Goal: Task Accomplishment & Management: Complete application form

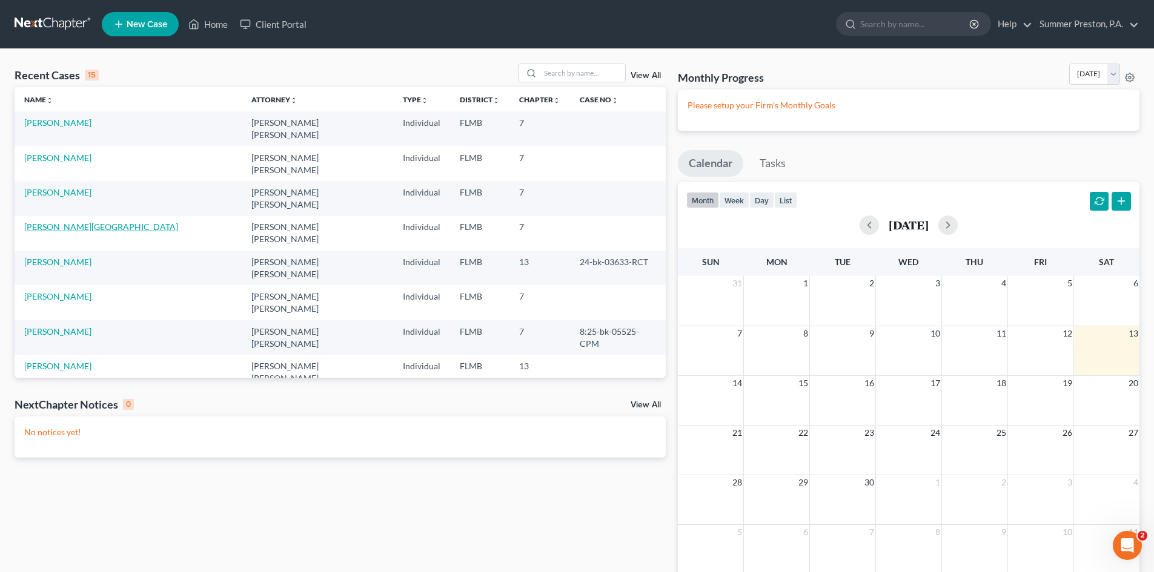
click at [53, 222] on link "[PERSON_NAME][GEOGRAPHIC_DATA]" at bounding box center [101, 227] width 154 height 10
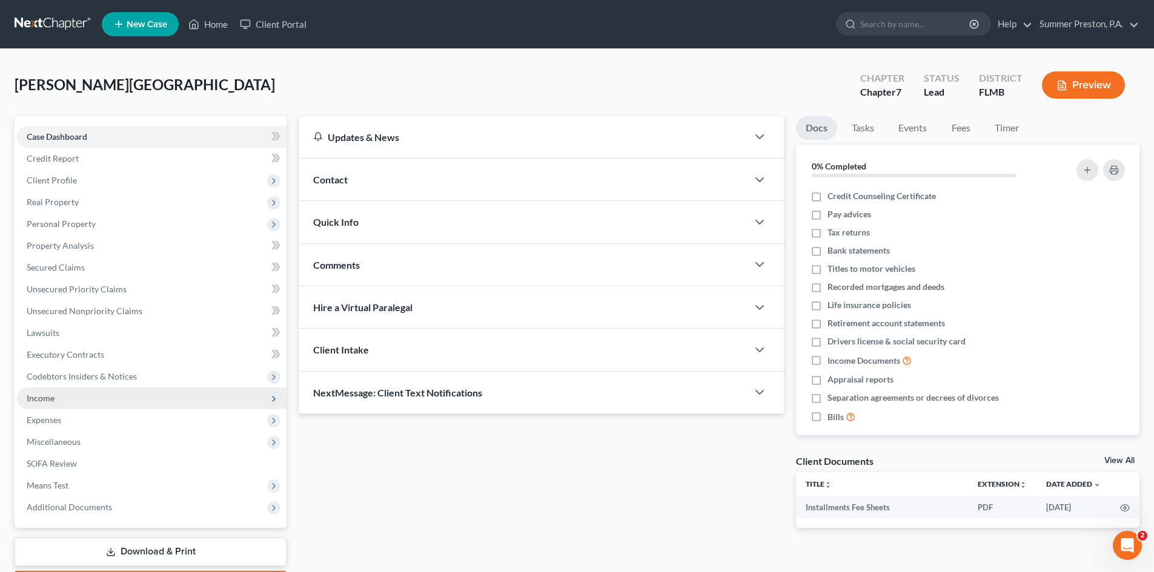
click at [48, 400] on span "Income" at bounding box center [41, 398] width 28 height 10
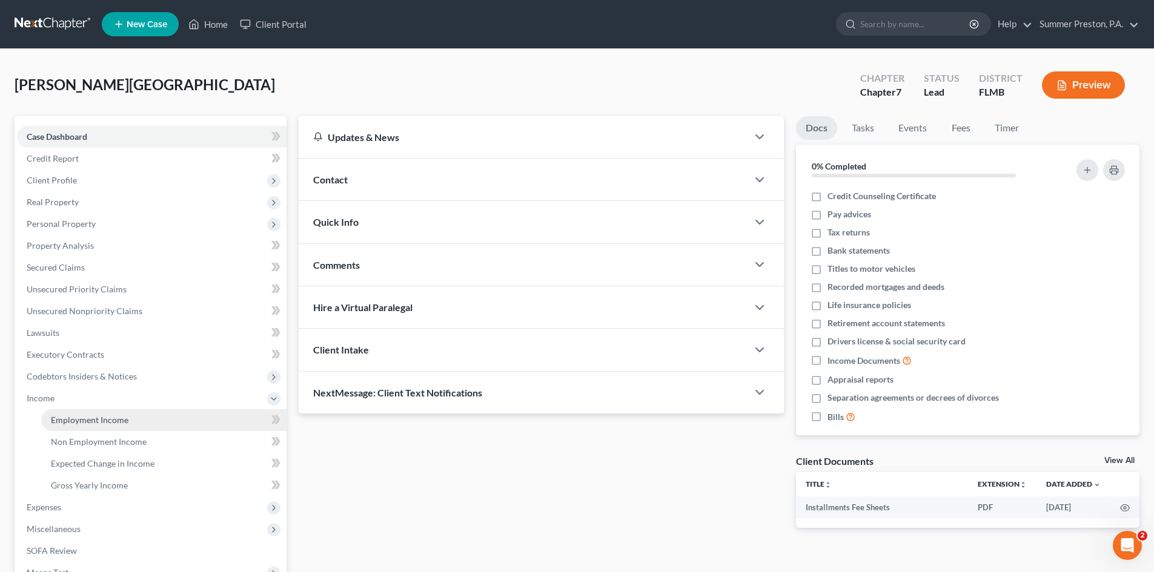
click at [114, 422] on span "Employment Income" at bounding box center [90, 420] width 78 height 10
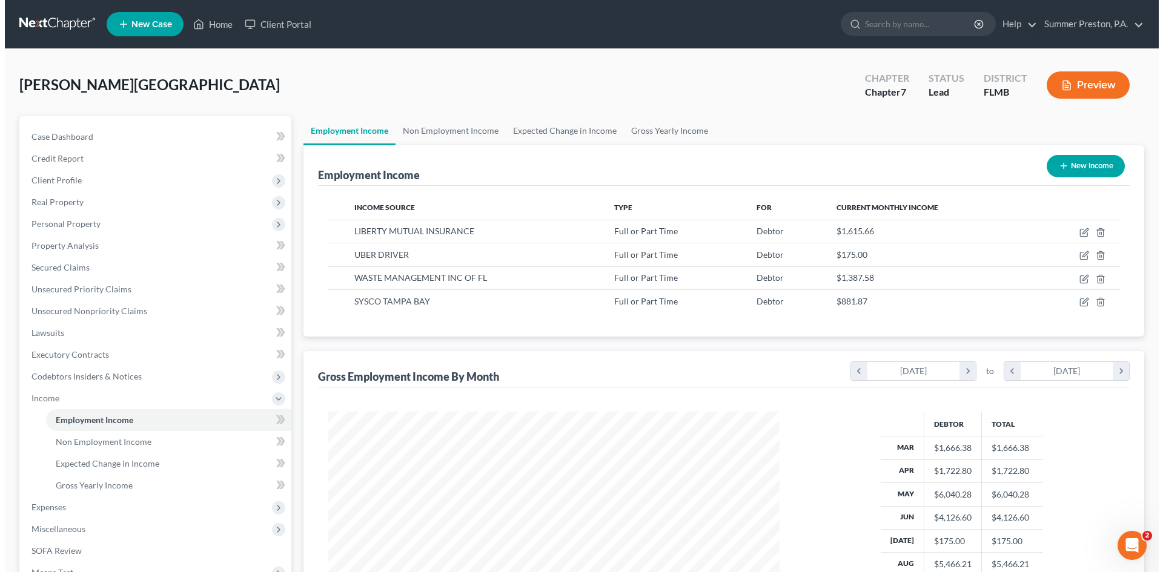
scroll to position [226, 476]
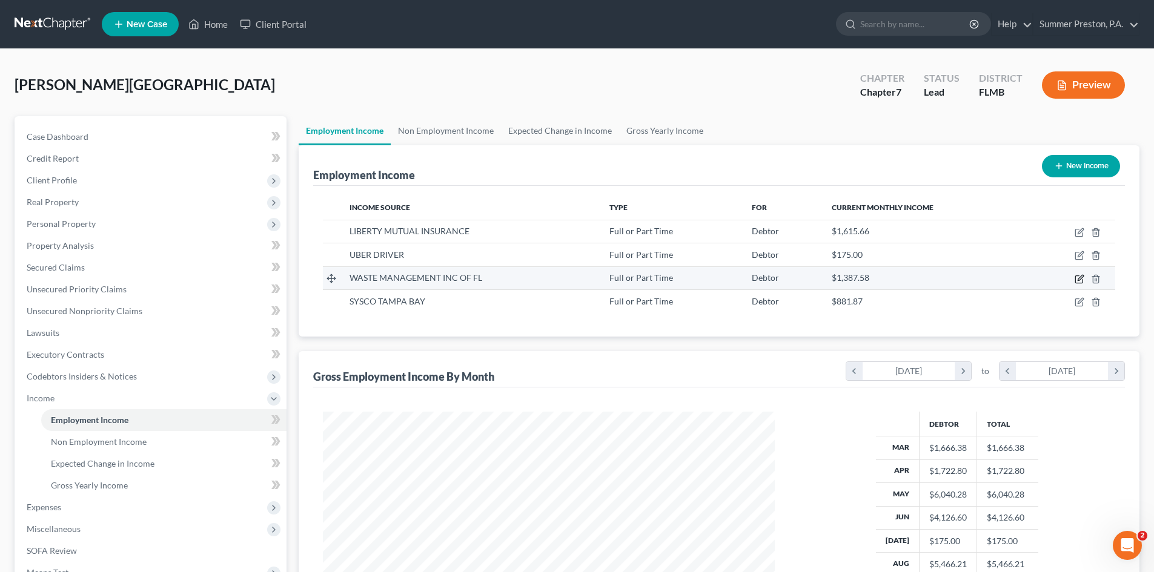
click at [1079, 280] on icon "button" at bounding box center [1079, 279] width 10 height 10
select select "0"
select select "45"
select select "3"
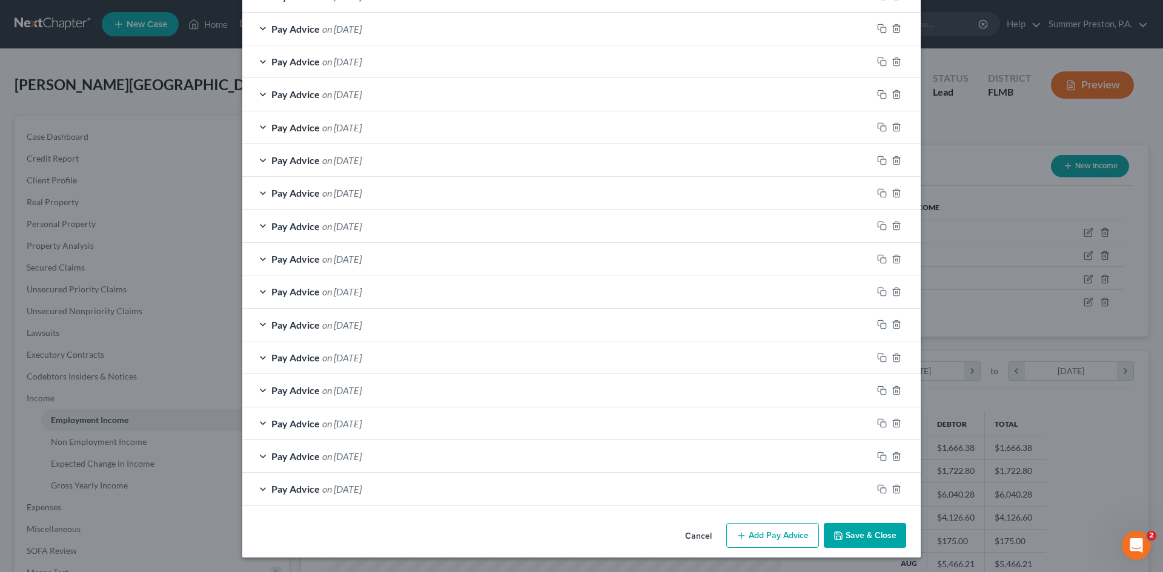
scroll to position [290, 0]
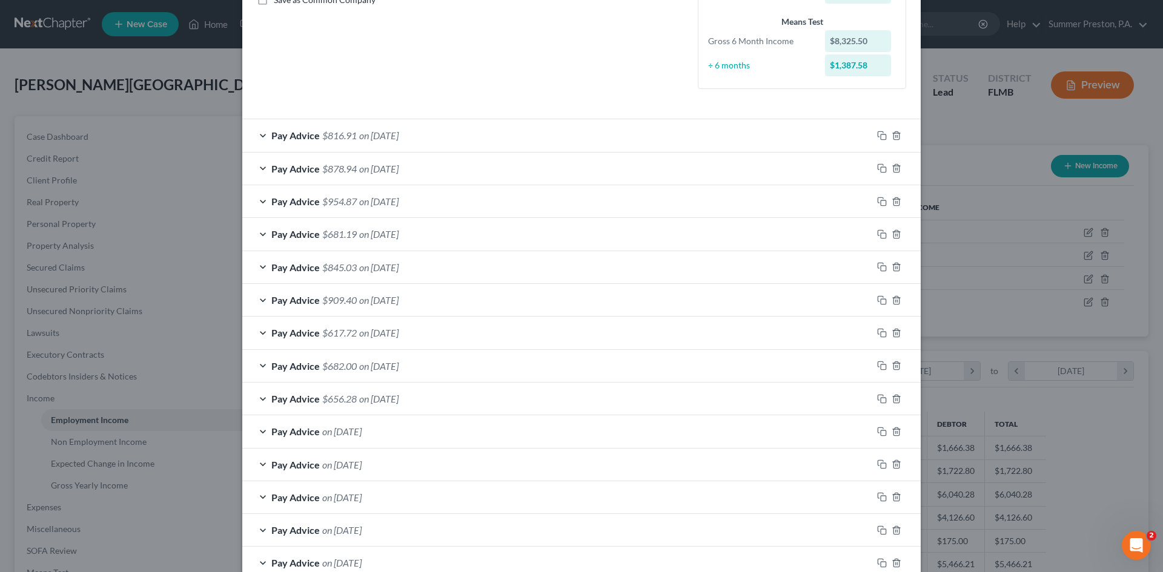
drag, startPoint x: 1162, startPoint y: 354, endPoint x: 886, endPoint y: 528, distance: 326.1
click at [886, 528] on div "Edit Income Source × Employment Type * Select Full or Part Time Employment Self…" at bounding box center [581, 375] width 678 height 1302
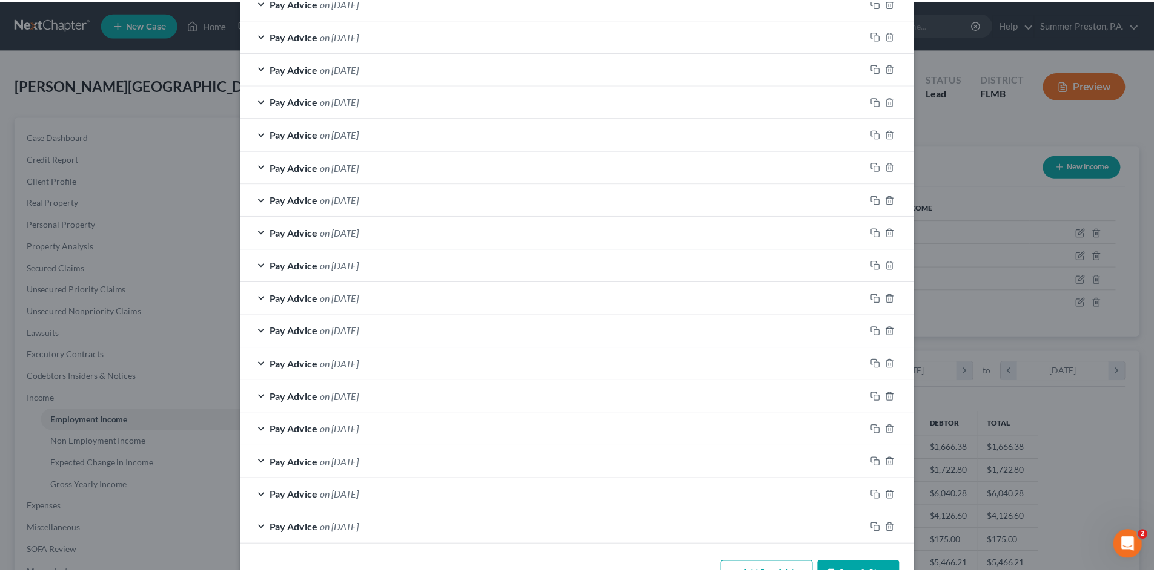
scroll to position [759, 0]
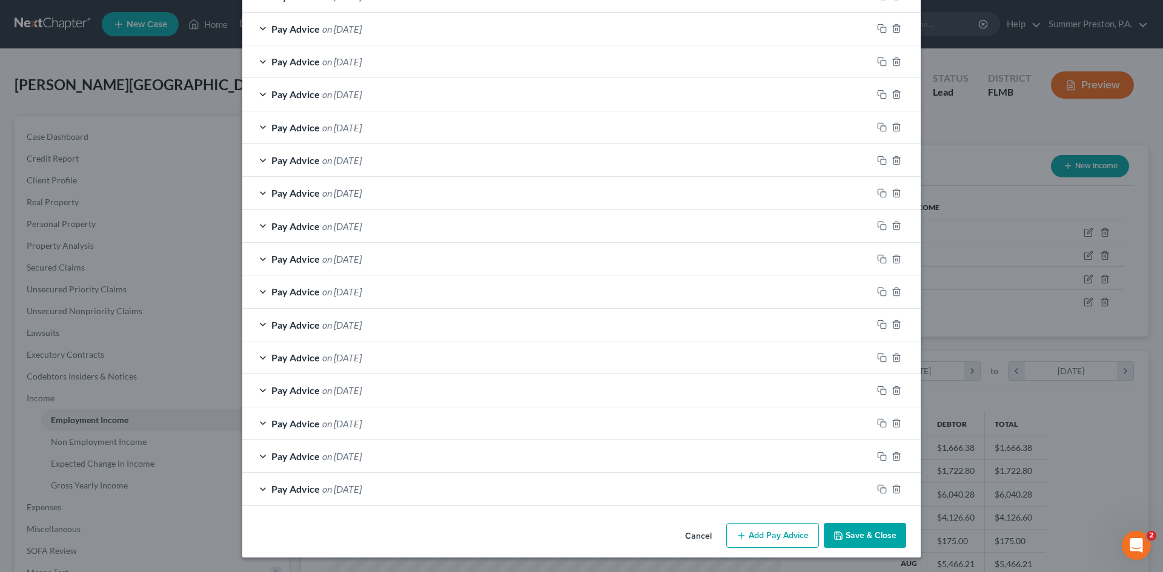
click at [853, 530] on button "Save & Close" at bounding box center [865, 535] width 82 height 25
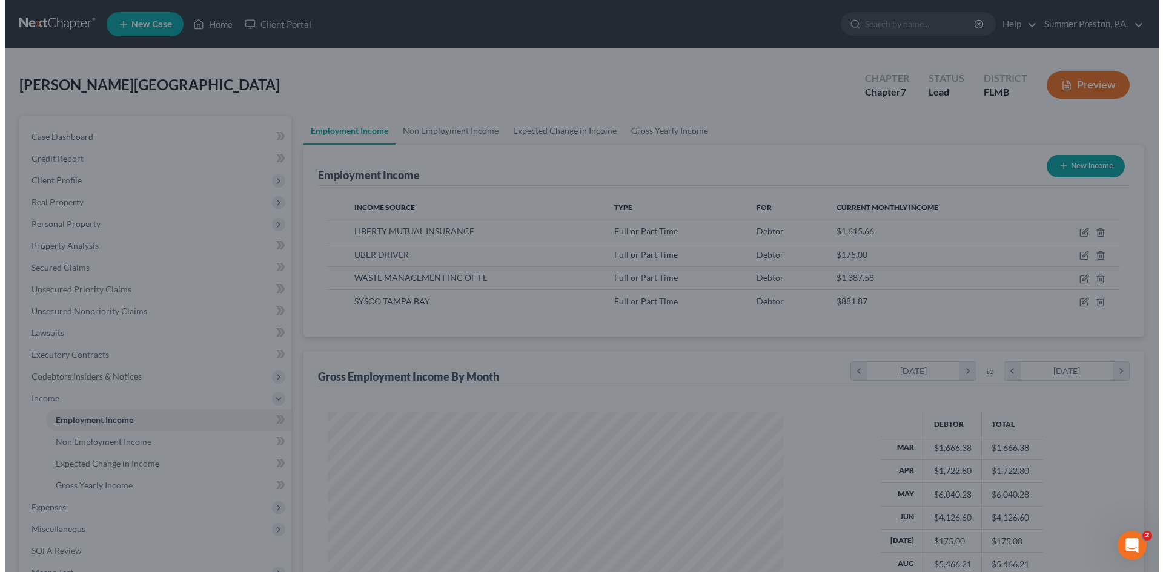
scroll to position [605384, 605134]
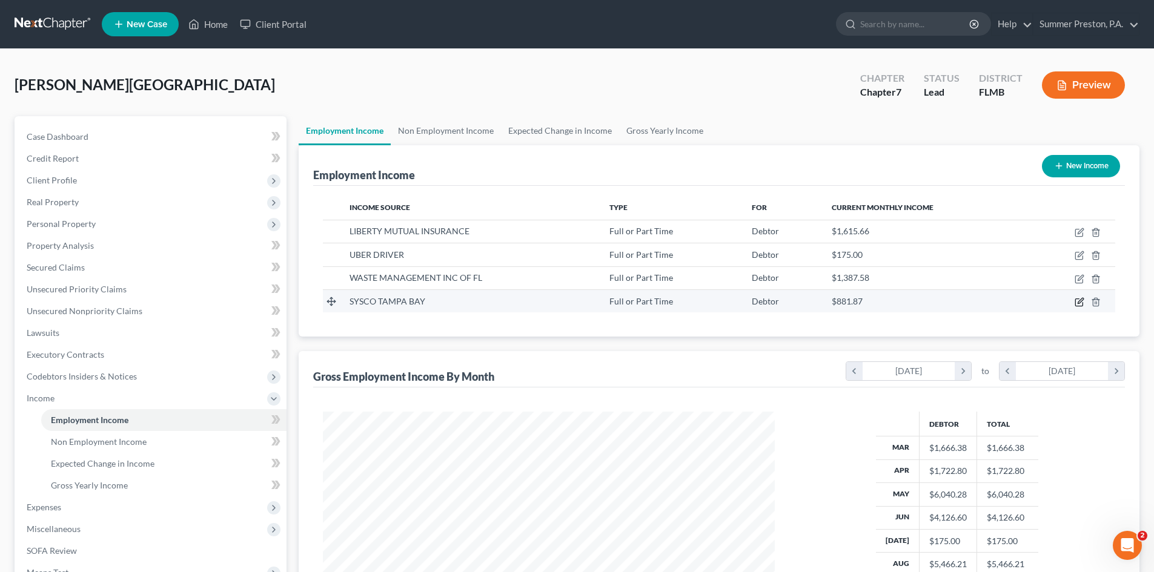
click at [1078, 299] on icon "button" at bounding box center [1079, 302] width 10 height 10
select select "0"
select select "9"
select select "2"
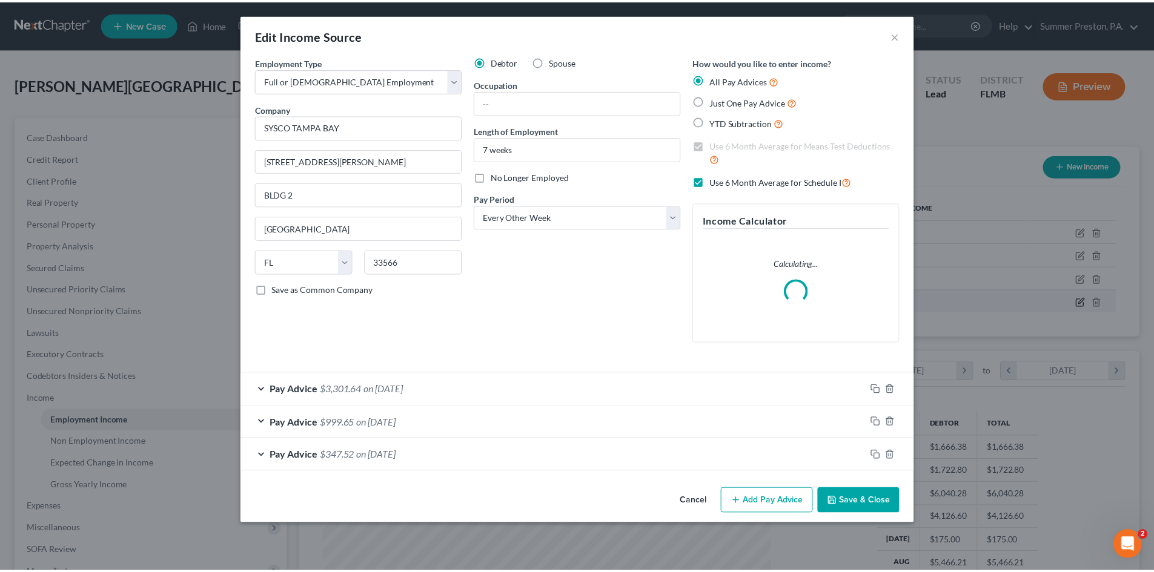
scroll to position [228, 480]
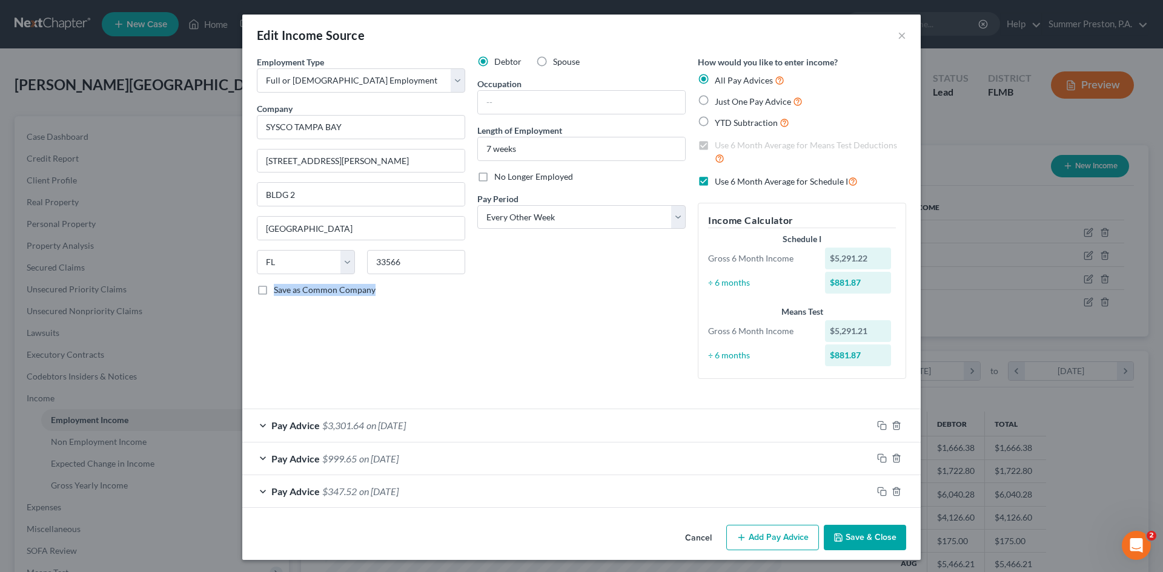
click at [274, 285] on label "Save as Common Company" at bounding box center [325, 290] width 102 height 12
click at [274, 291] on label "Save as Common Company" at bounding box center [325, 290] width 102 height 12
click at [279, 291] on input "Save as Common Company" at bounding box center [283, 288] width 8 height 8
checkbox input "true"
click at [873, 539] on button "Save & Close" at bounding box center [865, 537] width 82 height 25
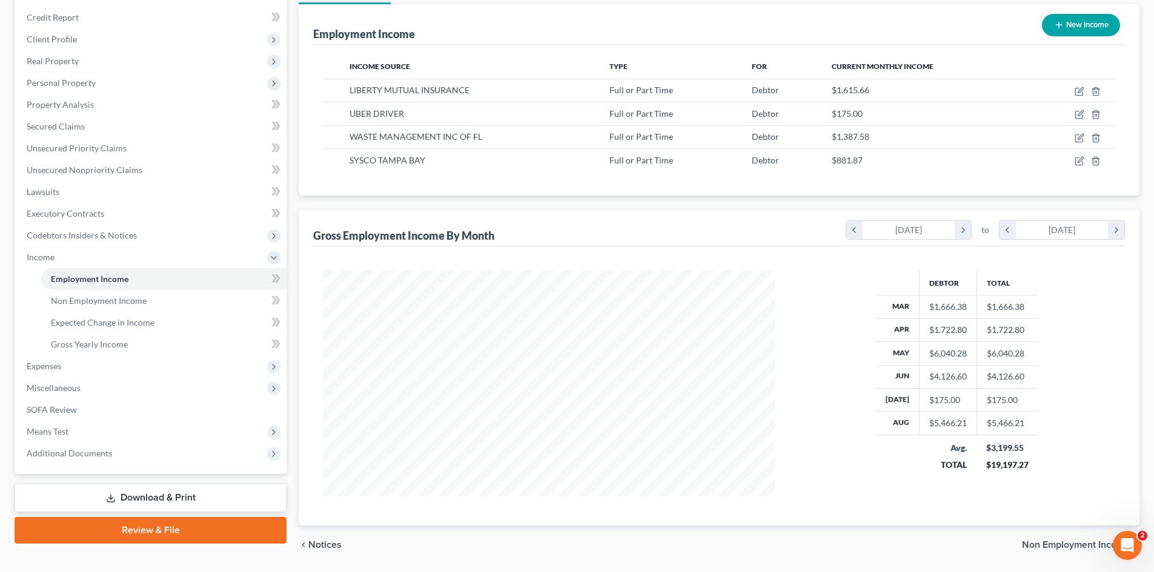
scroll to position [142, 0]
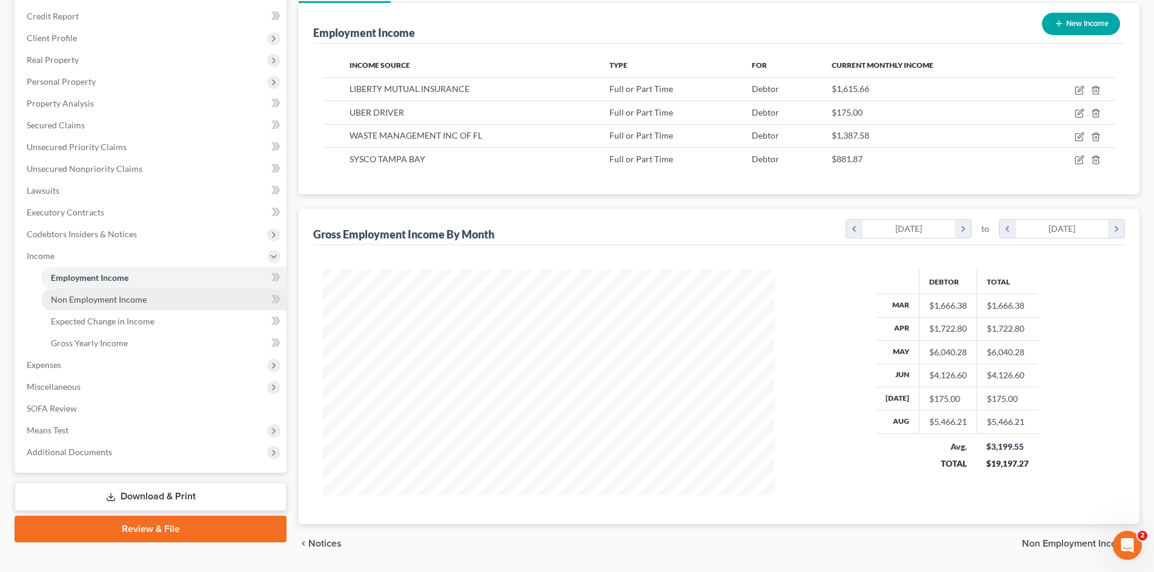
click at [118, 300] on span "Non Employment Income" at bounding box center [99, 299] width 96 height 10
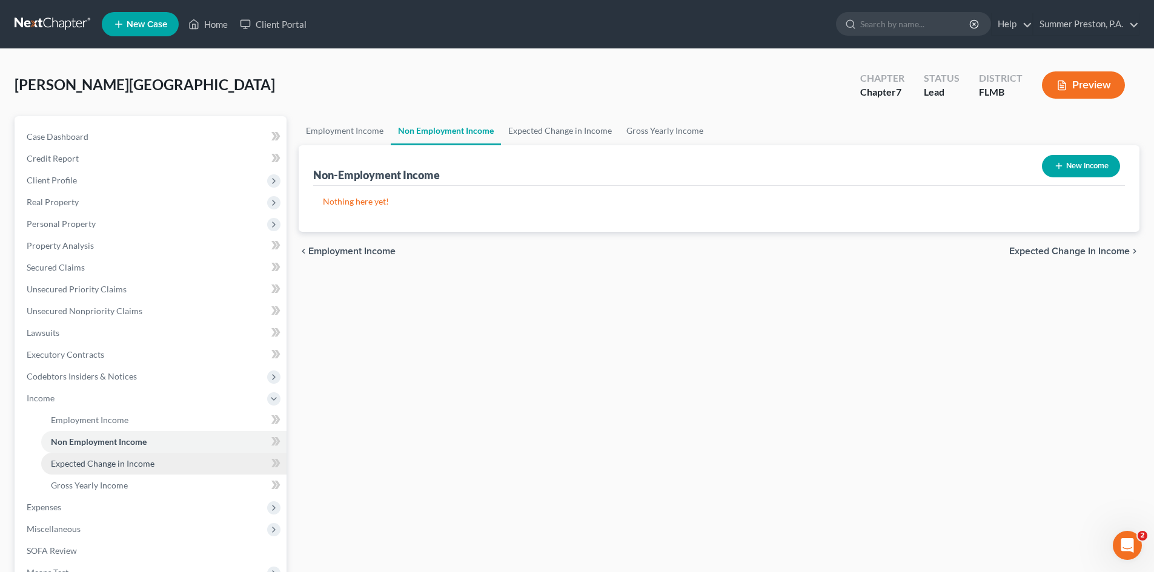
click at [138, 459] on span "Expected Change in Income" at bounding box center [103, 463] width 104 height 10
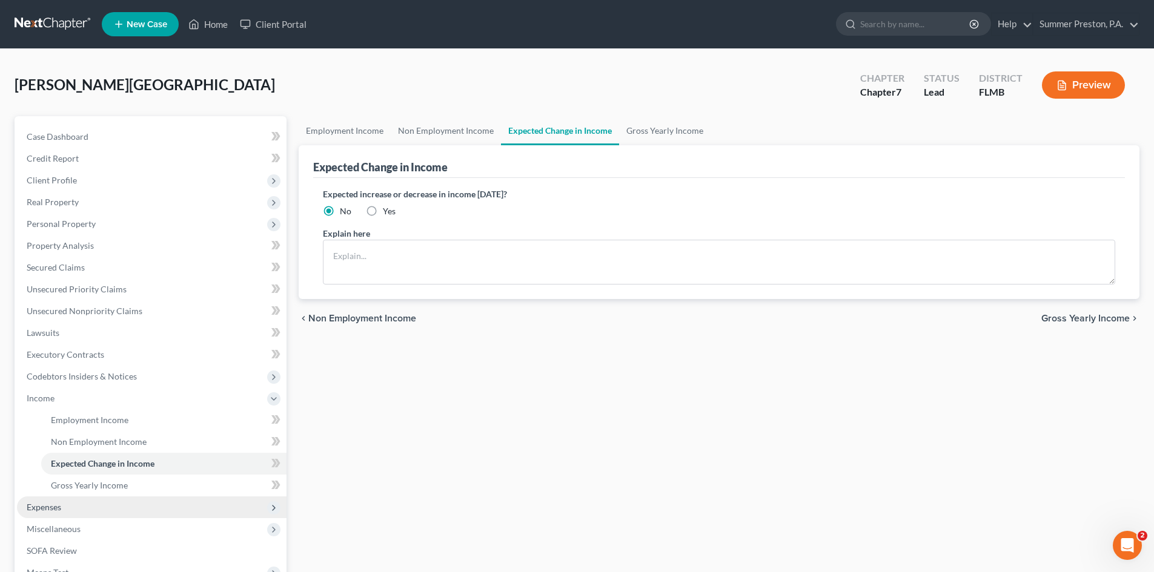
click at [48, 503] on span "Expenses" at bounding box center [44, 507] width 35 height 10
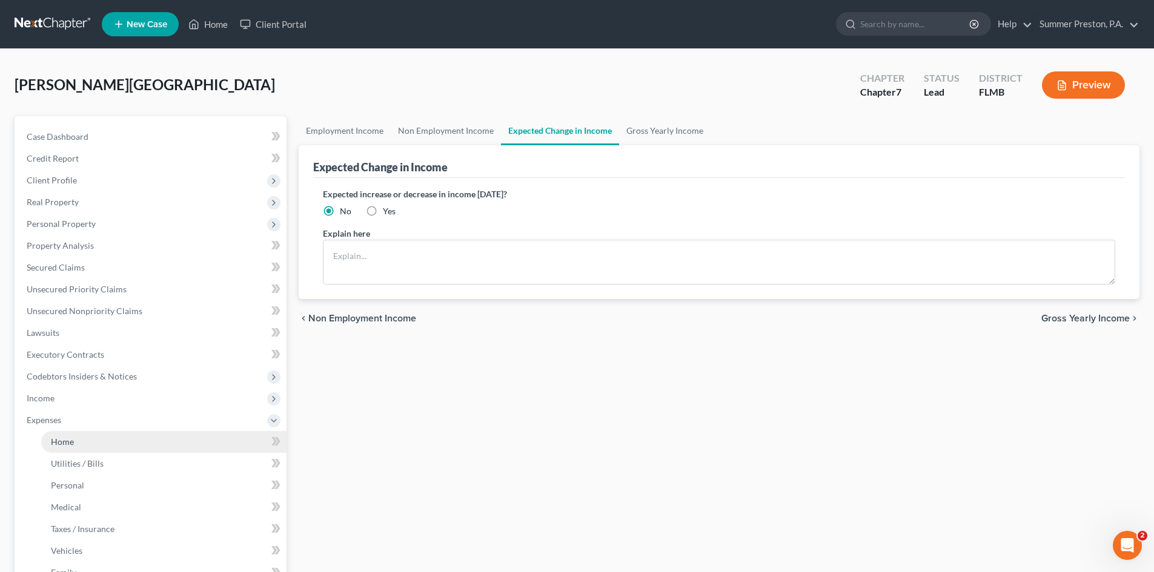
click at [81, 441] on link "Home" at bounding box center [163, 442] width 245 height 22
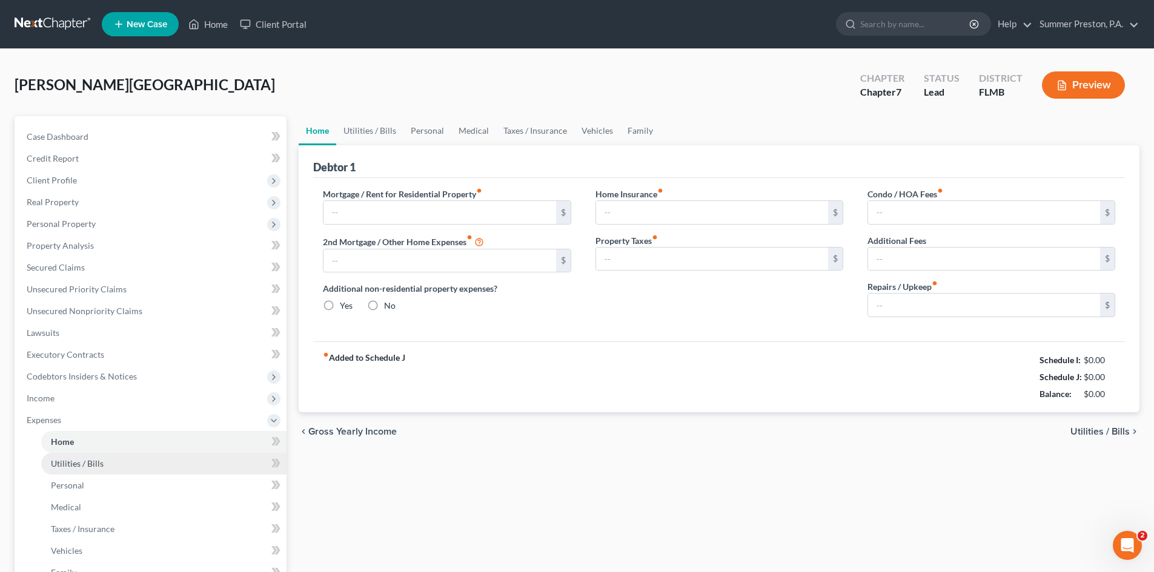
type input "975.00"
type input "0.00"
radio input "true"
type input "0.00"
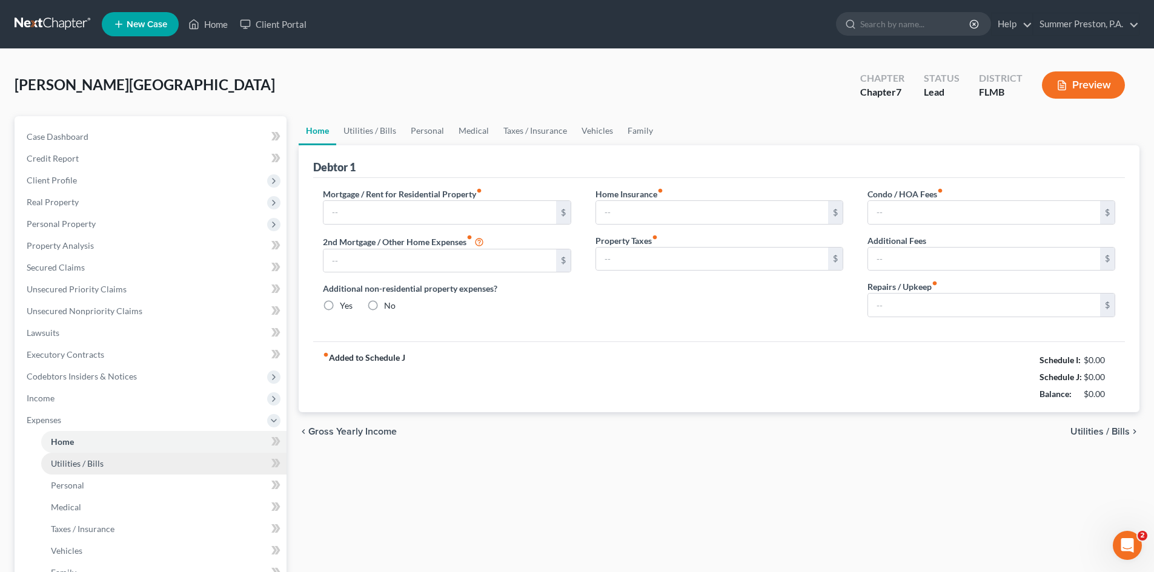
type input "0.00"
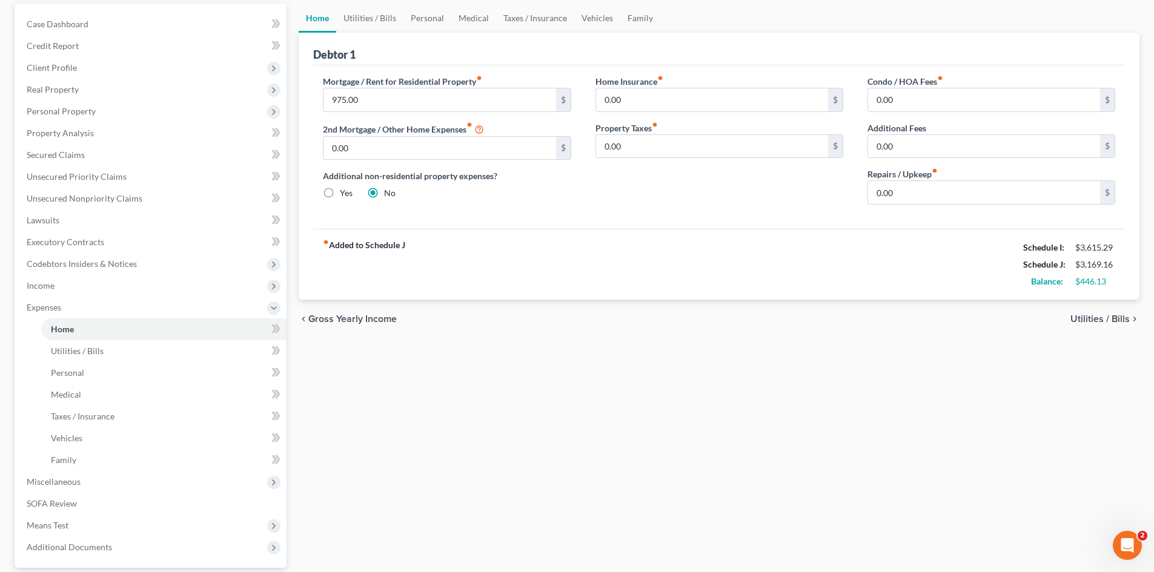
scroll to position [106, 0]
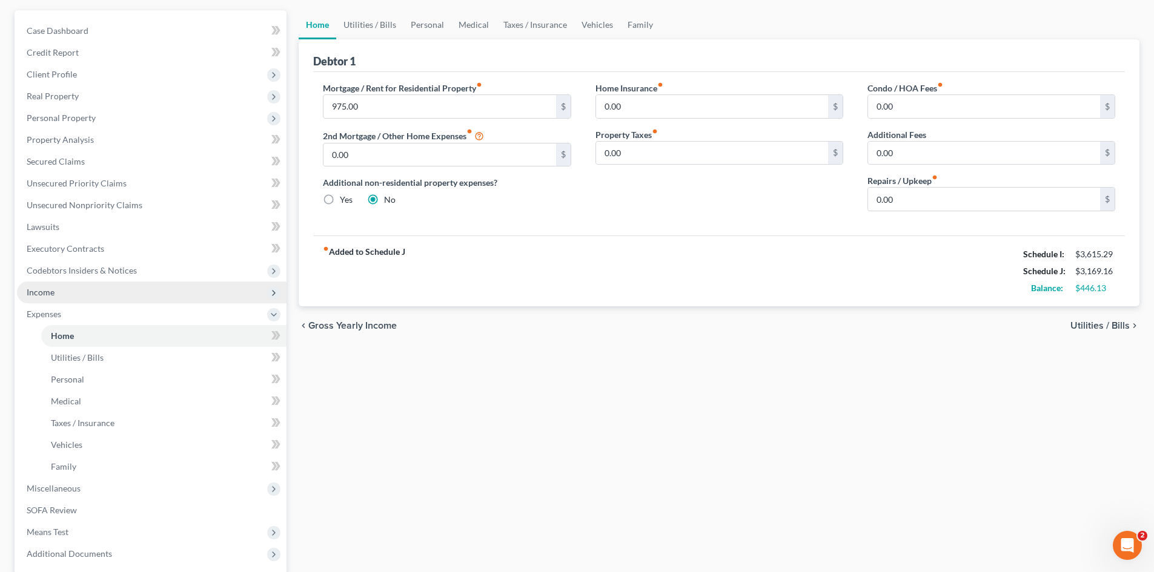
click at [51, 294] on span "Income" at bounding box center [41, 292] width 28 height 10
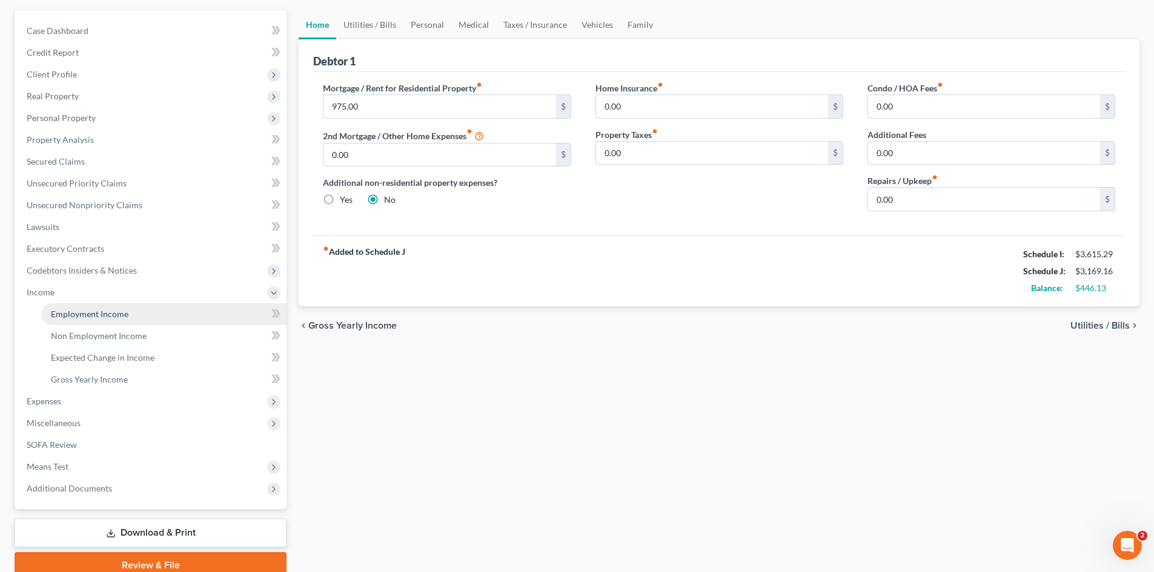
click at [128, 314] on link "Employment Income" at bounding box center [163, 314] width 245 height 22
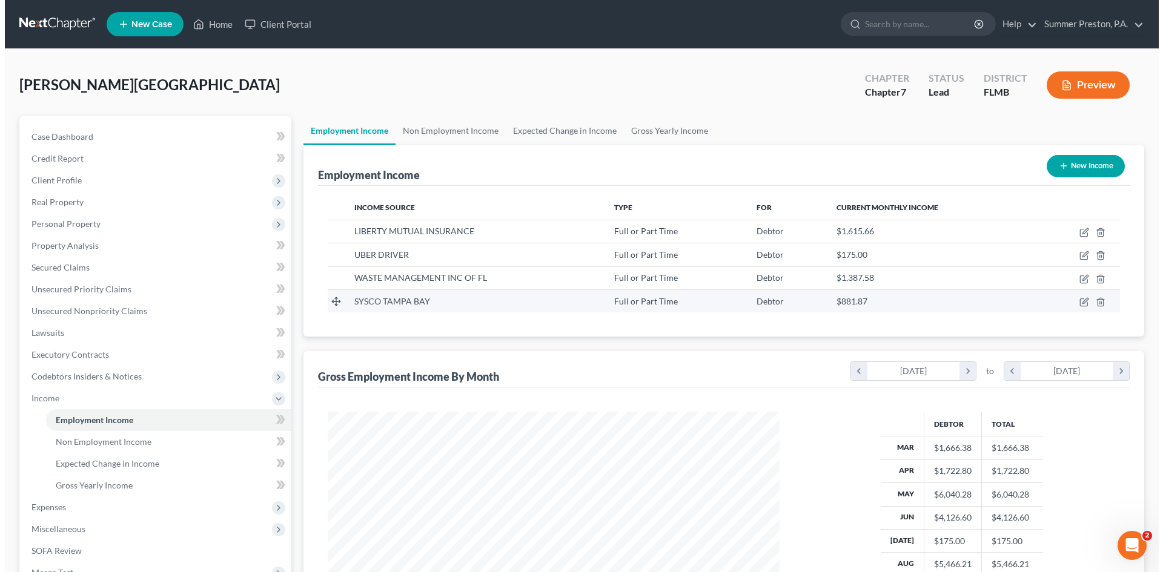
scroll to position [226, 476]
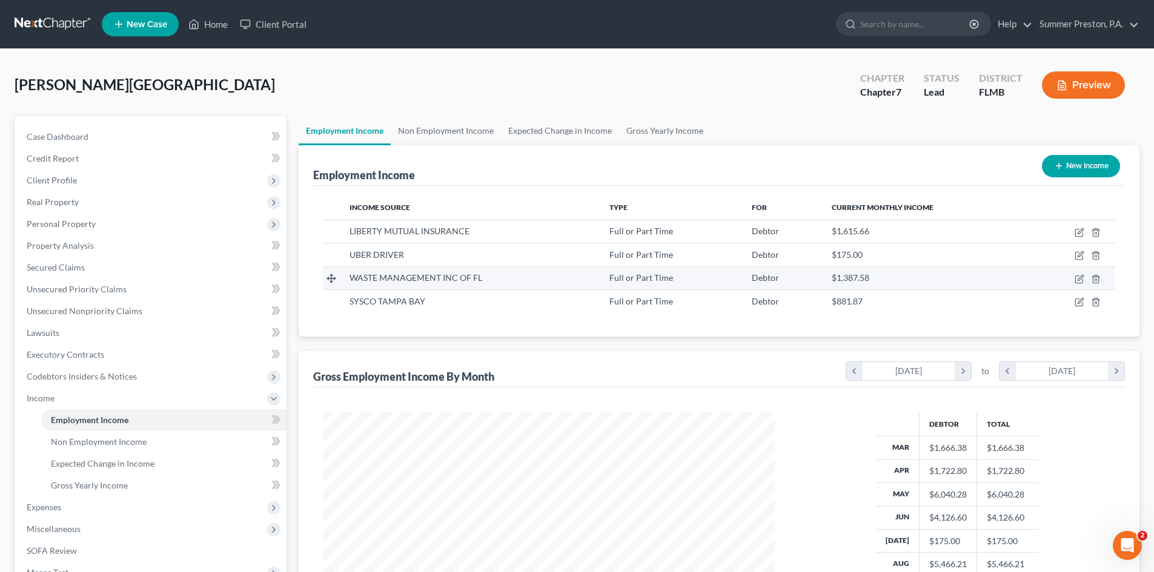
click at [1074, 279] on td at bounding box center [1072, 277] width 86 height 23
click at [633, 281] on span "Full or Part Time" at bounding box center [641, 278] width 64 height 10
click at [1076, 280] on icon "button" at bounding box center [1079, 279] width 10 height 10
select select "0"
select select "45"
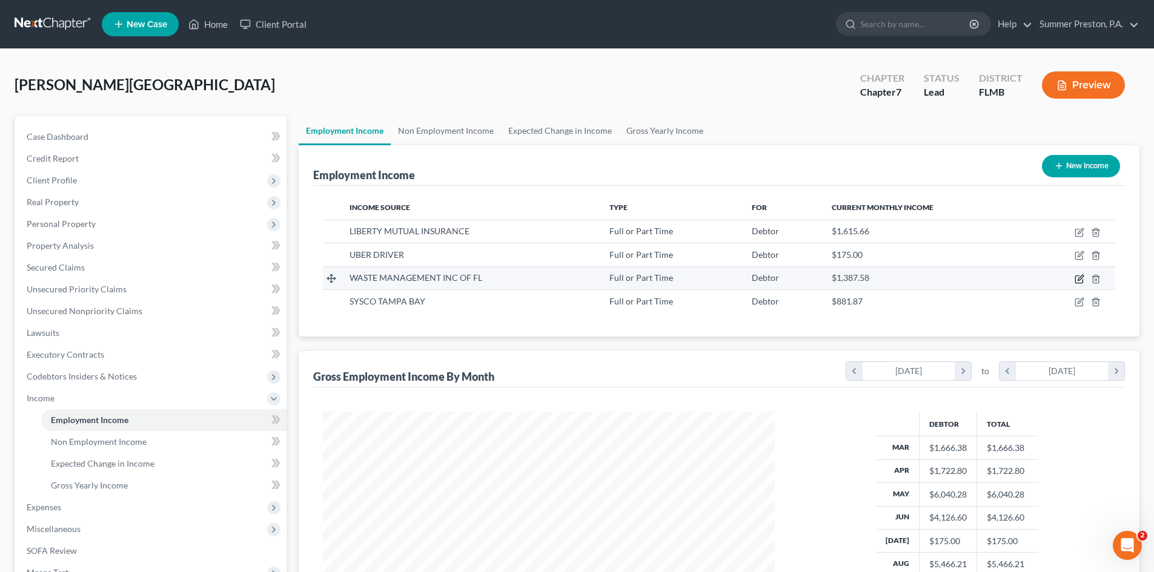
select select "3"
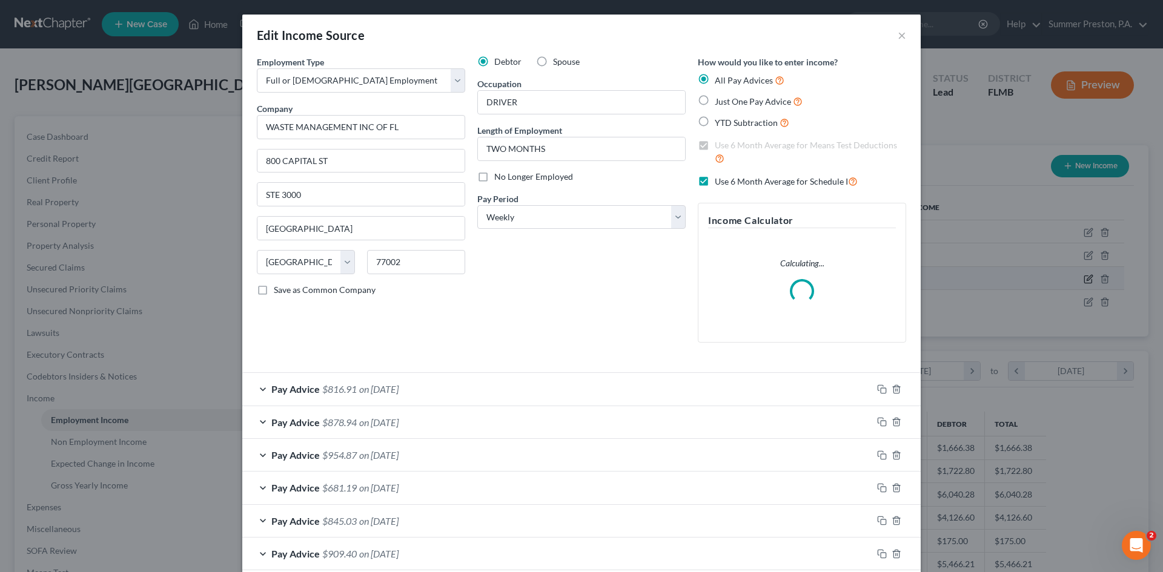
scroll to position [228, 480]
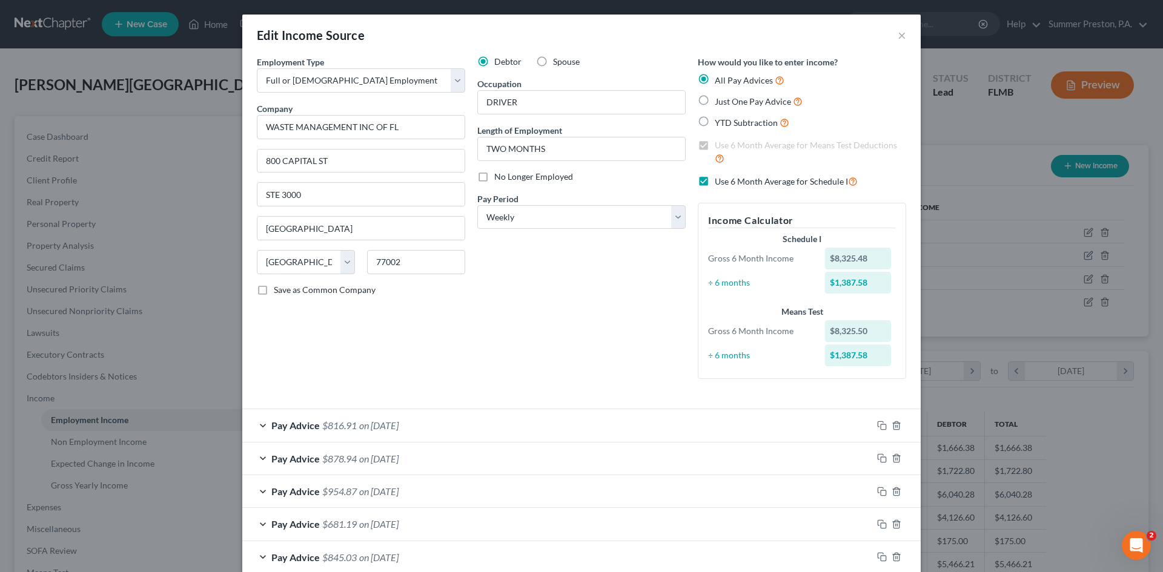
click at [494, 174] on label "No Longer Employed" at bounding box center [533, 177] width 79 height 12
click at [499, 174] on input "No Longer Employed" at bounding box center [503, 175] width 8 height 8
checkbox input "true"
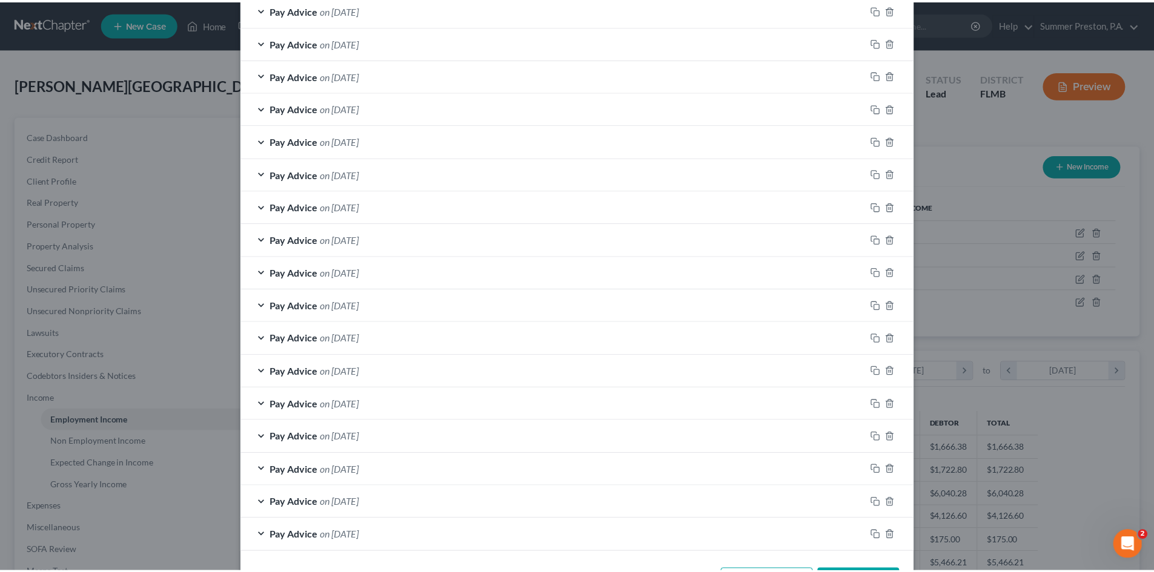
scroll to position [759, 0]
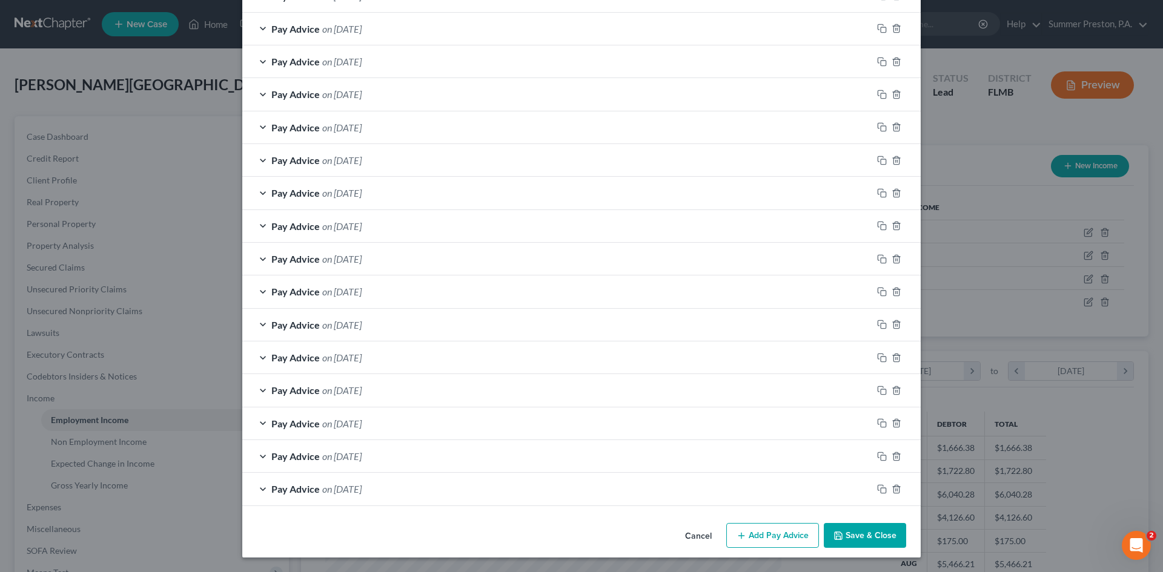
click at [853, 532] on button "Save & Close" at bounding box center [865, 535] width 82 height 25
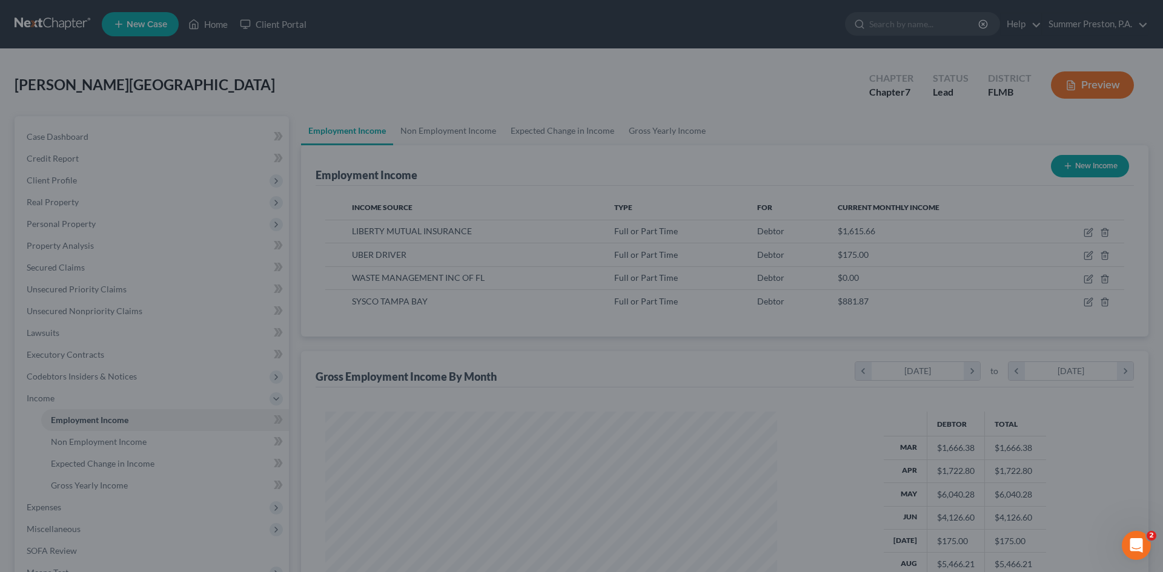
scroll to position [605384, 605134]
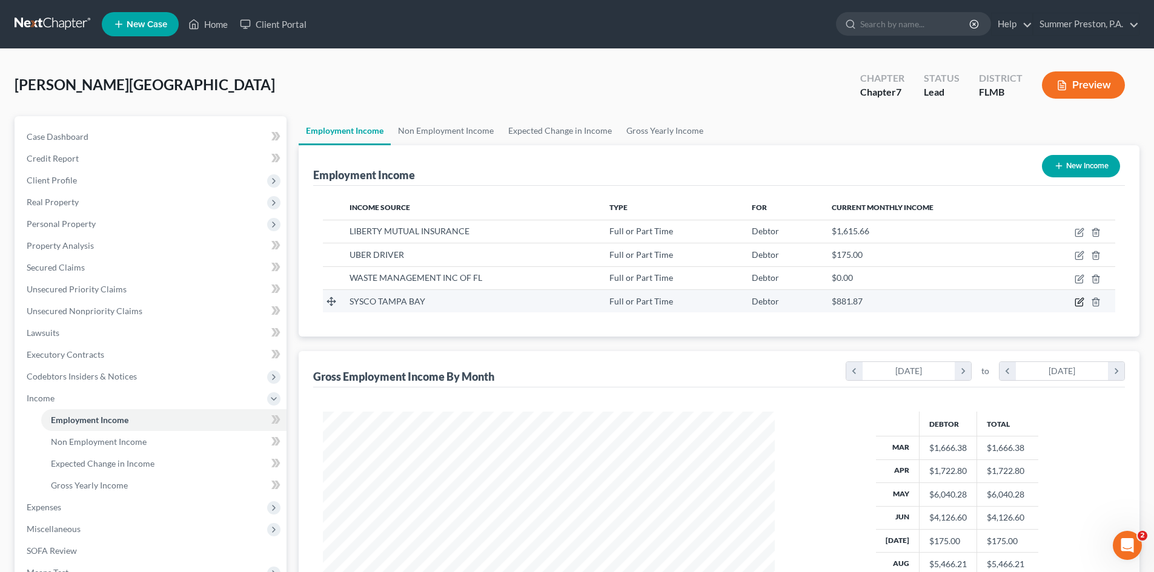
click at [1075, 300] on icon "button" at bounding box center [1078, 302] width 7 height 7
select select "0"
select select "9"
select select "2"
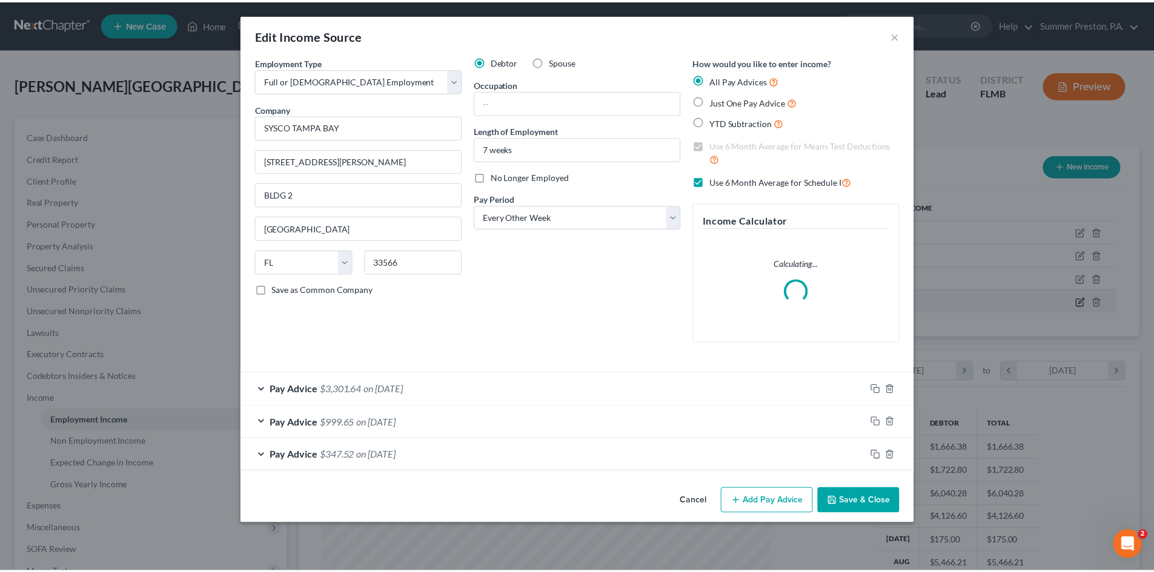
scroll to position [228, 480]
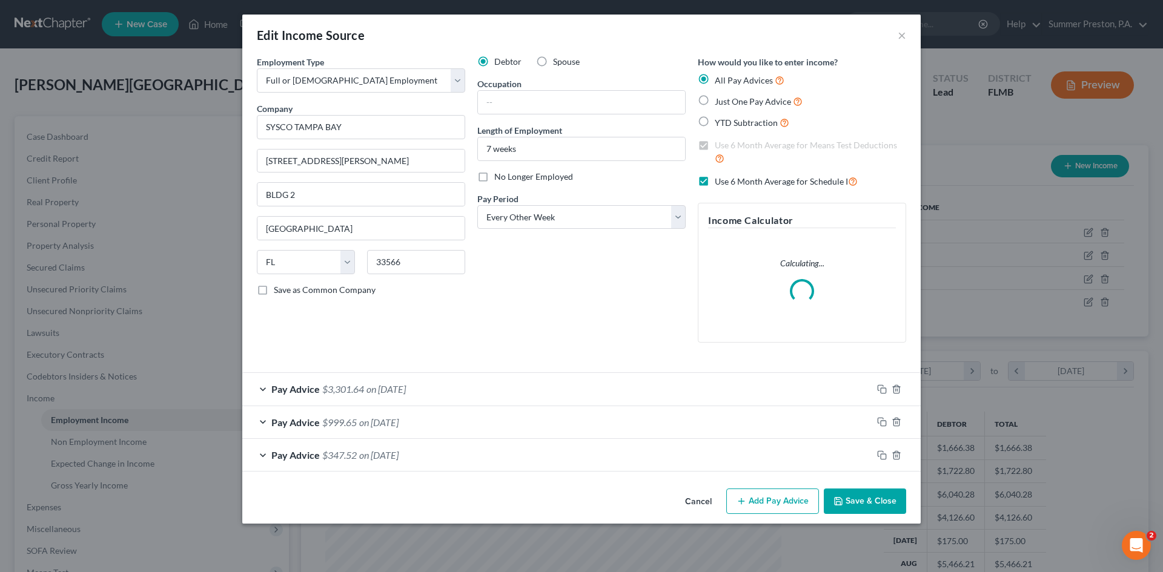
click at [874, 501] on div "Edit Income Source × Employment Type * Select Full or Part Time Employment Self…" at bounding box center [581, 269] width 678 height 509
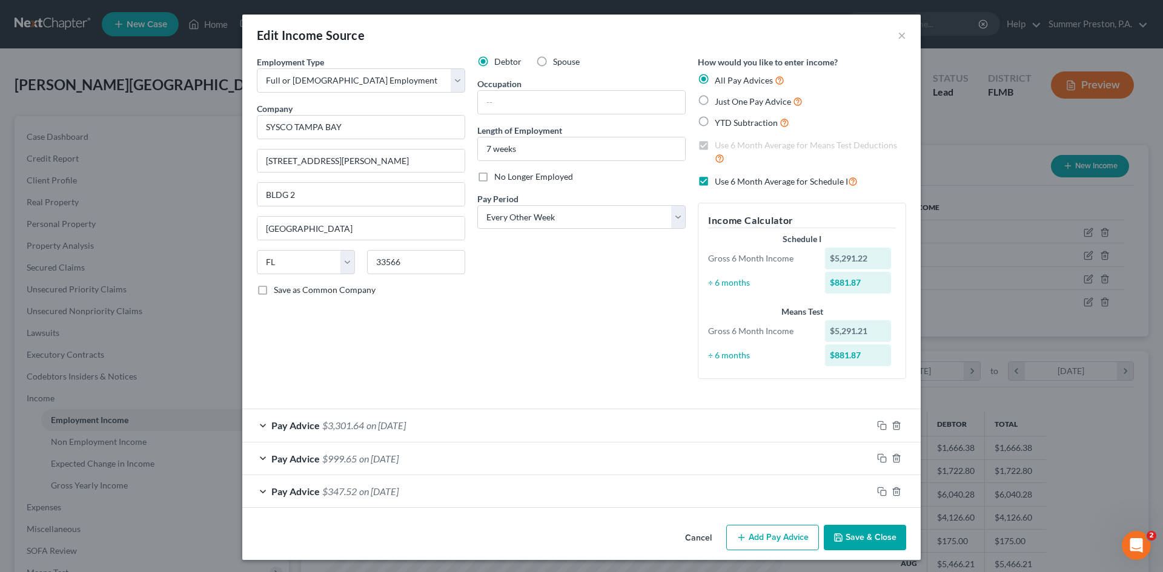
click at [856, 536] on button "Save & Close" at bounding box center [865, 537] width 82 height 25
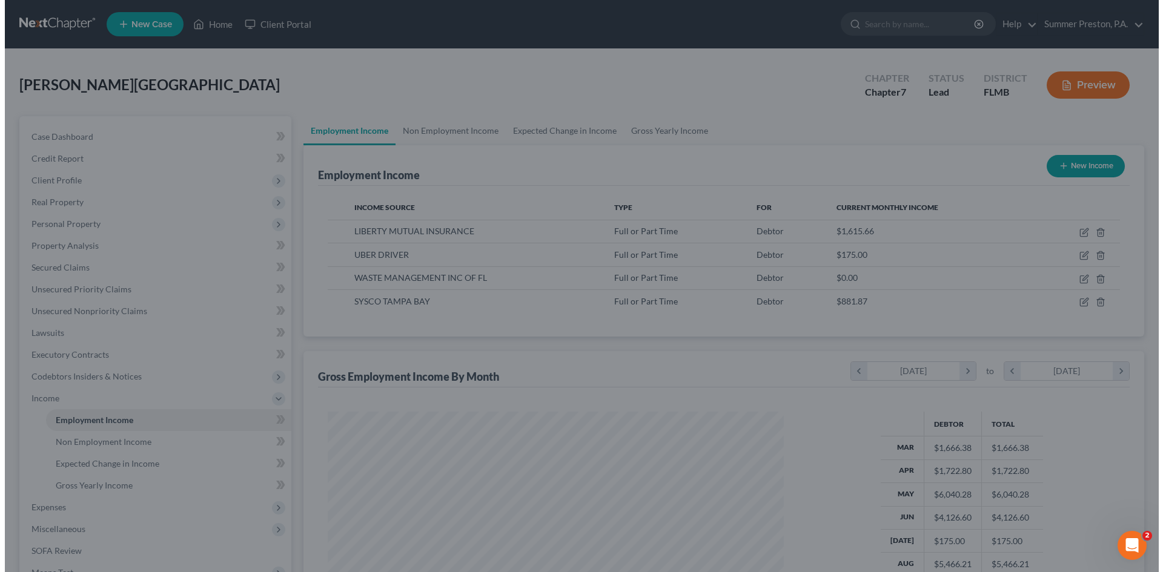
scroll to position [605384, 605134]
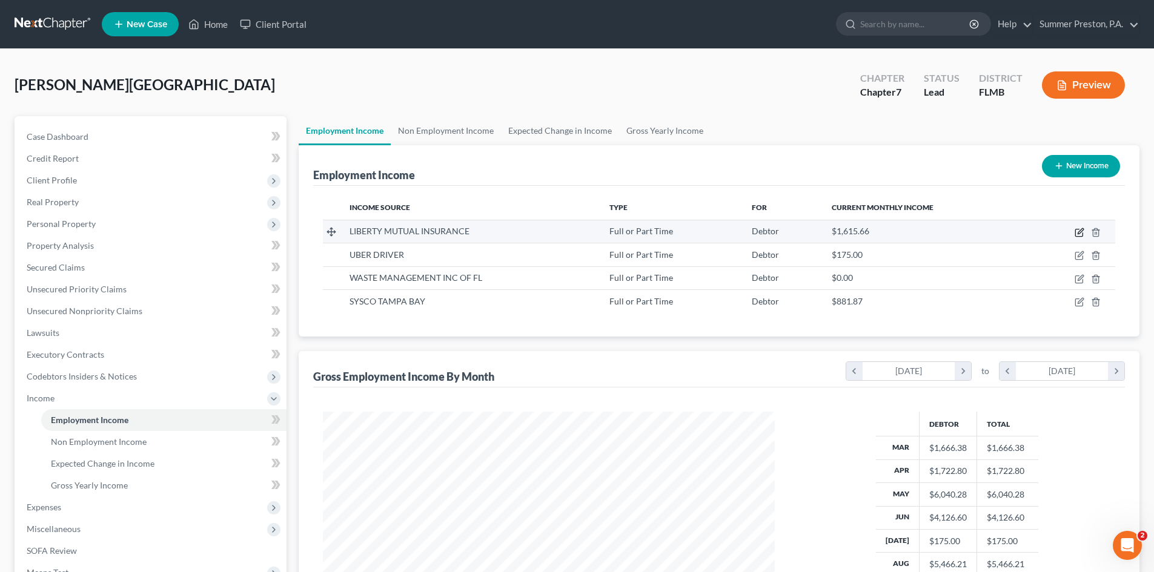
click at [1079, 230] on icon "button" at bounding box center [1079, 233] width 10 height 10
select select "0"
select select "22"
select select "2"
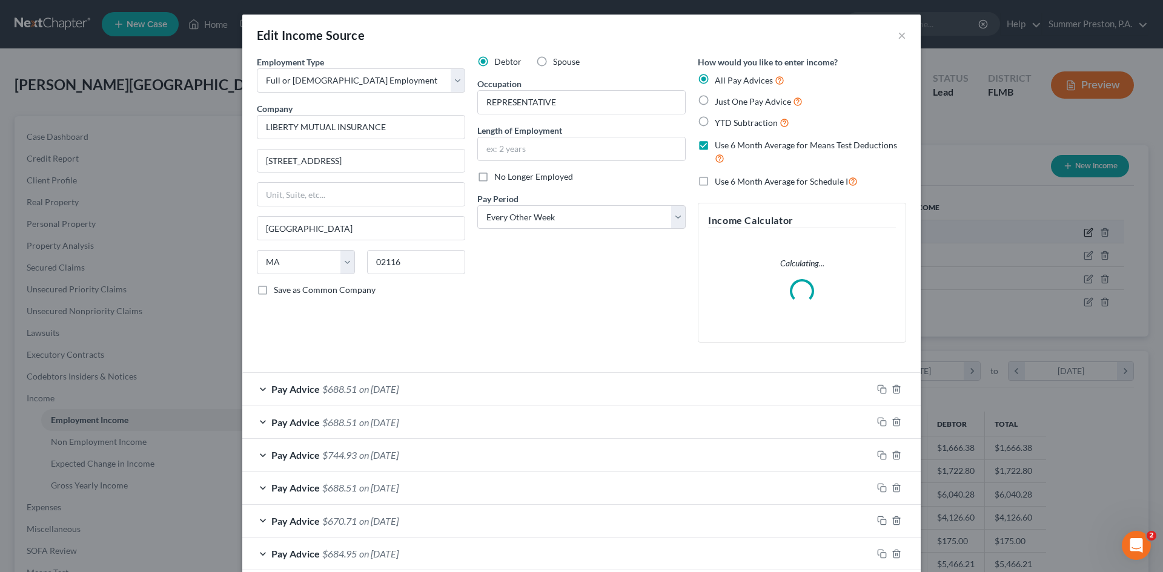
scroll to position [228, 480]
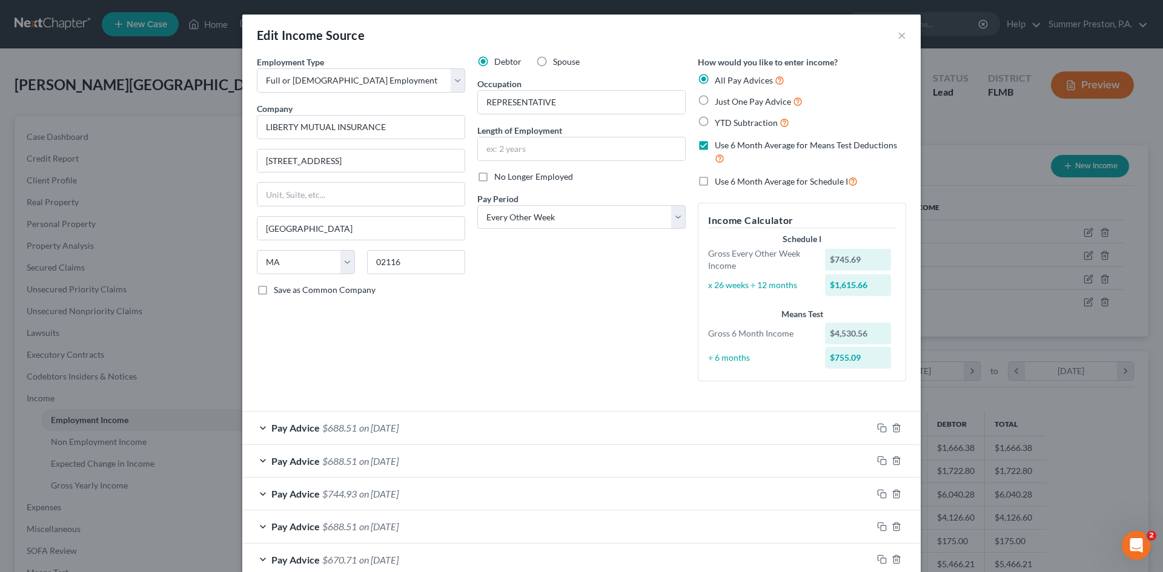
click at [494, 177] on label "No Longer Employed" at bounding box center [533, 177] width 79 height 12
click at [499, 177] on input "No Longer Employed" at bounding box center [503, 175] width 8 height 8
checkbox input "true"
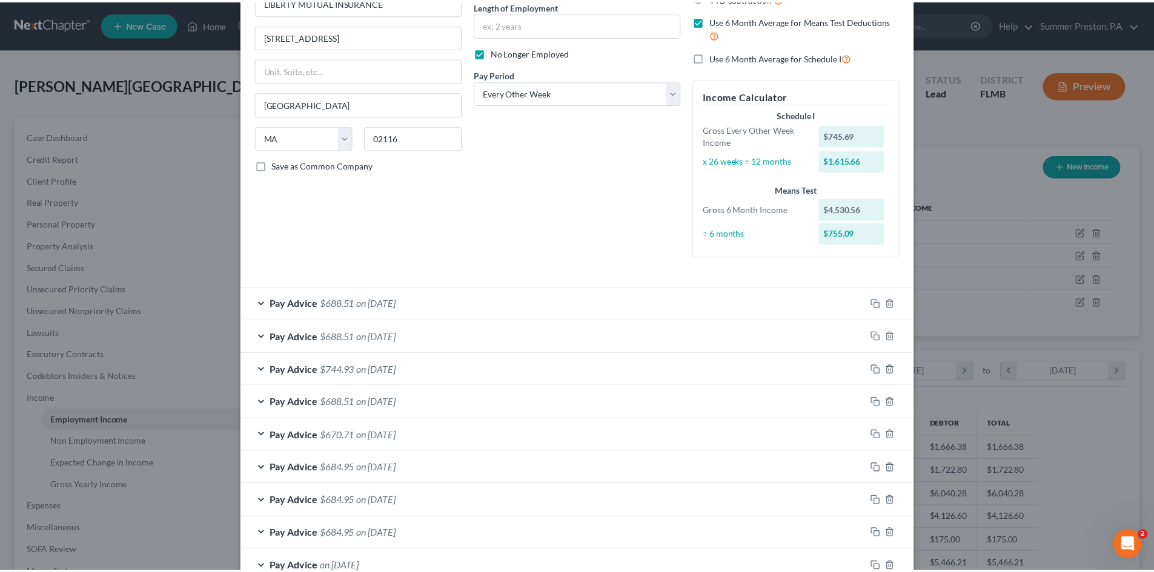
scroll to position [301, 0]
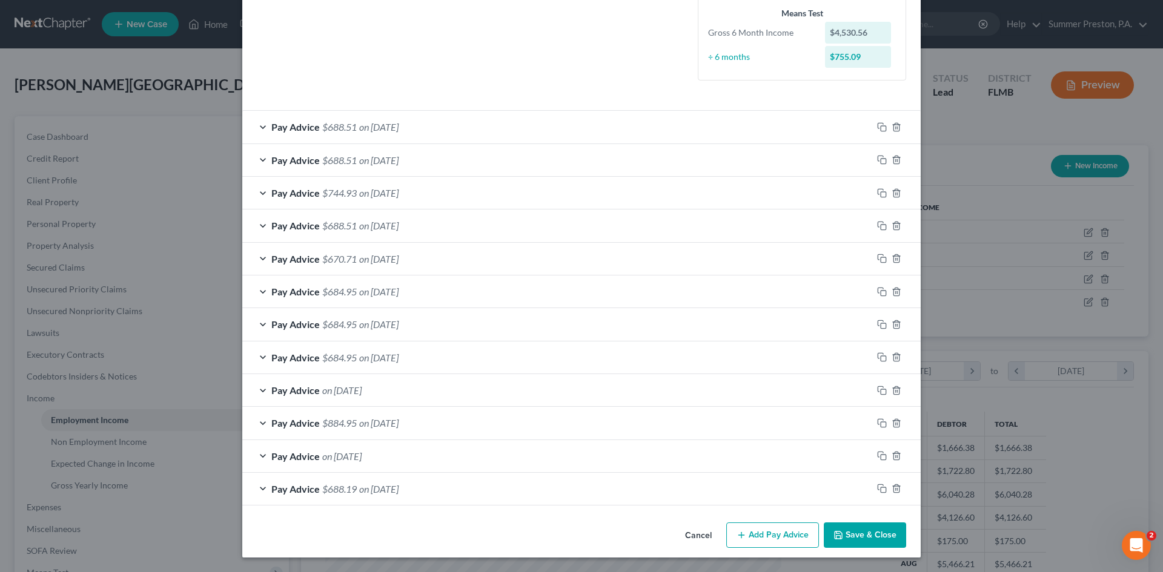
click at [851, 534] on button "Save & Close" at bounding box center [865, 535] width 82 height 25
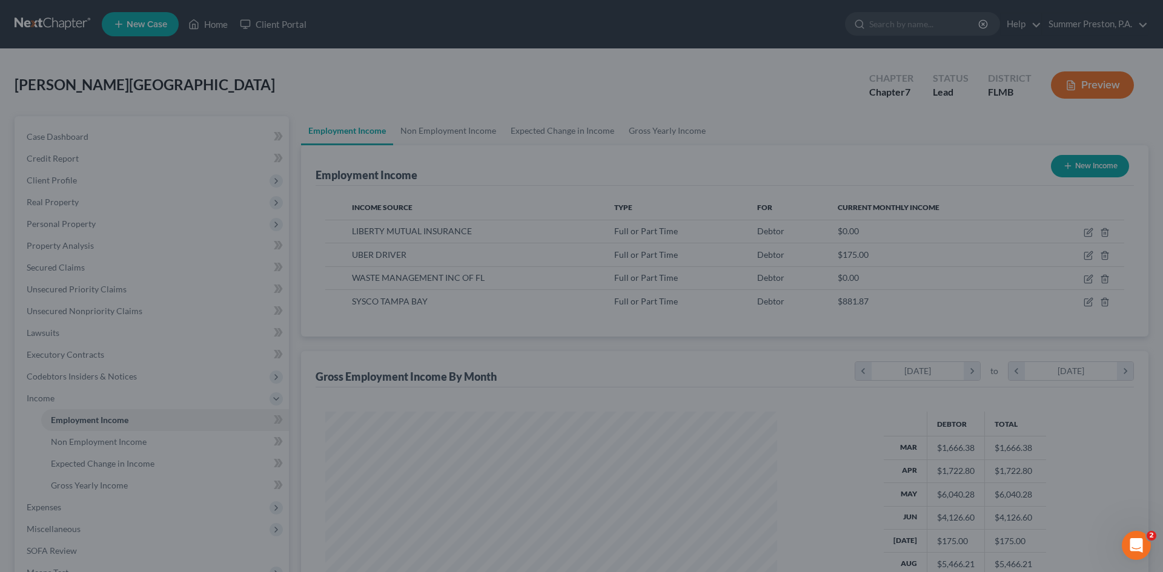
scroll to position [605384, 605134]
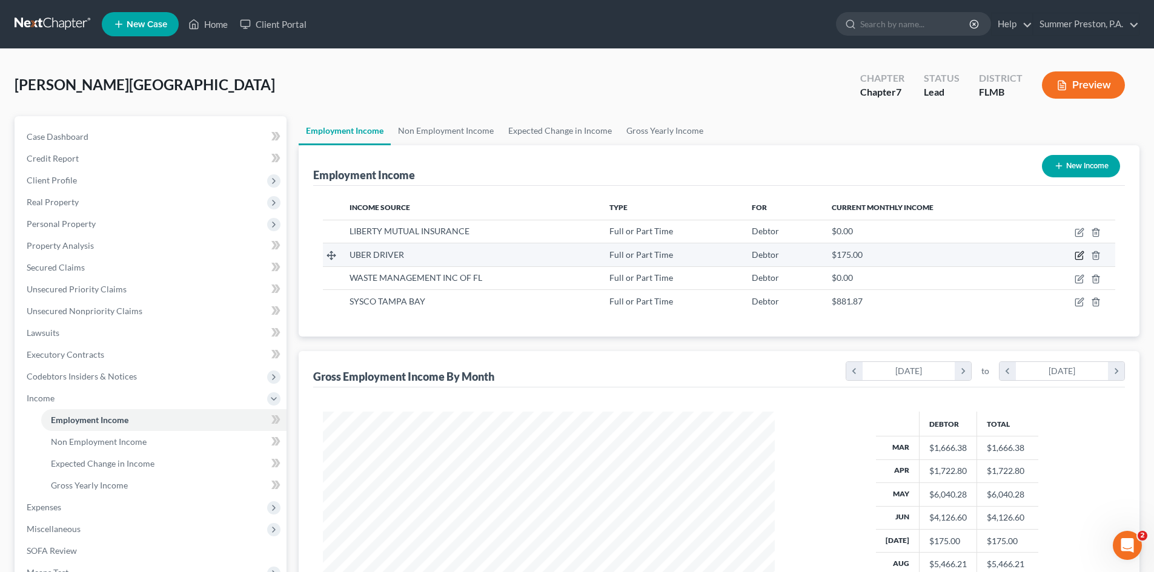
click at [1080, 254] on icon "button" at bounding box center [1079, 254] width 5 height 5
select select "0"
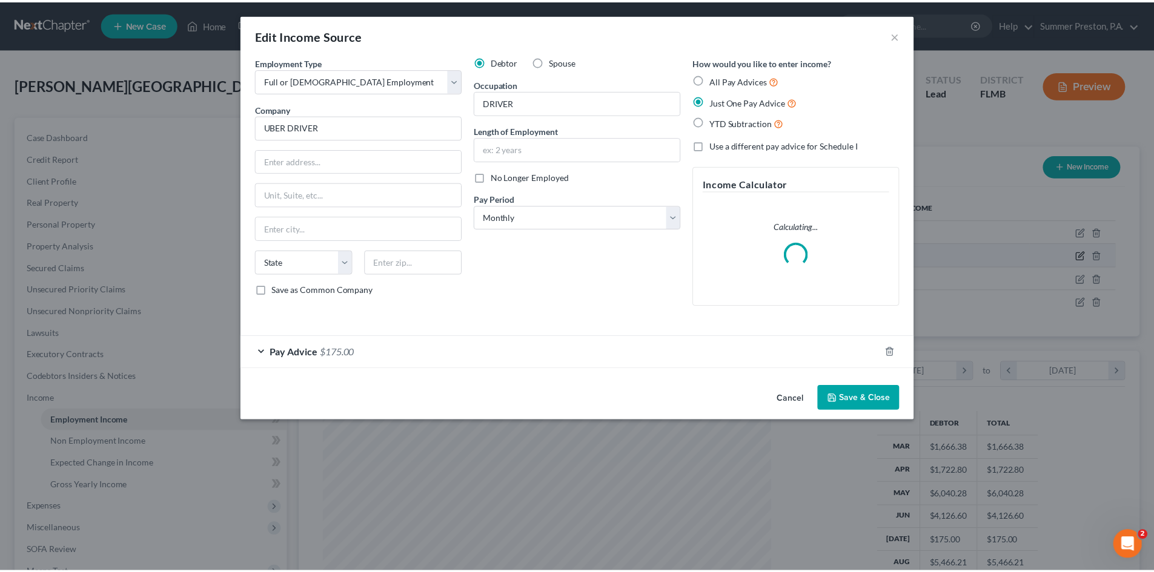
scroll to position [228, 480]
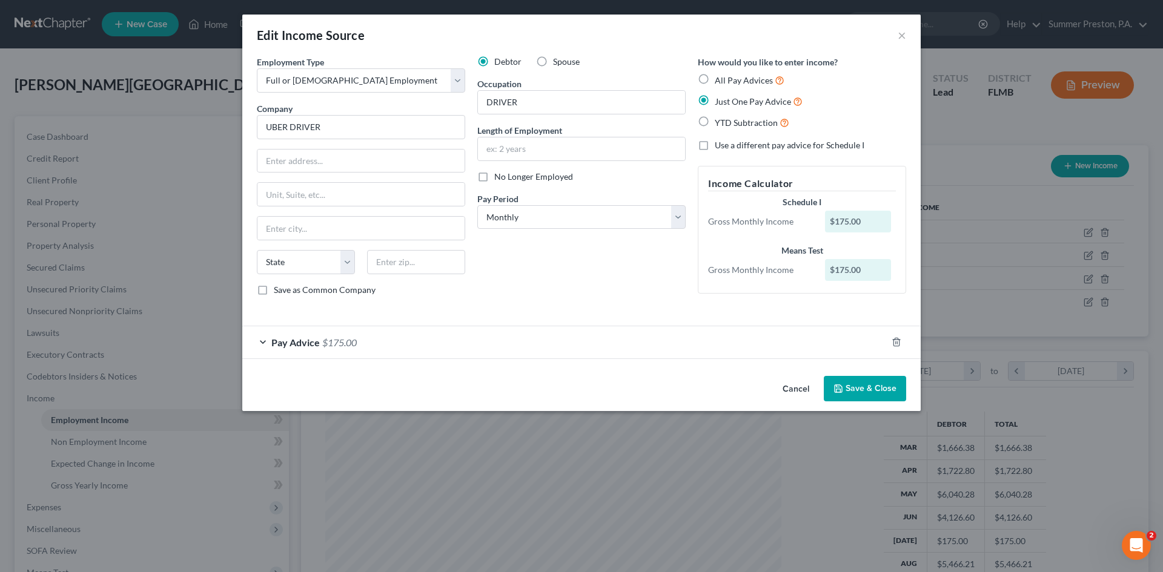
click at [494, 174] on label "No Longer Employed" at bounding box center [533, 177] width 79 height 12
click at [499, 174] on input "No Longer Employed" at bounding box center [503, 175] width 8 height 8
checkbox input "true"
click at [841, 388] on icon "button" at bounding box center [838, 389] width 10 height 10
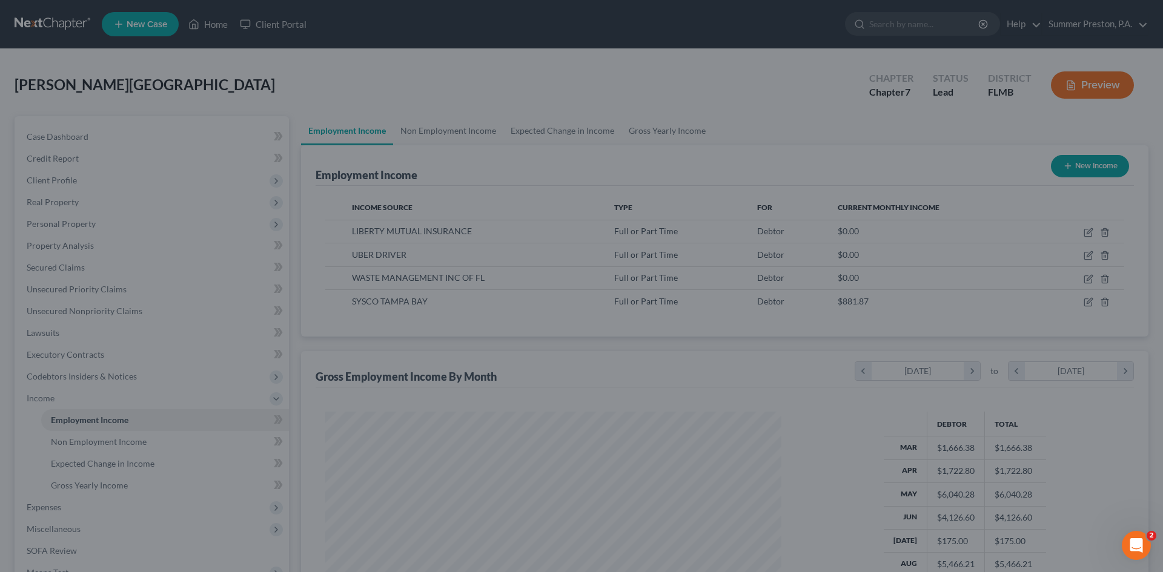
scroll to position [605384, 605134]
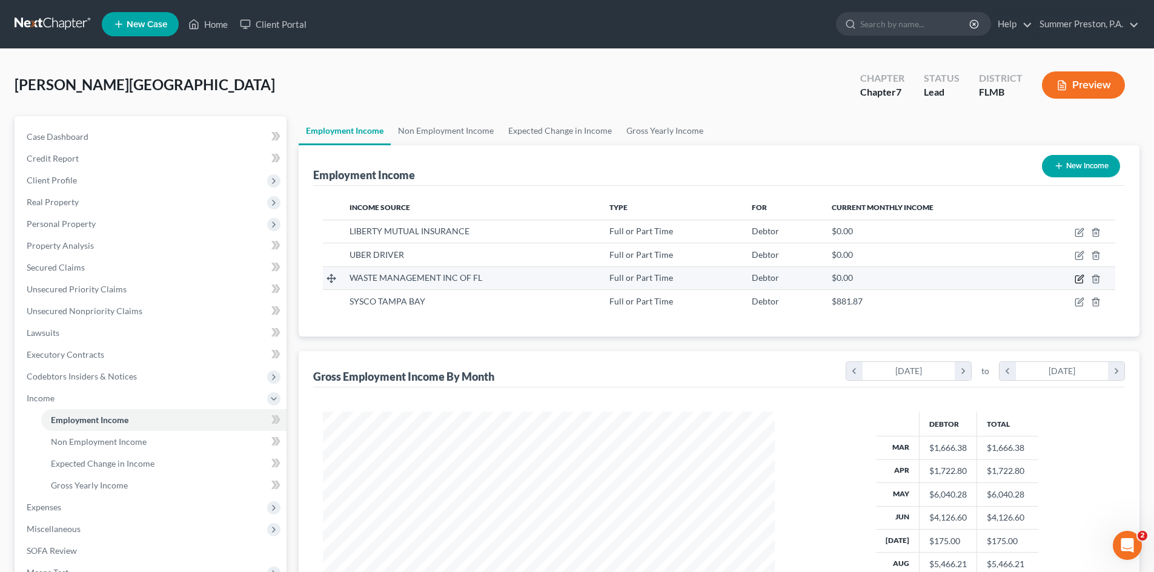
click at [1080, 278] on icon "button" at bounding box center [1079, 279] width 10 height 10
select select "0"
select select "45"
select select "3"
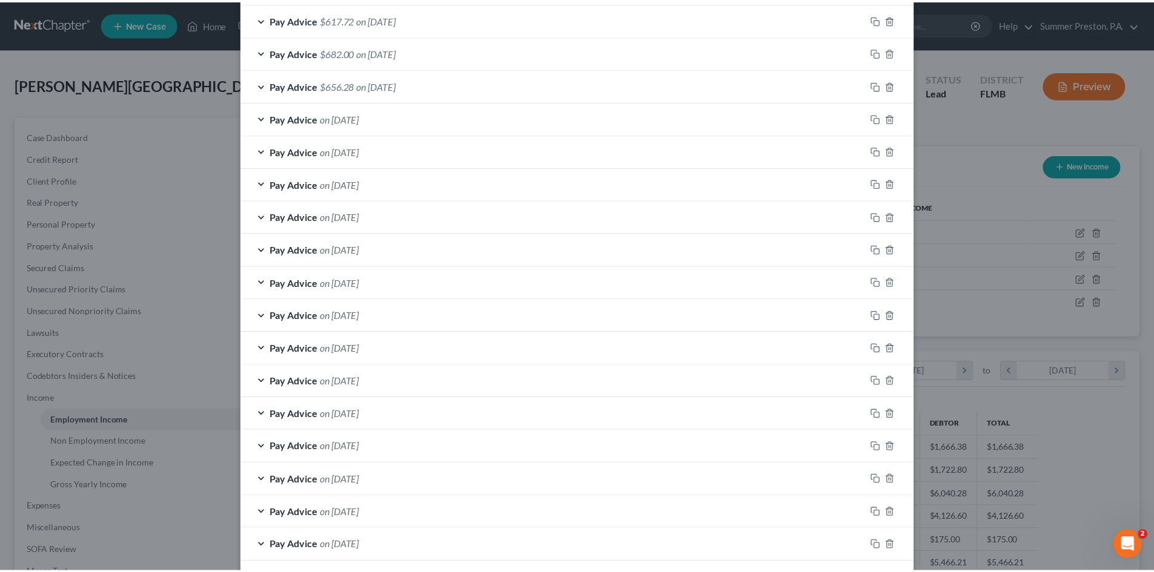
scroll to position [759, 0]
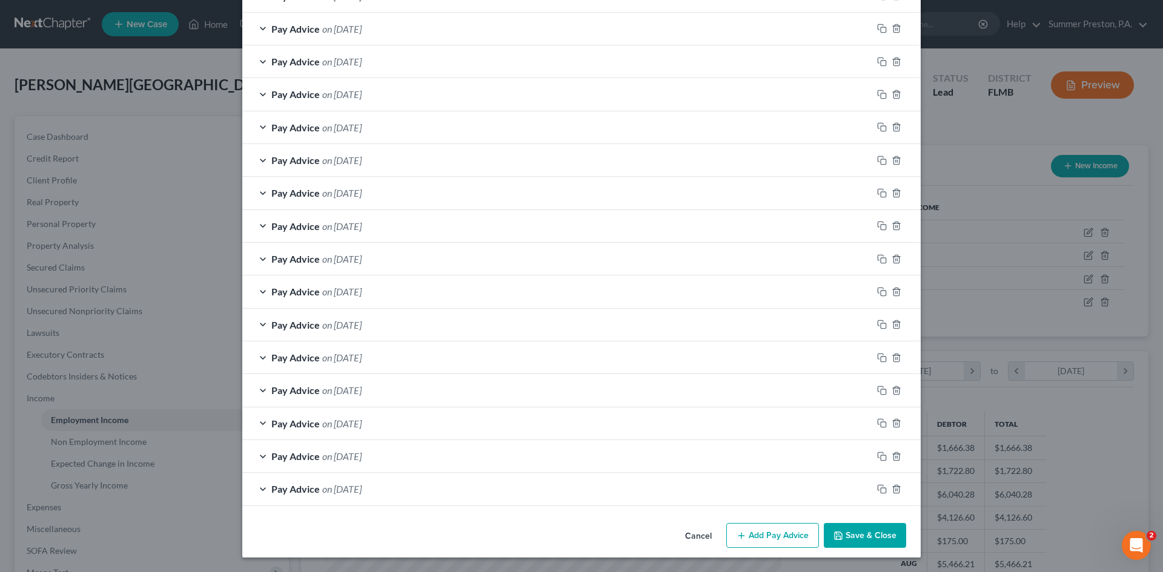
click at [847, 531] on button "Save & Close" at bounding box center [865, 535] width 82 height 25
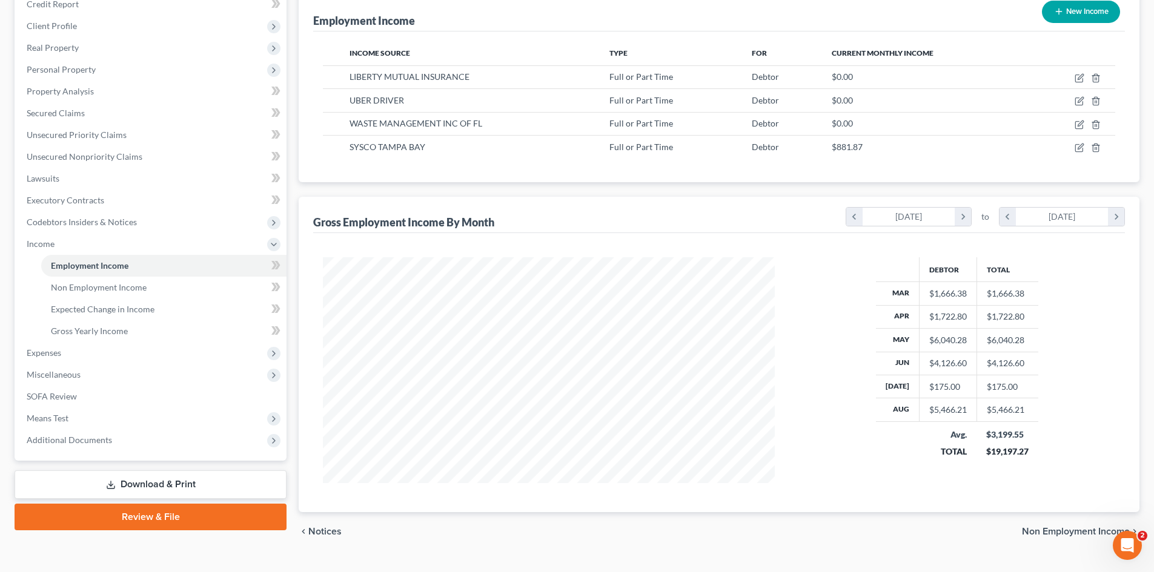
scroll to position [179, 0]
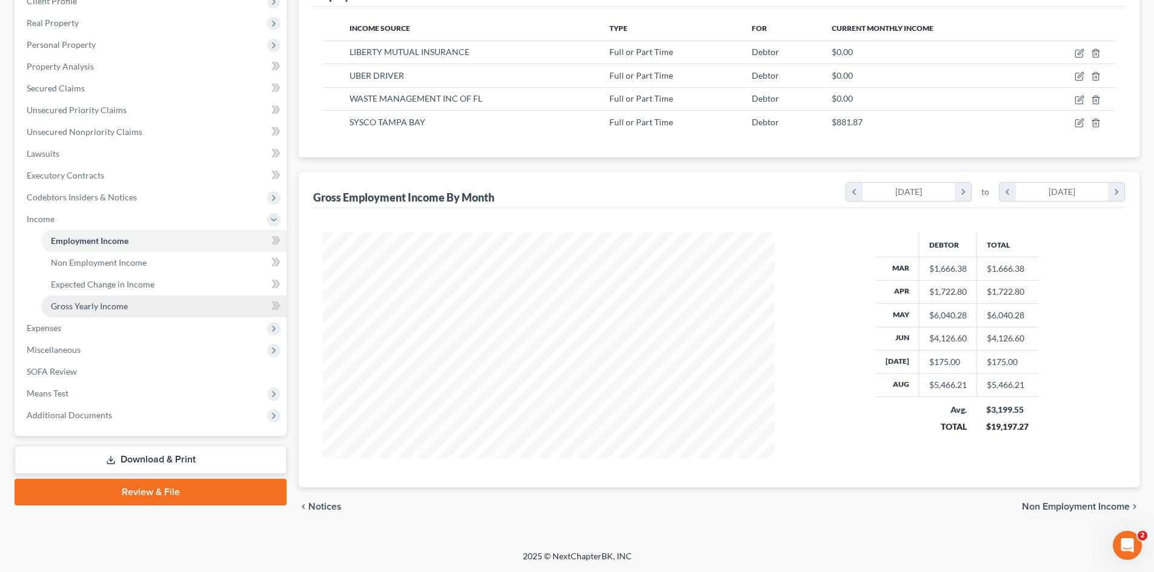
click at [84, 303] on span "Gross Yearly Income" at bounding box center [89, 306] width 77 height 10
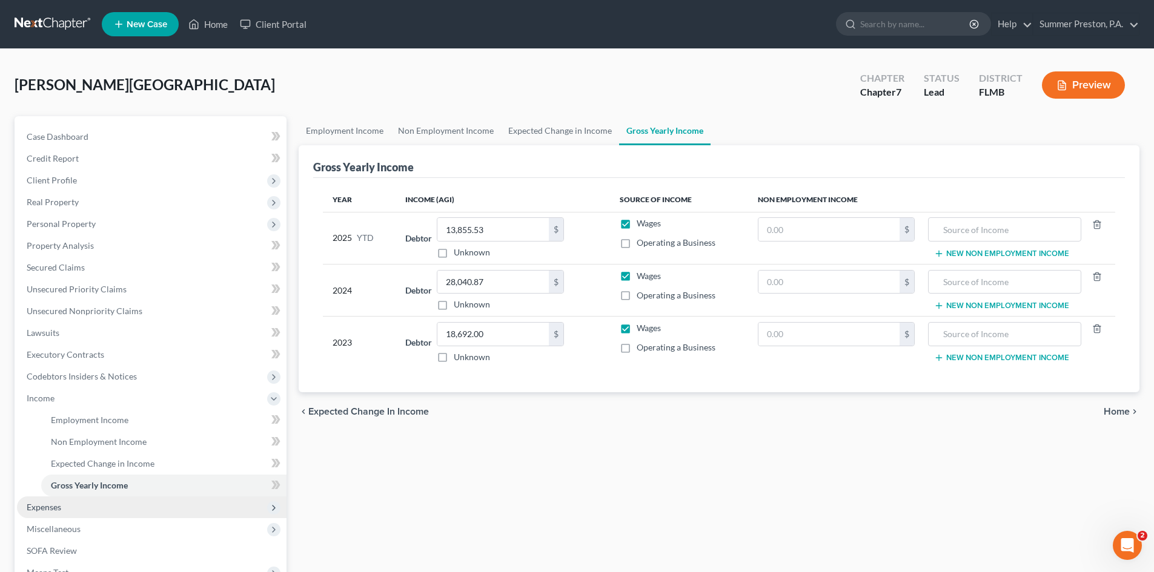
click at [53, 511] on span "Expenses" at bounding box center [44, 507] width 35 height 10
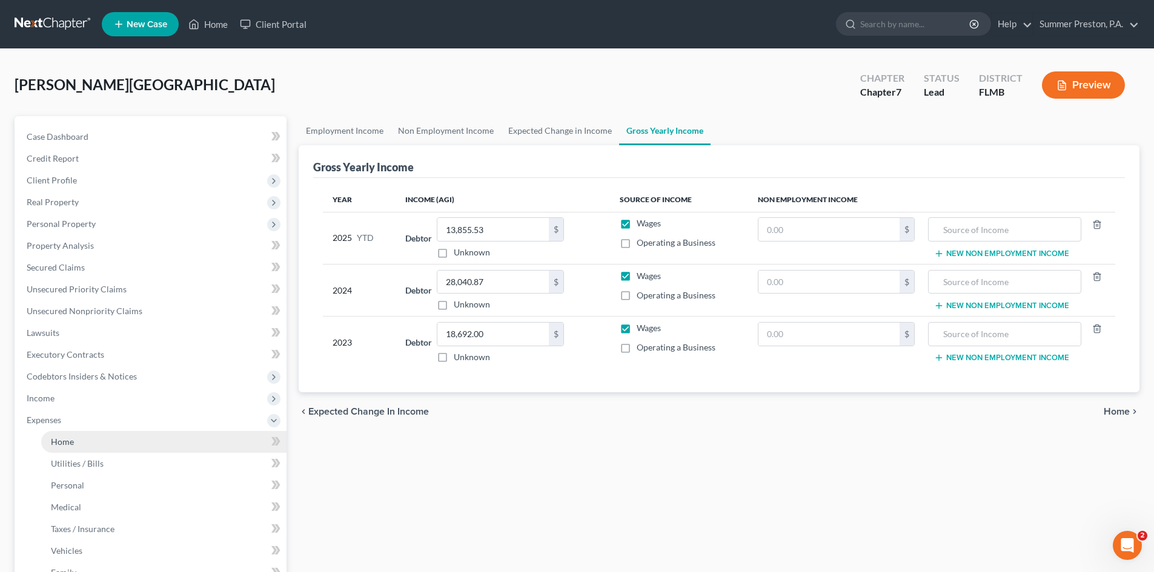
click at [80, 446] on link "Home" at bounding box center [163, 442] width 245 height 22
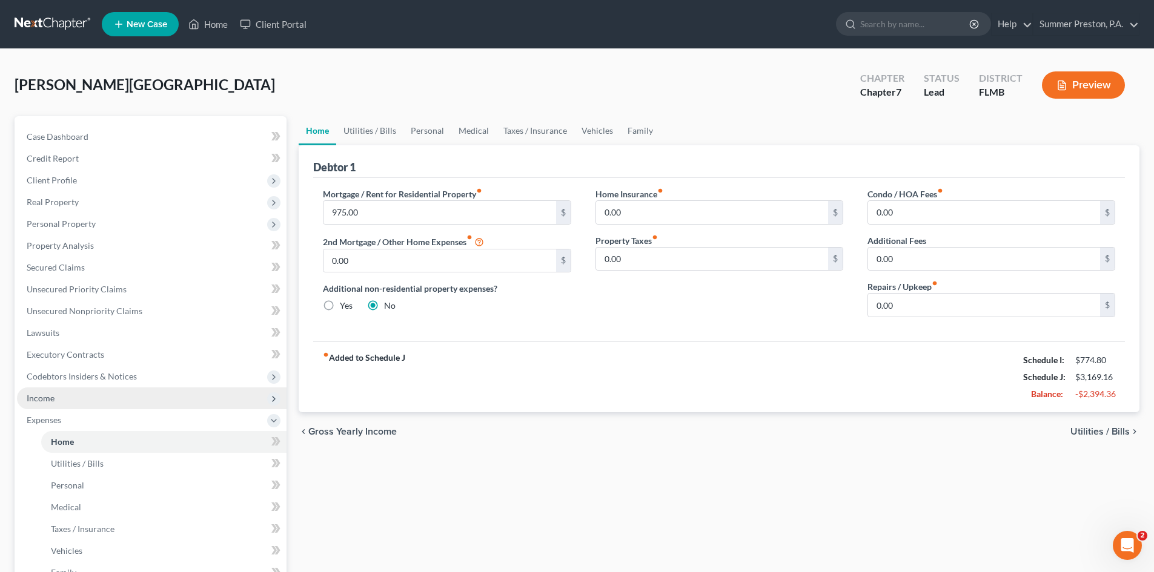
click at [39, 396] on span "Income" at bounding box center [41, 398] width 28 height 10
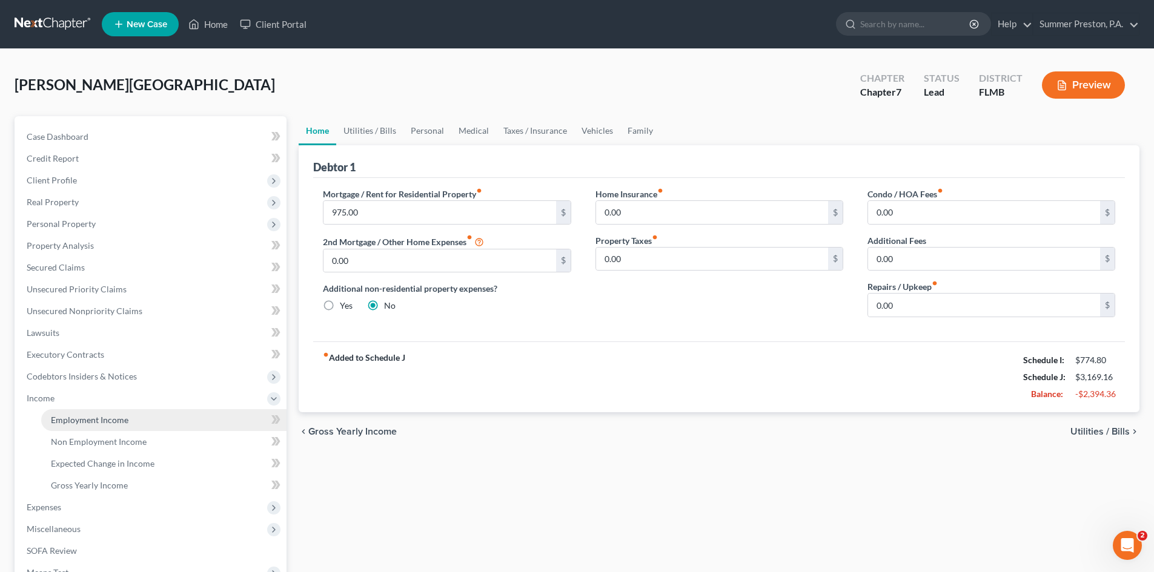
click at [117, 422] on span "Employment Income" at bounding box center [90, 420] width 78 height 10
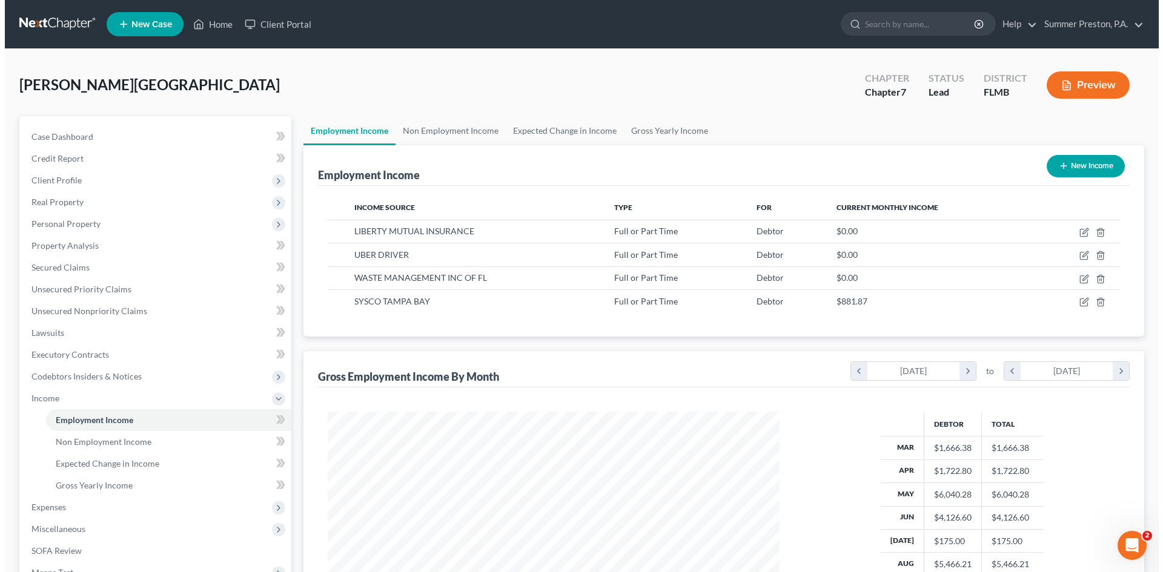
scroll to position [226, 476]
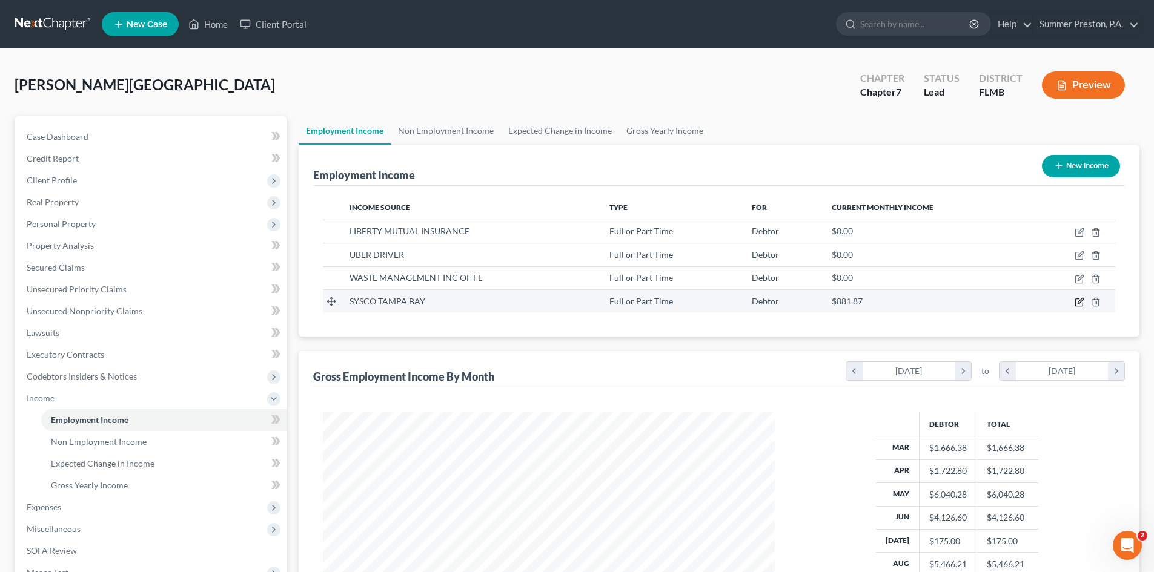
click at [1077, 303] on icon "button" at bounding box center [1079, 302] width 10 height 10
select select "0"
select select "9"
select select "2"
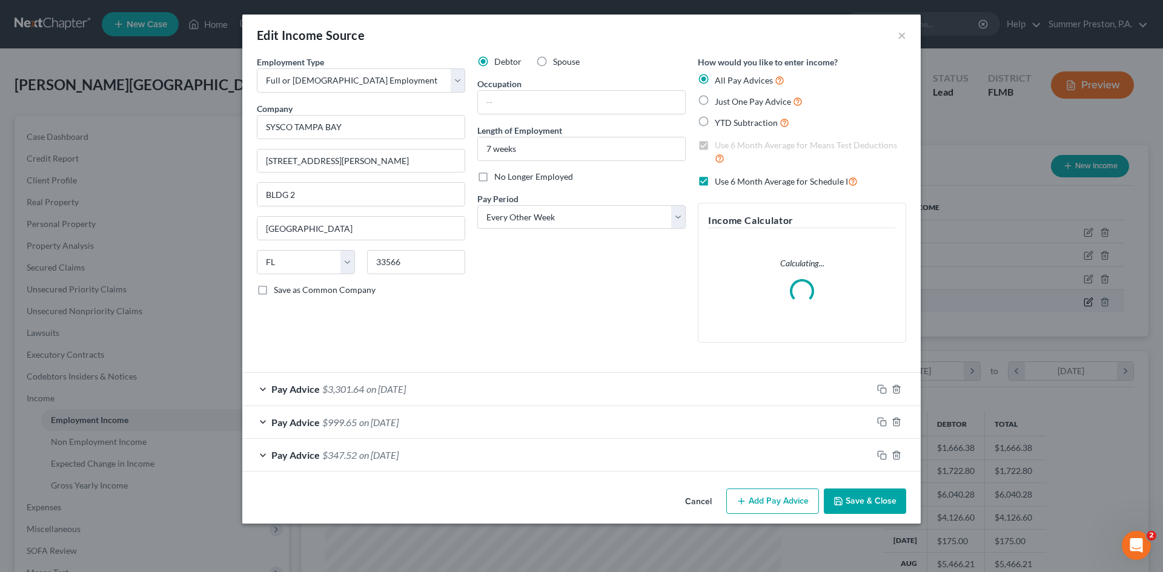
scroll to position [228, 480]
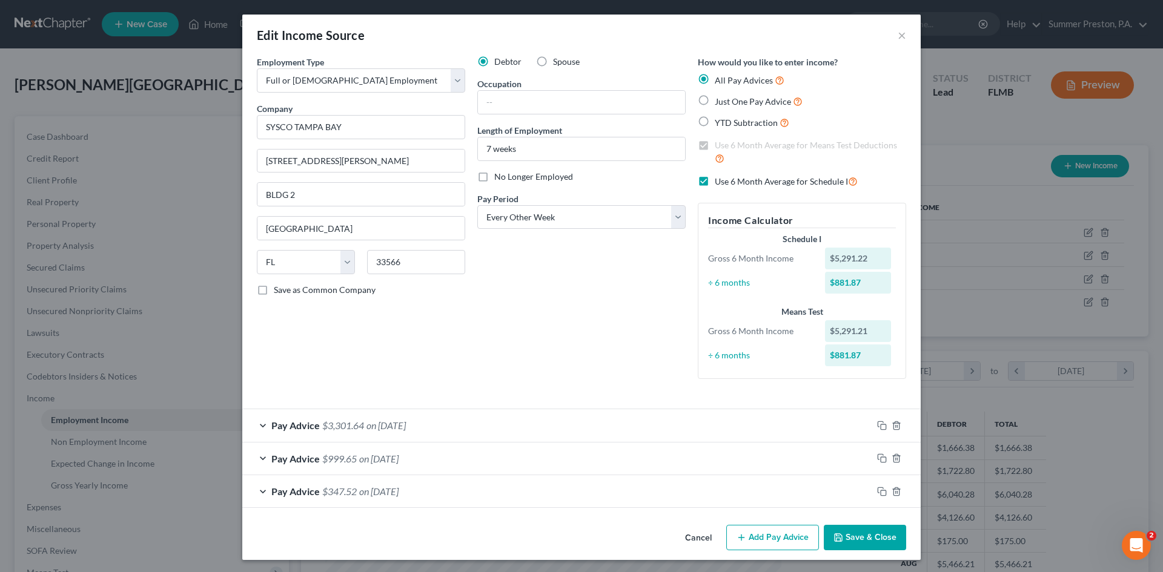
click at [715, 180] on label "Use 6 Month Average for Schedule I" at bounding box center [786, 181] width 143 height 14
click at [719, 180] on input "Use 6 Month Average for Schedule I" at bounding box center [723, 178] width 8 height 8
checkbox input "false"
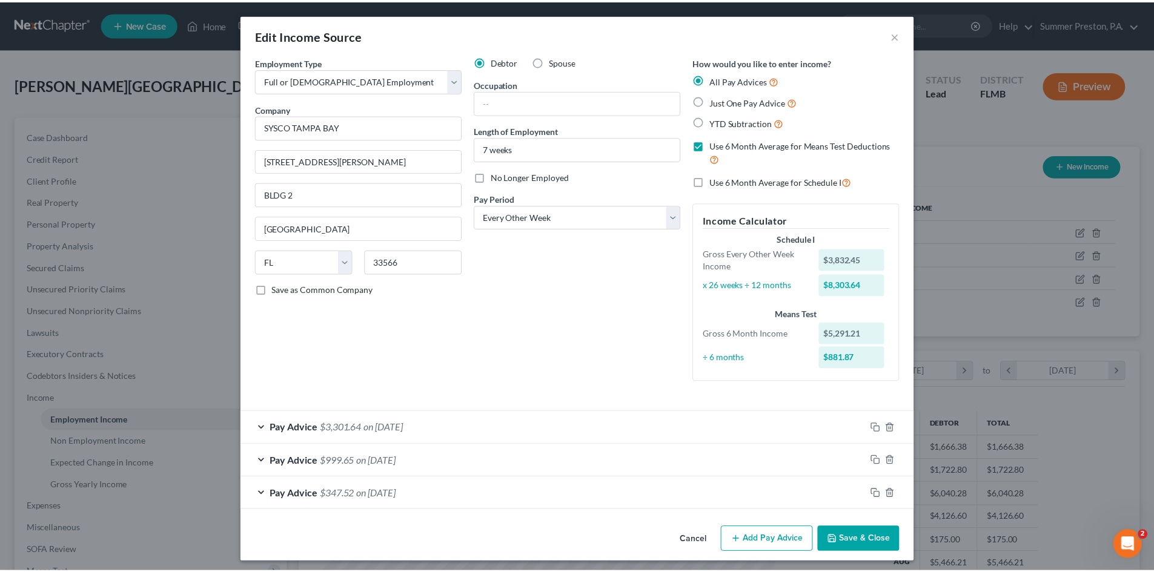
scroll to position [5, 0]
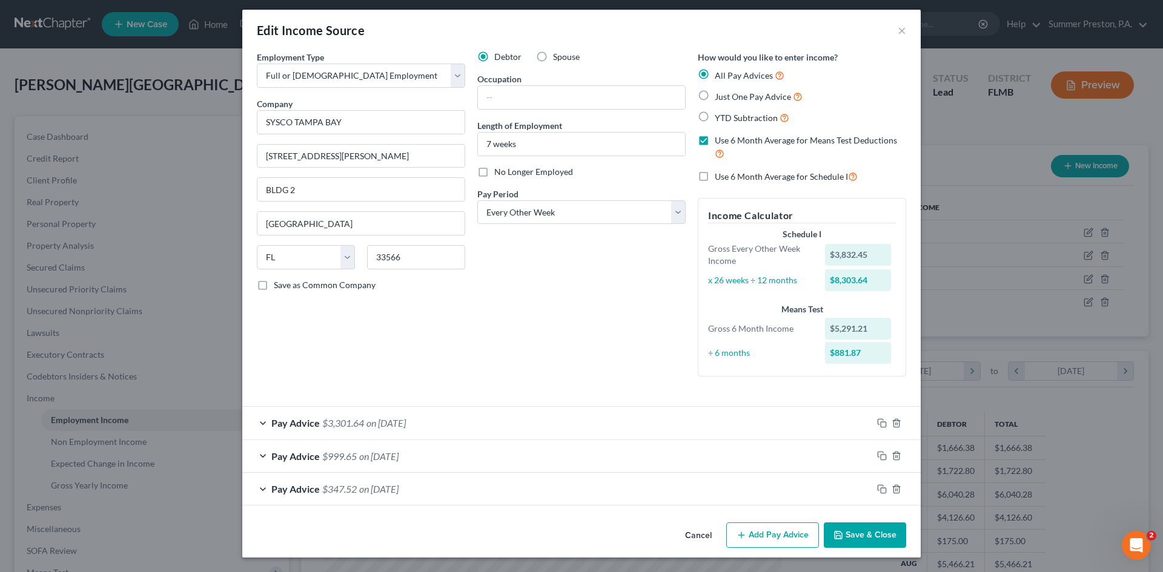
drag, startPoint x: 693, startPoint y: 138, endPoint x: 700, endPoint y: 153, distance: 16.3
click at [715, 138] on label "Use 6 Month Average for Means Test Deductions" at bounding box center [810, 147] width 191 height 26
click at [719, 138] on input "Use 6 Month Average for Means Test Deductions" at bounding box center [723, 138] width 8 height 8
checkbox input "false"
click at [847, 528] on button "Save & Close" at bounding box center [865, 535] width 82 height 25
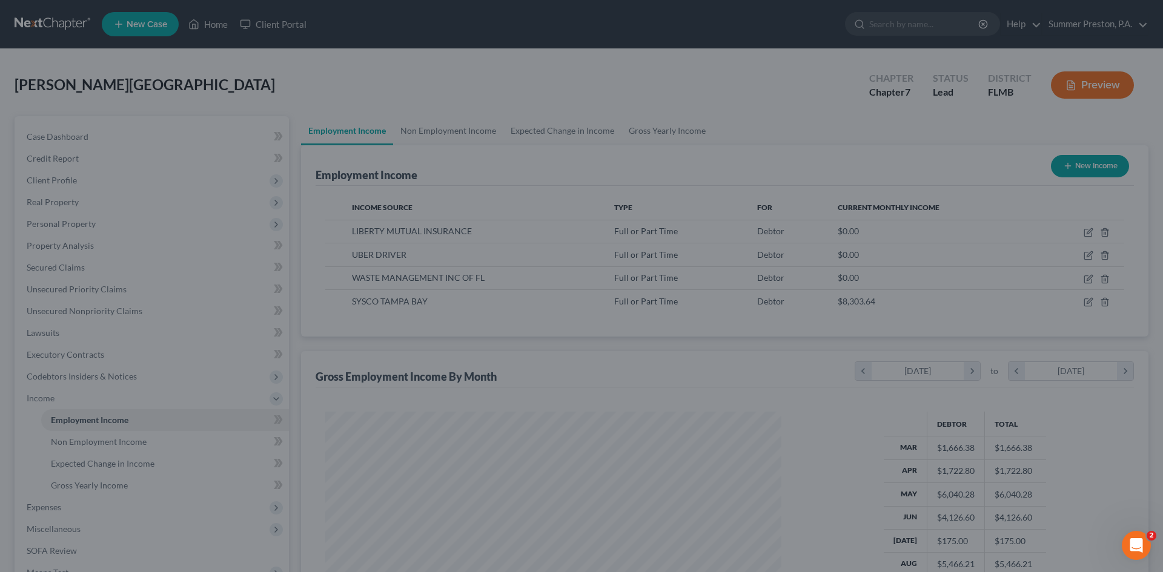
scroll to position [605384, 605134]
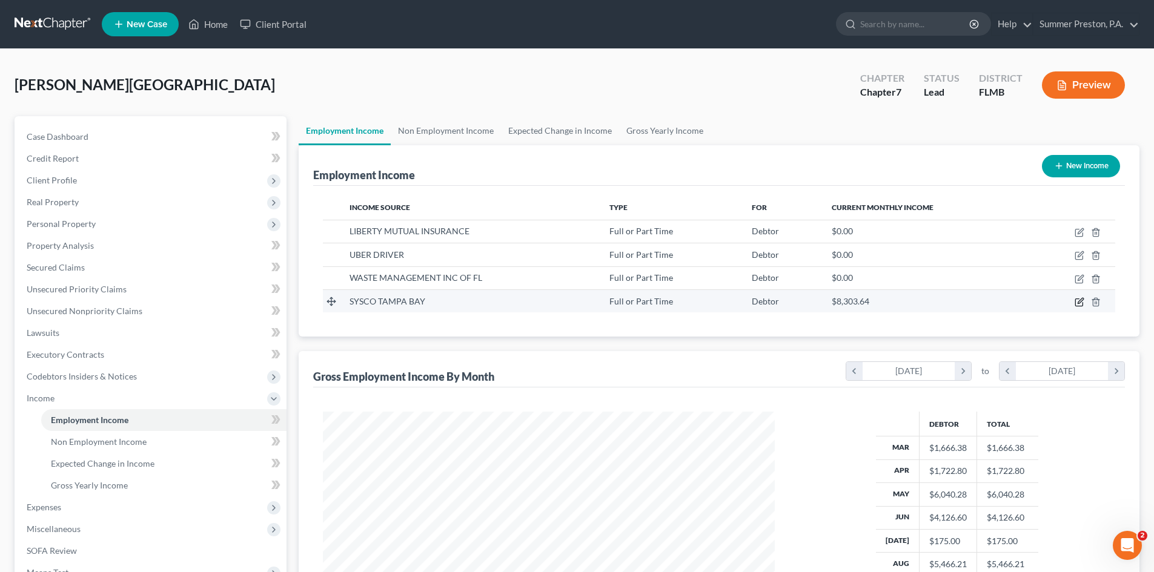
click at [1079, 303] on icon "button" at bounding box center [1079, 300] width 5 height 5
select select "0"
select select "9"
select select "2"
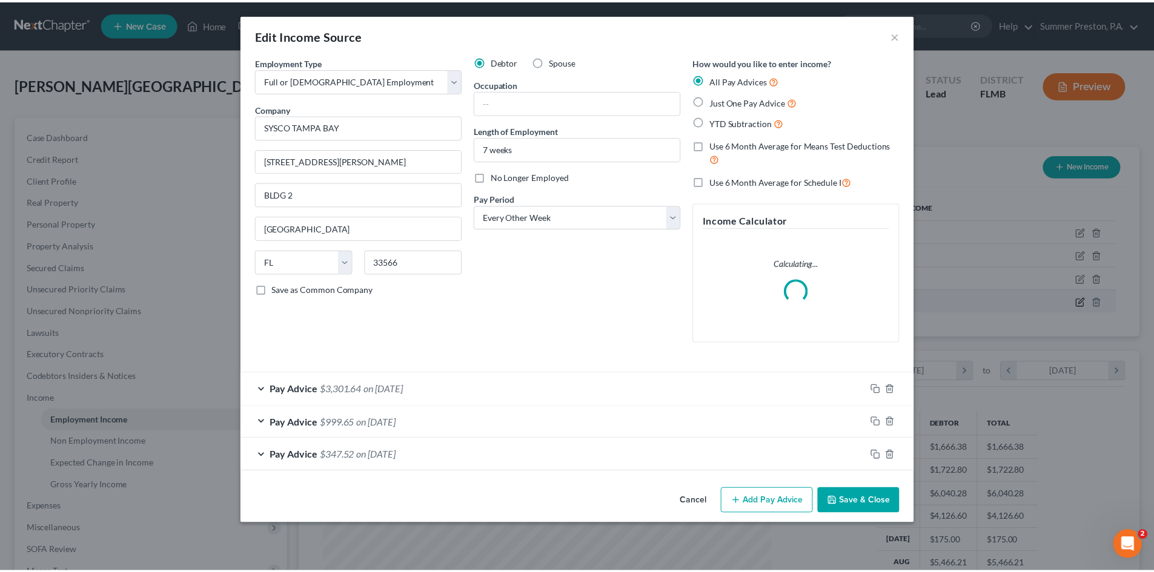
scroll to position [228, 480]
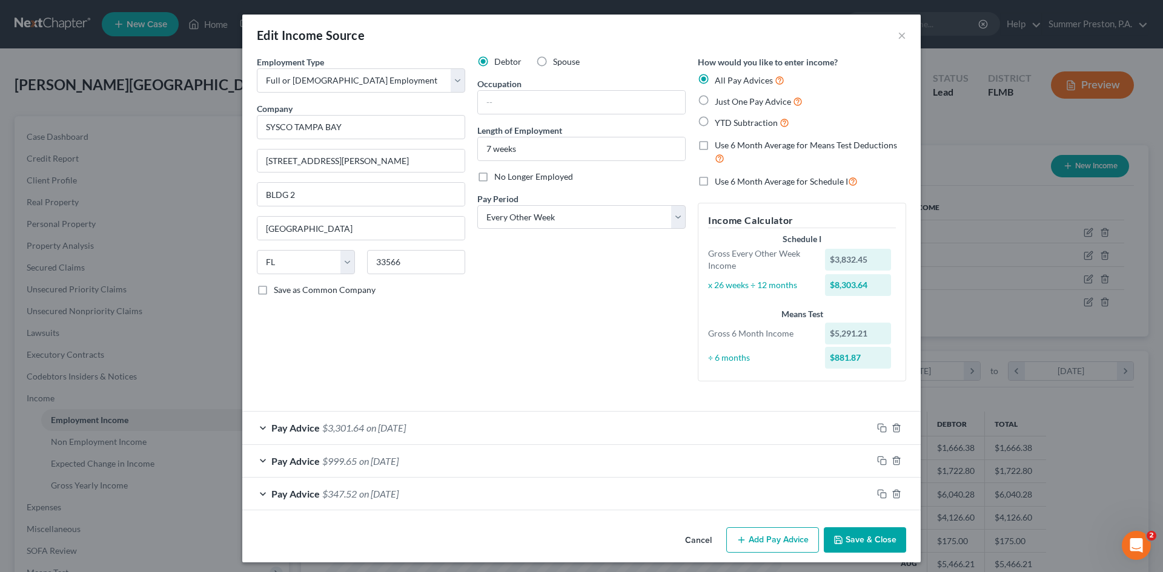
click at [889, 548] on button "Save & Close" at bounding box center [865, 539] width 82 height 25
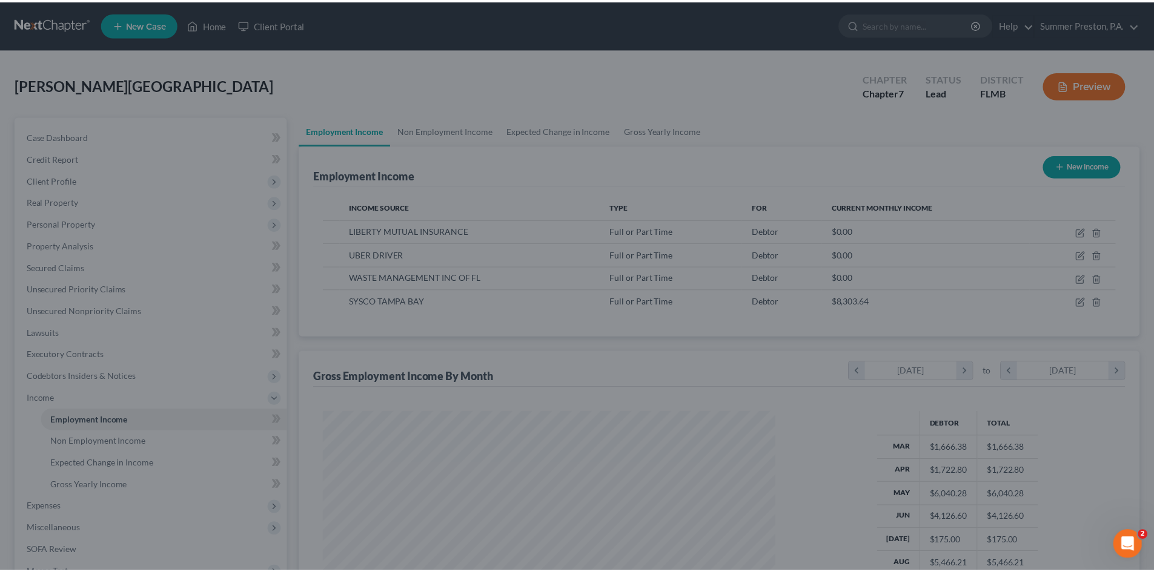
scroll to position [605384, 605134]
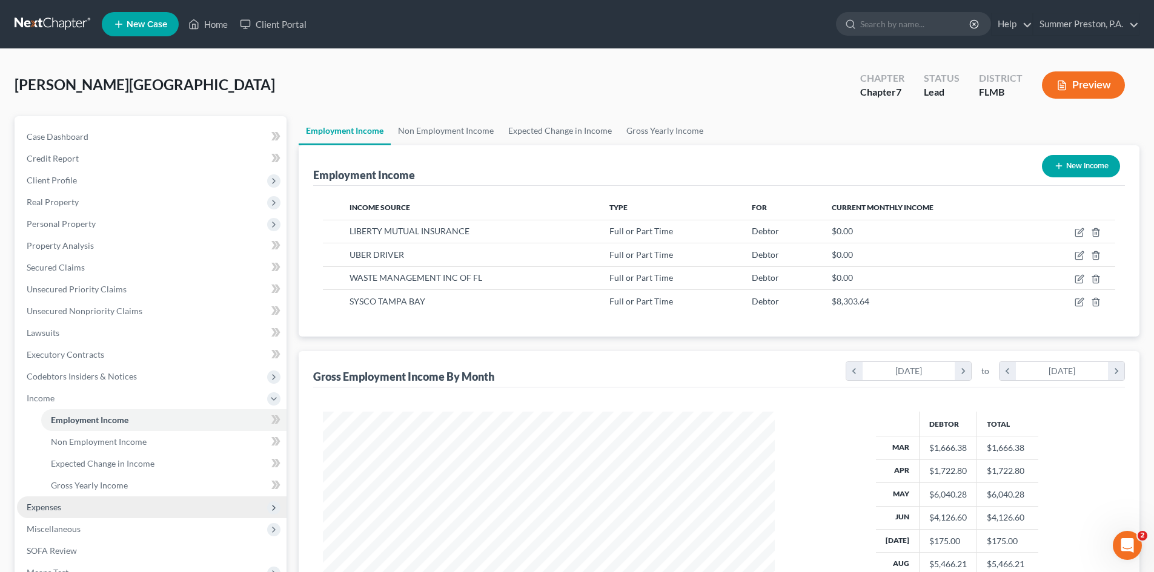
click at [59, 501] on span "Expenses" at bounding box center [151, 508] width 269 height 22
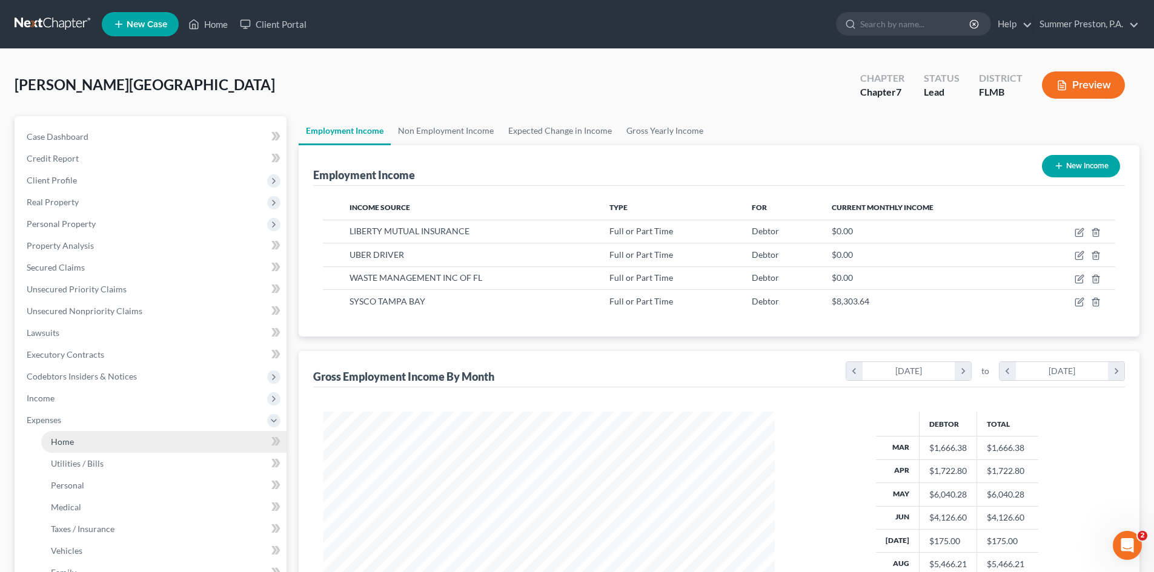
click at [62, 435] on link "Home" at bounding box center [163, 442] width 245 height 22
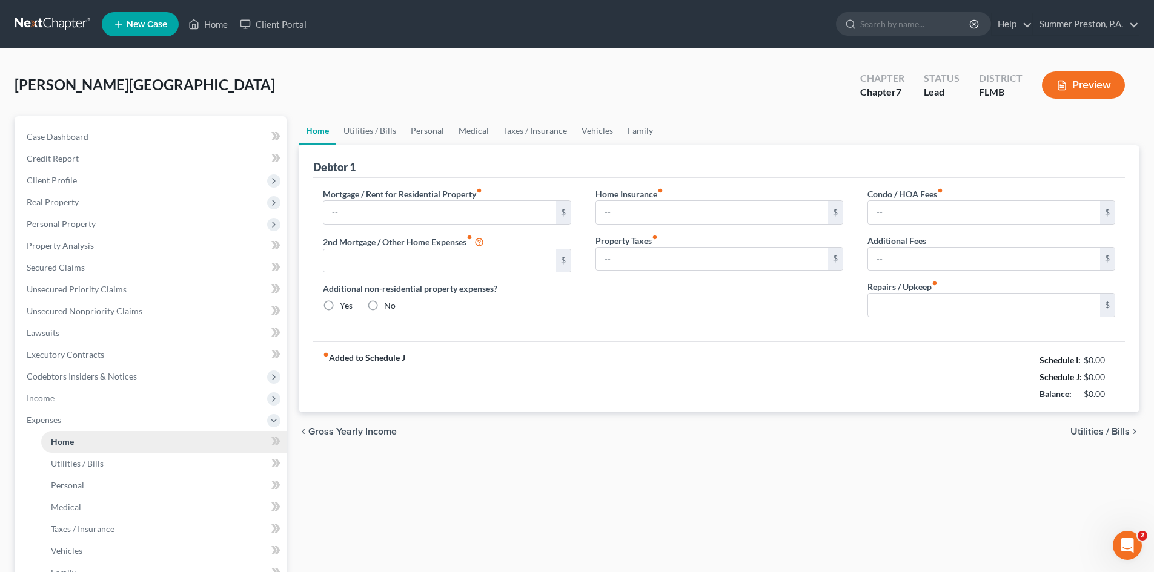
type input "975.00"
type input "0.00"
radio input "true"
type input "0.00"
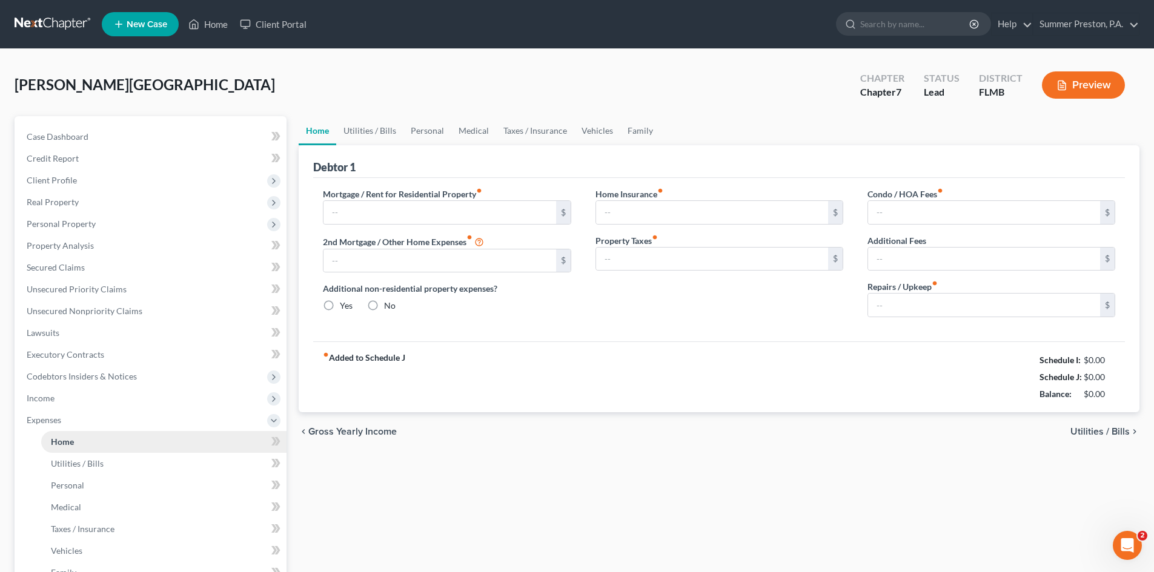
type input "0.00"
click at [400, 216] on input "975.00" at bounding box center [439, 212] width 232 height 23
type input "2,000.00"
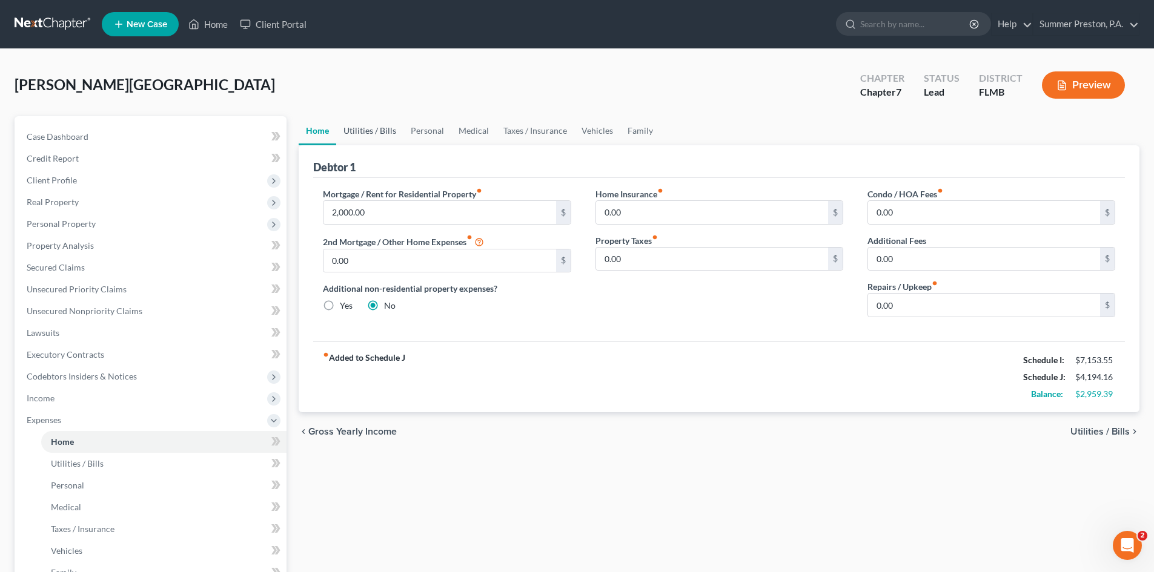
click at [352, 137] on link "Utilities / Bills" at bounding box center [369, 130] width 67 height 29
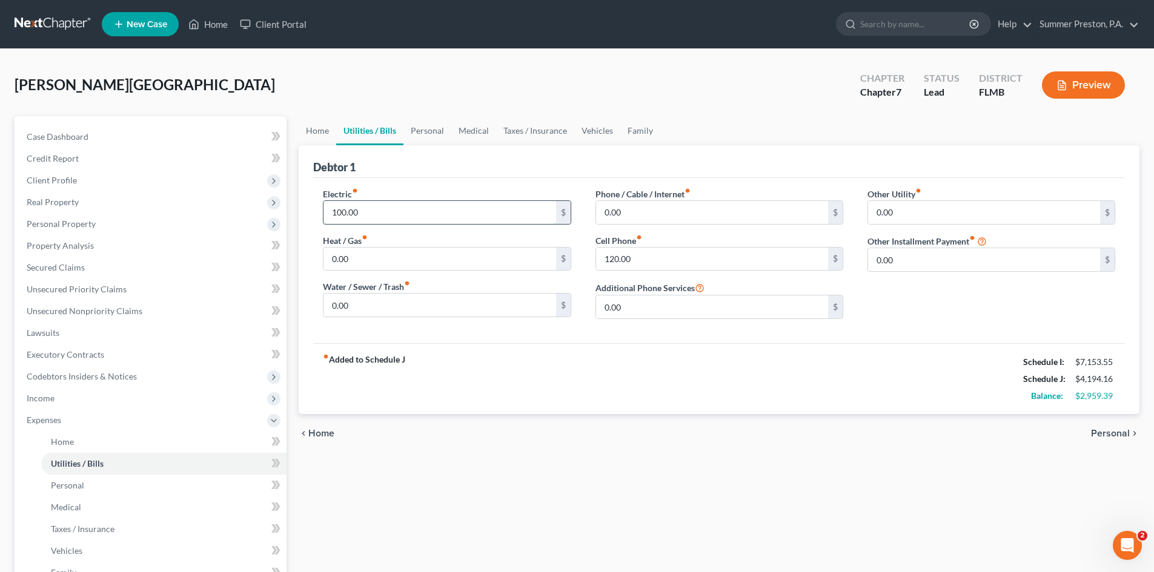
click at [386, 208] on input "100.00" at bounding box center [439, 212] width 232 height 23
type input "150.00"
type input "120.00"
click at [629, 207] on input "0.00" at bounding box center [712, 212] width 232 height 23
click at [648, 250] on input "120.00" at bounding box center [712, 259] width 232 height 23
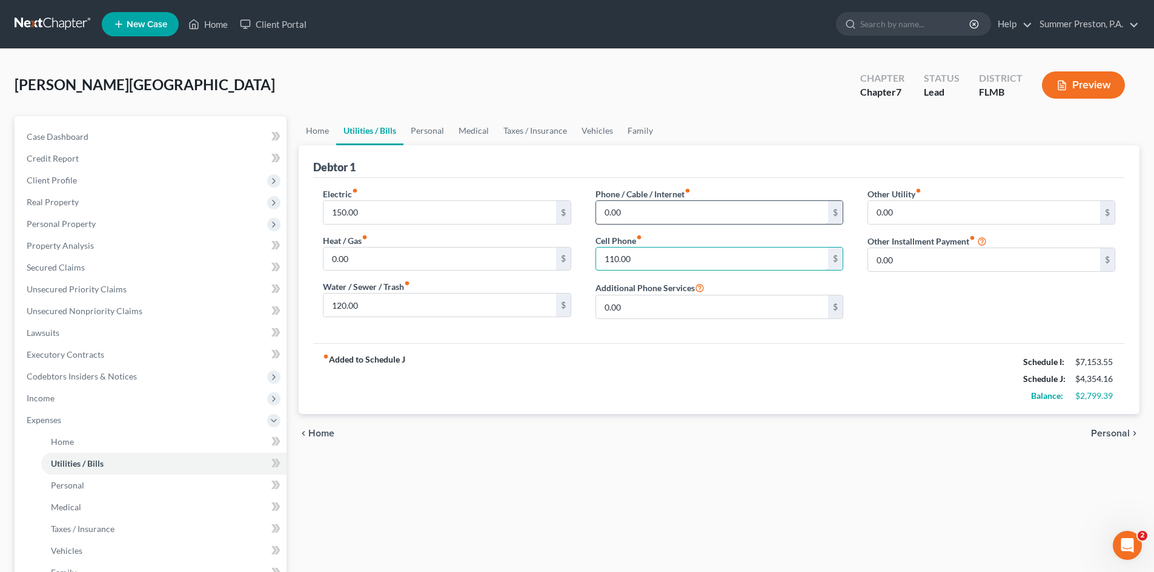
type input "110.00"
click at [692, 219] on input "0.00" at bounding box center [712, 212] width 232 height 23
type input "95.00"
click at [429, 130] on link "Personal" at bounding box center [427, 130] width 48 height 29
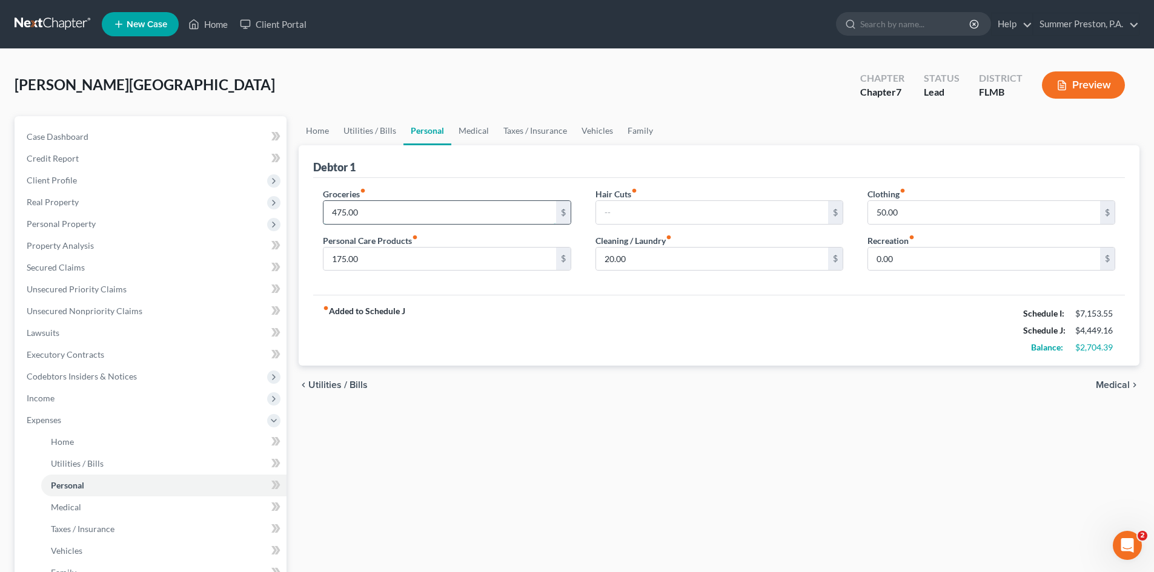
click at [412, 217] on input "475.00" at bounding box center [439, 212] width 232 height 23
click at [74, 509] on span "Medical" at bounding box center [66, 507] width 30 height 10
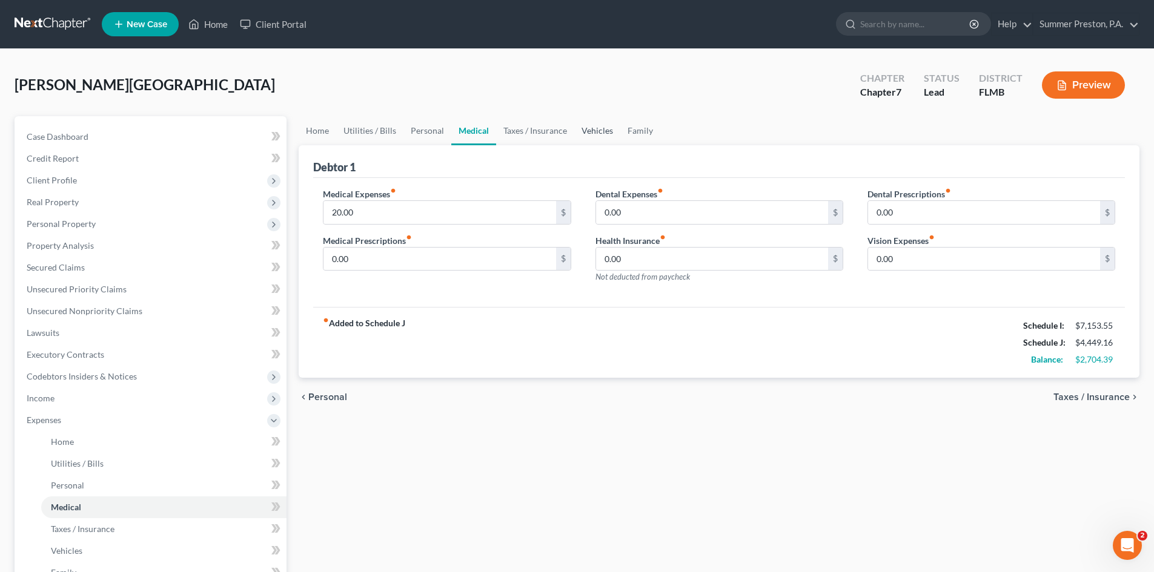
click at [591, 133] on link "Vehicles" at bounding box center [597, 130] width 46 height 29
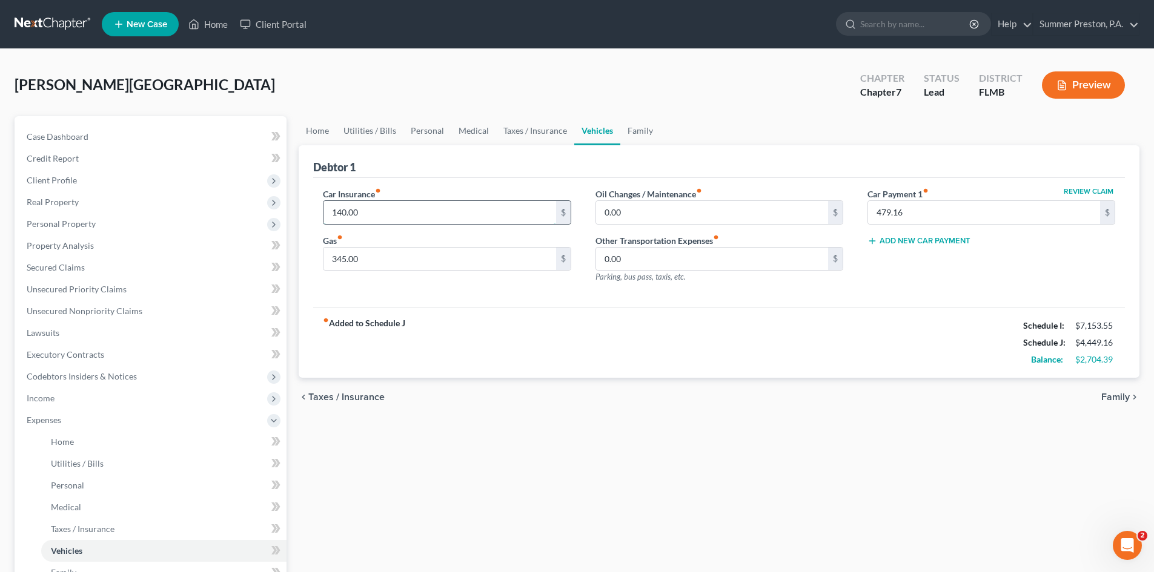
click at [434, 210] on input "140.00" at bounding box center [439, 212] width 232 height 23
drag, startPoint x: 385, startPoint y: 217, endPoint x: 0, endPoint y: 223, distance: 385.2
click at [0, 220] on div "Hall, Christinia Upgraded Chapter Chapter 7 Status Lead District FLMB Preview P…" at bounding box center [577, 412] width 1154 height 726
type input "150.00"
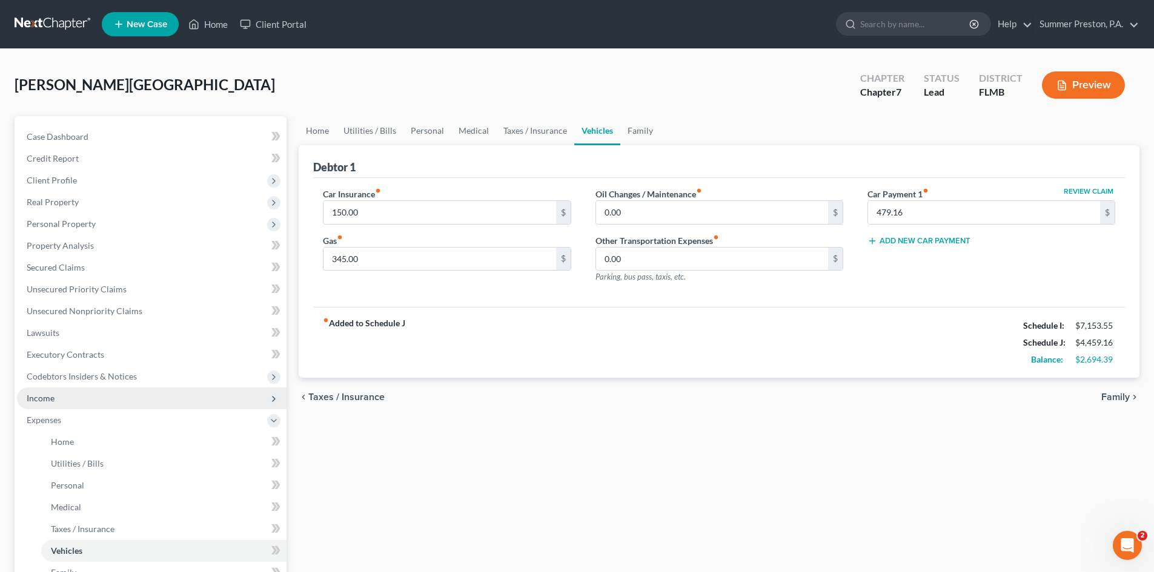
click at [47, 398] on span "Income" at bounding box center [41, 398] width 28 height 10
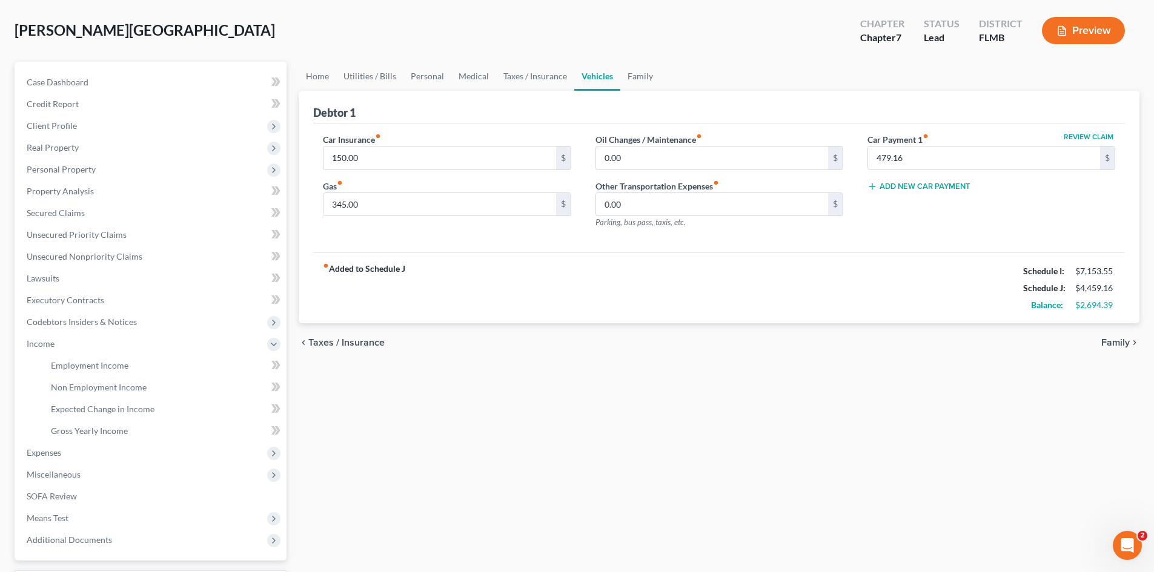
scroll to position [54, 0]
click at [85, 370] on span "Employment Income" at bounding box center [90, 366] width 78 height 10
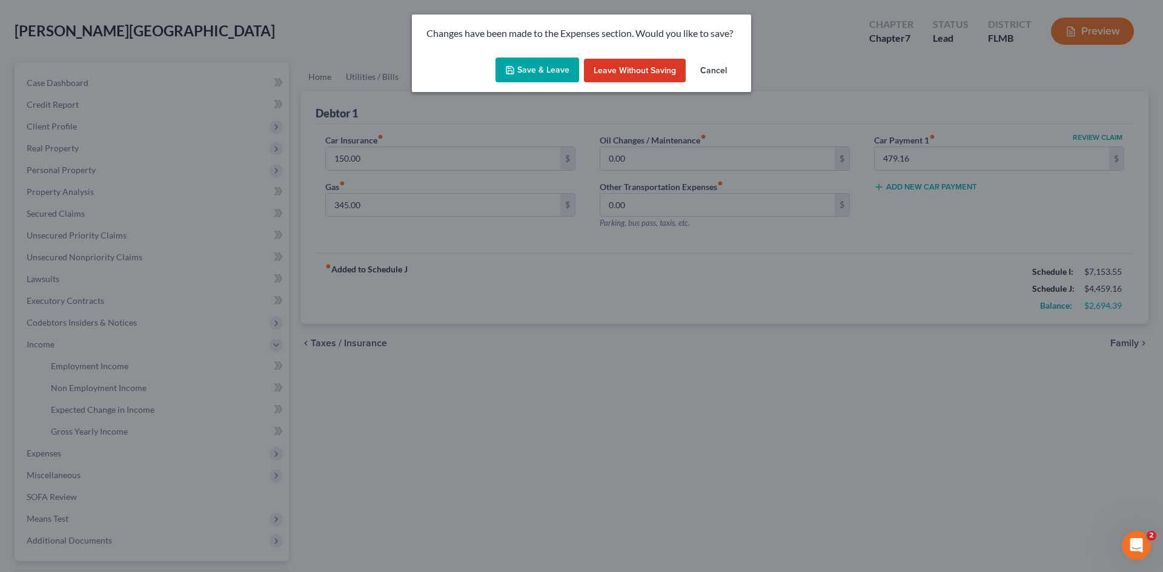
click at [520, 73] on button "Save & Leave" at bounding box center [537, 70] width 84 height 25
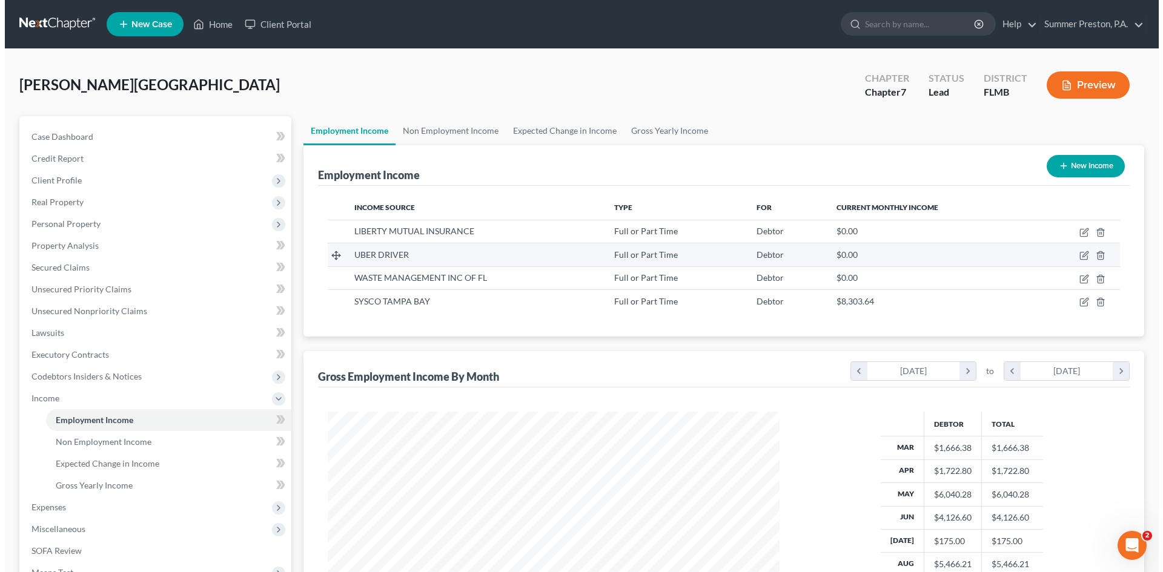
scroll to position [226, 476]
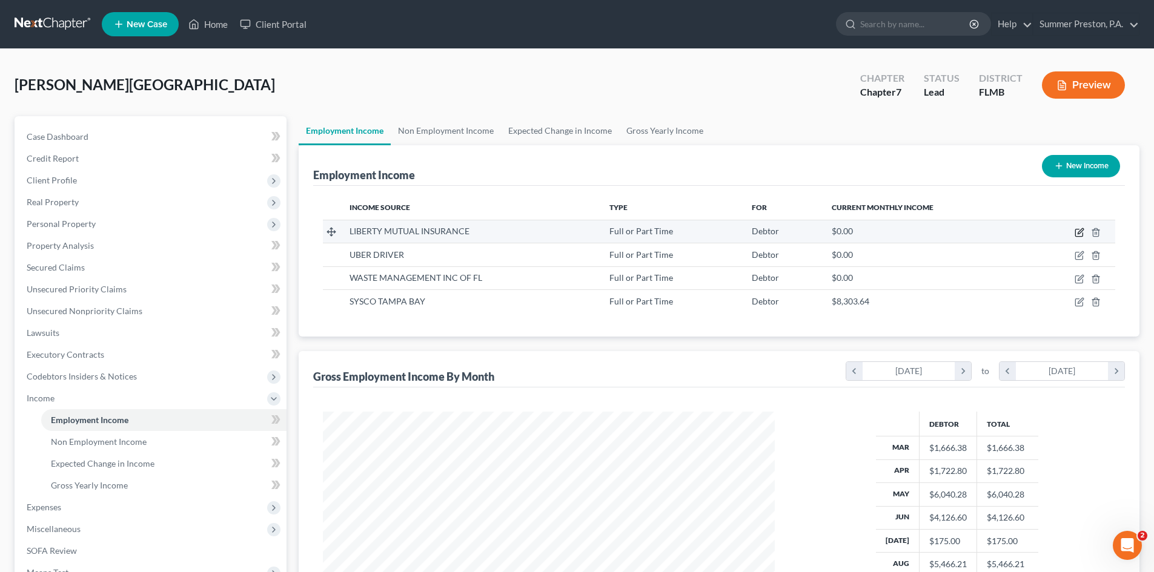
click at [1076, 230] on icon "button" at bounding box center [1078, 233] width 7 height 7
select select "0"
select select "22"
select select "2"
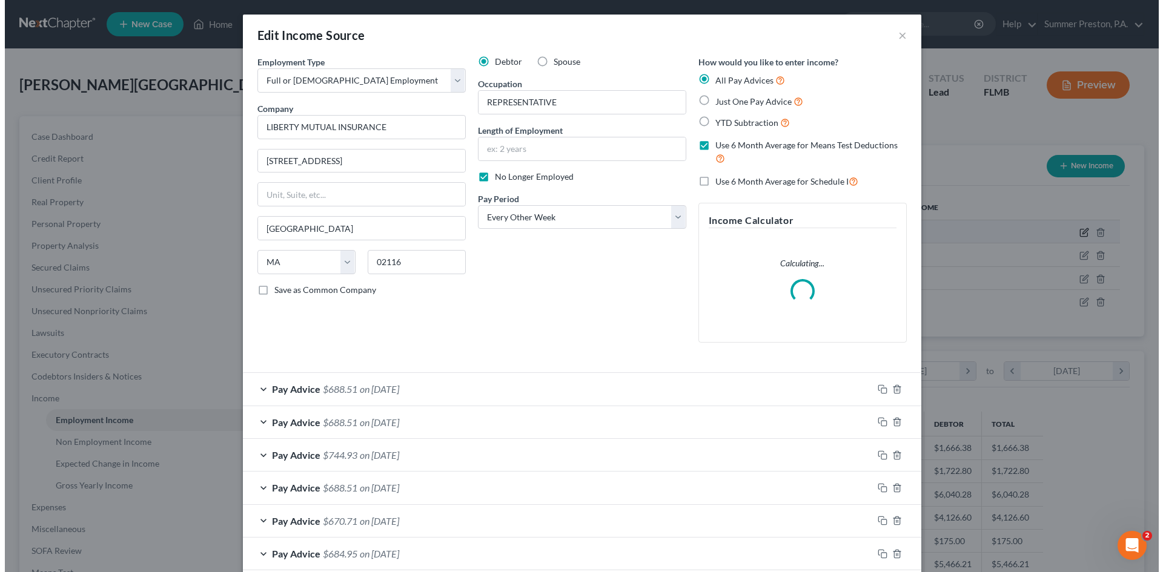
scroll to position [228, 480]
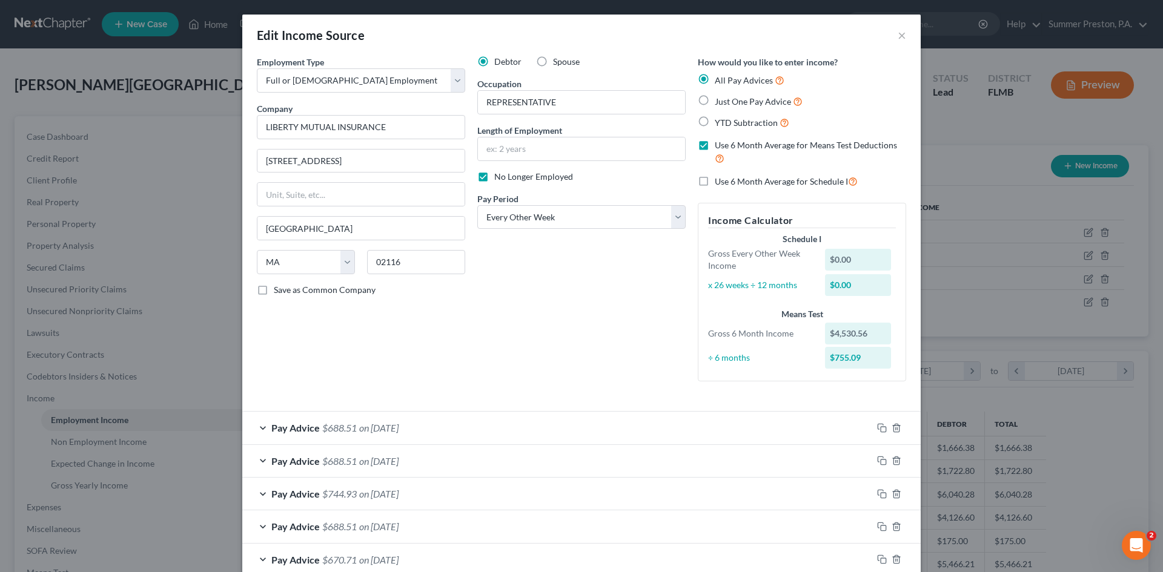
click at [715, 148] on label "Use 6 Month Average for Means Test Deductions" at bounding box center [810, 152] width 191 height 26
click at [719, 147] on input "Use 6 Month Average for Means Test Deductions" at bounding box center [723, 143] width 8 height 8
checkbox input "false"
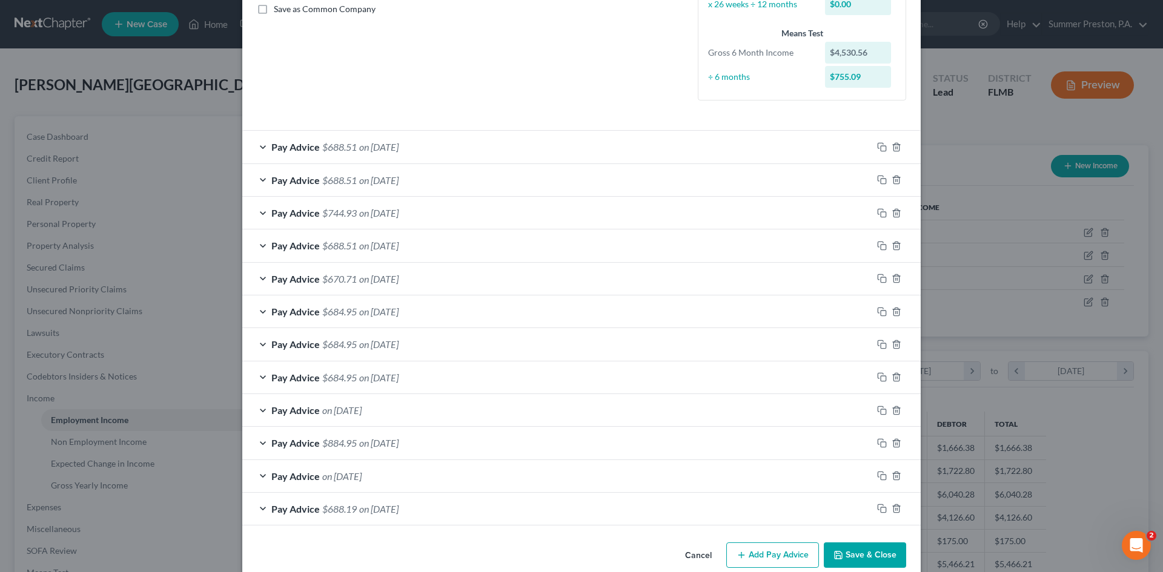
scroll to position [274, 0]
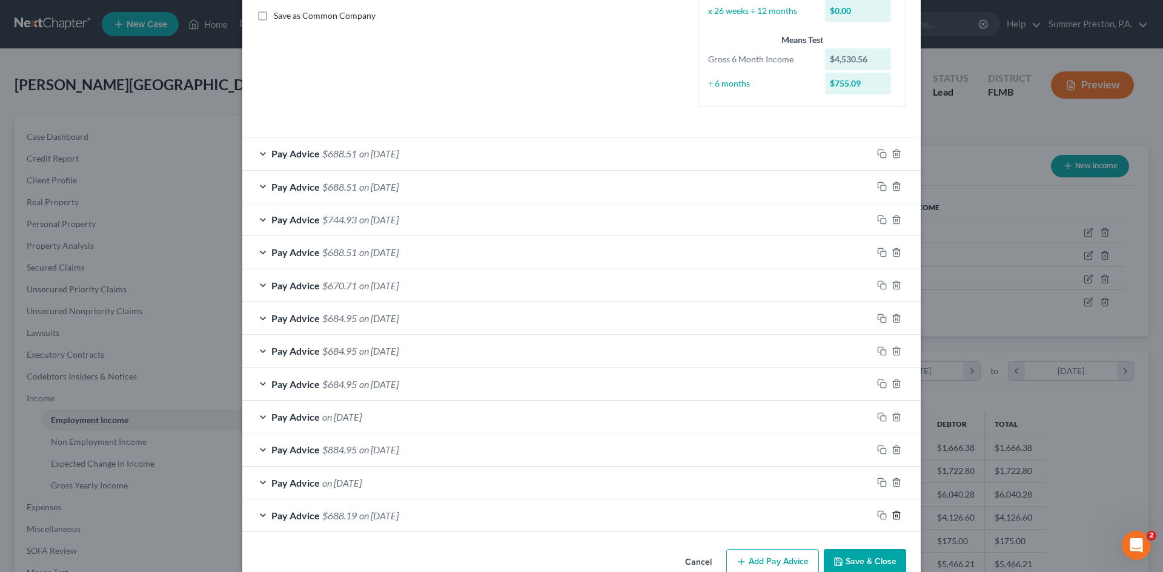
click at [896, 515] on icon "button" at bounding box center [896, 516] width 10 height 10
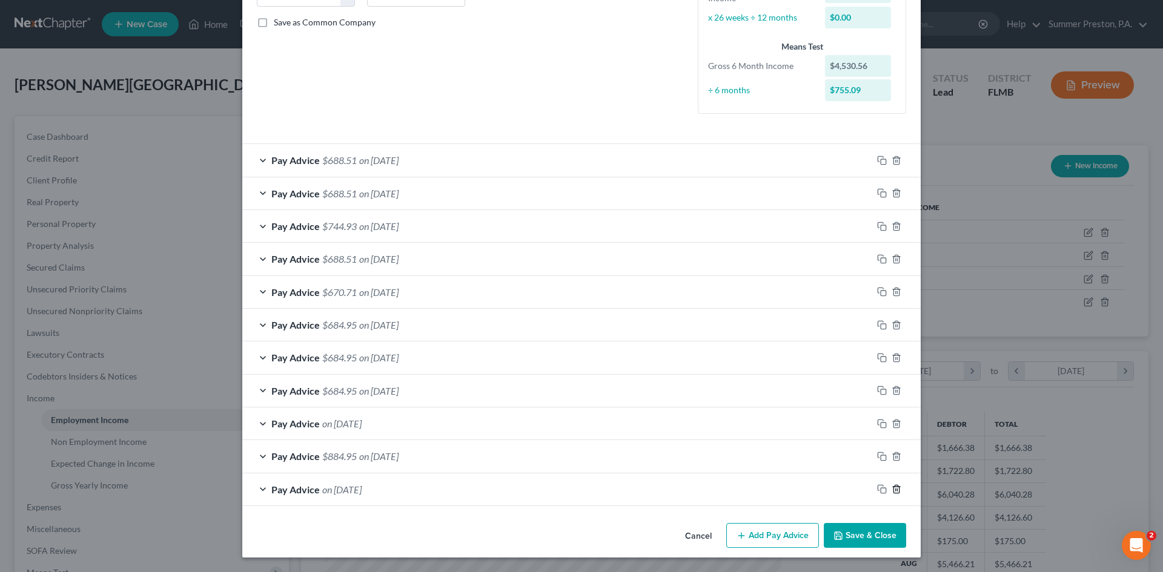
click at [893, 488] on icon "button" at bounding box center [896, 489] width 10 height 10
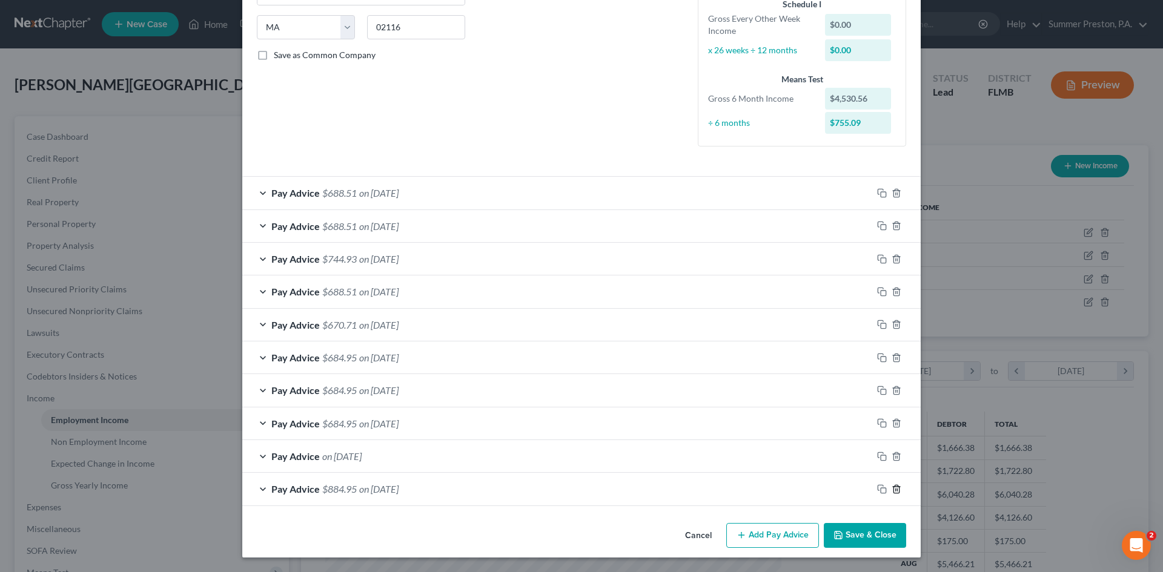
click at [893, 488] on icon "button" at bounding box center [895, 489] width 5 height 8
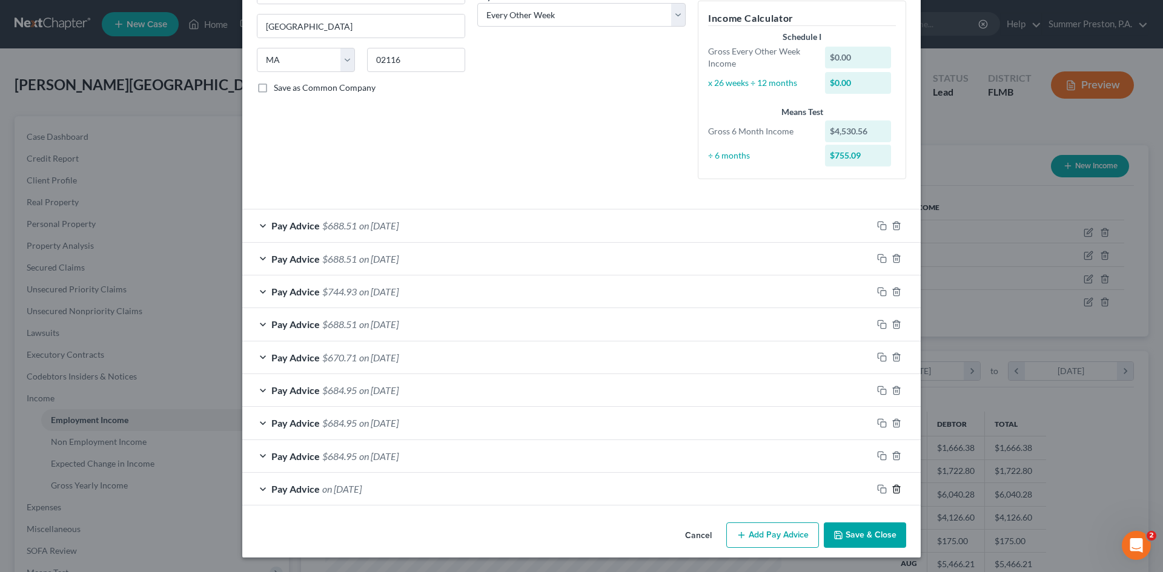
click at [896, 491] on line "button" at bounding box center [896, 490] width 0 height 2
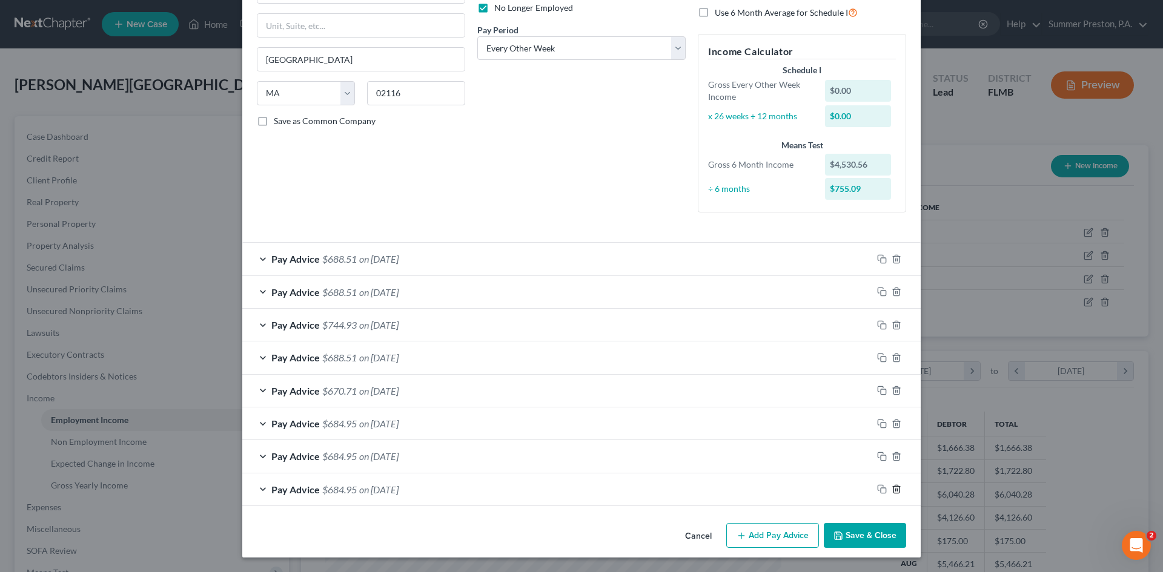
click at [891, 489] on icon "button" at bounding box center [896, 489] width 10 height 10
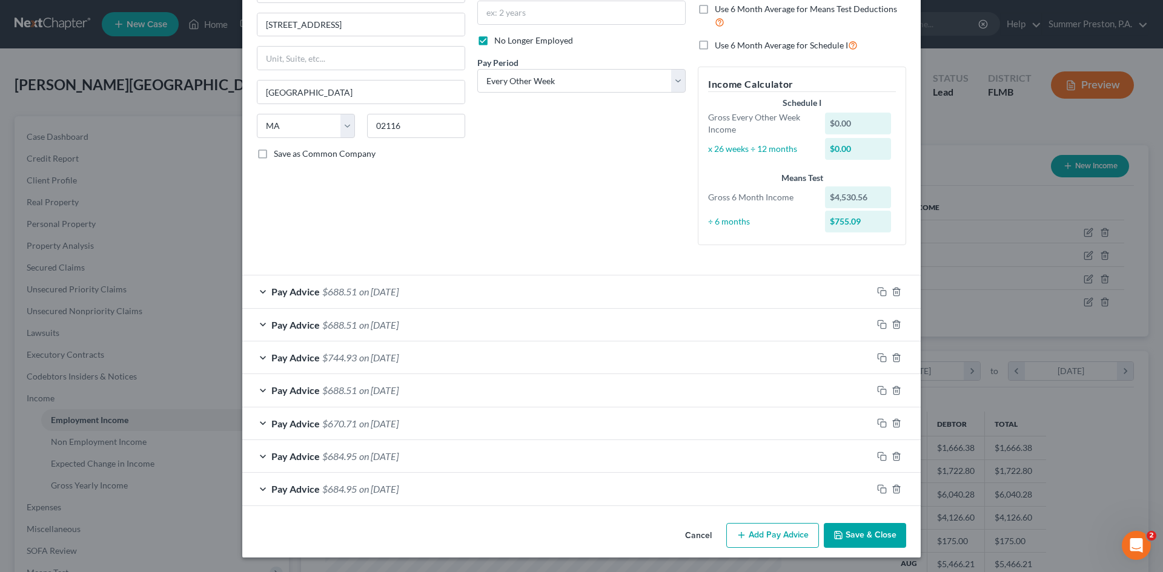
scroll to position [136, 0]
click at [891, 489] on icon "button" at bounding box center [896, 489] width 10 height 10
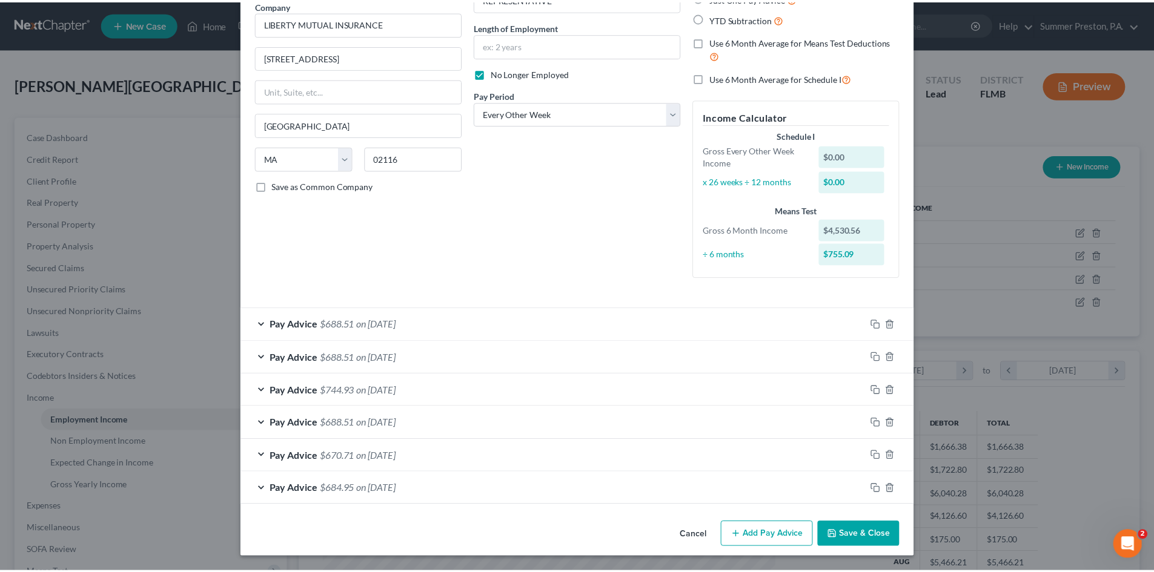
scroll to position [104, 0]
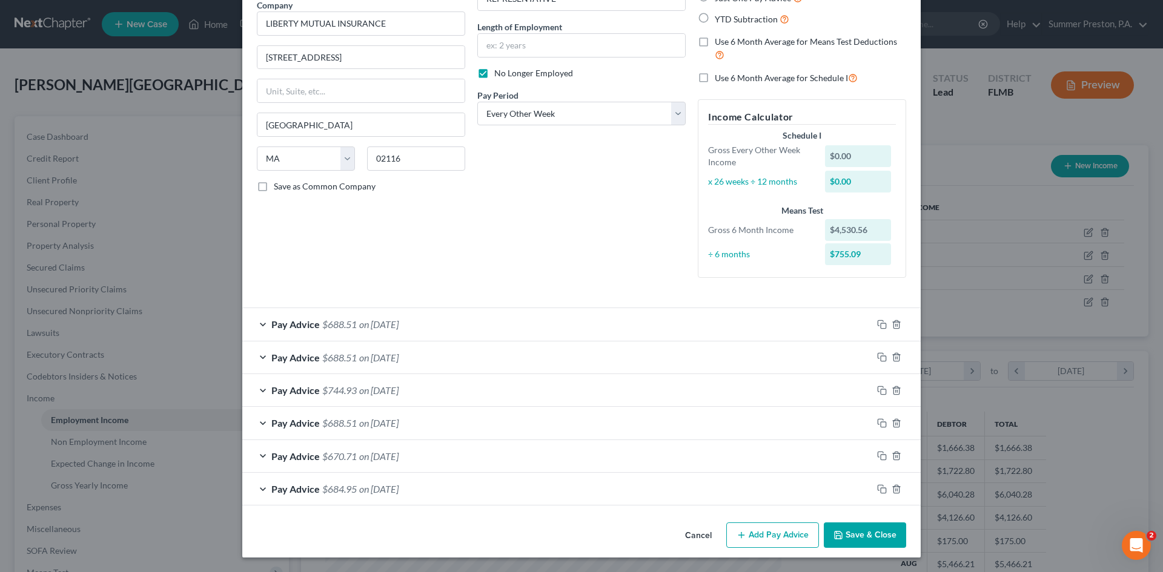
click at [859, 538] on button "Save & Close" at bounding box center [865, 535] width 82 height 25
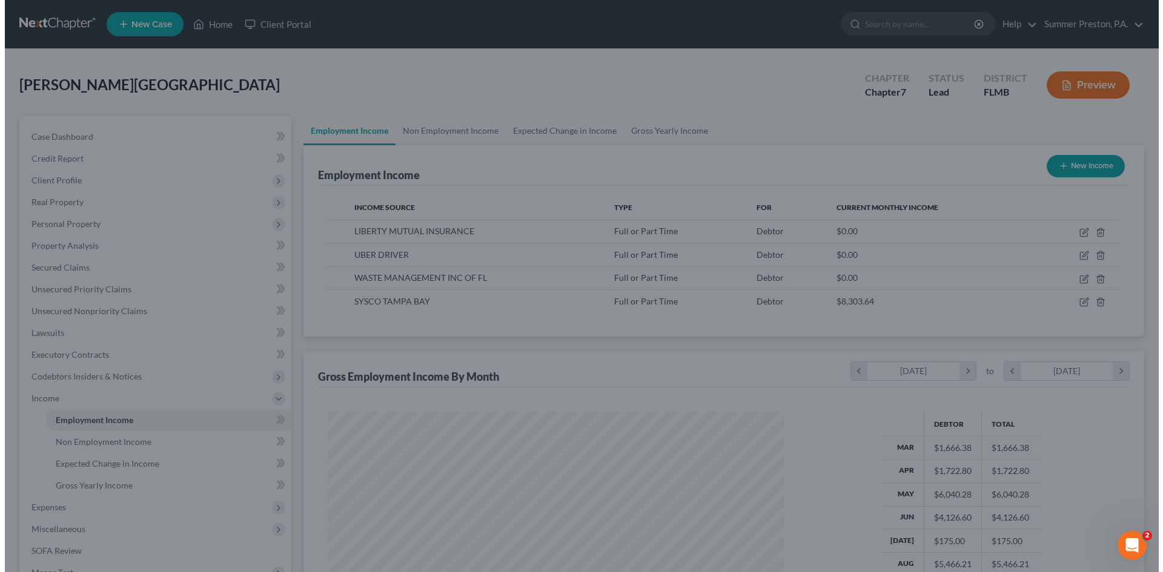
scroll to position [605384, 605134]
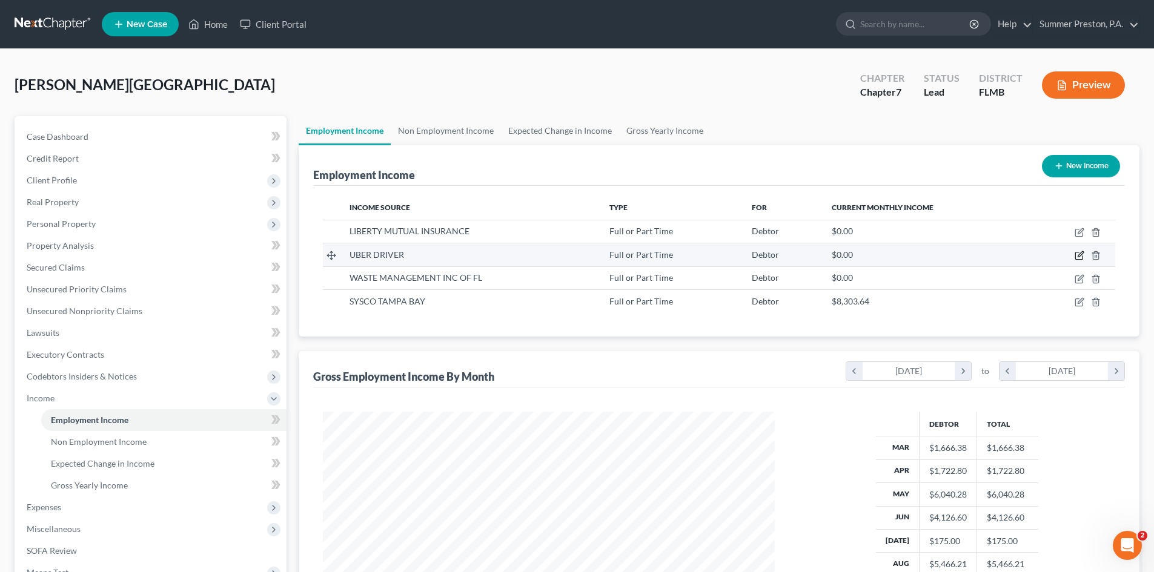
click at [1080, 255] on icon "button" at bounding box center [1079, 256] width 10 height 10
select select "0"
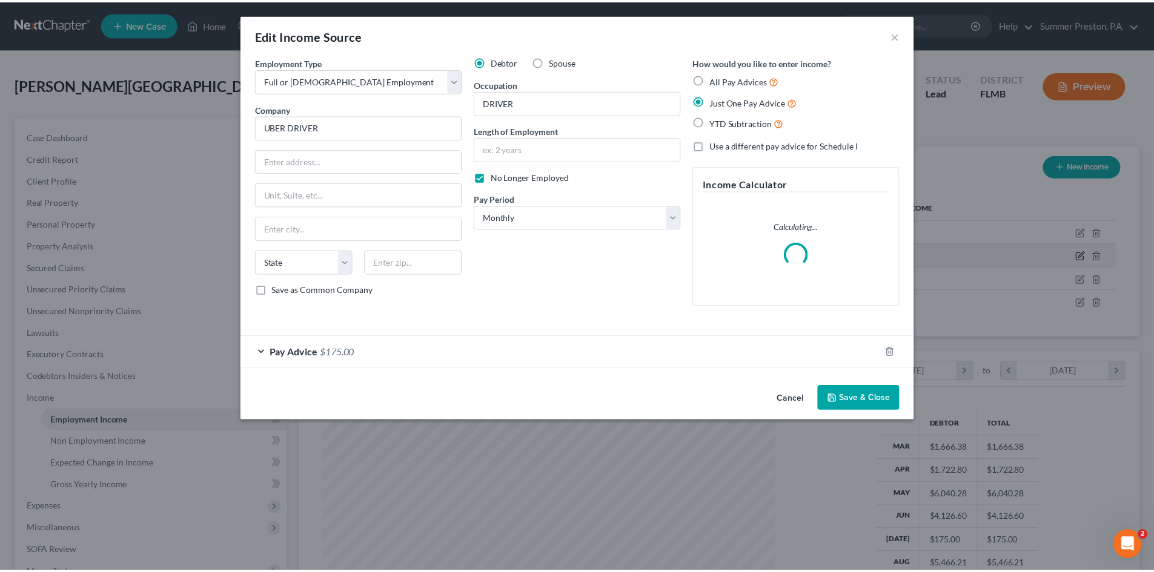
scroll to position [228, 480]
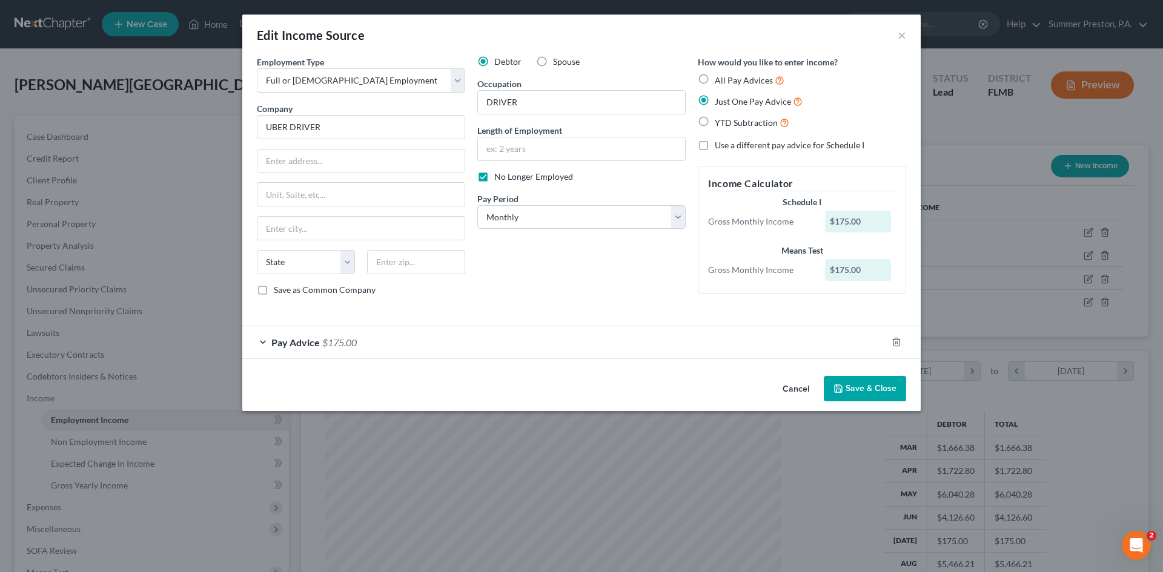
click at [855, 387] on button "Save & Close" at bounding box center [865, 388] width 82 height 25
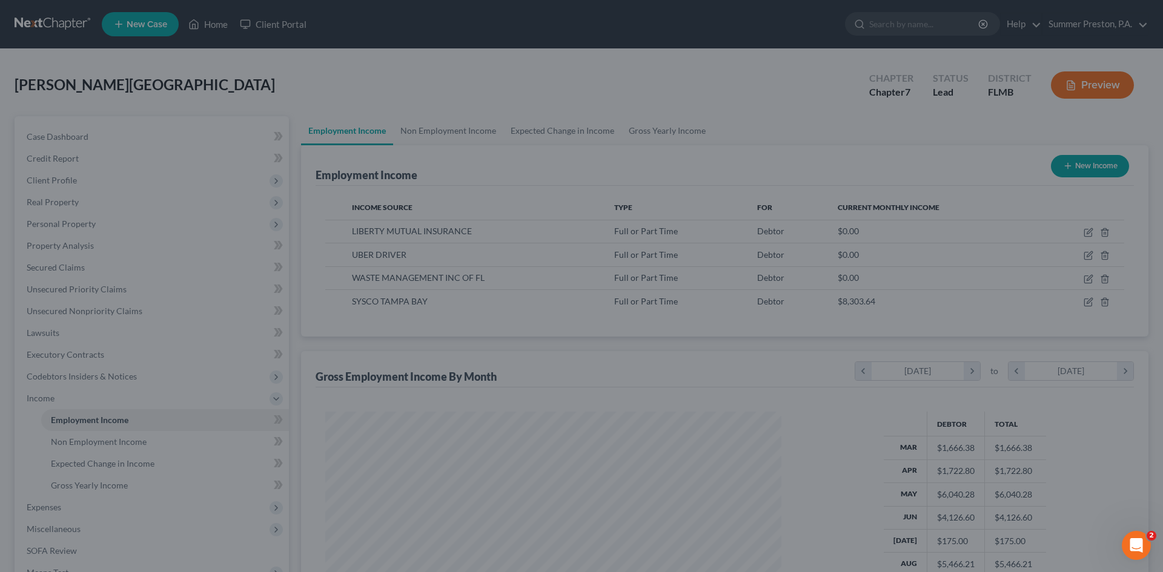
scroll to position [605384, 605134]
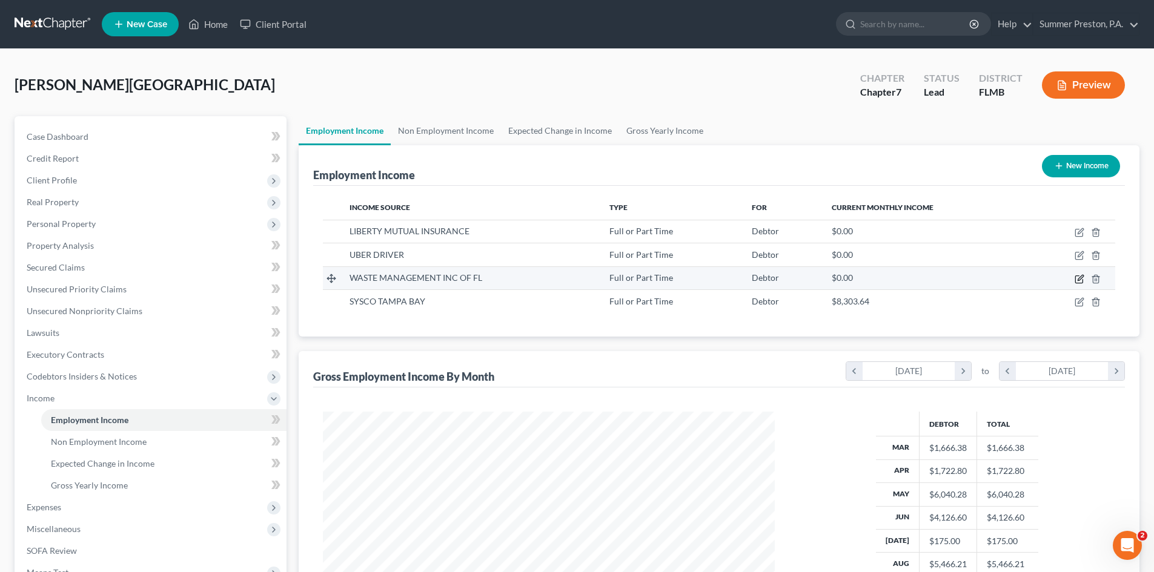
click at [1077, 278] on icon "button" at bounding box center [1079, 279] width 10 height 10
select select "0"
select select "45"
select select "3"
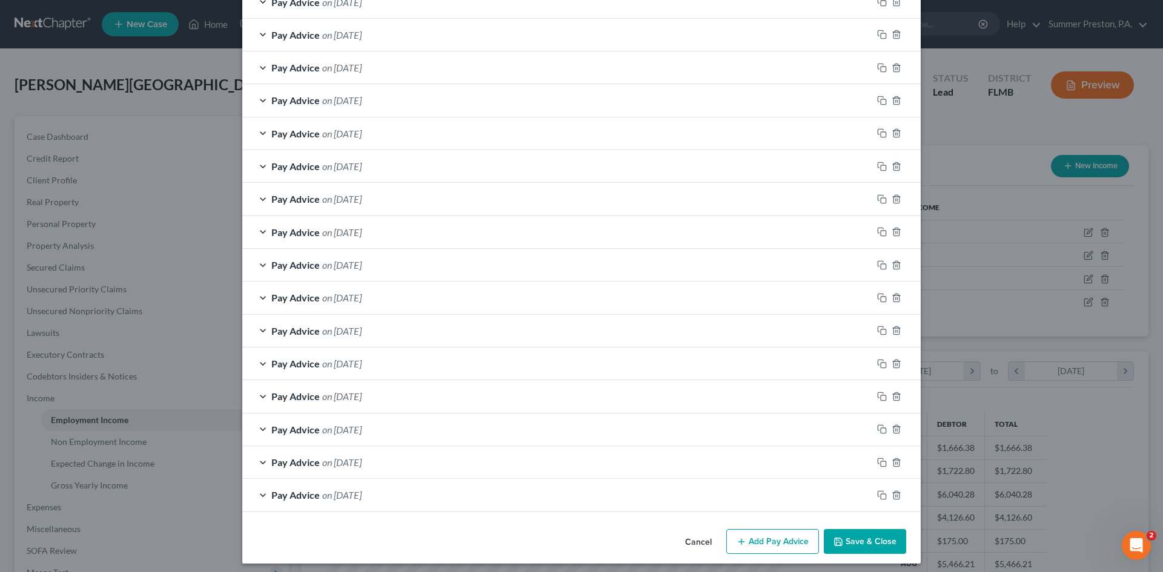
scroll to position [759, 0]
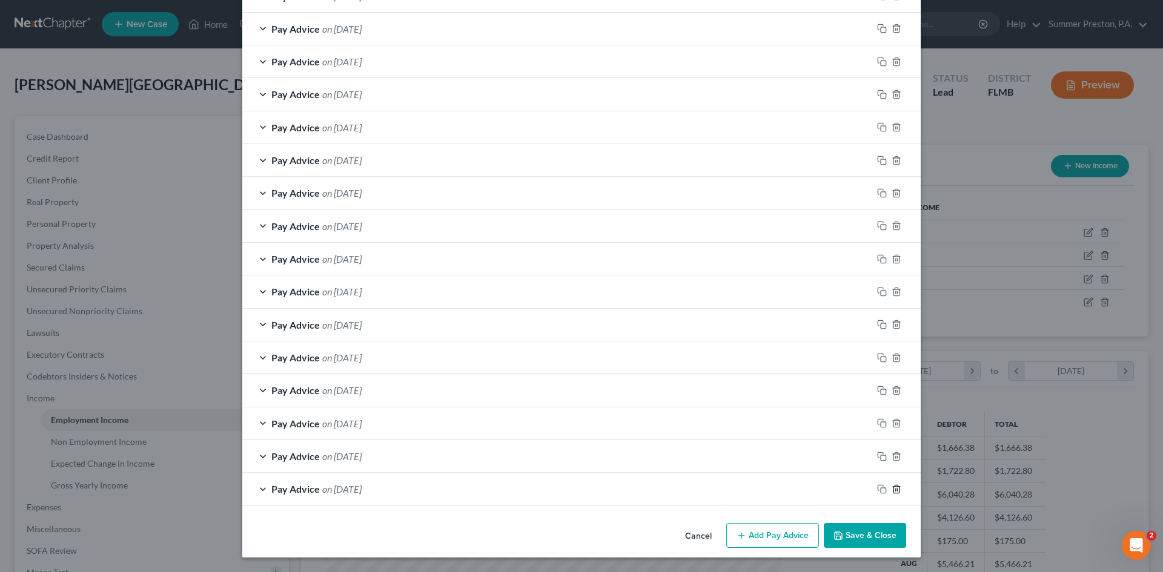
click at [891, 486] on icon "button" at bounding box center [896, 489] width 10 height 10
click at [894, 477] on div "Pay Advice on 01/10/2025" at bounding box center [581, 489] width 678 height 33
click at [891, 489] on icon "button" at bounding box center [896, 489] width 10 height 10
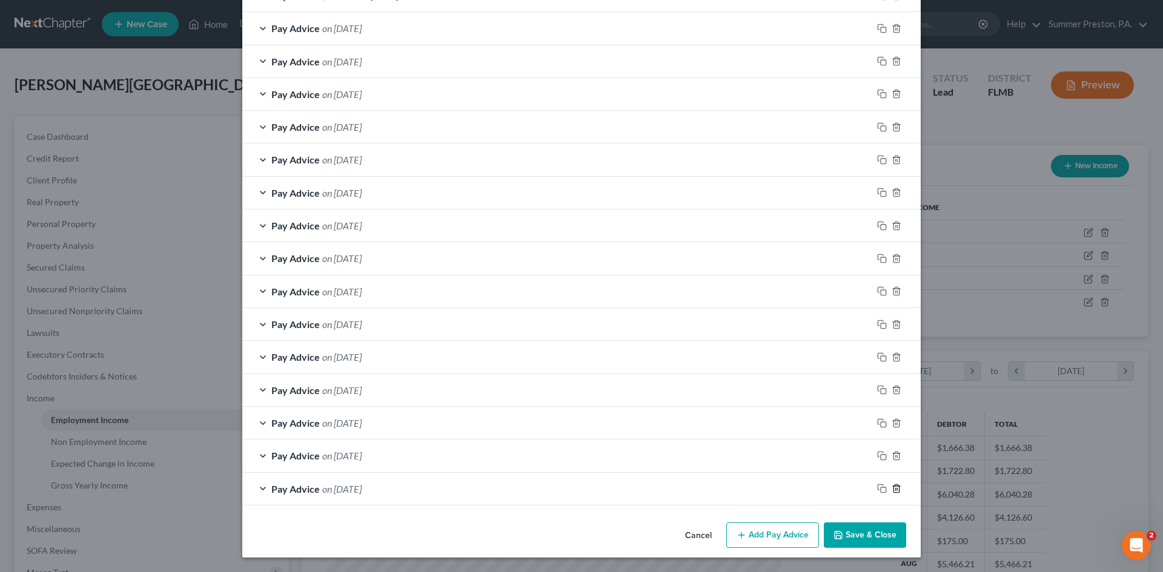
click at [891, 488] on icon "button" at bounding box center [896, 489] width 10 height 10
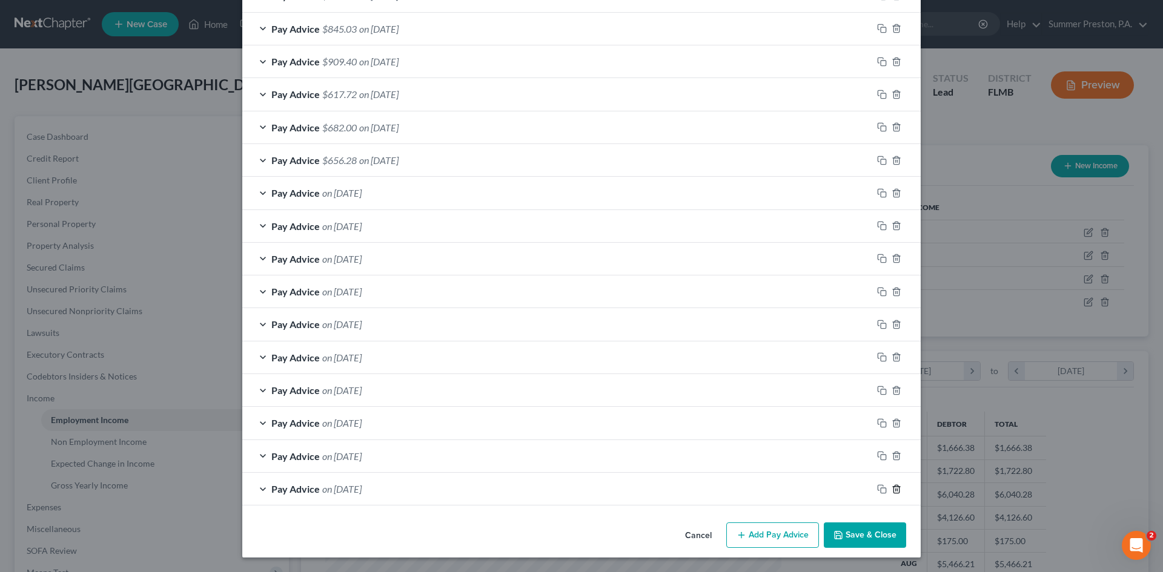
click at [891, 488] on icon "button" at bounding box center [896, 489] width 10 height 10
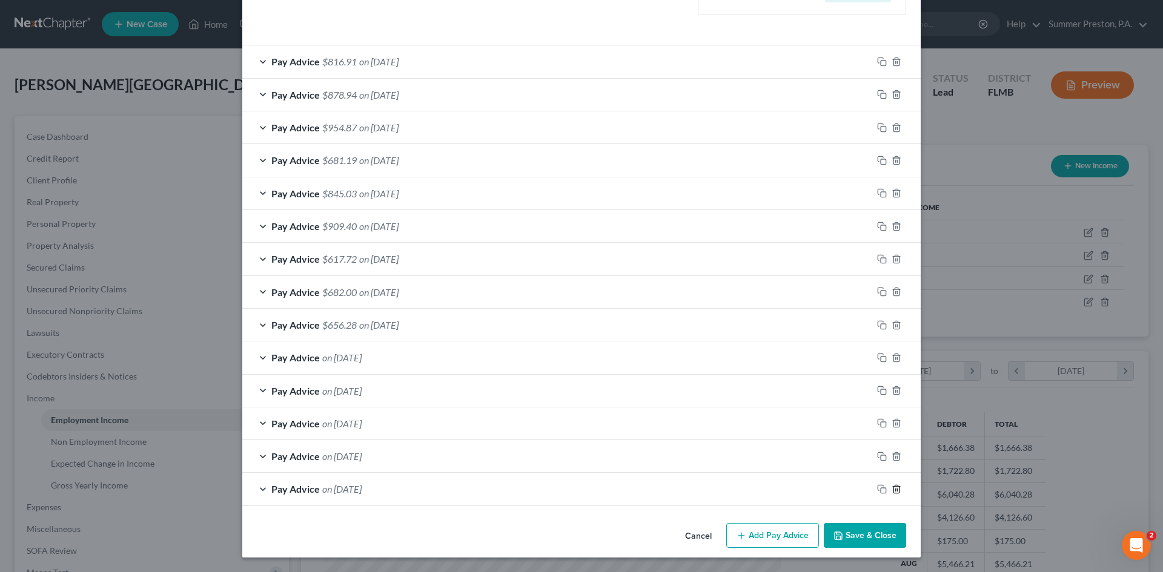
click at [891, 488] on icon "button" at bounding box center [896, 489] width 10 height 10
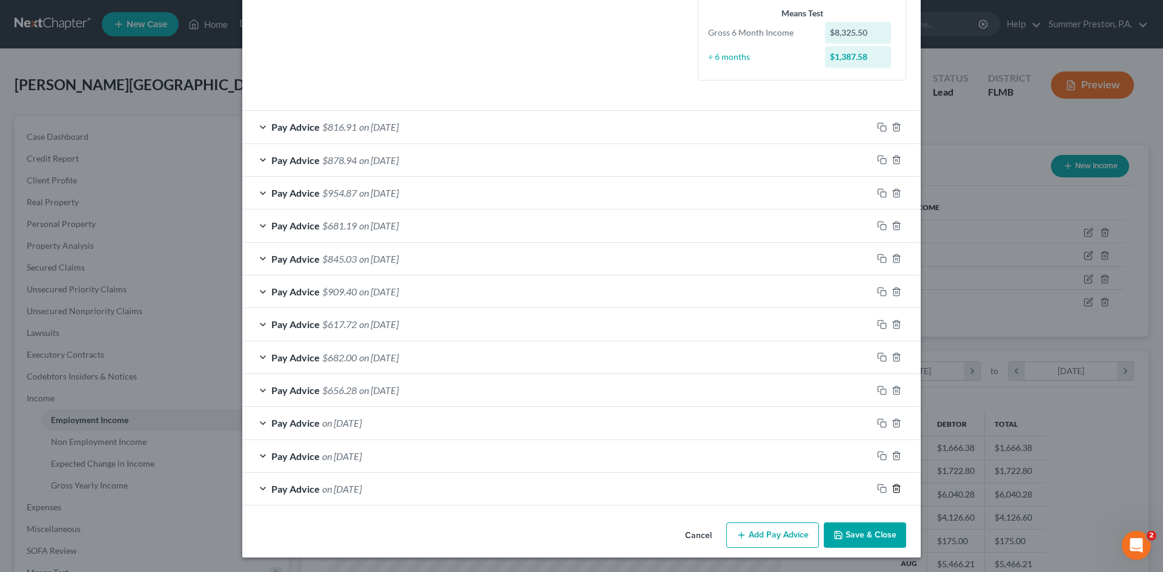
click at [891, 488] on icon "button" at bounding box center [896, 489] width 10 height 10
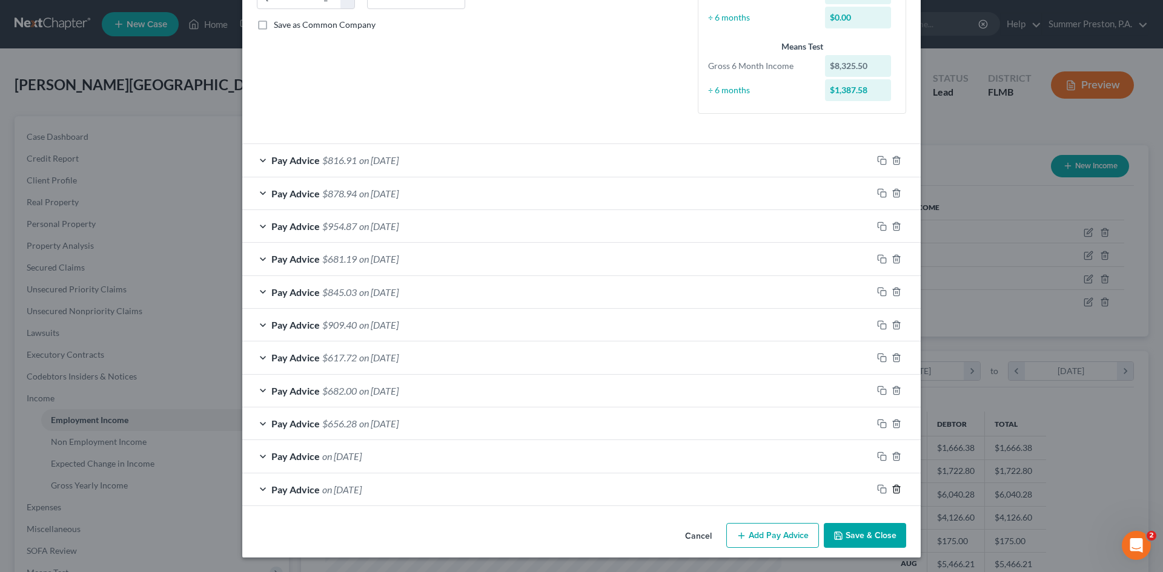
click at [891, 488] on icon "button" at bounding box center [896, 489] width 10 height 10
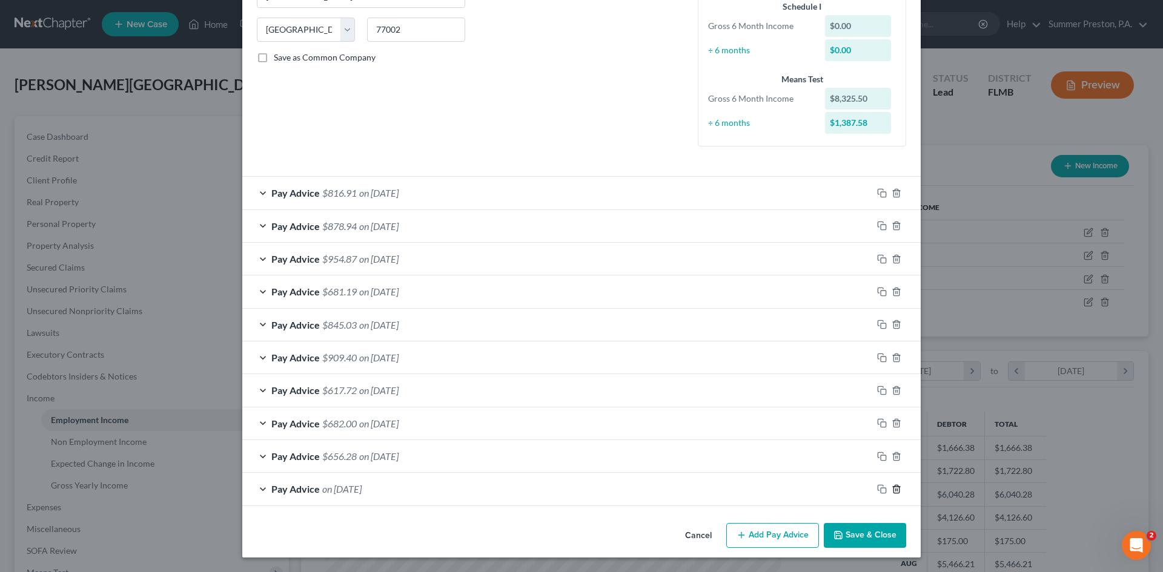
click at [891, 488] on icon "button" at bounding box center [896, 489] width 10 height 10
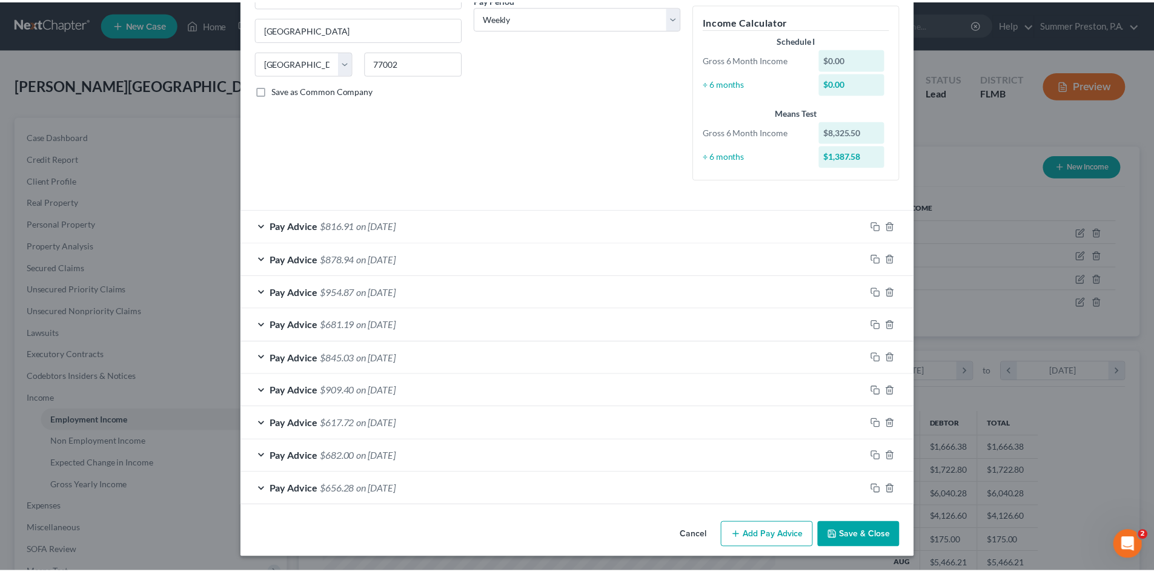
scroll to position [200, 0]
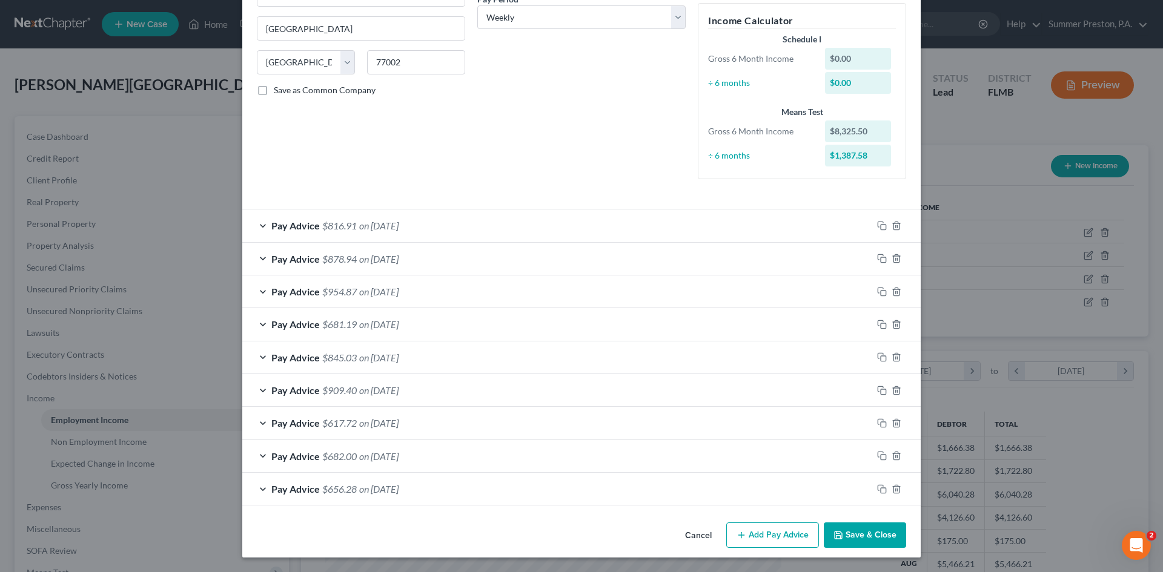
click at [890, 526] on button "Save & Close" at bounding box center [865, 535] width 82 height 25
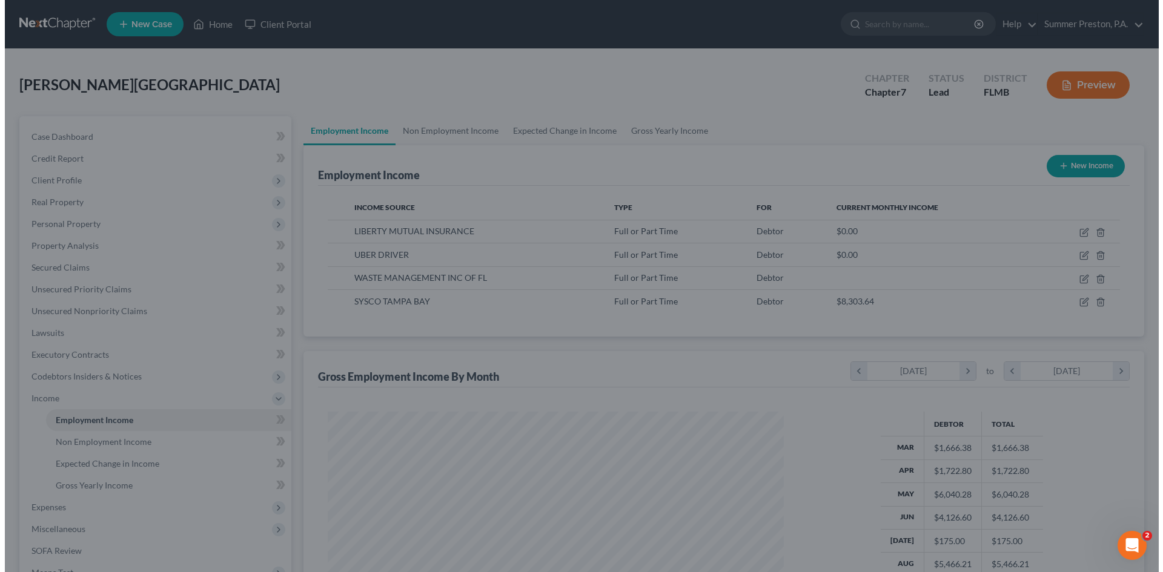
scroll to position [605384, 605134]
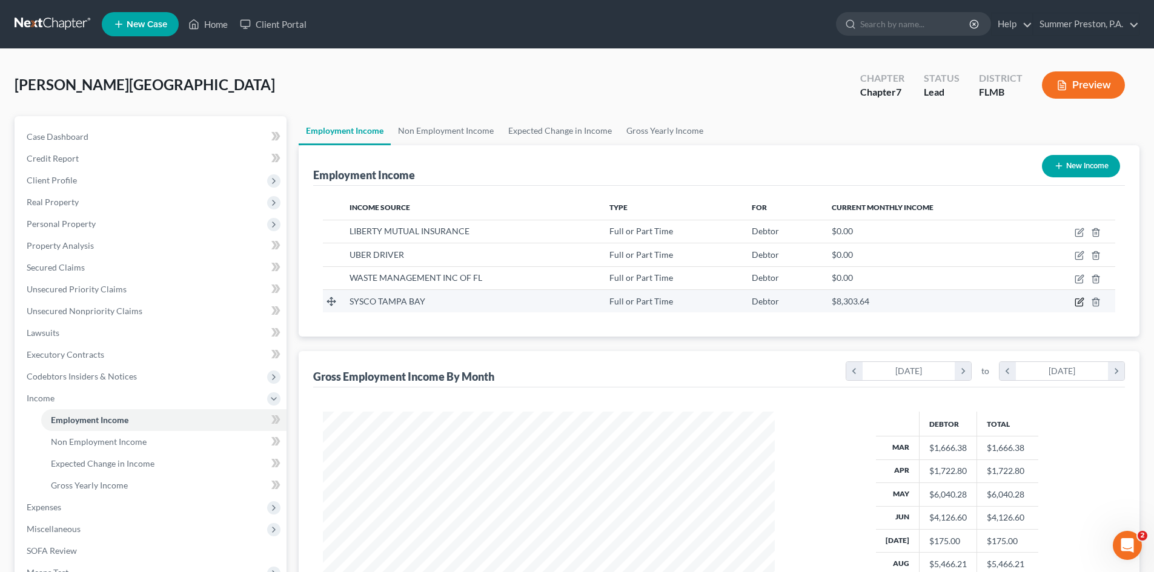
click at [1080, 299] on icon "button" at bounding box center [1079, 302] width 10 height 10
select select "0"
select select "9"
select select "2"
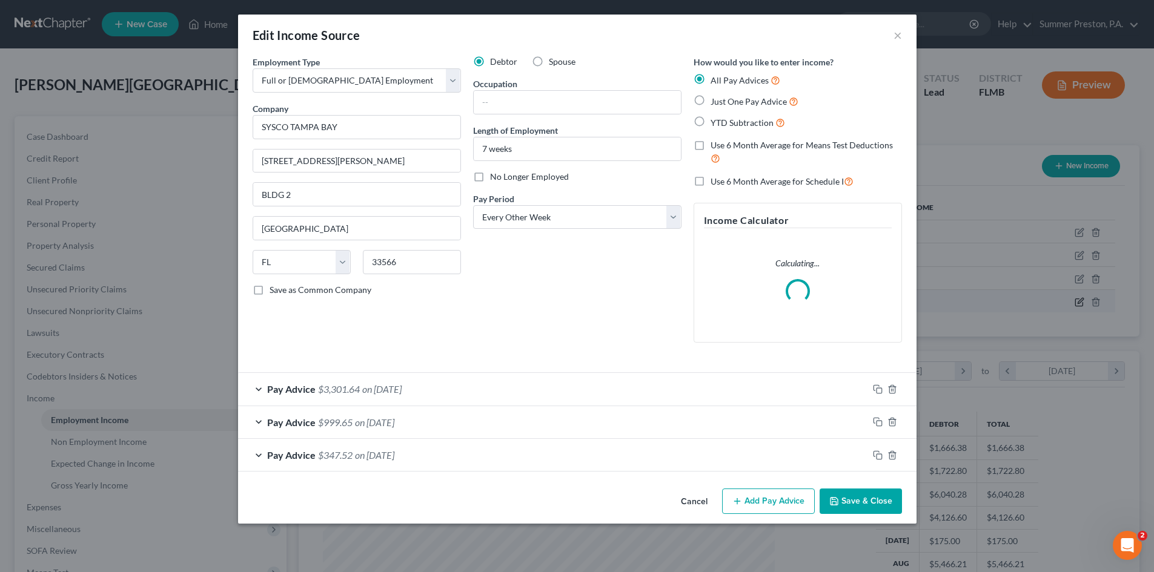
scroll to position [228, 480]
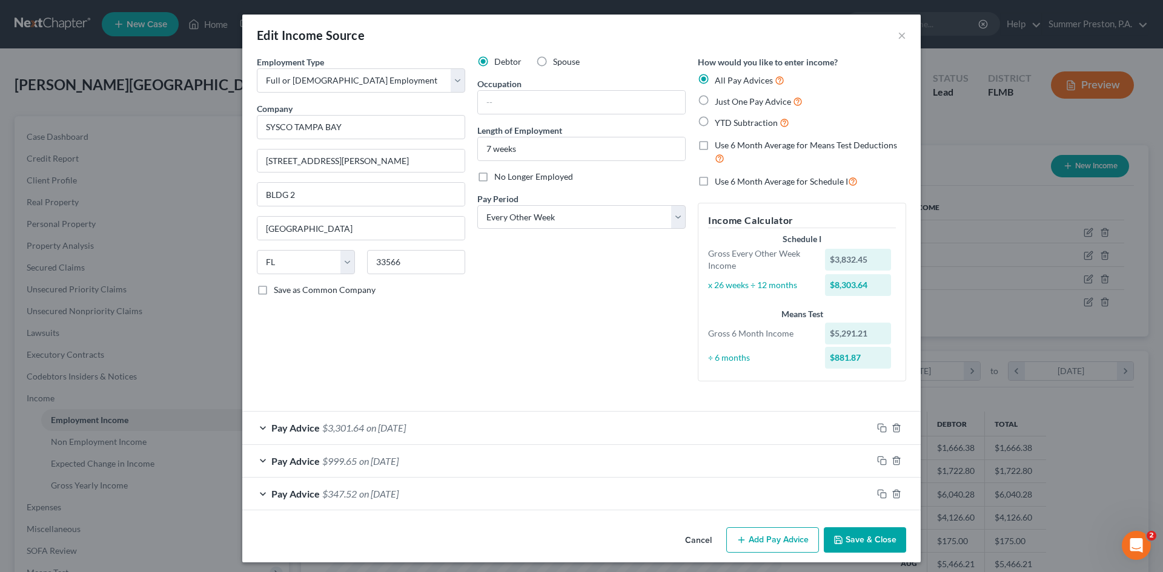
click at [860, 537] on button "Save & Close" at bounding box center [865, 539] width 82 height 25
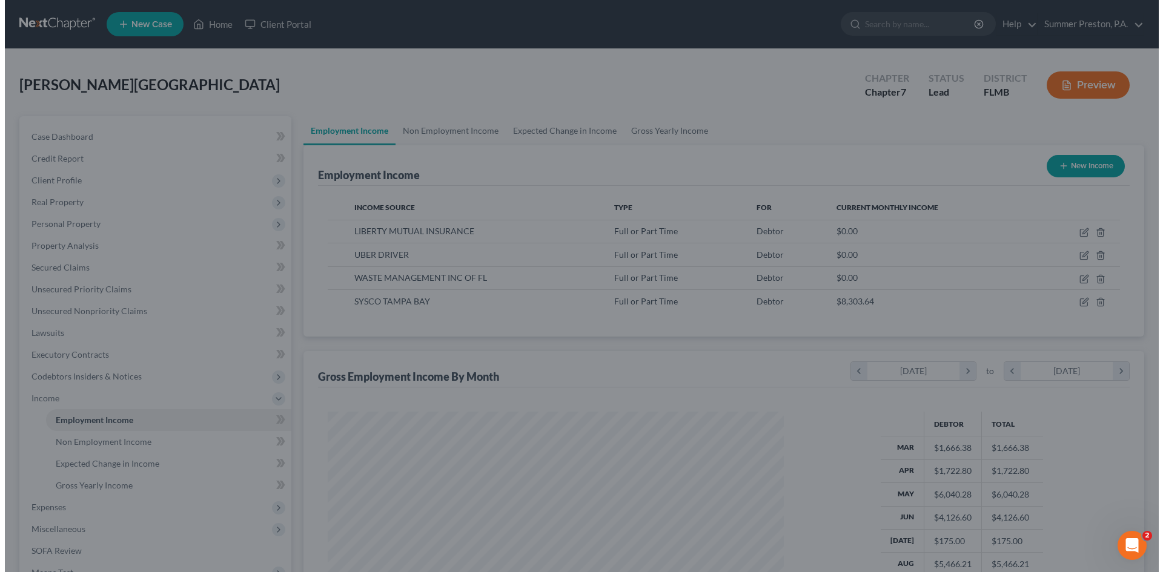
scroll to position [605384, 605134]
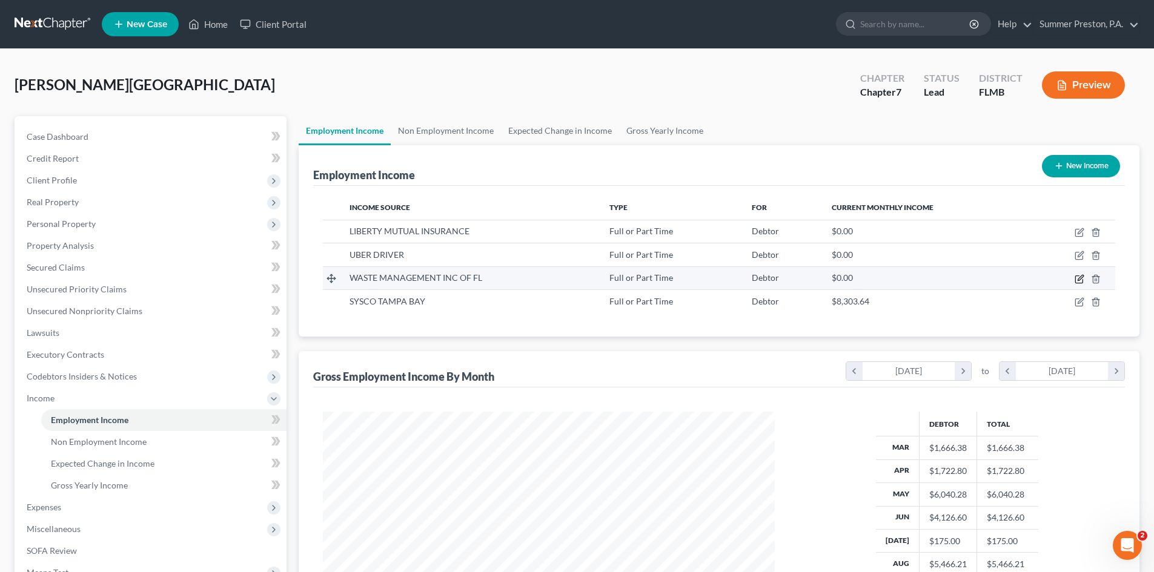
click at [1079, 276] on icon "button" at bounding box center [1078, 279] width 7 height 7
select select "0"
select select "45"
select select "3"
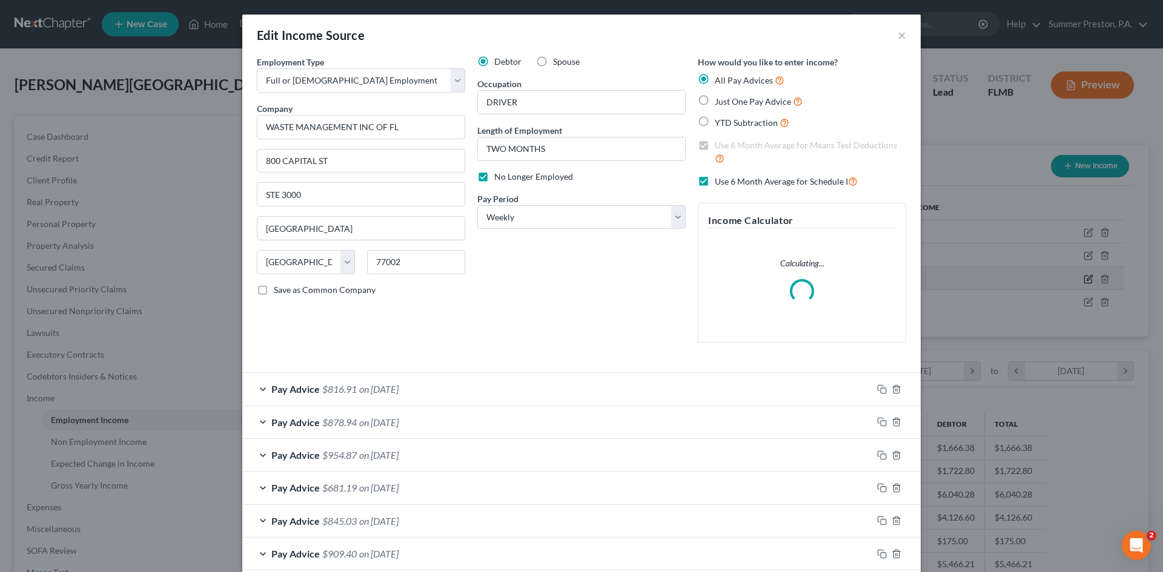
scroll to position [228, 480]
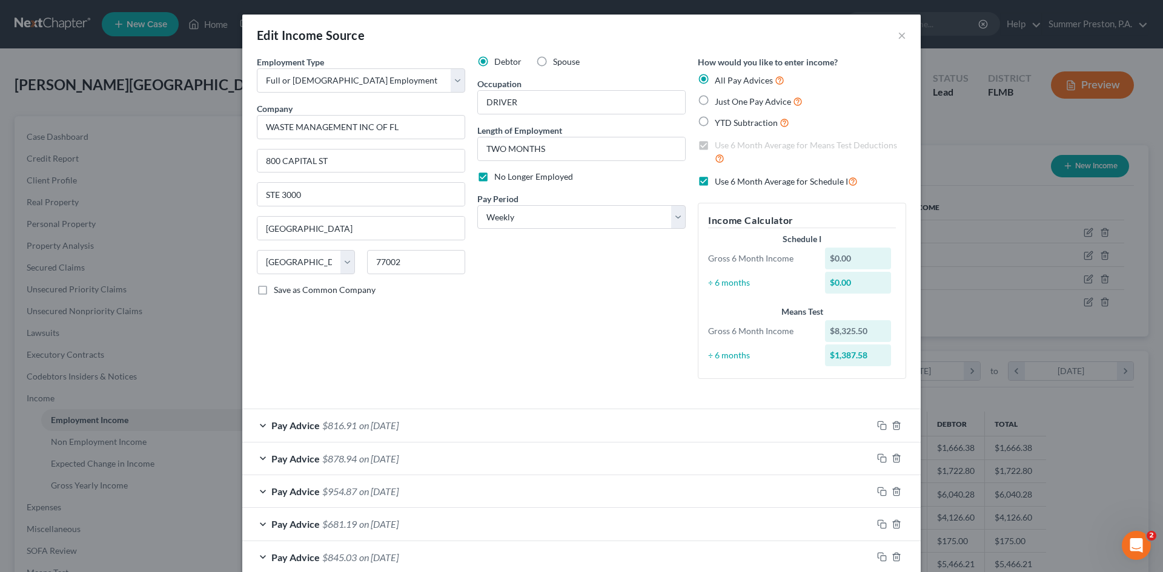
click at [1002, 297] on div "Edit Income Source × Employment Type * Select Full or Part Time Employment Self…" at bounding box center [581, 286] width 1163 height 572
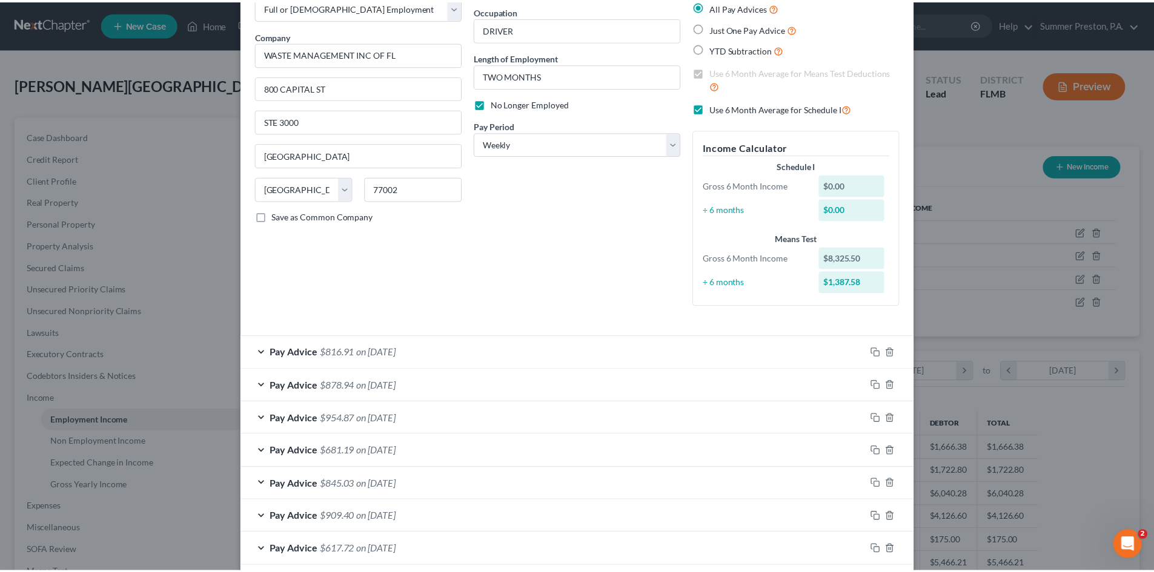
scroll to position [200, 0]
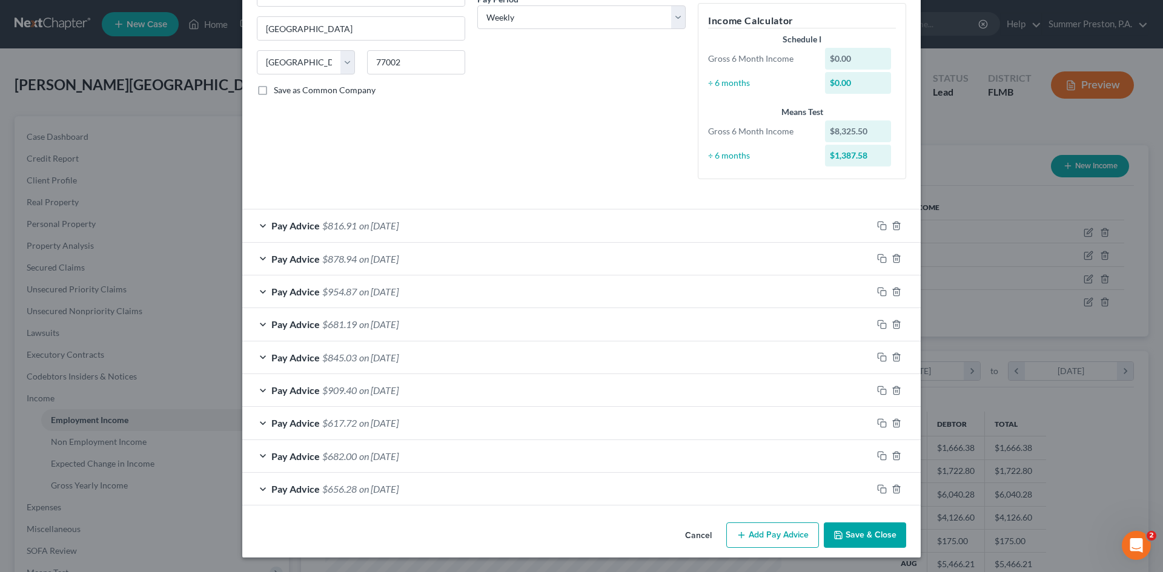
click at [854, 535] on button "Save & Close" at bounding box center [865, 535] width 82 height 25
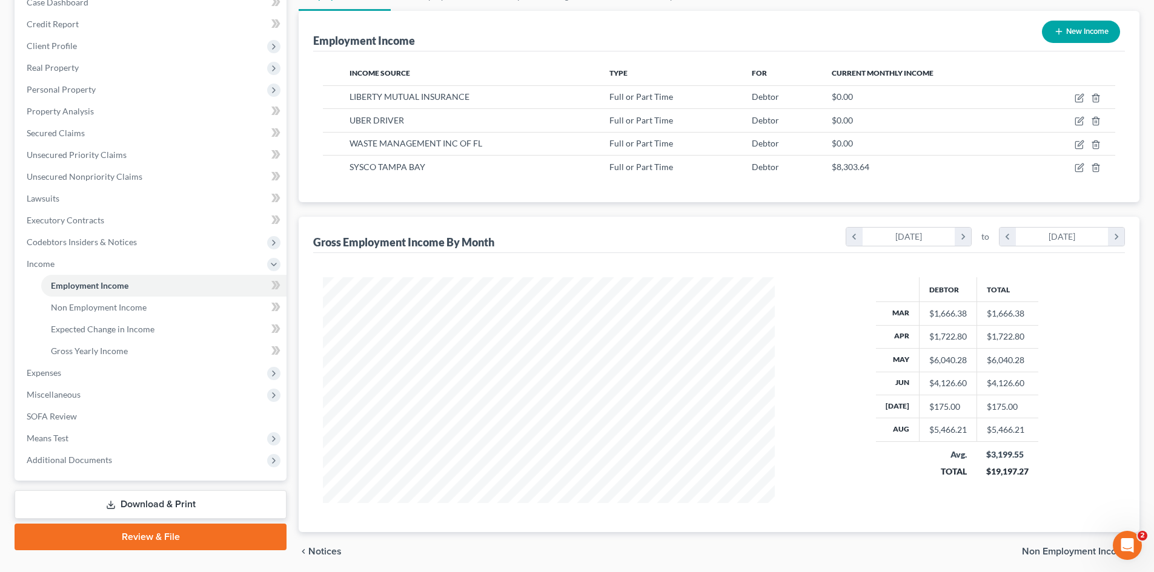
scroll to position [179, 0]
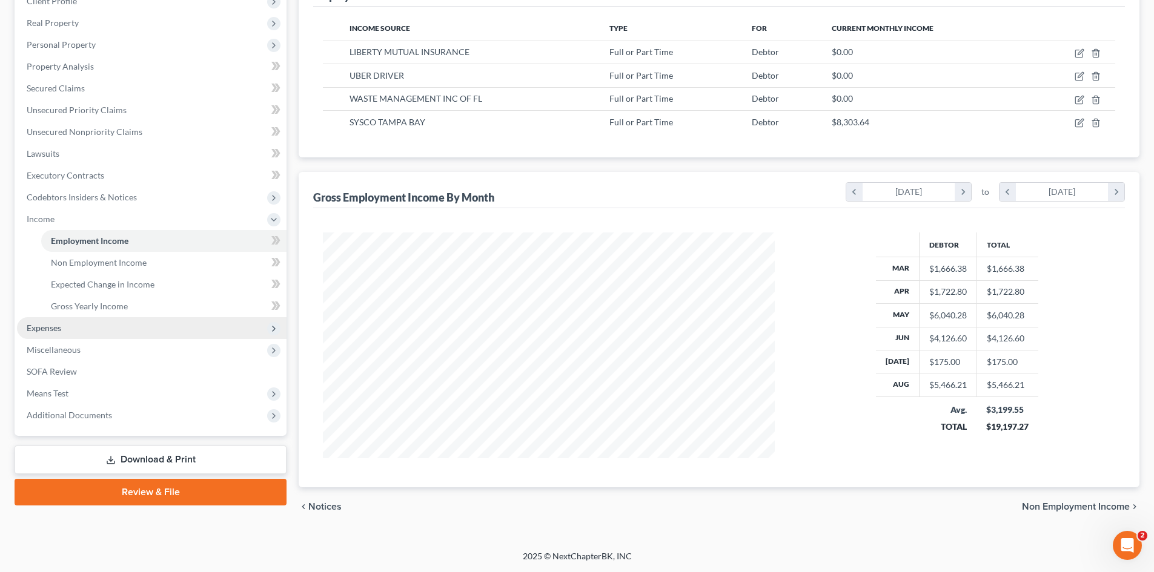
click at [58, 331] on span "Expenses" at bounding box center [44, 328] width 35 height 10
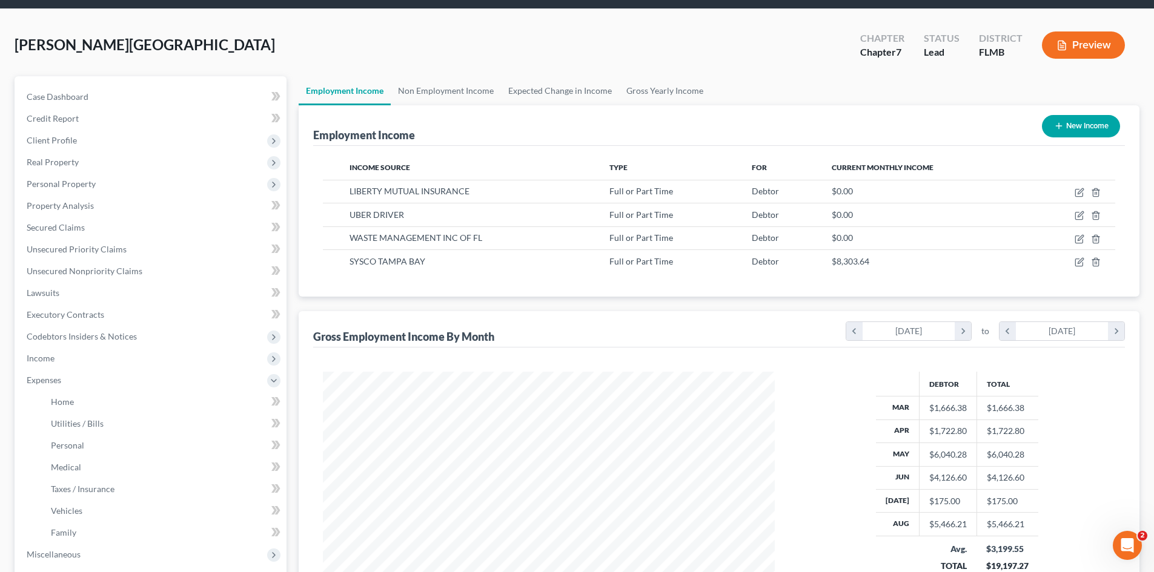
scroll to position [0, 0]
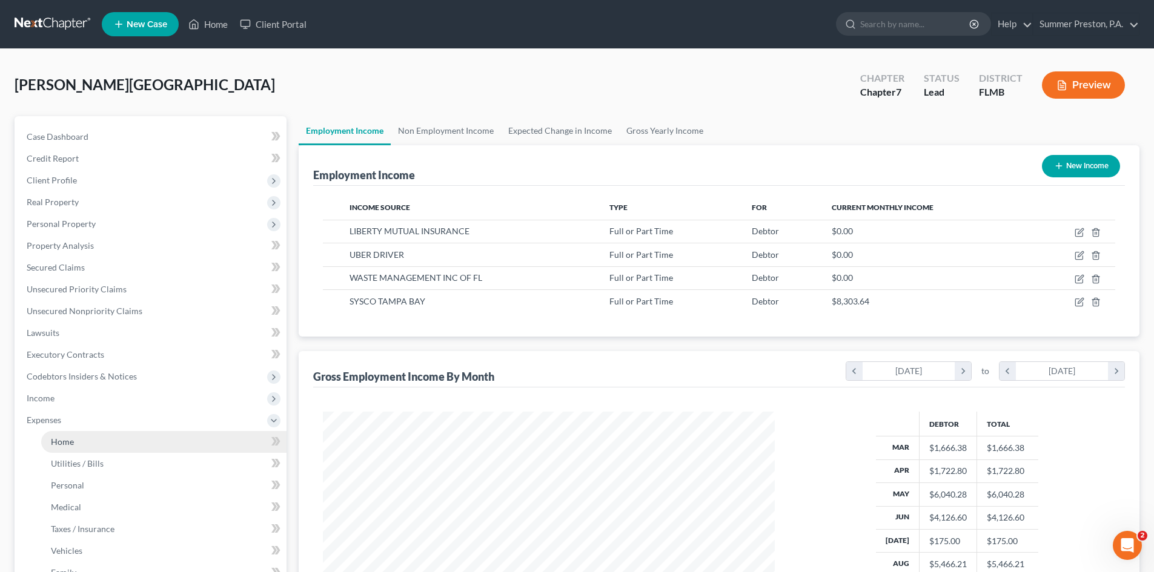
click at [60, 440] on span "Home" at bounding box center [62, 442] width 23 height 10
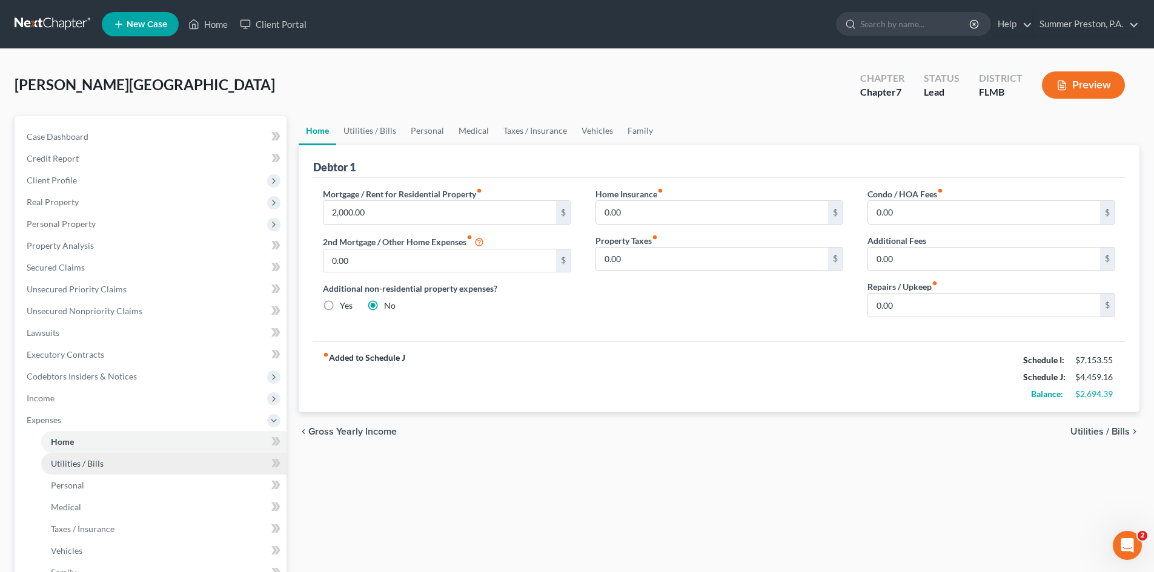
click at [77, 462] on span "Utilities / Bills" at bounding box center [77, 463] width 53 height 10
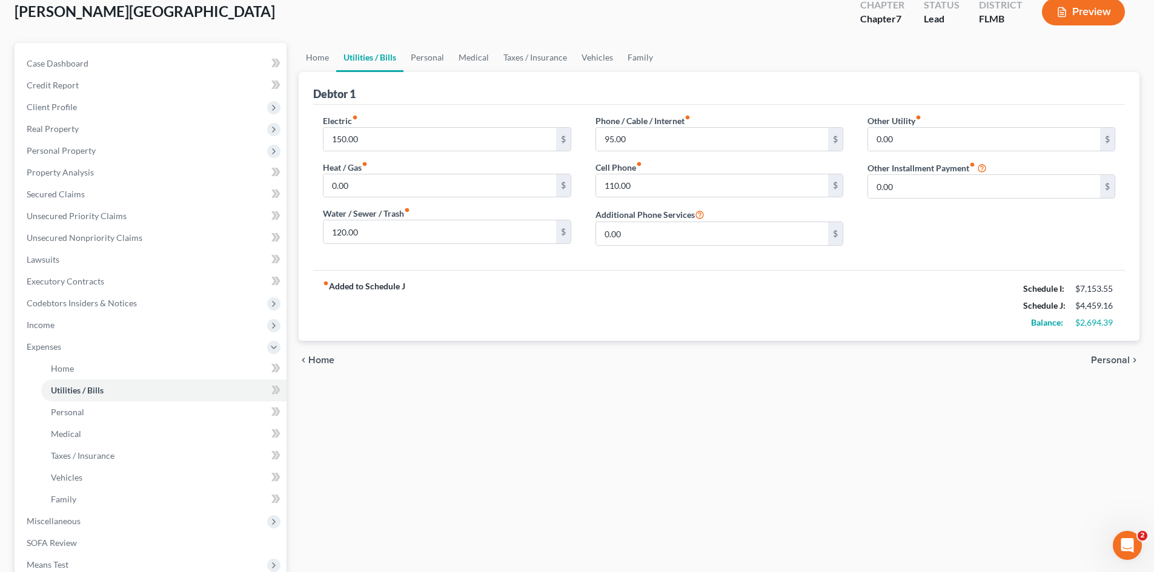
scroll to position [224, 0]
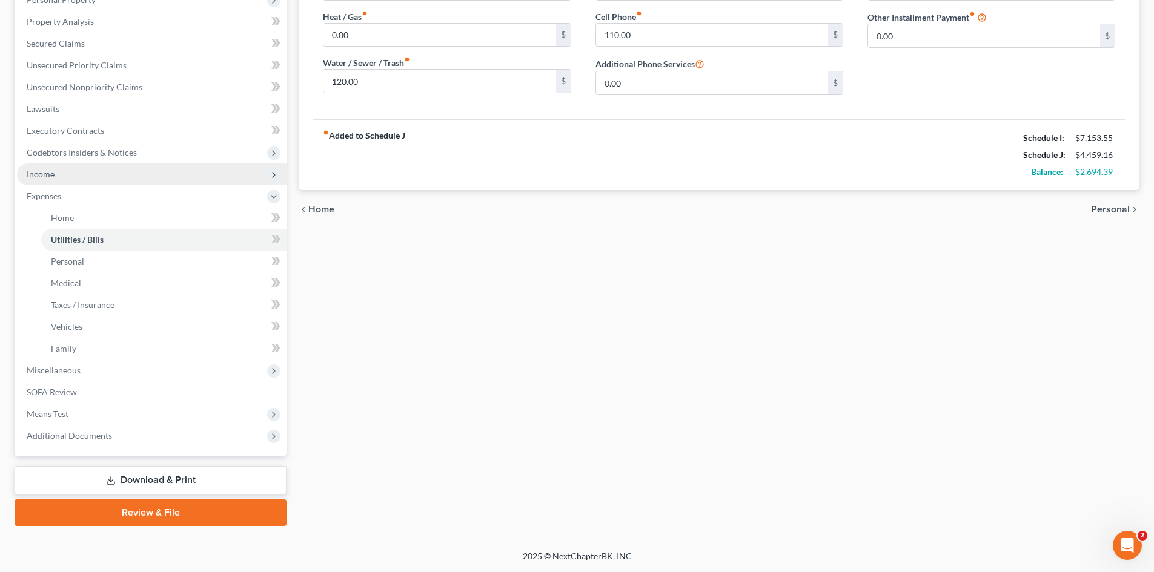
click at [67, 174] on span "Income" at bounding box center [151, 175] width 269 height 22
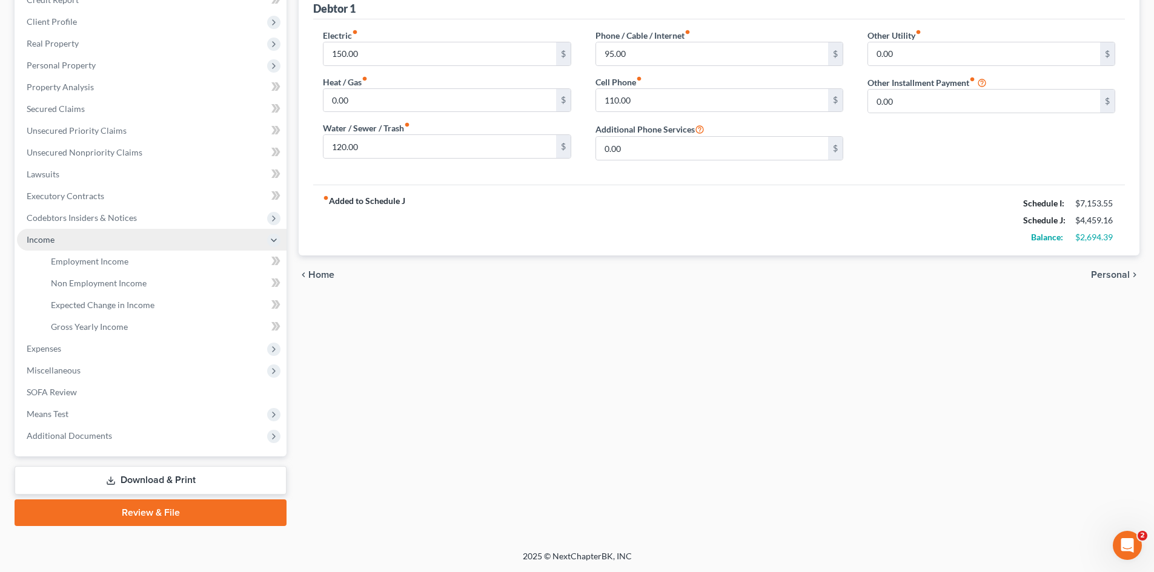
scroll to position [159, 0]
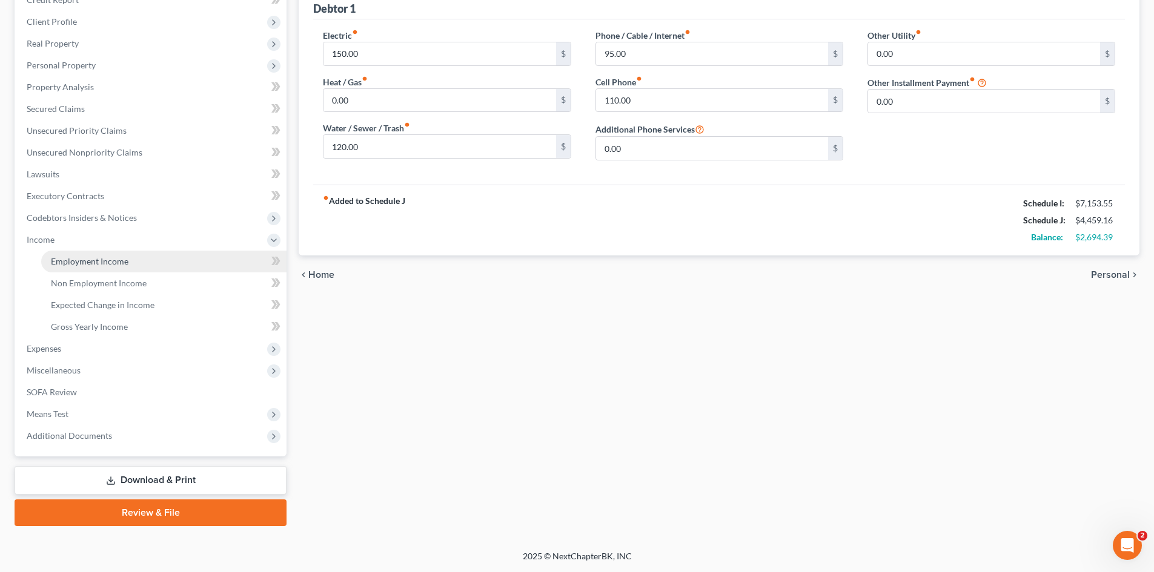
click at [104, 260] on span "Employment Income" at bounding box center [90, 261] width 78 height 10
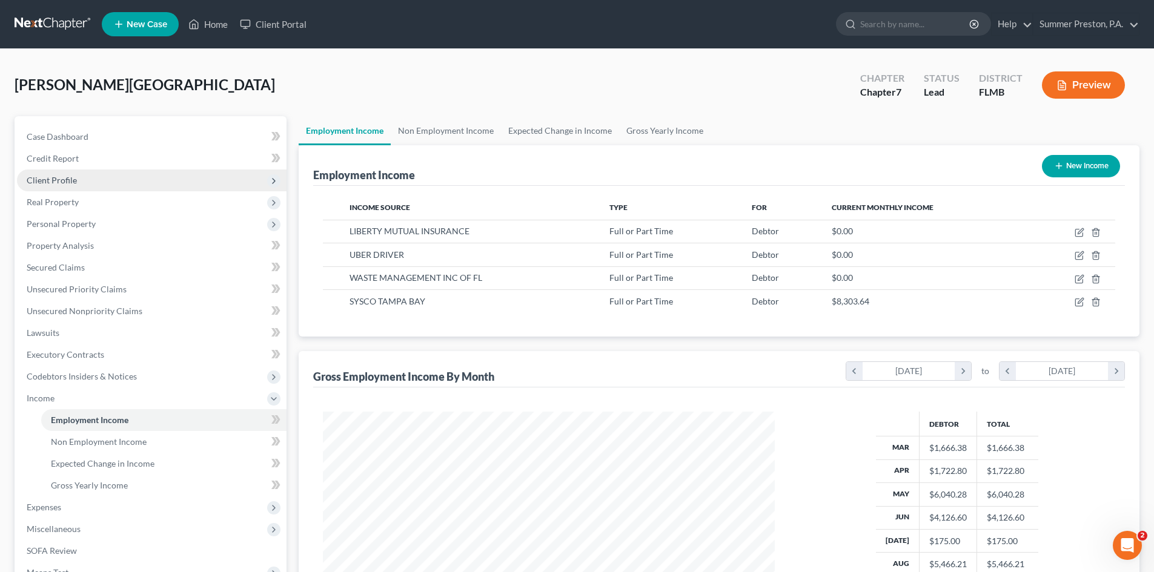
click at [48, 182] on span "Client Profile" at bounding box center [52, 180] width 50 height 10
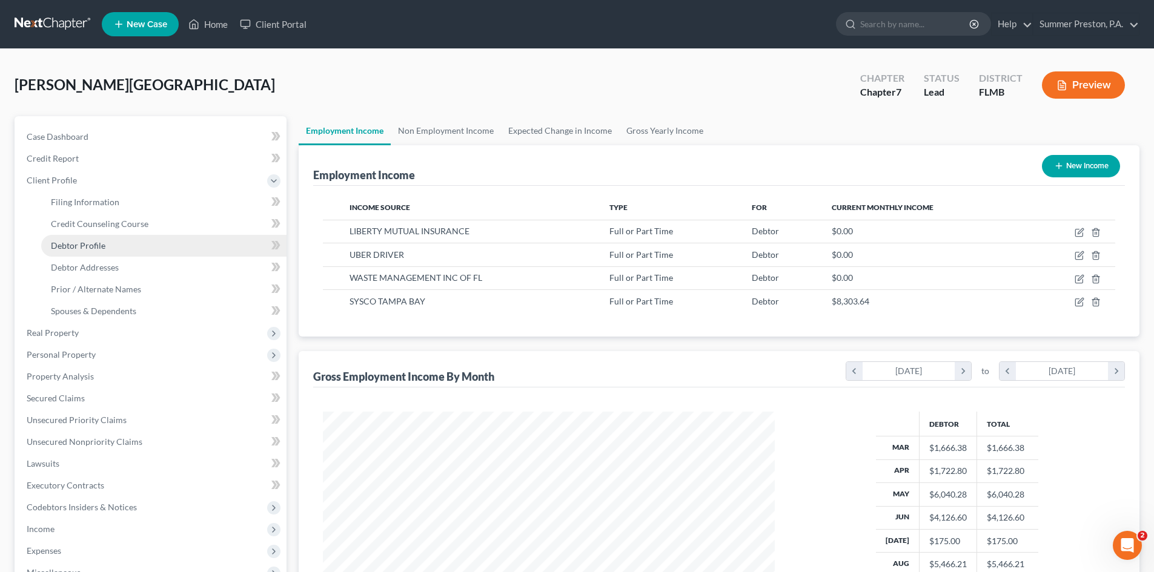
click at [64, 246] on span "Debtor Profile" at bounding box center [78, 245] width 55 height 10
select select "0"
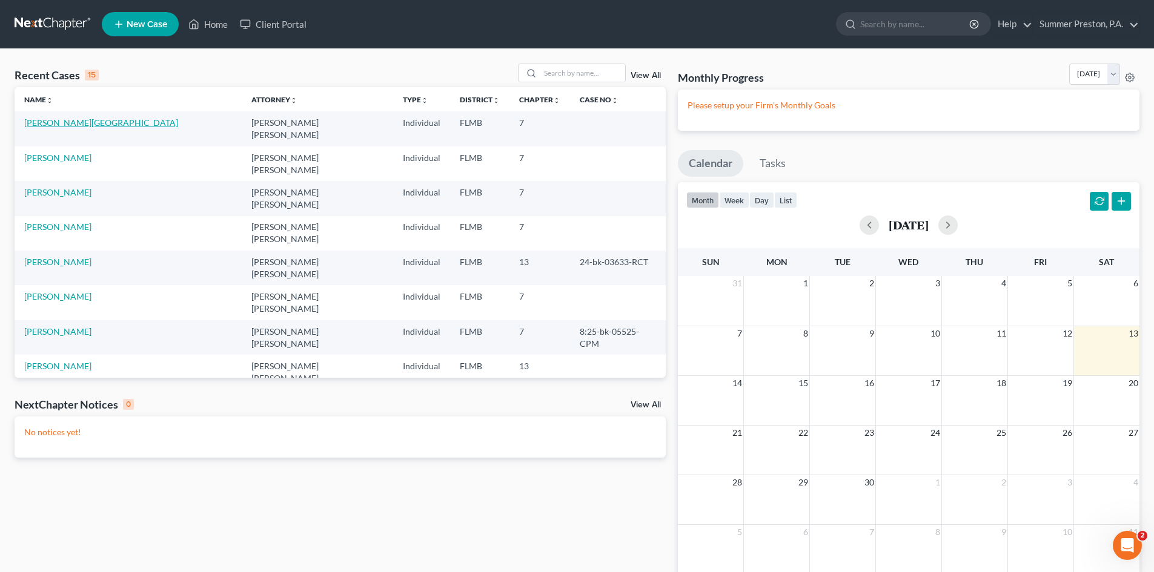
click at [53, 121] on link "[PERSON_NAME][GEOGRAPHIC_DATA]" at bounding box center [101, 122] width 154 height 10
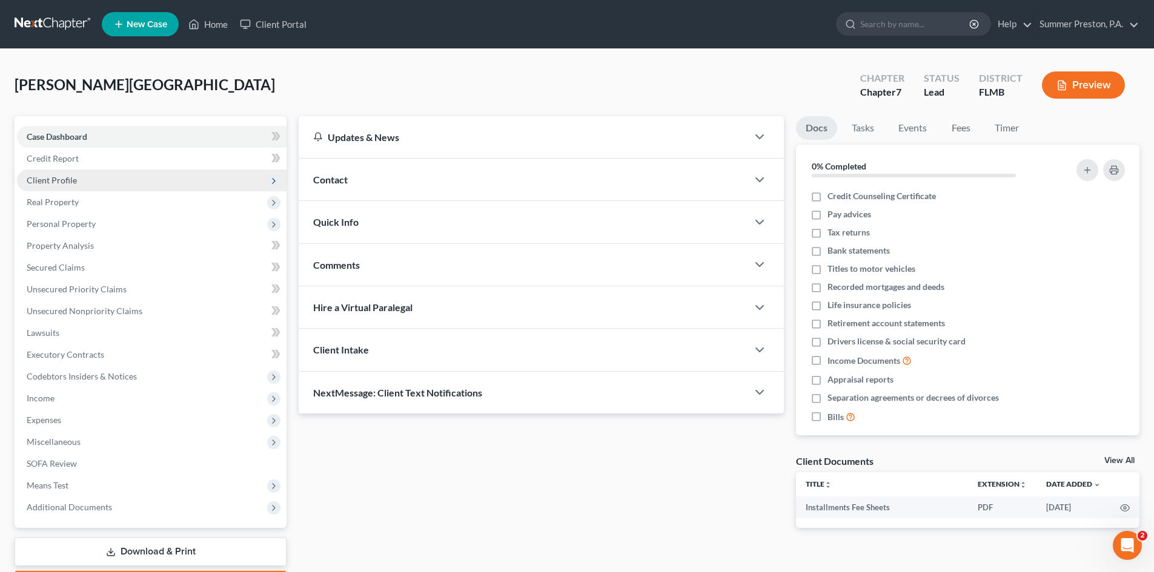
click at [65, 177] on span "Client Profile" at bounding box center [52, 180] width 50 height 10
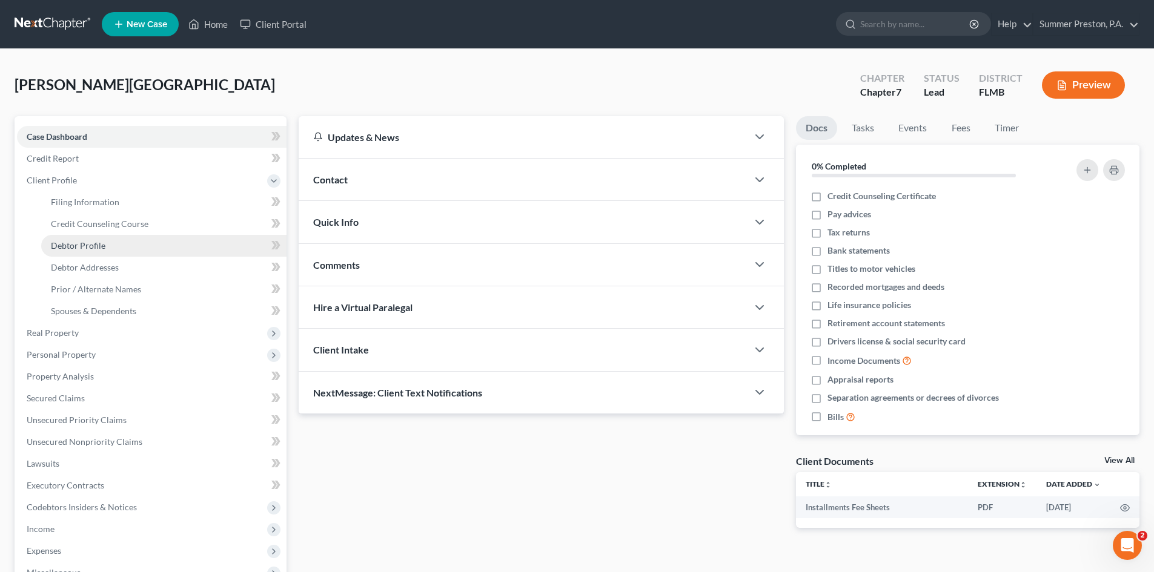
click at [90, 242] on span "Debtor Profile" at bounding box center [78, 245] width 55 height 10
select select "0"
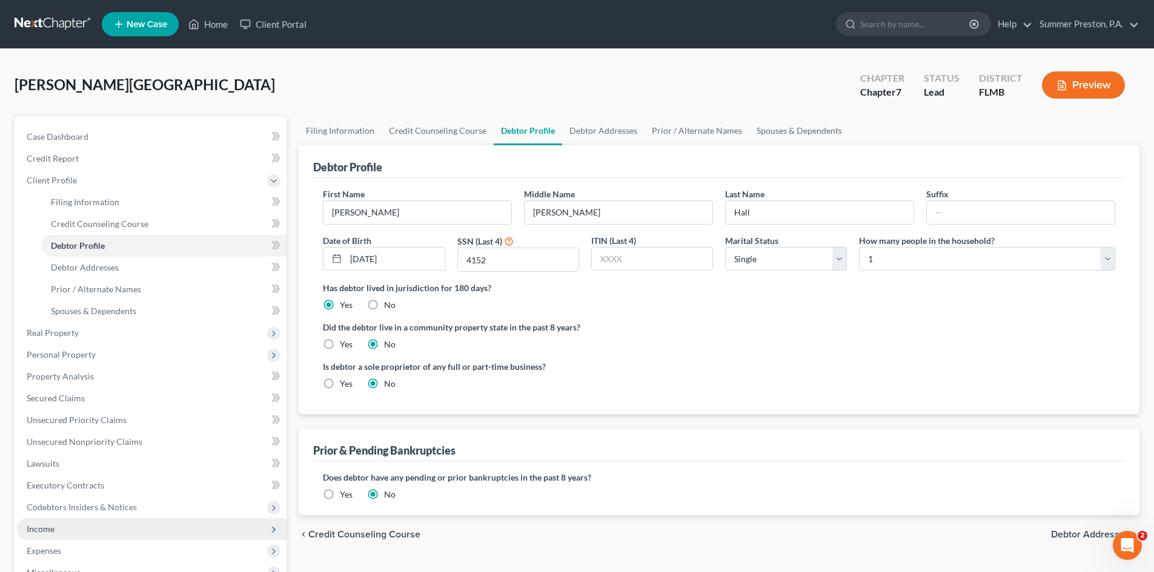
click at [54, 529] on span "Income" at bounding box center [41, 529] width 28 height 10
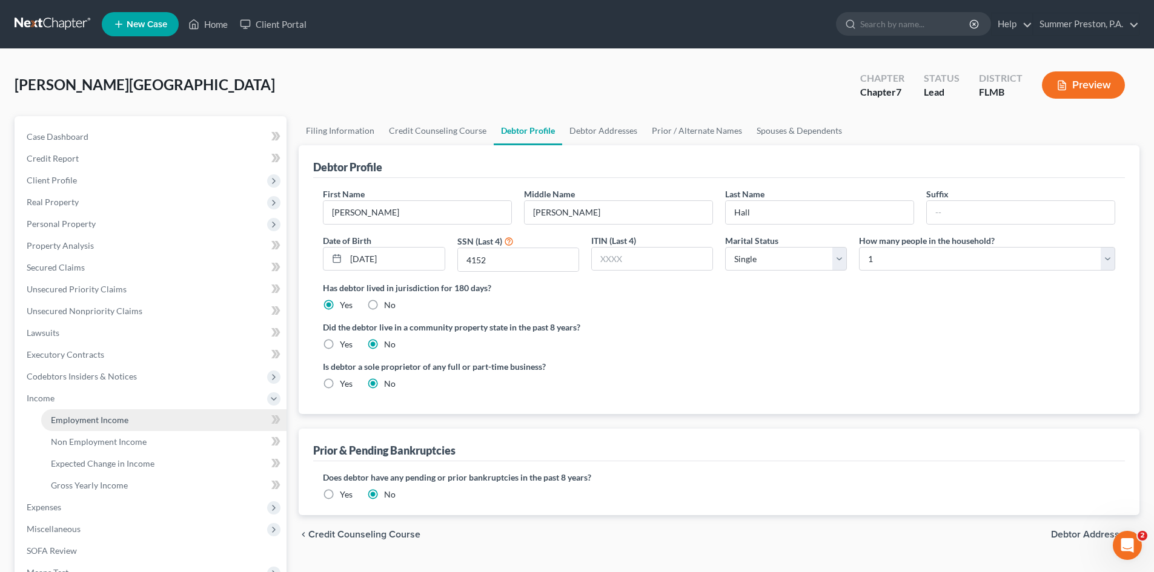
click at [100, 420] on span "Employment Income" at bounding box center [90, 420] width 78 height 10
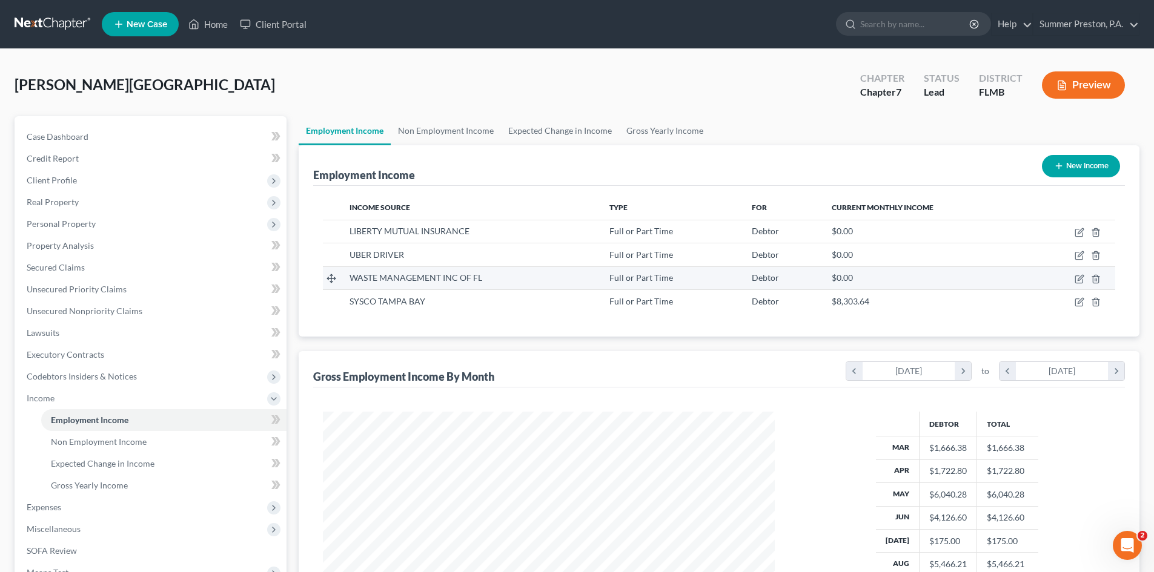
scroll to position [226, 476]
click at [573, 133] on link "Expected Change in Income" at bounding box center [560, 130] width 118 height 29
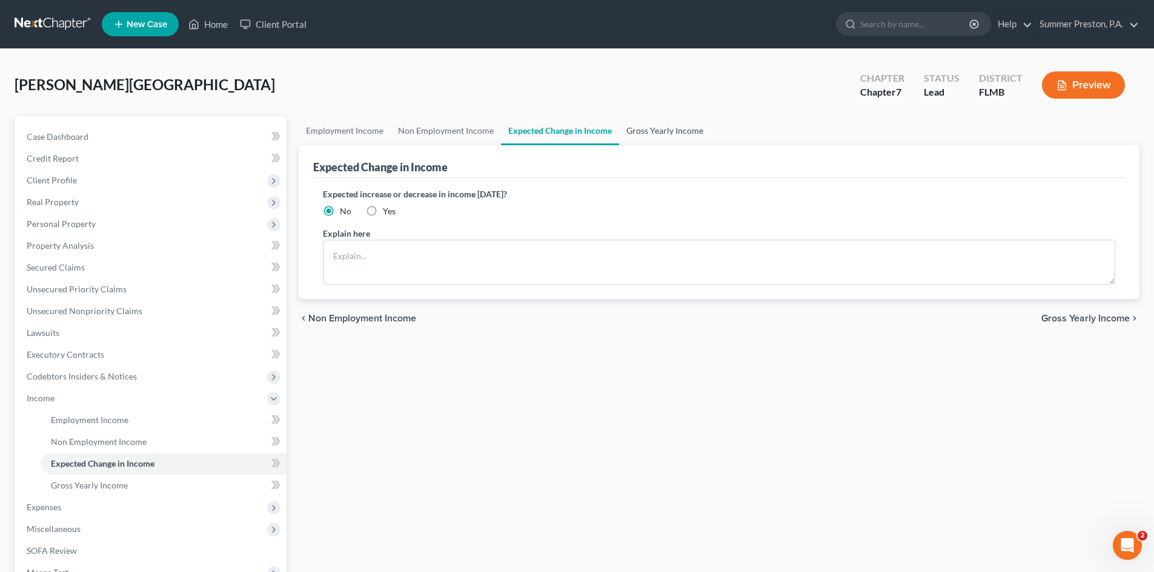
click at [667, 133] on link "Gross Yearly Income" at bounding box center [664, 130] width 91 height 29
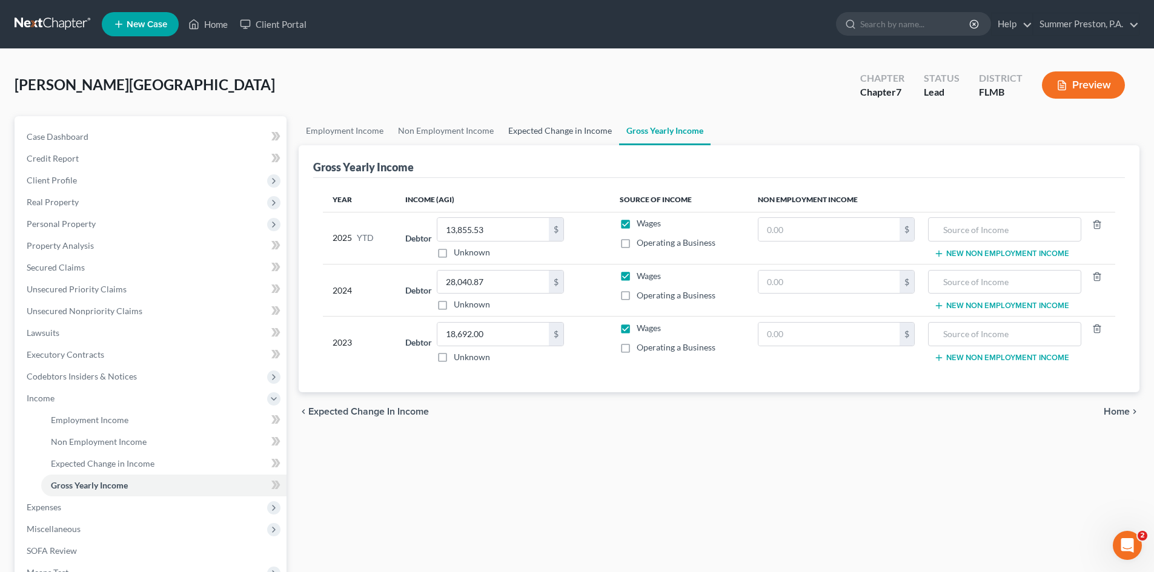
click at [541, 131] on link "Expected Change in Income" at bounding box center [560, 130] width 118 height 29
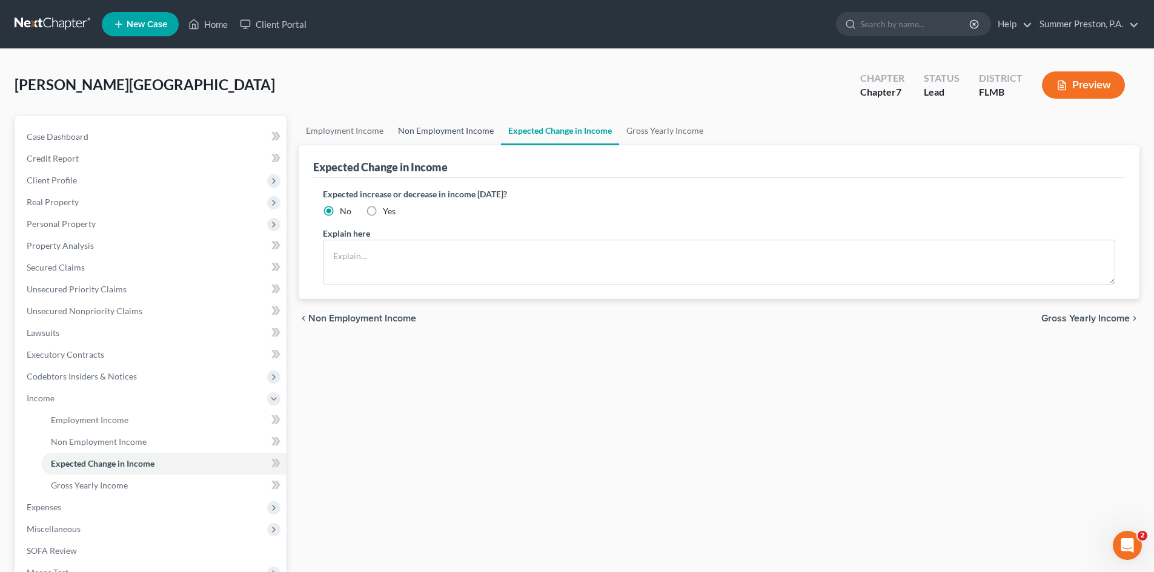
click at [447, 130] on link "Non Employment Income" at bounding box center [446, 130] width 110 height 29
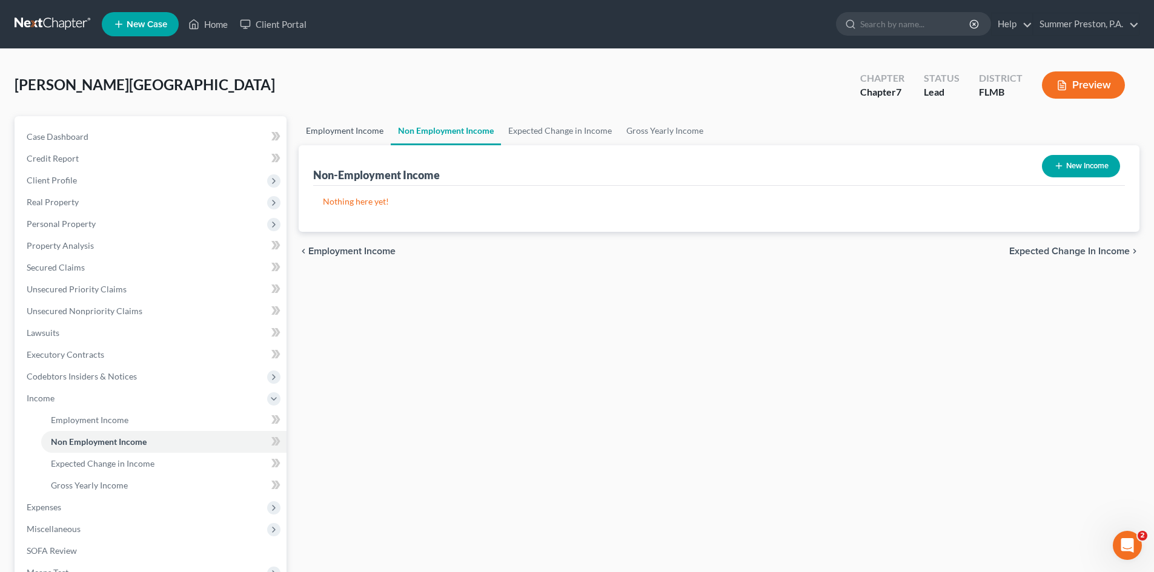
click at [351, 128] on link "Employment Income" at bounding box center [345, 130] width 92 height 29
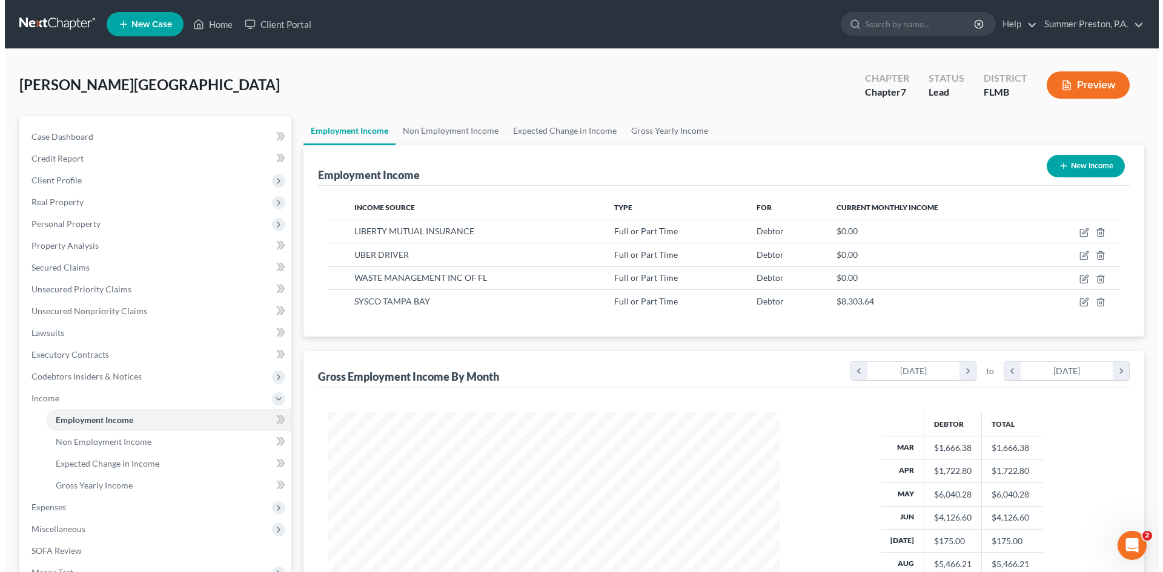
scroll to position [226, 476]
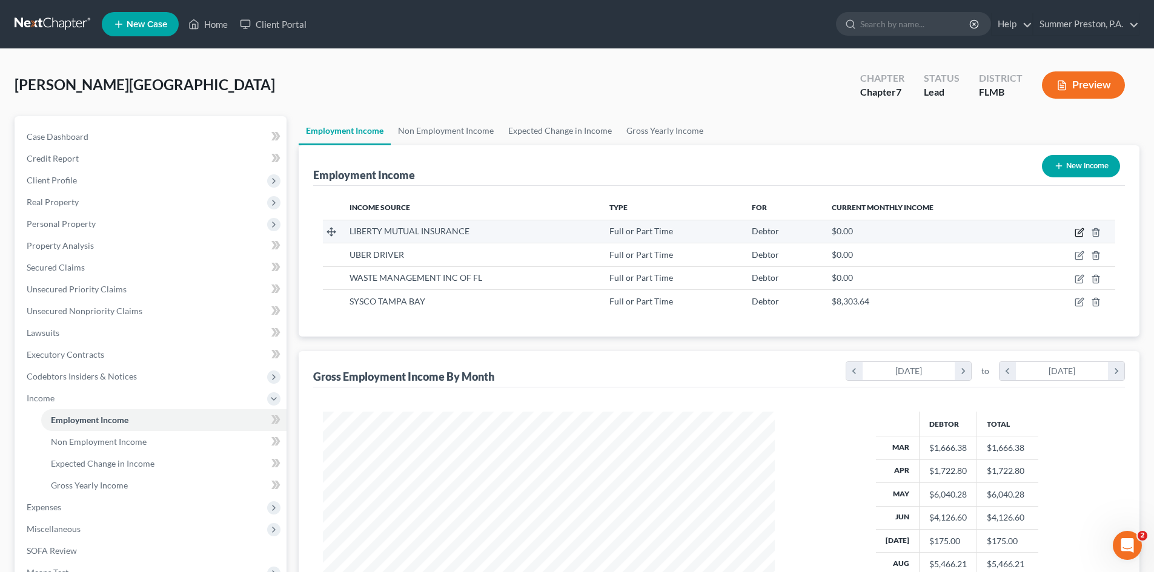
click at [1077, 232] on icon "button" at bounding box center [1079, 233] width 10 height 10
select select "0"
select select "22"
select select "2"
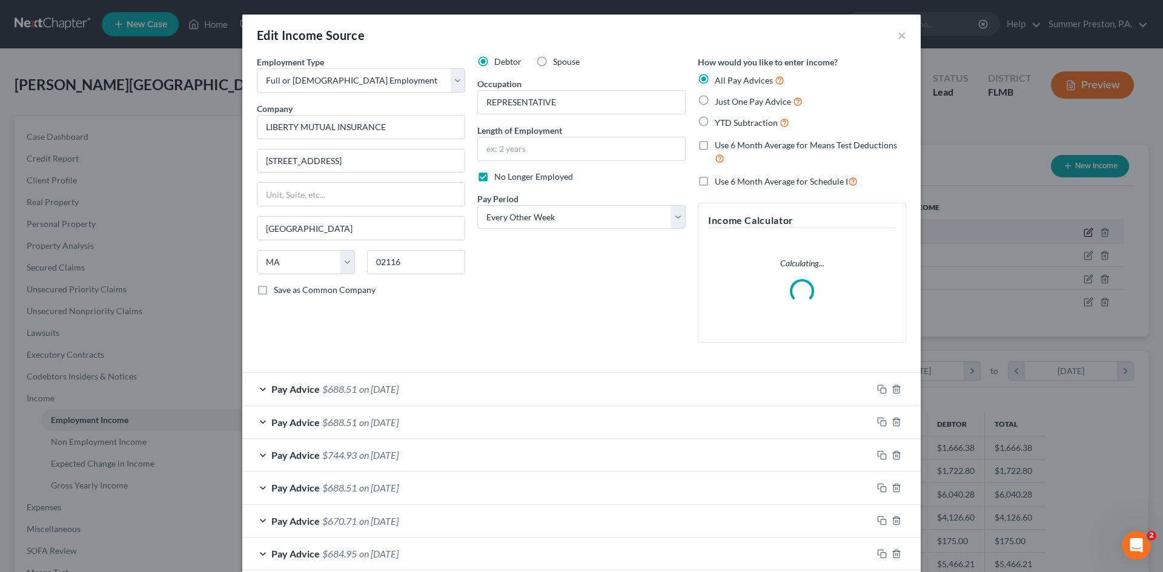
scroll to position [228, 480]
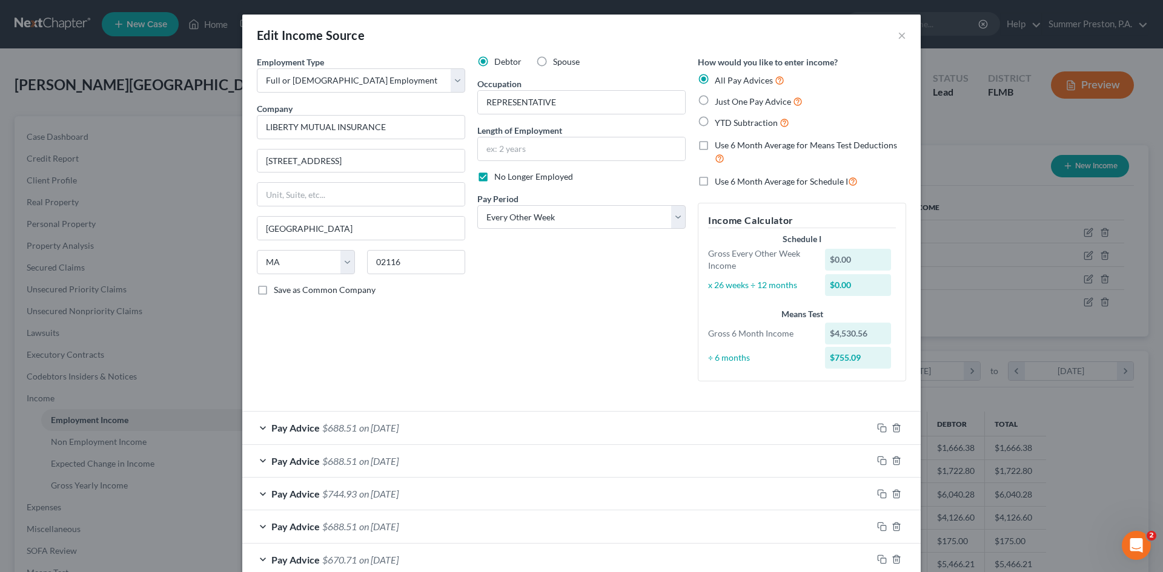
click at [715, 180] on label "Use 6 Month Average for Schedule I" at bounding box center [786, 181] width 143 height 14
click at [719, 180] on input "Use 6 Month Average for Schedule I" at bounding box center [723, 178] width 8 height 8
checkbox input "true"
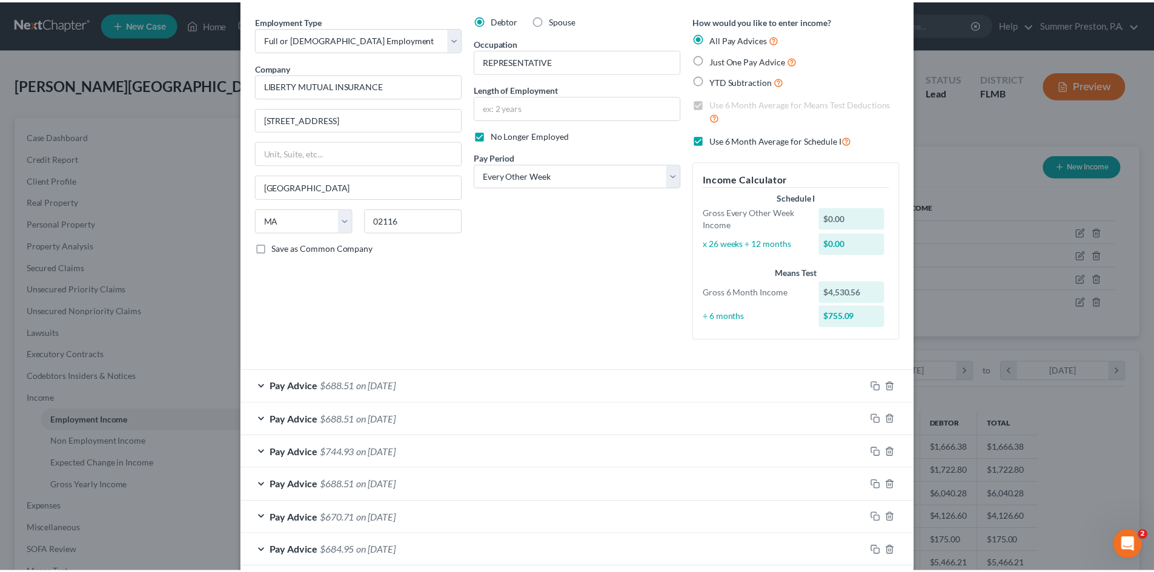
scroll to position [101, 0]
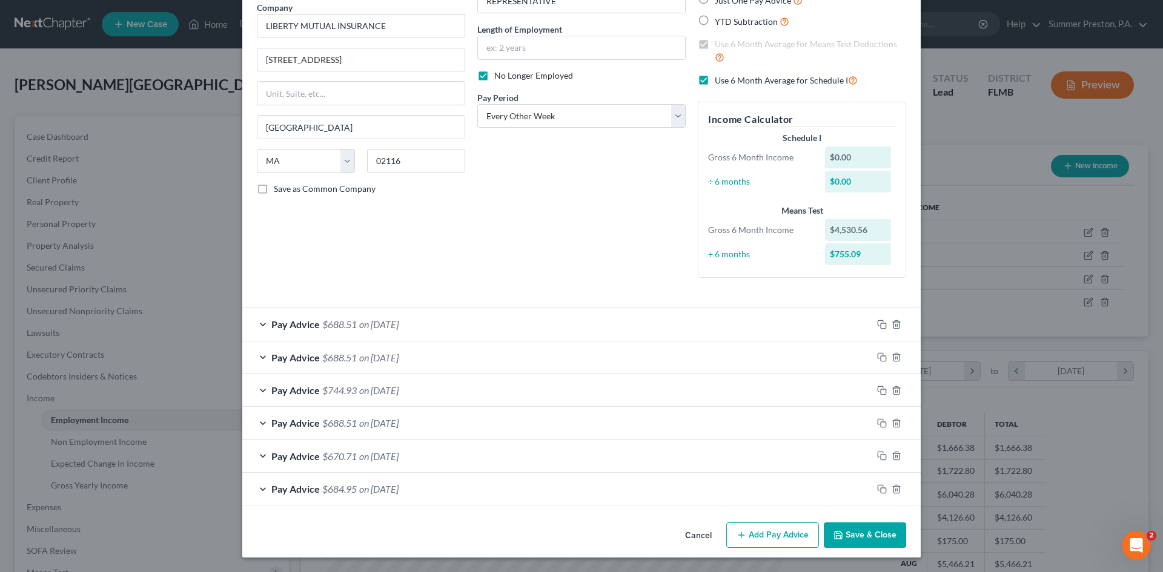
click at [890, 532] on button "Save & Close" at bounding box center [865, 535] width 82 height 25
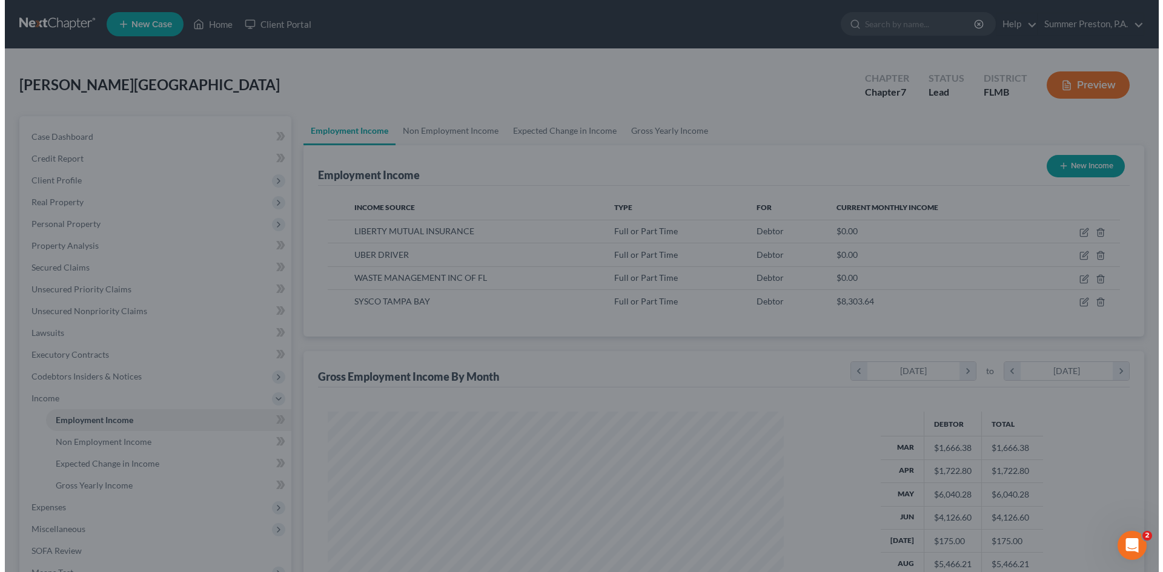
scroll to position [605384, 605134]
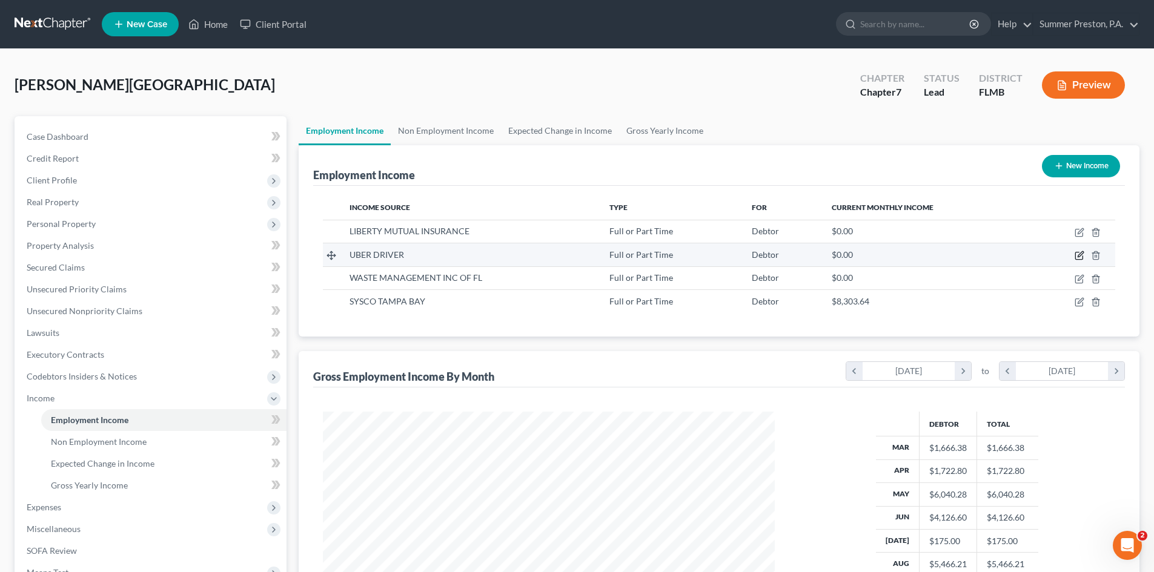
click at [1079, 256] on icon "button" at bounding box center [1079, 256] width 10 height 10
select select "0"
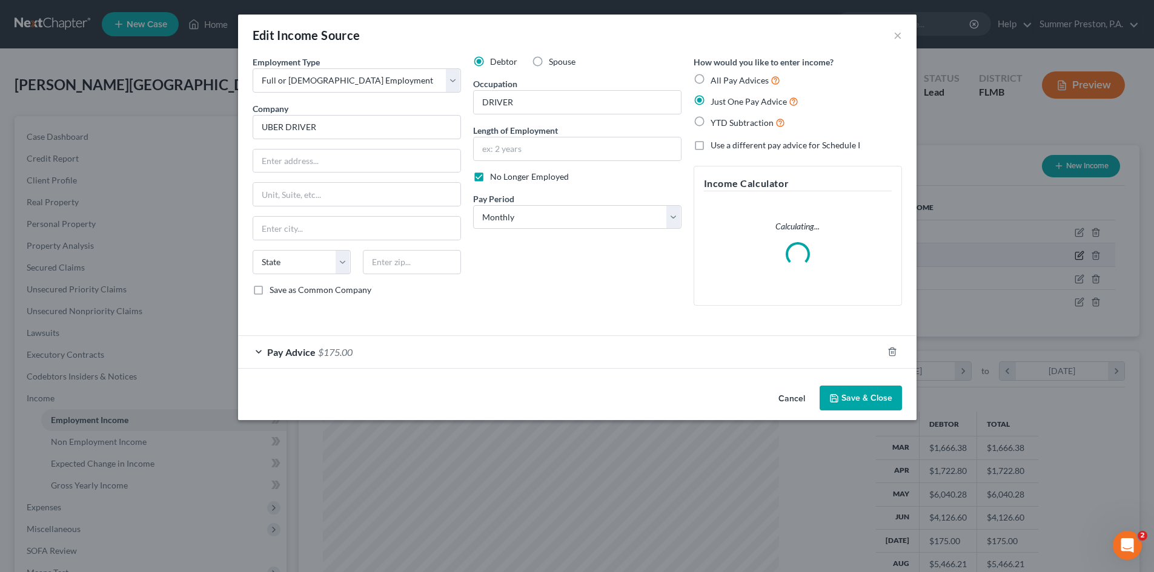
scroll to position [228, 480]
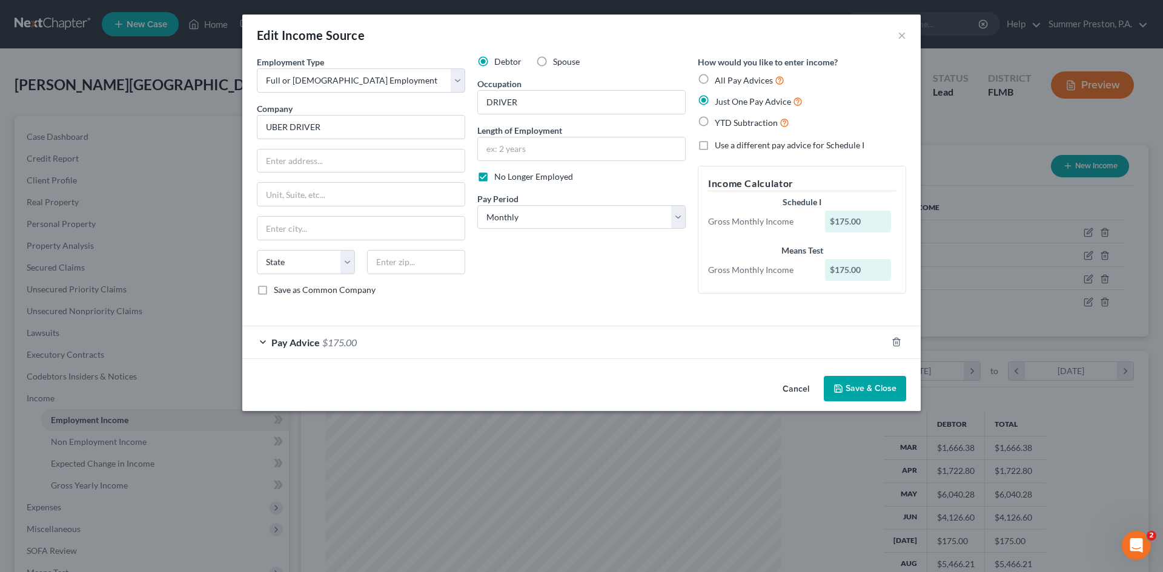
click at [869, 391] on button "Save & Close" at bounding box center [865, 388] width 82 height 25
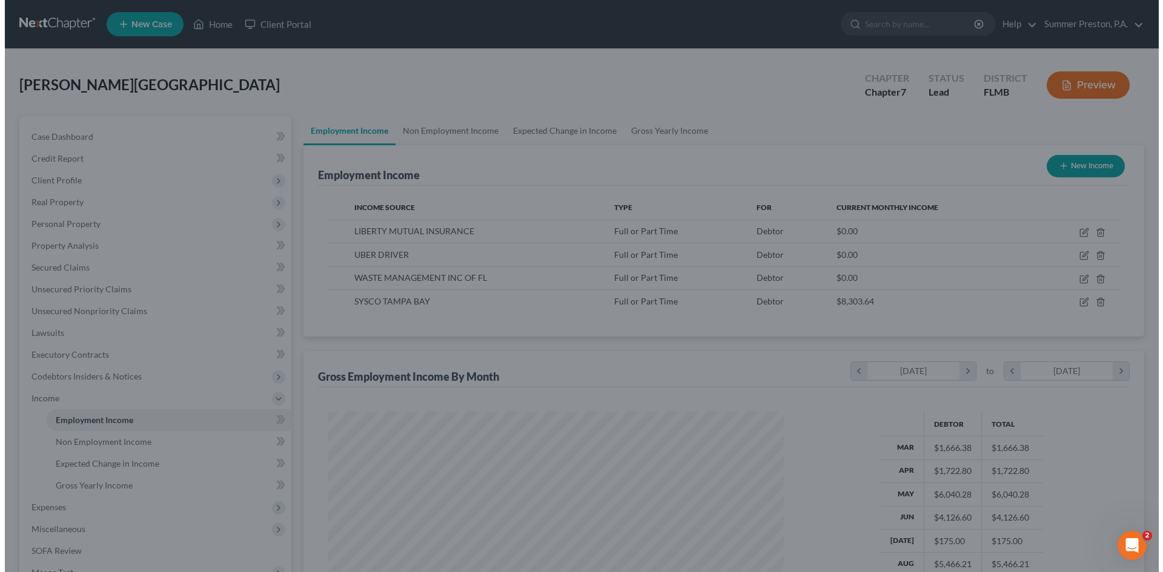
scroll to position [605384, 605134]
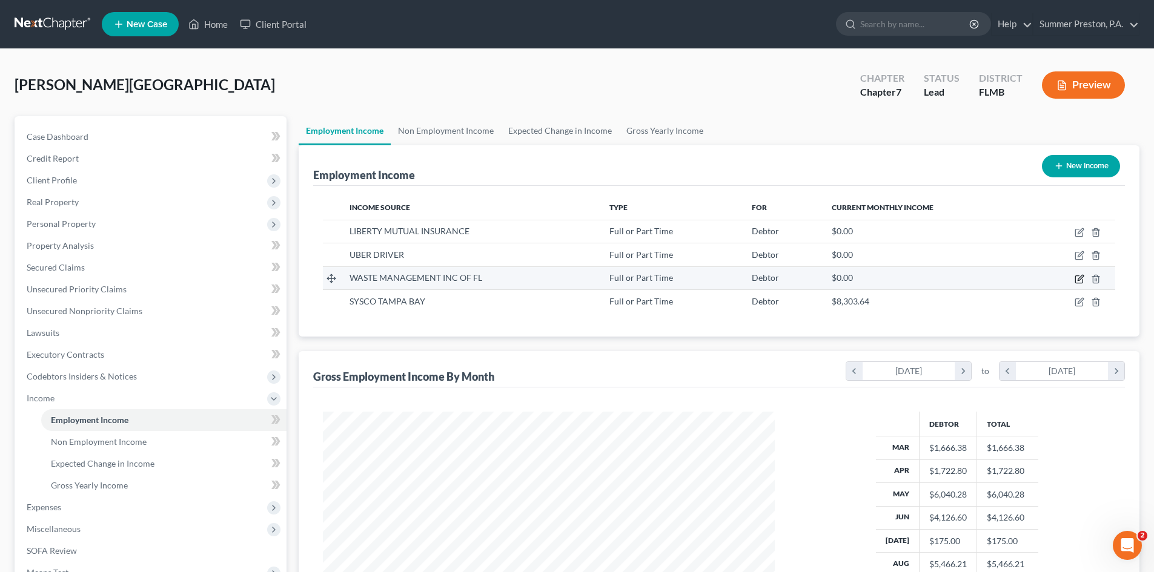
click at [1077, 277] on icon "button" at bounding box center [1079, 279] width 10 height 10
select select "0"
select select "45"
select select "3"
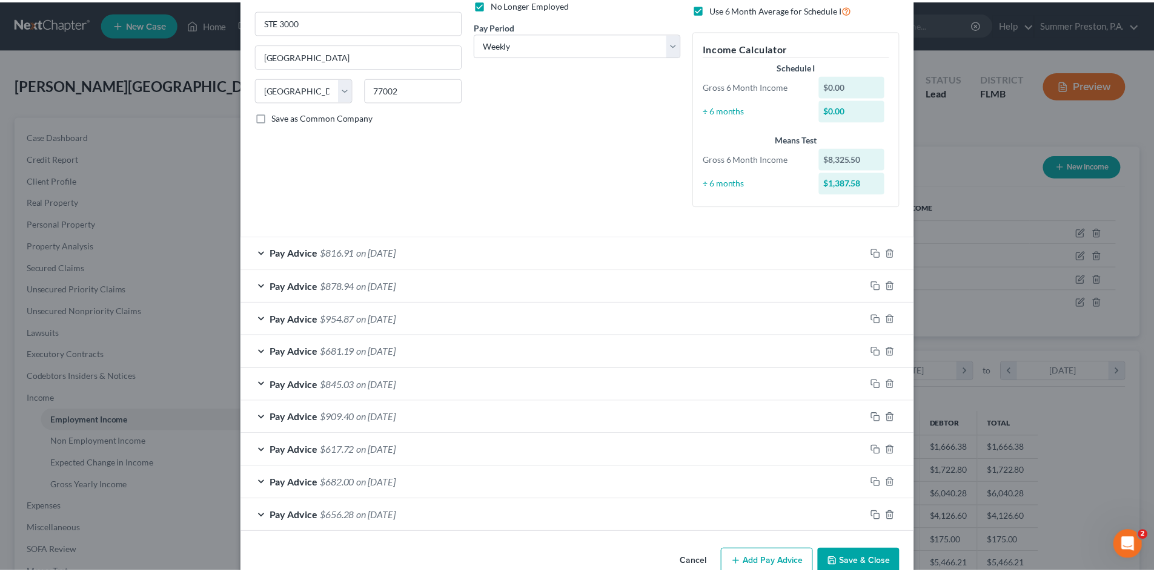
scroll to position [200, 0]
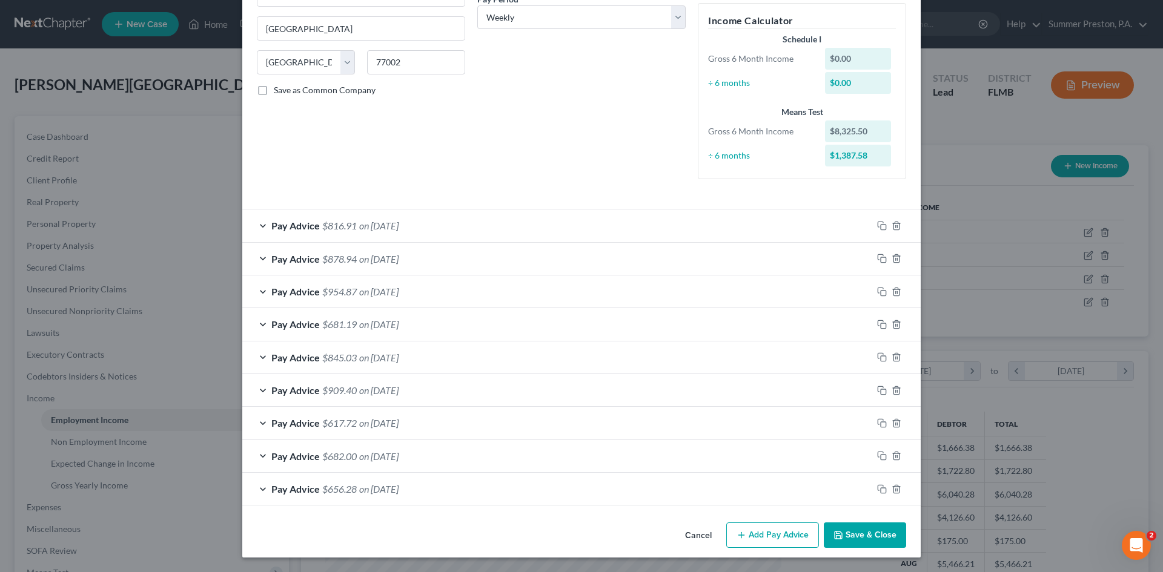
click at [853, 537] on button "Save & Close" at bounding box center [865, 535] width 82 height 25
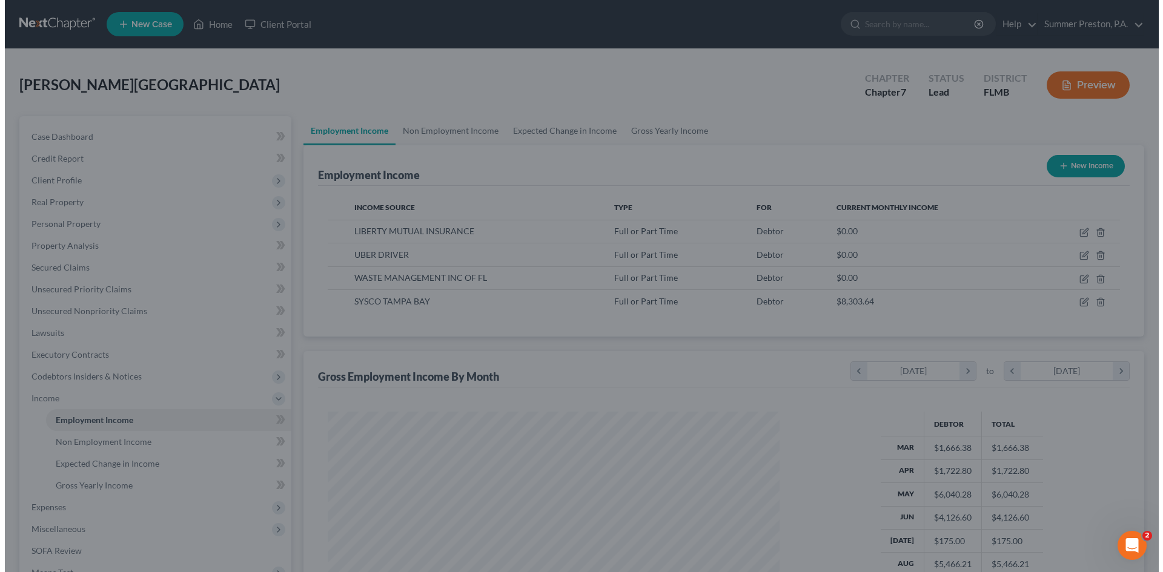
scroll to position [605384, 605134]
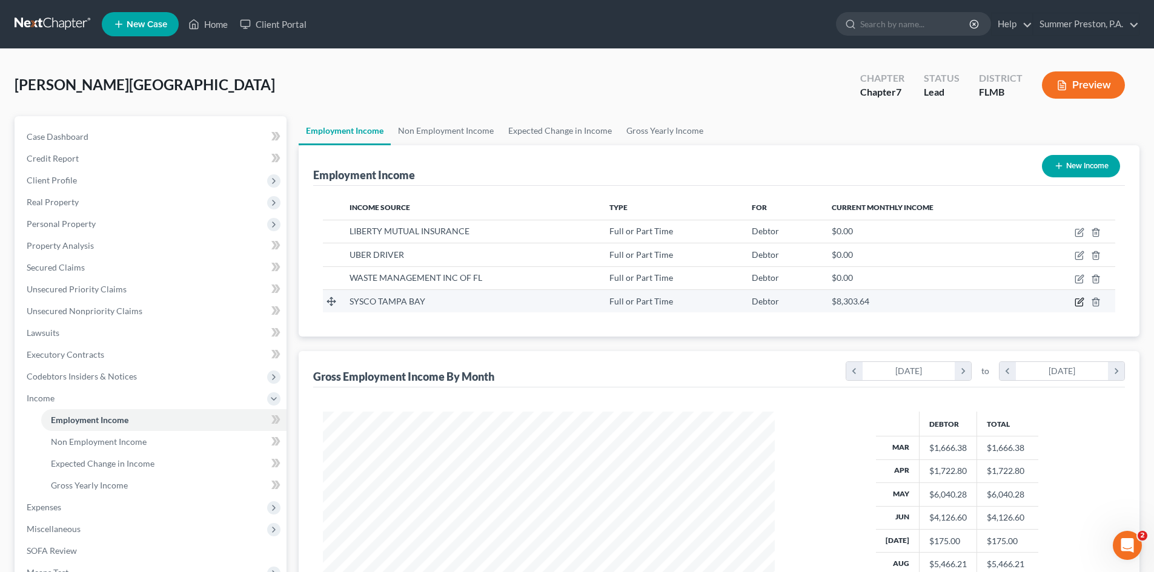
click at [1074, 303] on icon "button" at bounding box center [1079, 302] width 10 height 10
select select "0"
select select "9"
select select "2"
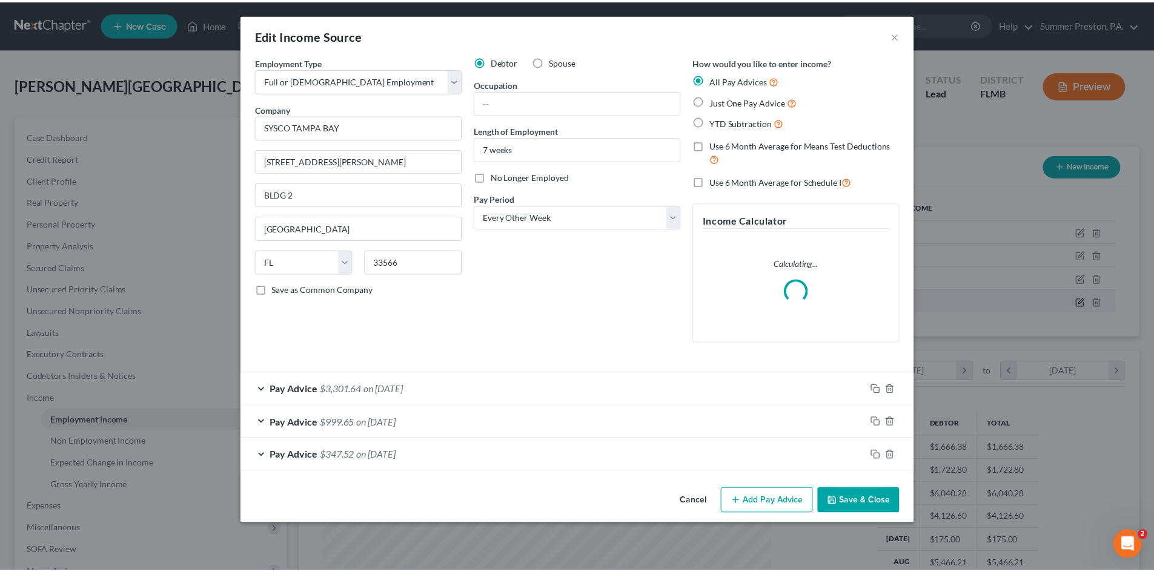
scroll to position [228, 480]
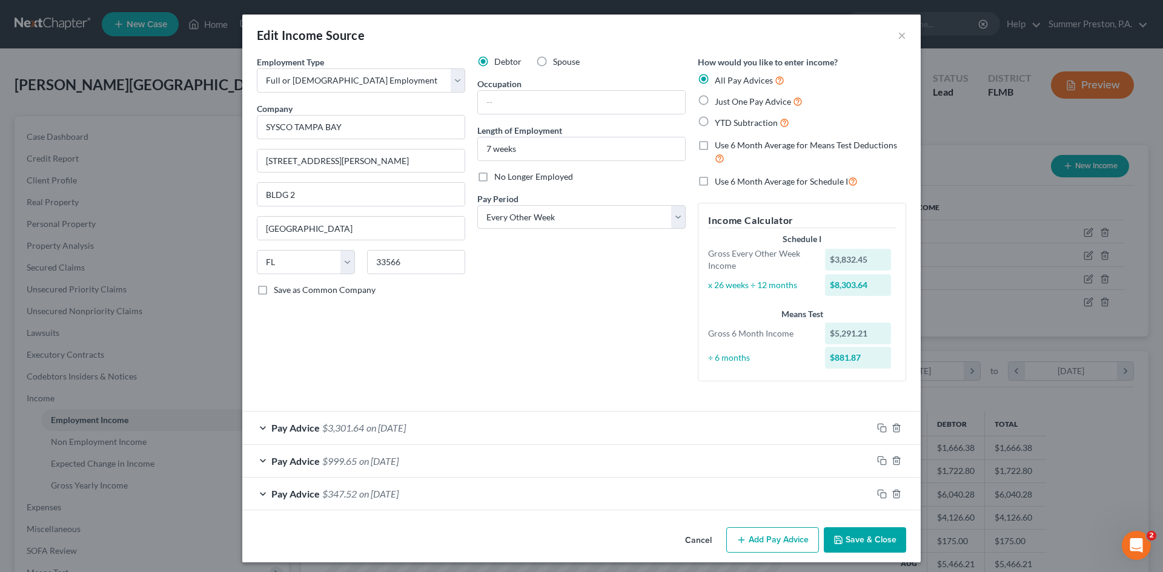
click at [715, 182] on label "Use 6 Month Average for Schedule I" at bounding box center [786, 181] width 143 height 14
click at [719, 182] on input "Use 6 Month Average for Schedule I" at bounding box center [723, 178] width 8 height 8
checkbox input "true"
click at [874, 538] on button "Save & Close" at bounding box center [865, 539] width 82 height 25
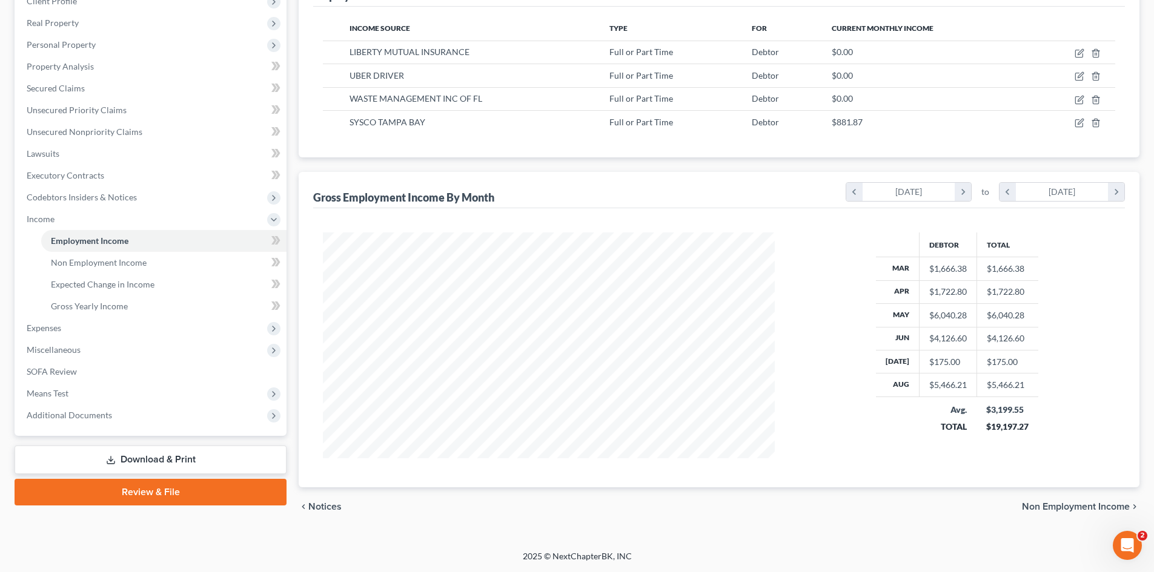
scroll to position [0, 0]
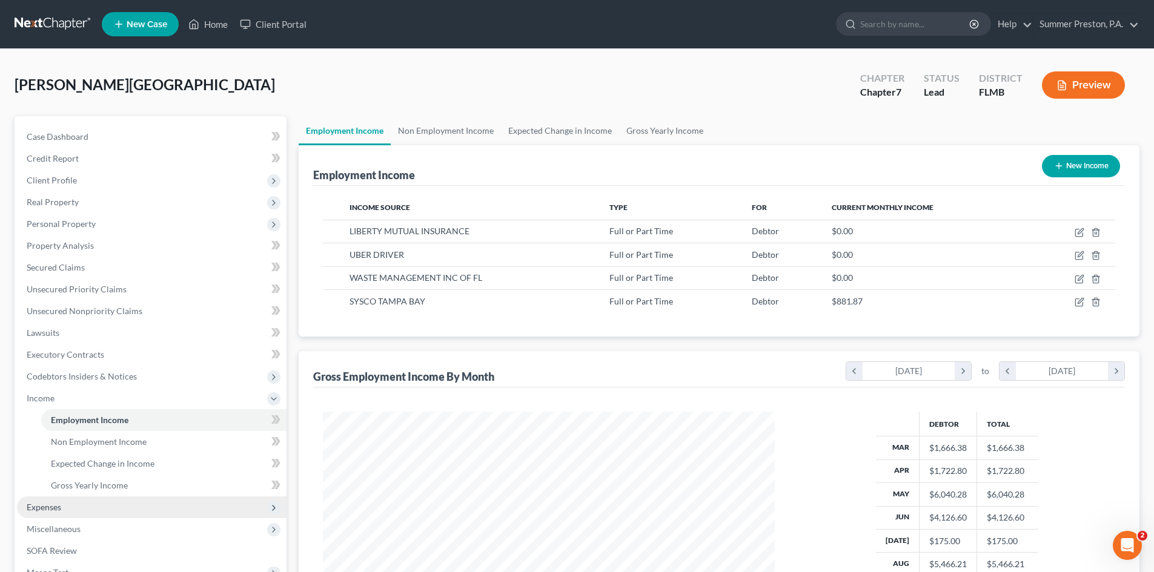
click at [65, 507] on span "Expenses" at bounding box center [151, 508] width 269 height 22
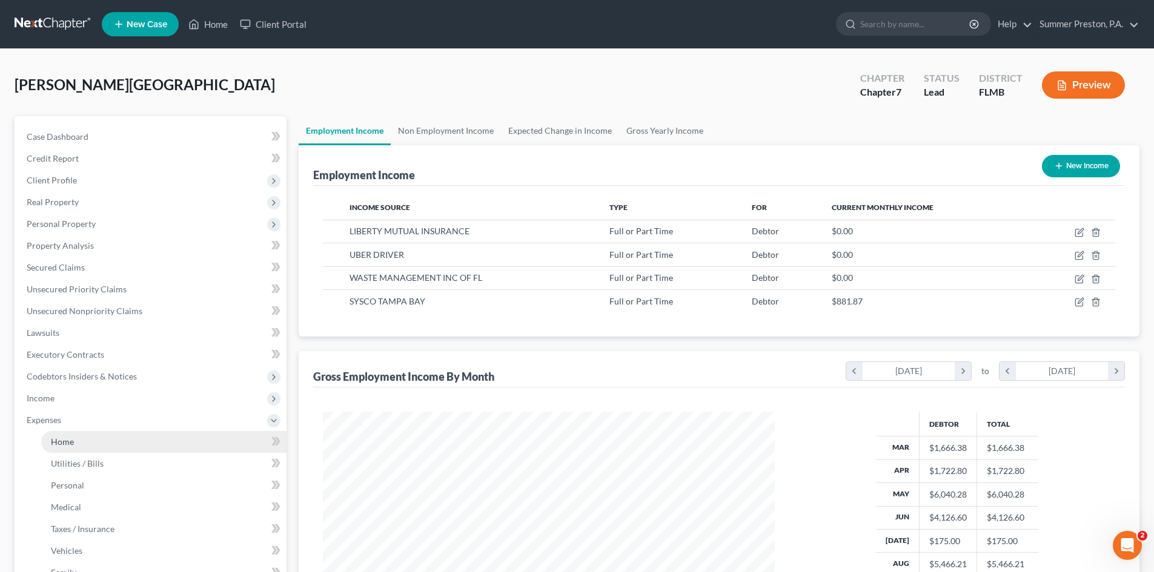
click at [64, 437] on span "Home" at bounding box center [62, 442] width 23 height 10
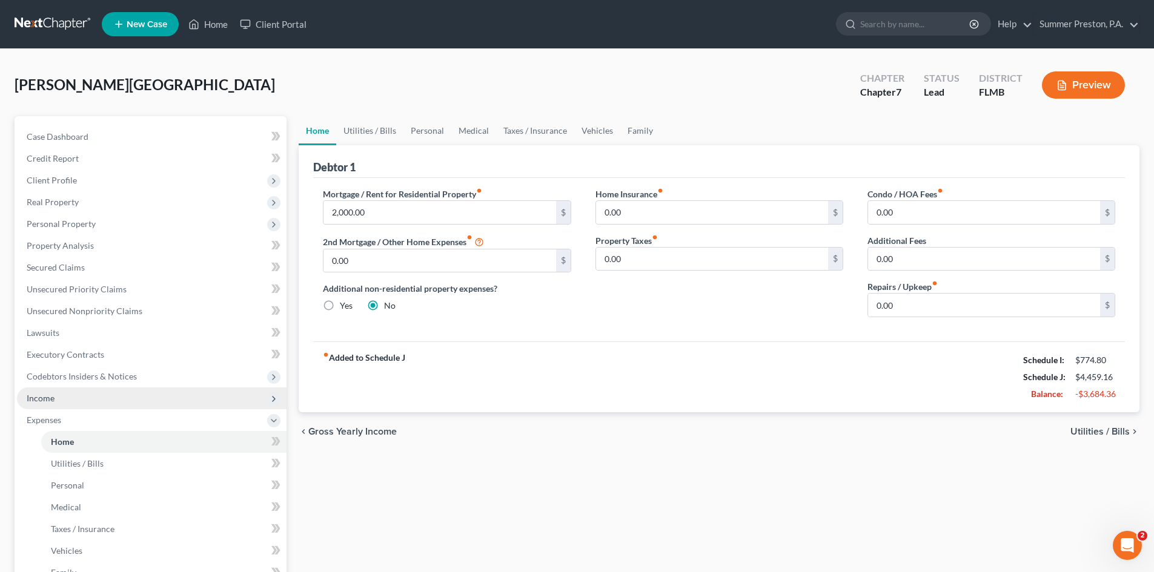
click at [33, 400] on span "Income" at bounding box center [41, 398] width 28 height 10
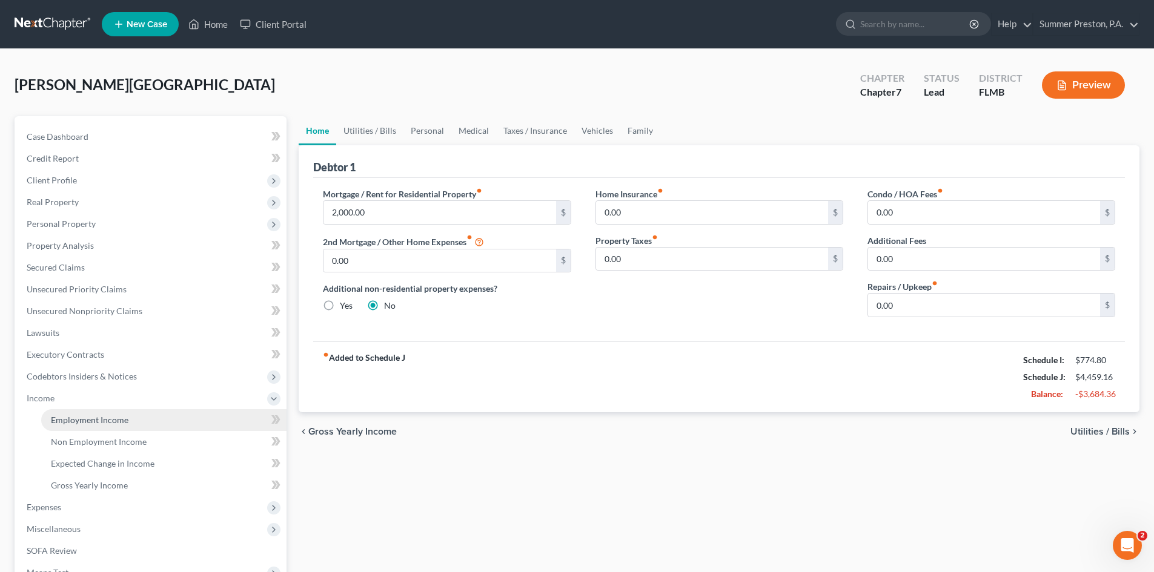
click at [120, 423] on span "Employment Income" at bounding box center [90, 420] width 78 height 10
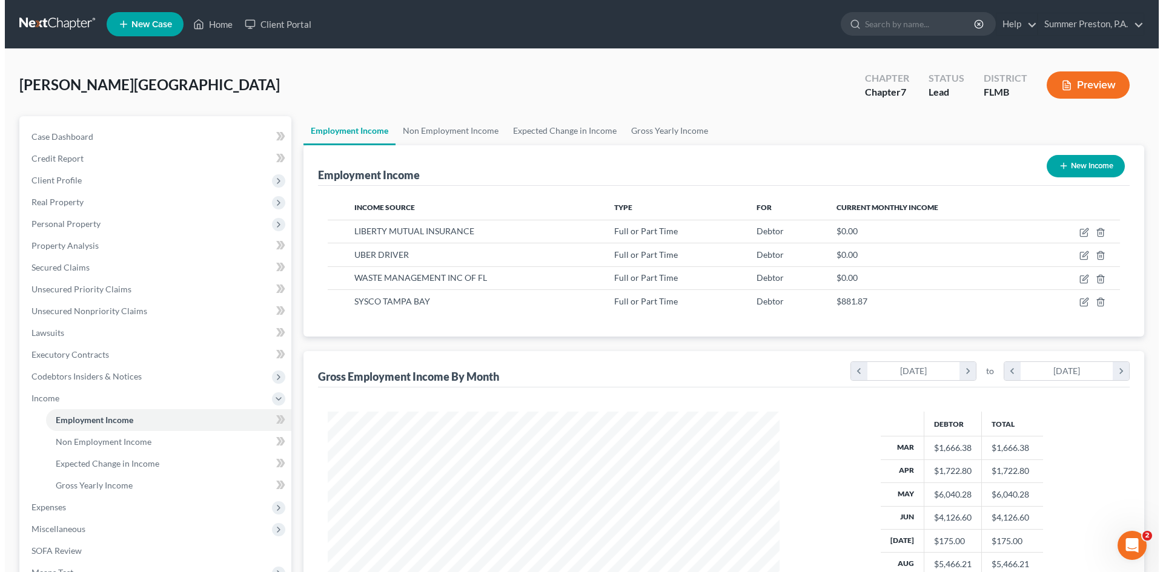
scroll to position [226, 476]
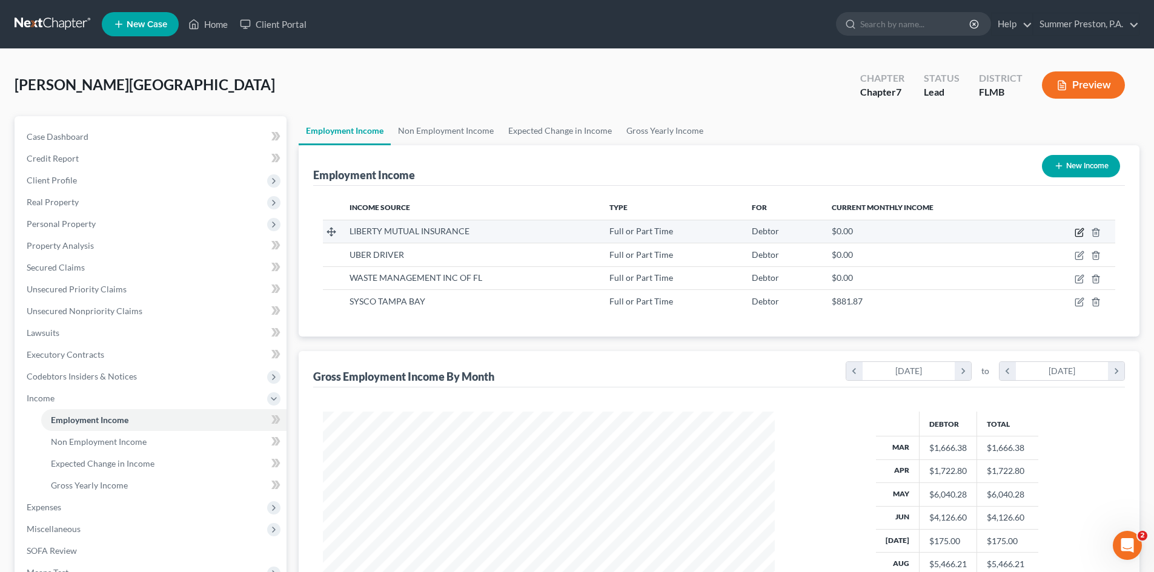
click at [1078, 230] on icon "button" at bounding box center [1079, 233] width 10 height 10
select select "0"
select select "22"
select select "2"
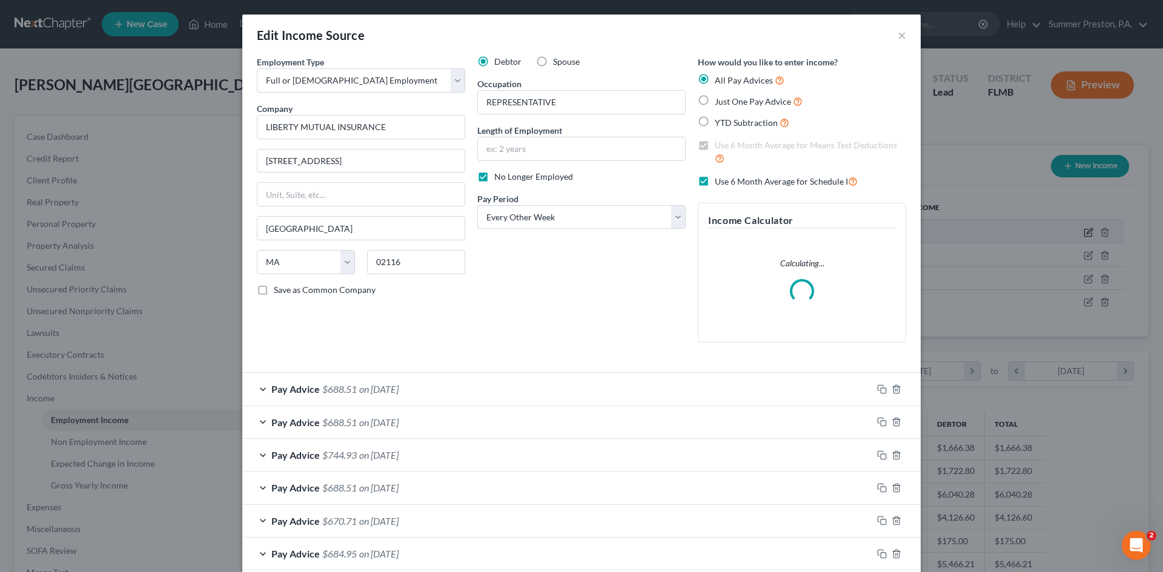
scroll to position [228, 480]
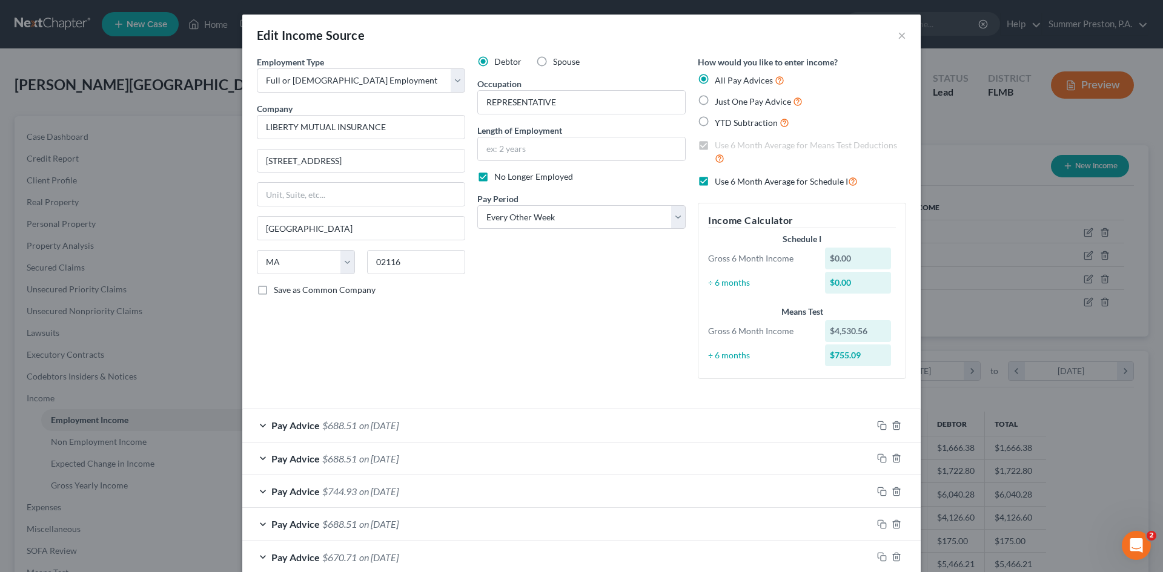
click at [715, 181] on label "Use 6 Month Average for Schedule I" at bounding box center [786, 181] width 143 height 14
click at [719, 181] on input "Use 6 Month Average for Schedule I" at bounding box center [723, 178] width 8 height 8
checkbox input "false"
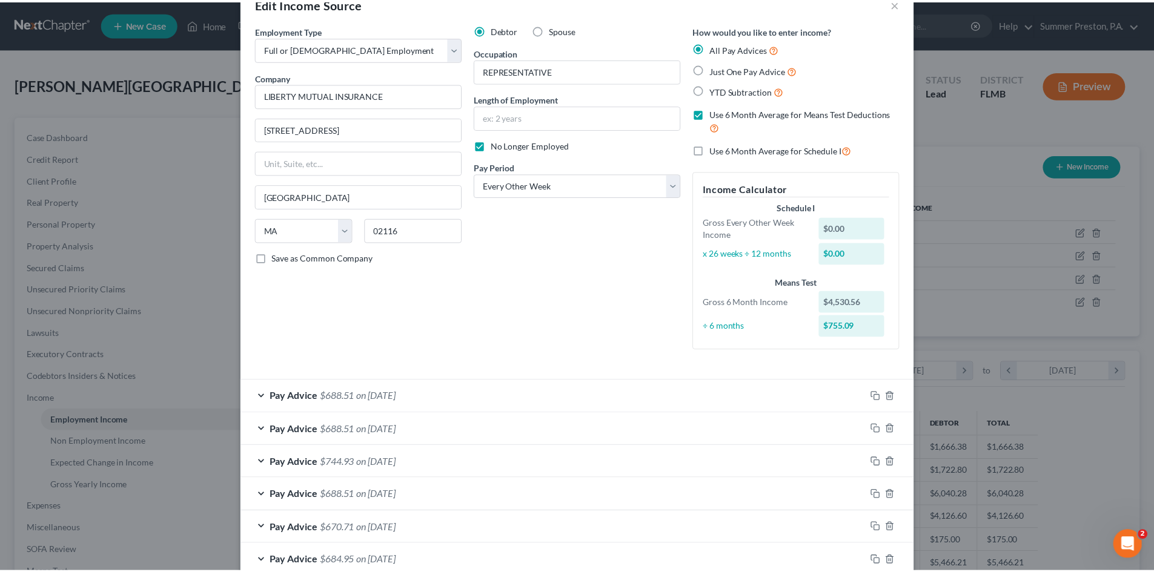
scroll to position [104, 0]
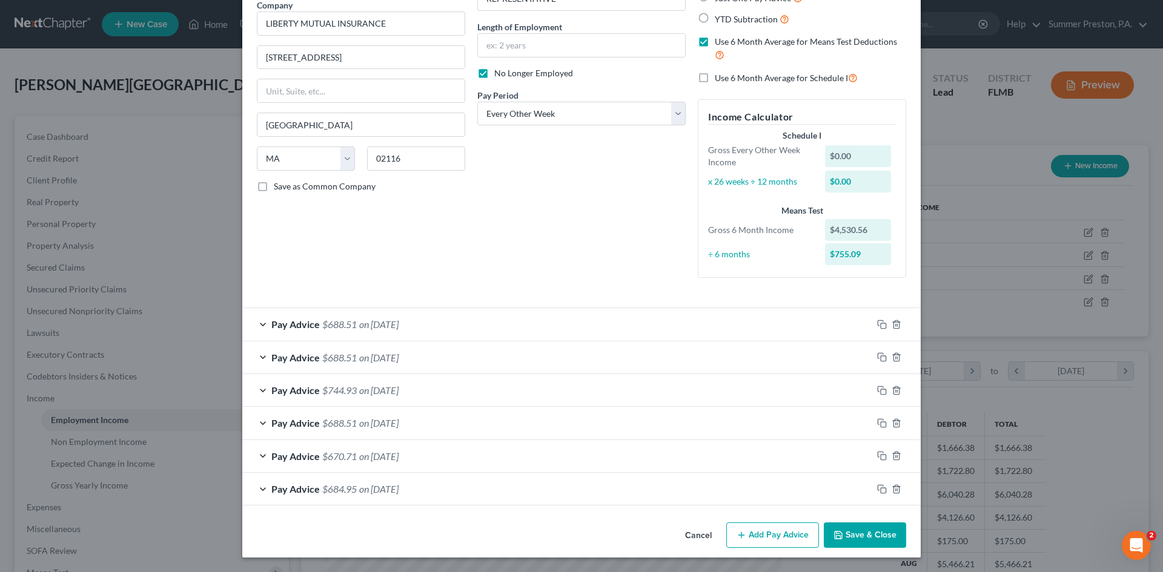
click at [855, 531] on button "Save & Close" at bounding box center [865, 535] width 82 height 25
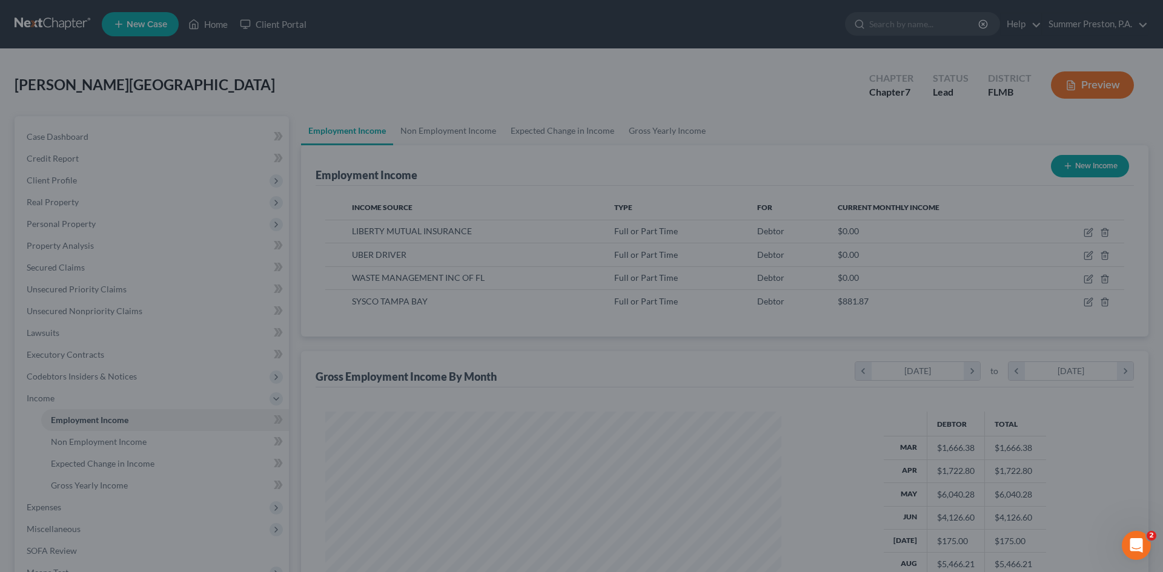
scroll to position [605384, 605134]
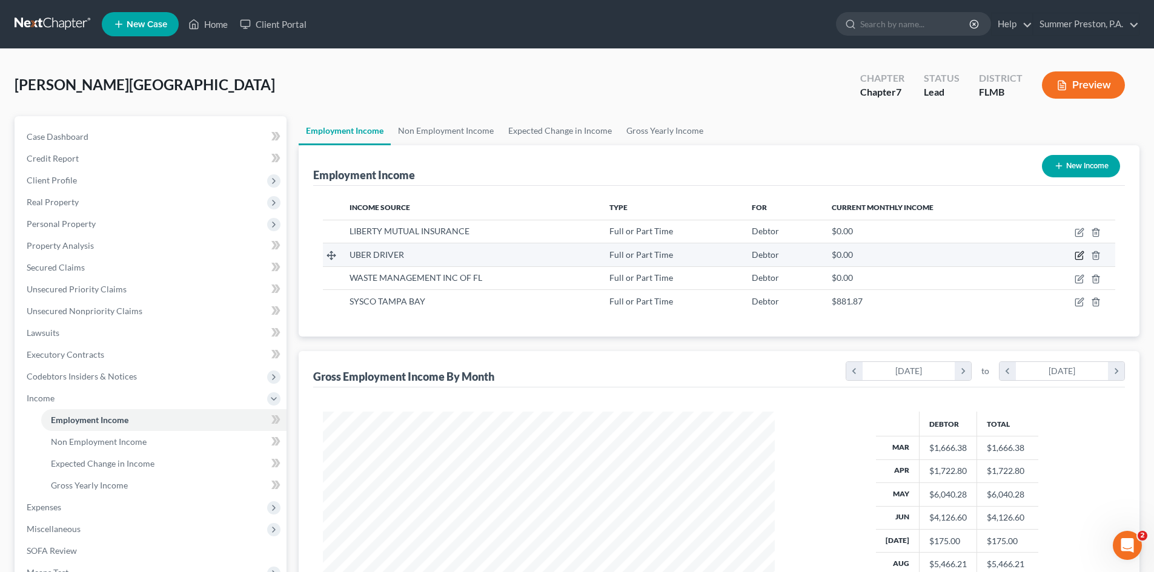
click at [1078, 257] on icon "button" at bounding box center [1079, 254] width 5 height 5
select select "0"
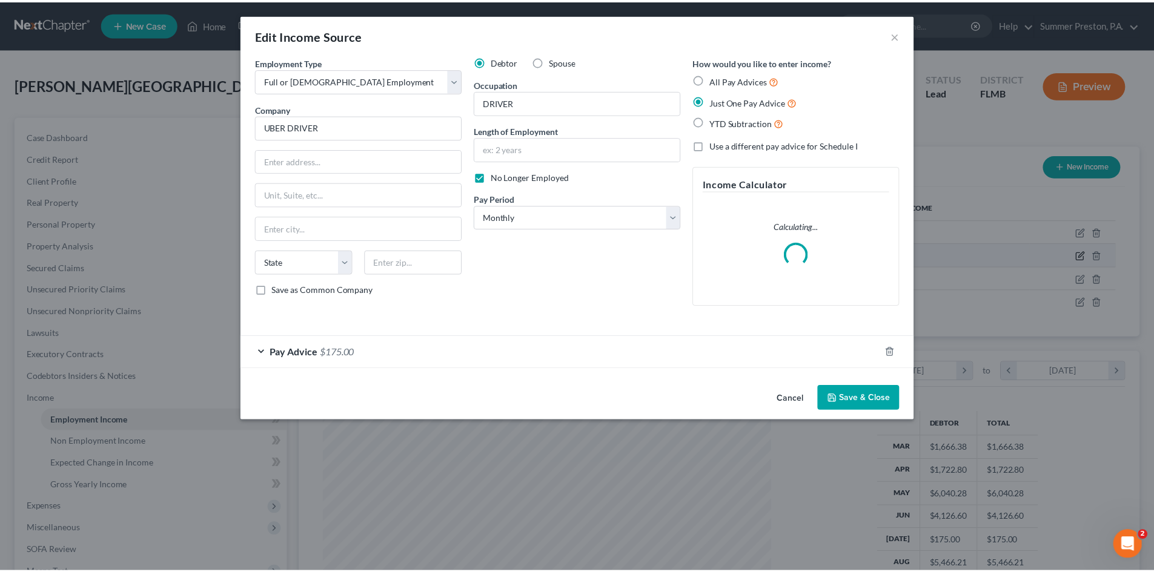
scroll to position [228, 480]
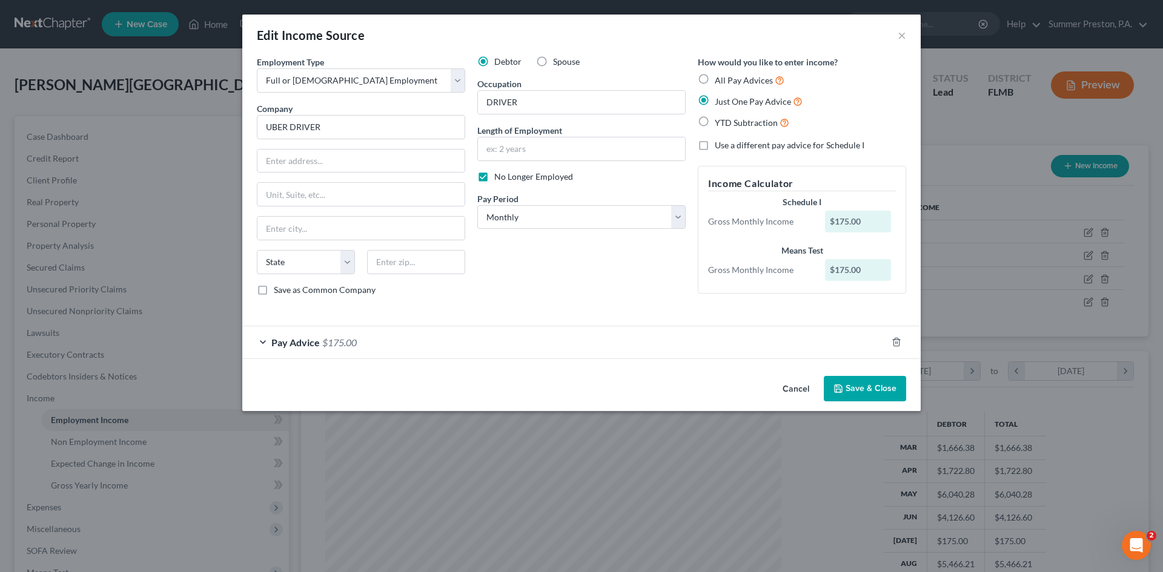
click at [876, 387] on button "Save & Close" at bounding box center [865, 388] width 82 height 25
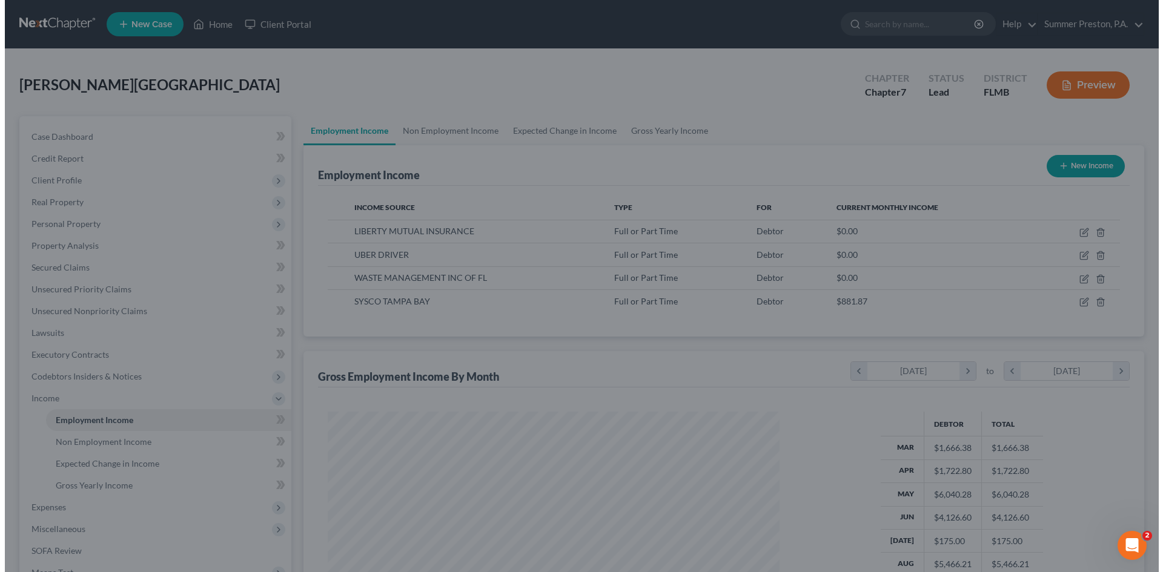
scroll to position [605384, 605134]
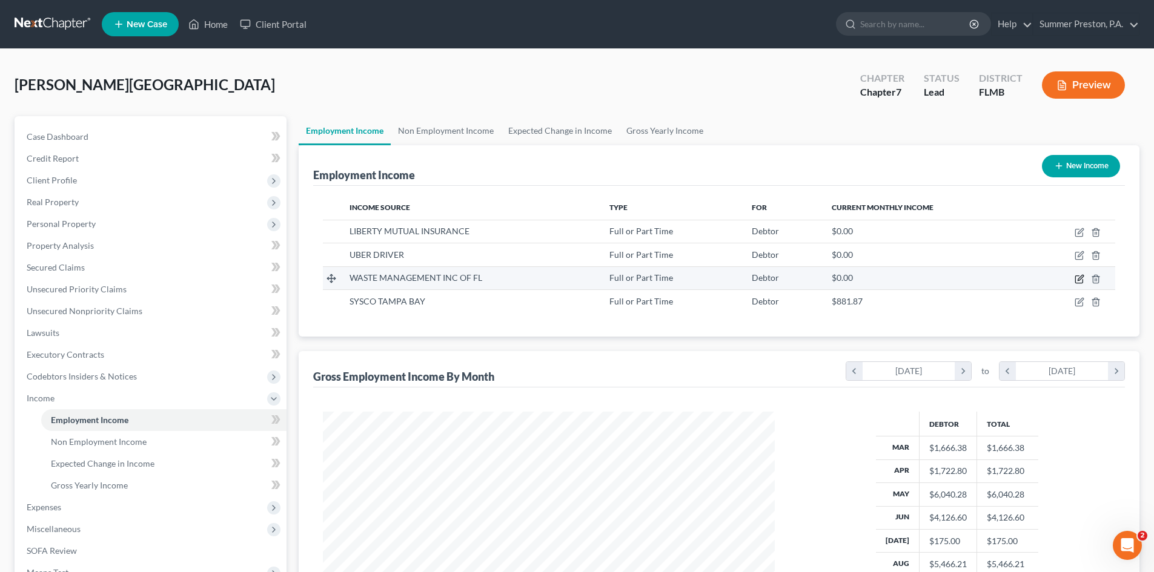
click at [1080, 282] on icon "button" at bounding box center [1079, 279] width 10 height 10
select select "0"
select select "45"
select select "3"
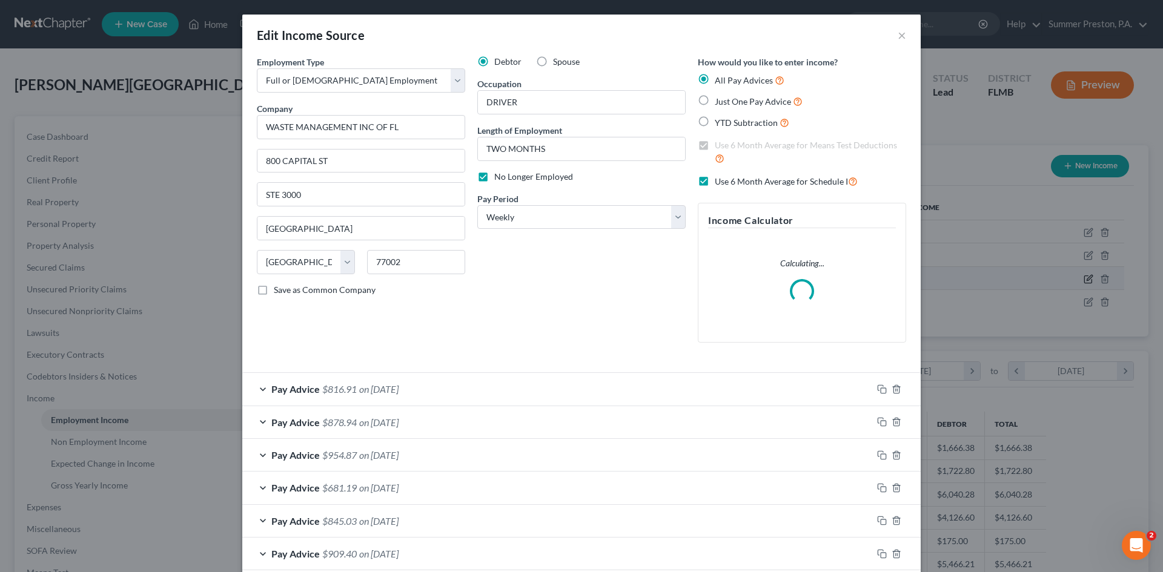
scroll to position [228, 480]
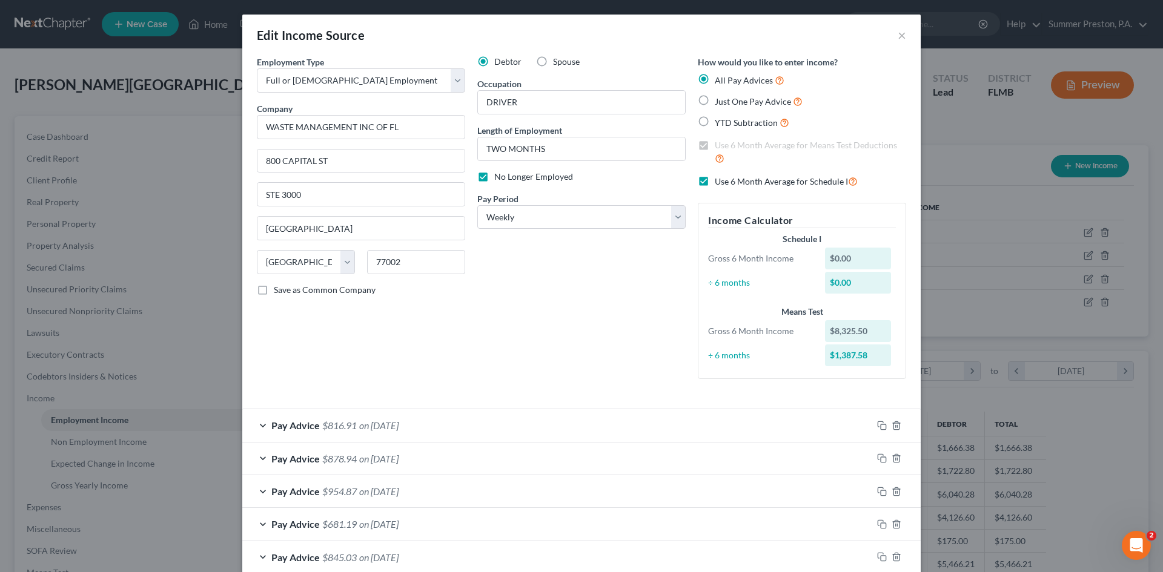
click at [715, 180] on label "Use 6 Month Average for Schedule I" at bounding box center [786, 181] width 143 height 14
click at [719, 180] on input "Use 6 Month Average for Schedule I" at bounding box center [723, 178] width 8 height 8
checkbox input "false"
click at [274, 291] on label "Save as Common Company" at bounding box center [325, 290] width 102 height 12
click at [279, 291] on input "Save as Common Company" at bounding box center [283, 288] width 8 height 8
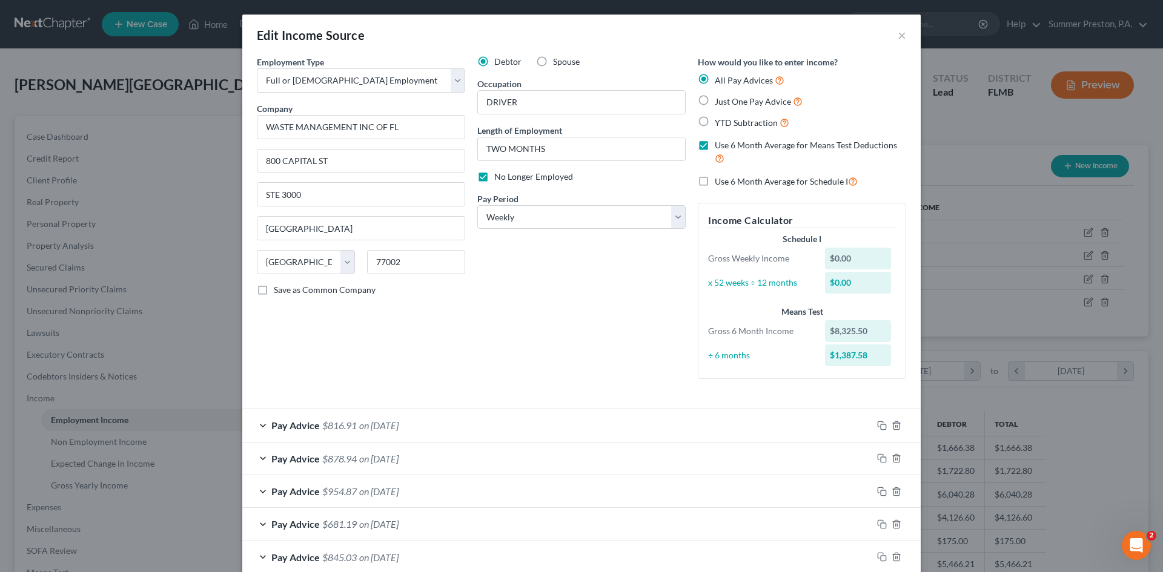
checkbox input "true"
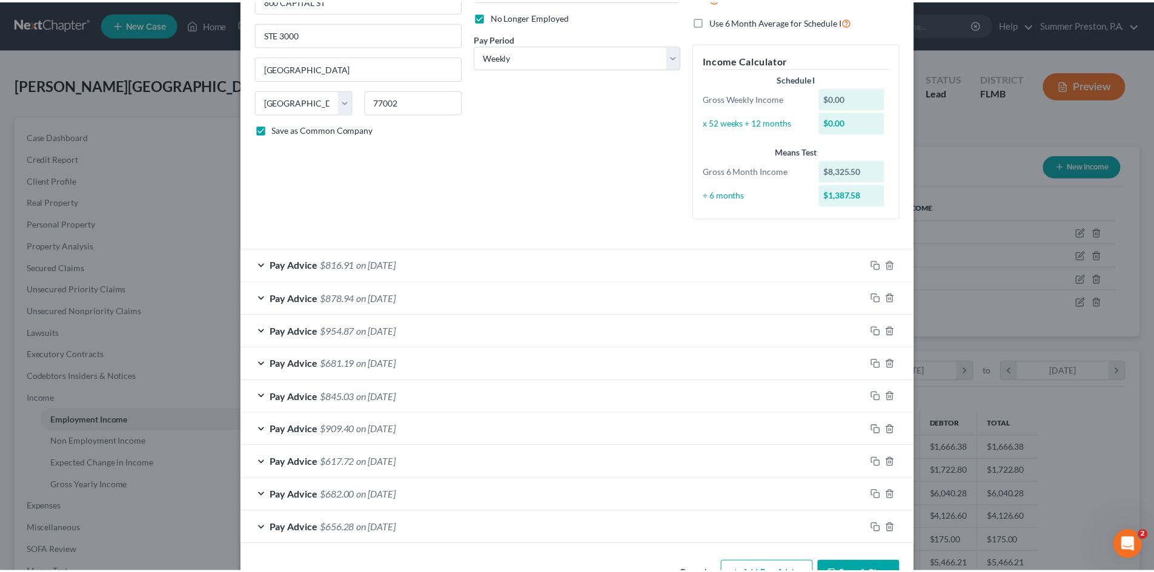
scroll to position [200, 0]
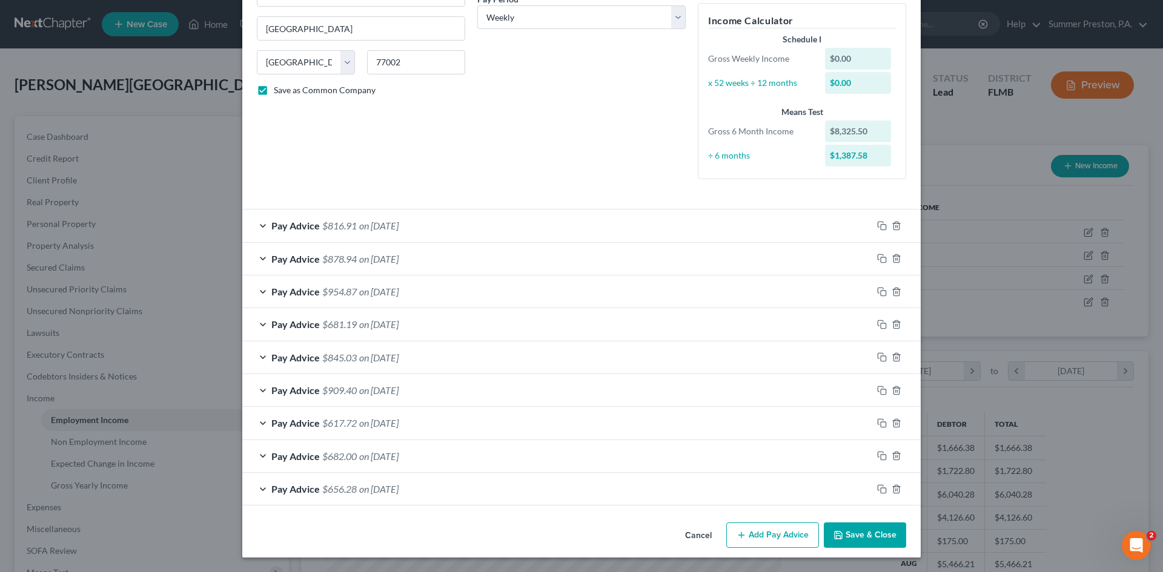
click at [855, 537] on button "Save & Close" at bounding box center [865, 535] width 82 height 25
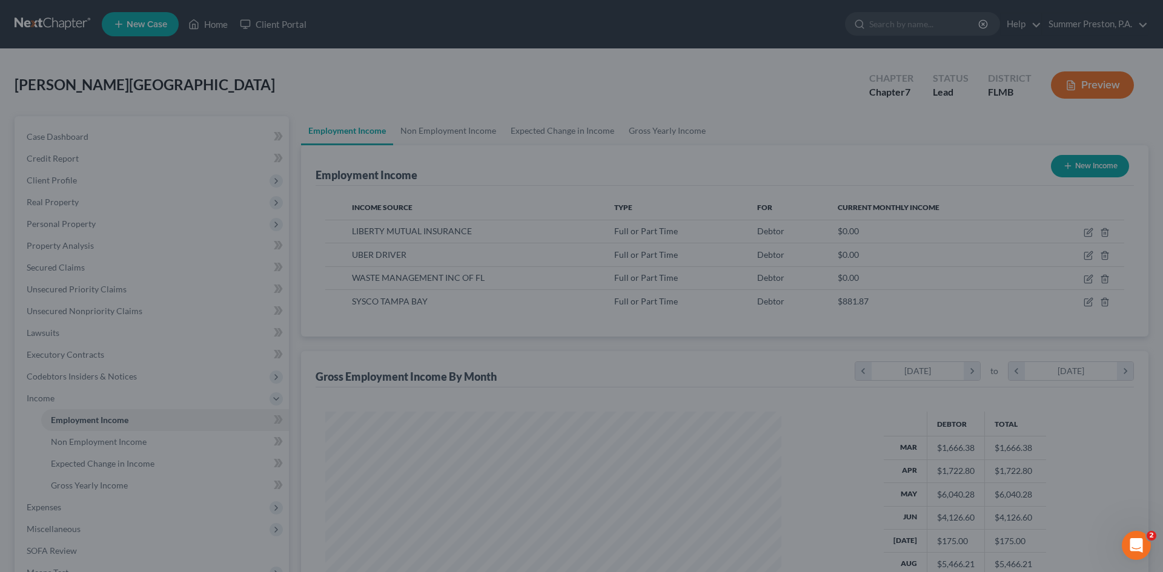
scroll to position [605384, 605134]
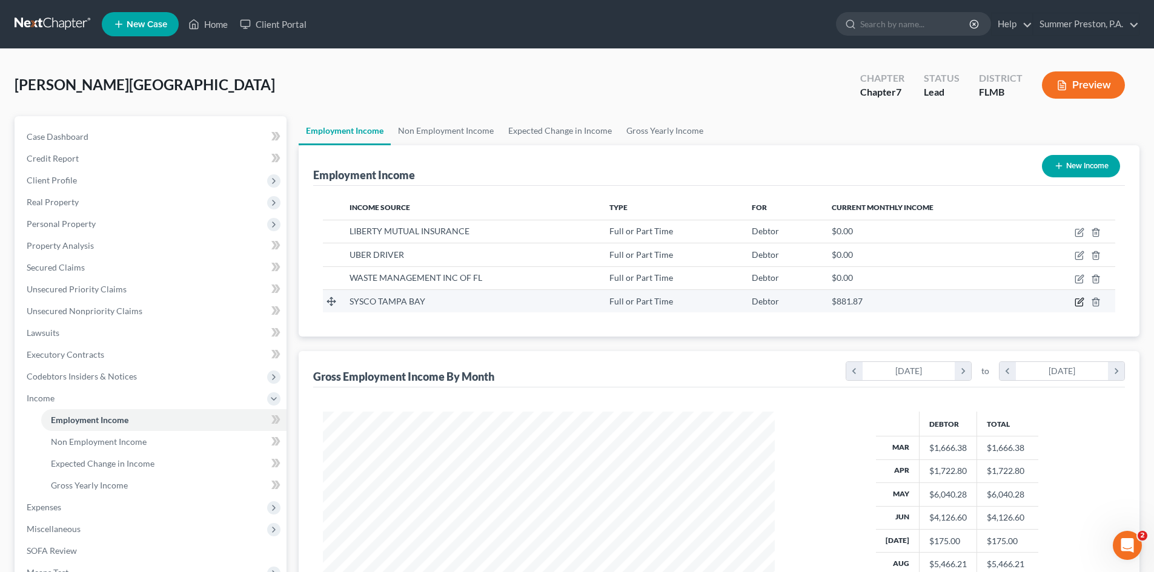
click at [1078, 301] on icon "button" at bounding box center [1079, 302] width 10 height 10
select select "0"
select select "9"
select select "2"
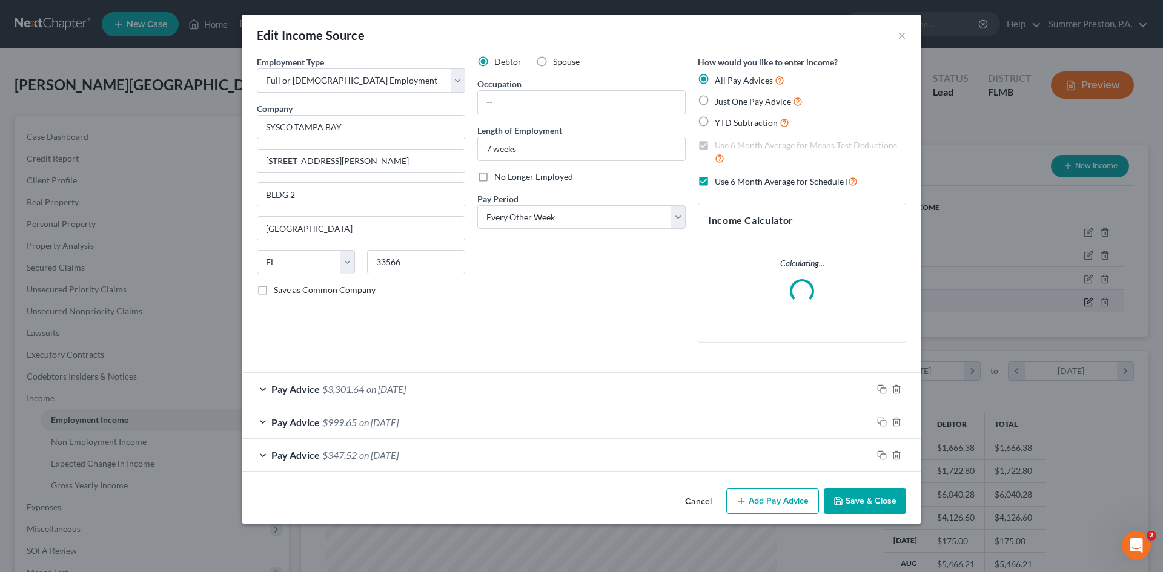
scroll to position [228, 480]
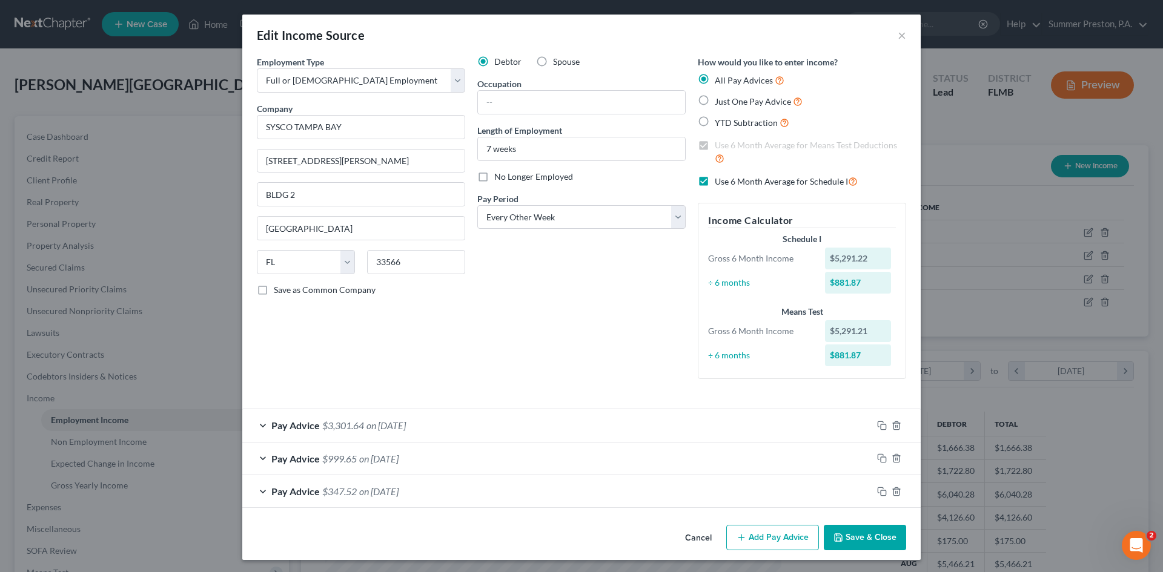
click at [715, 147] on label "Use 6 Month Average for Means Test Deductions" at bounding box center [810, 152] width 191 height 26
click at [715, 122] on label "YTD Subtraction" at bounding box center [752, 123] width 74 height 14
click at [719, 122] on input "YTD Subtraction" at bounding box center [723, 120] width 8 height 8
radio input "true"
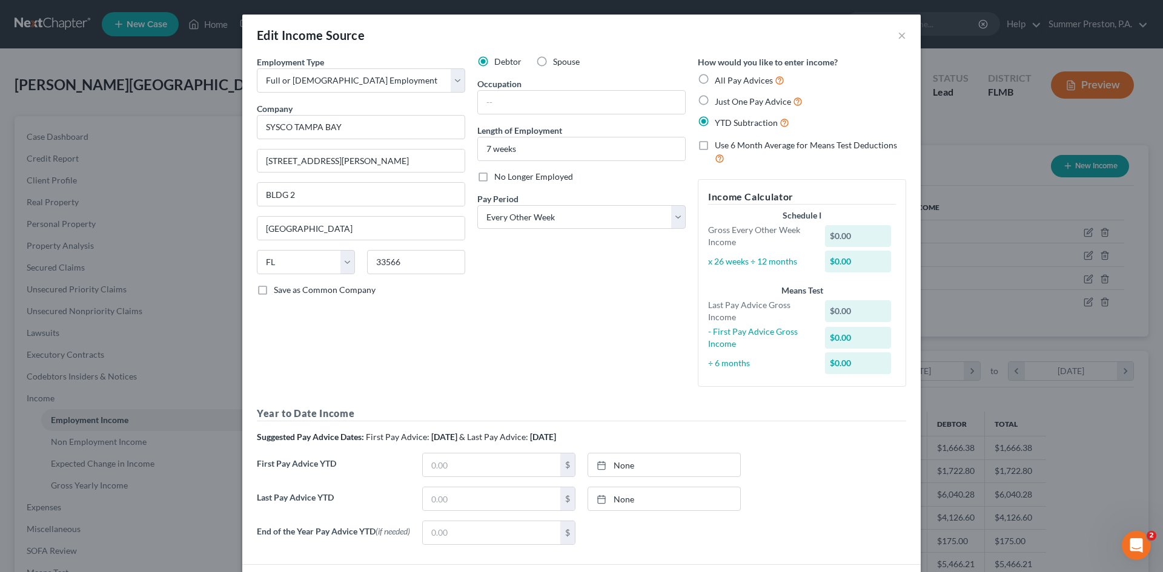
click at [715, 150] on label "Use 6 Month Average for Means Test Deductions" at bounding box center [810, 152] width 191 height 26
click at [719, 147] on input "Use 6 Month Average for Means Test Deductions" at bounding box center [723, 143] width 8 height 8
checkbox input "true"
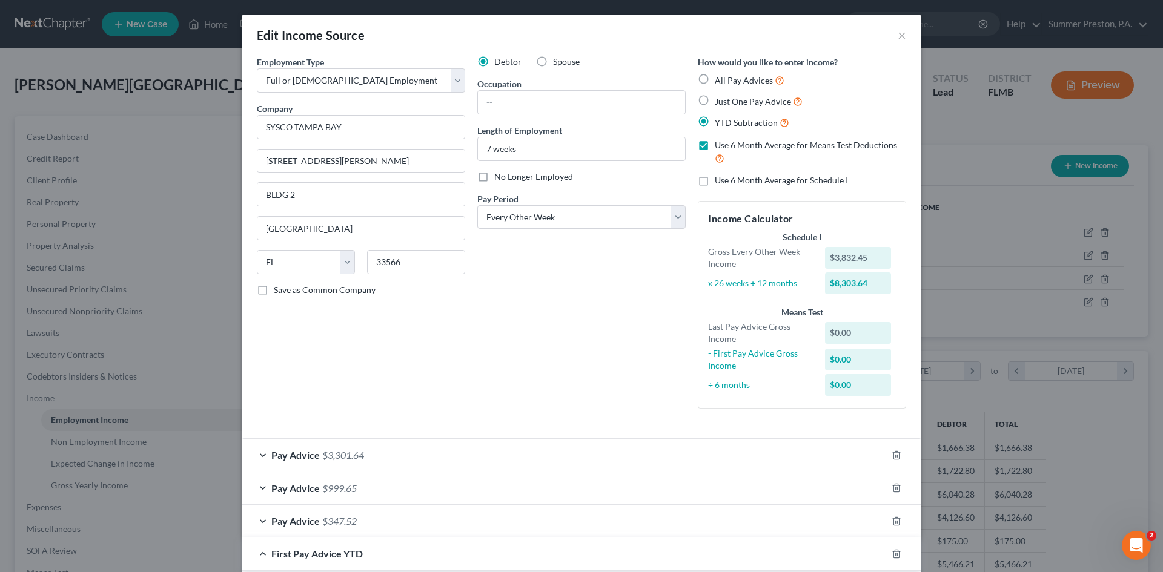
click at [715, 181] on label "Use 6 Month Average for Schedule I" at bounding box center [781, 180] width 133 height 12
click at [719, 181] on input "Use 6 Month Average for Schedule I" at bounding box center [723, 178] width 8 height 8
checkbox input "true"
click at [715, 76] on label "All Pay Advices" at bounding box center [750, 80] width 70 height 14
click at [719, 76] on input "All Pay Advices" at bounding box center [723, 77] width 8 height 8
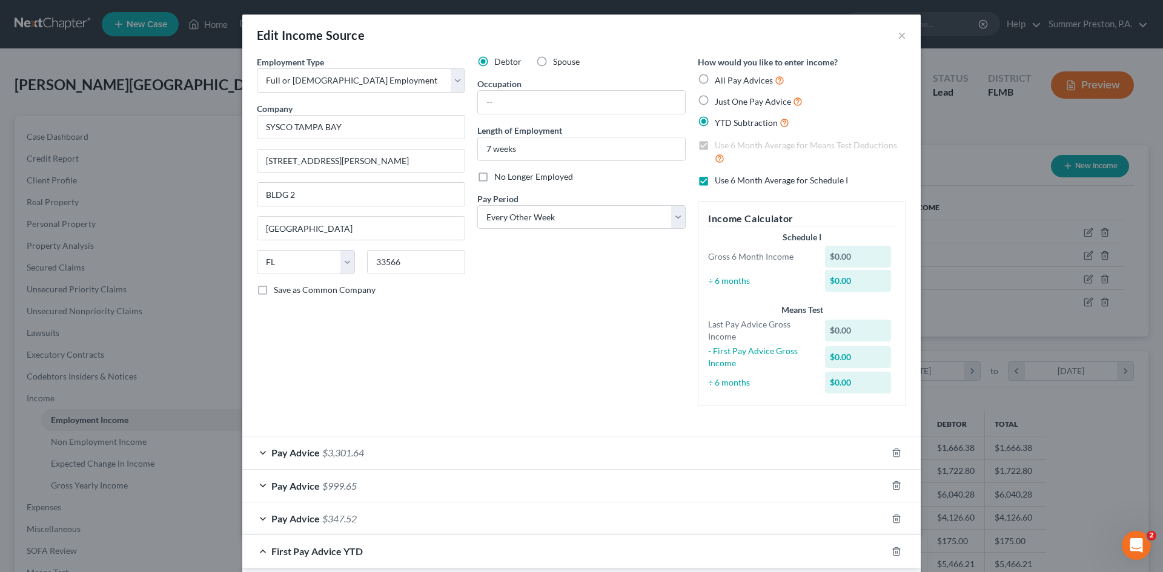
radio input "true"
checkbox input "false"
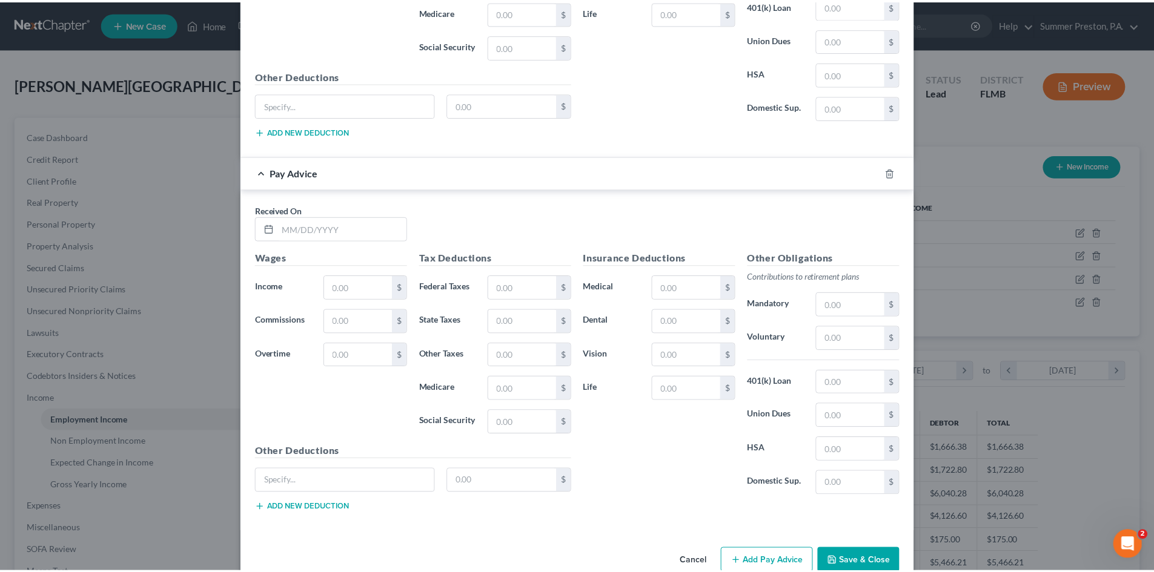
scroll to position [753, 0]
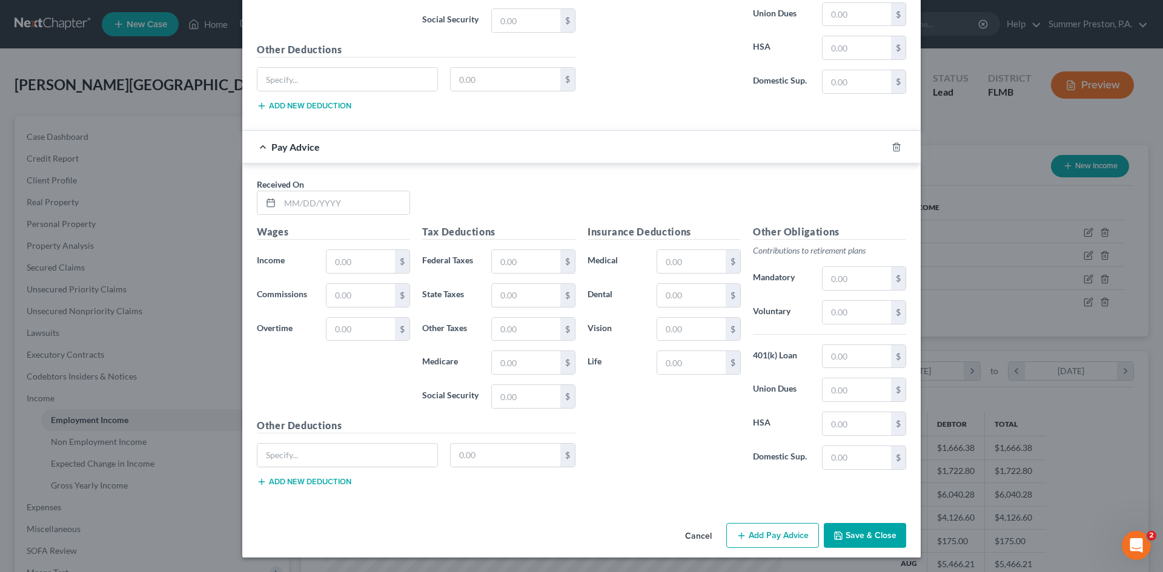
click at [890, 527] on button "Save & Close" at bounding box center [865, 535] width 82 height 25
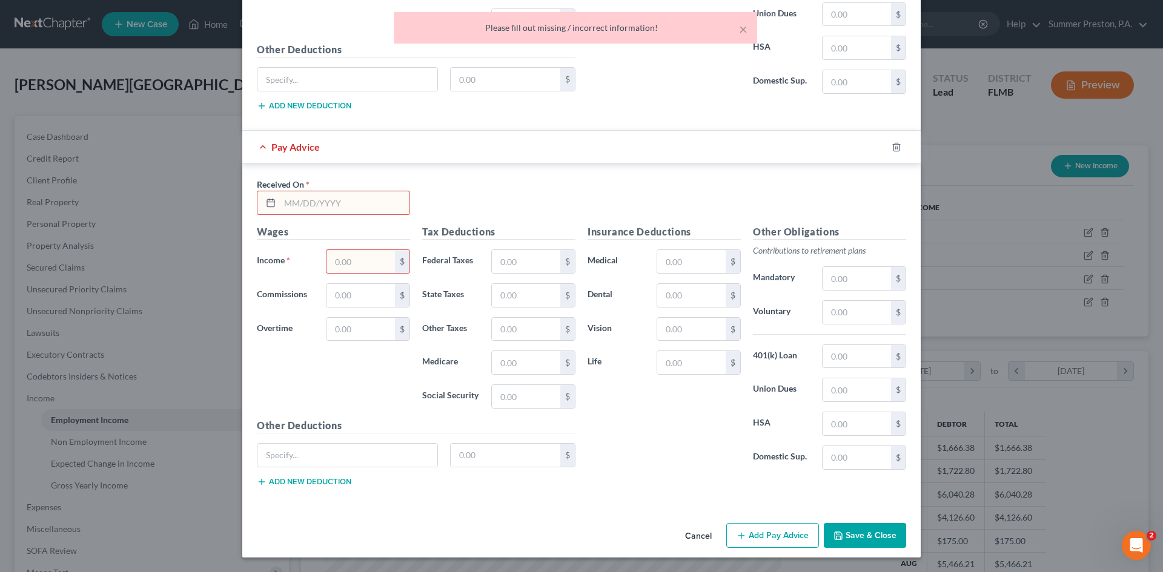
click at [703, 537] on button "Cancel" at bounding box center [698, 536] width 46 height 24
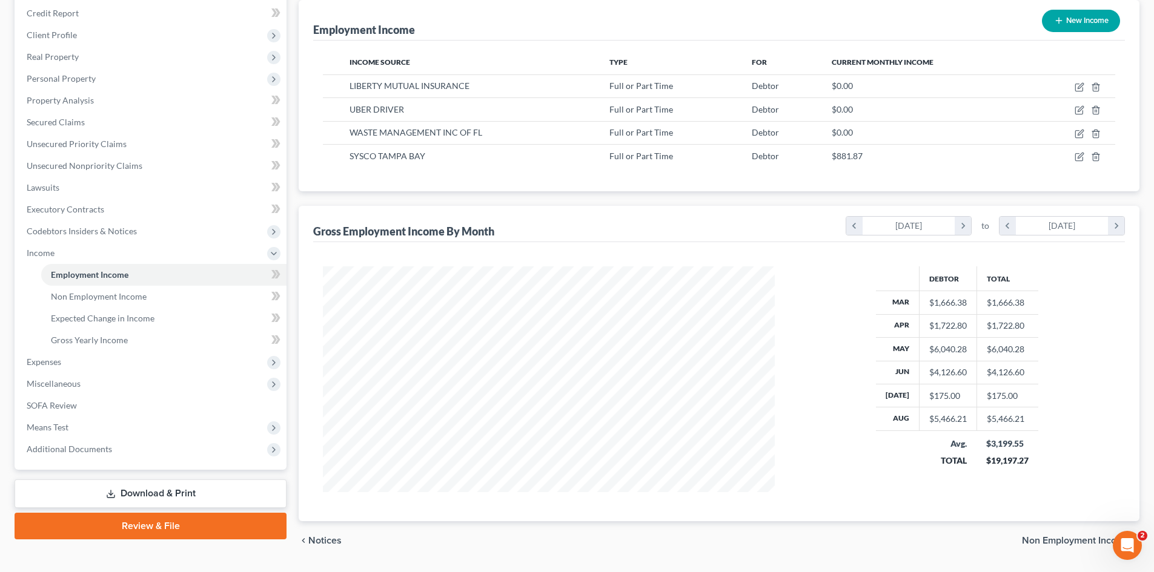
scroll to position [179, 0]
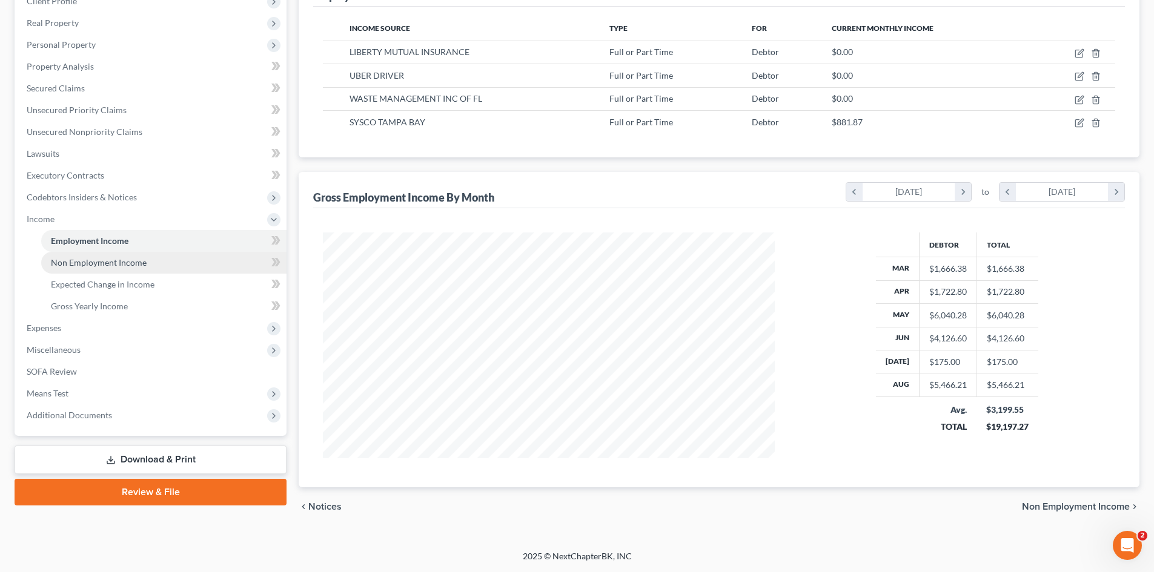
click at [136, 263] on span "Non Employment Income" at bounding box center [99, 262] width 96 height 10
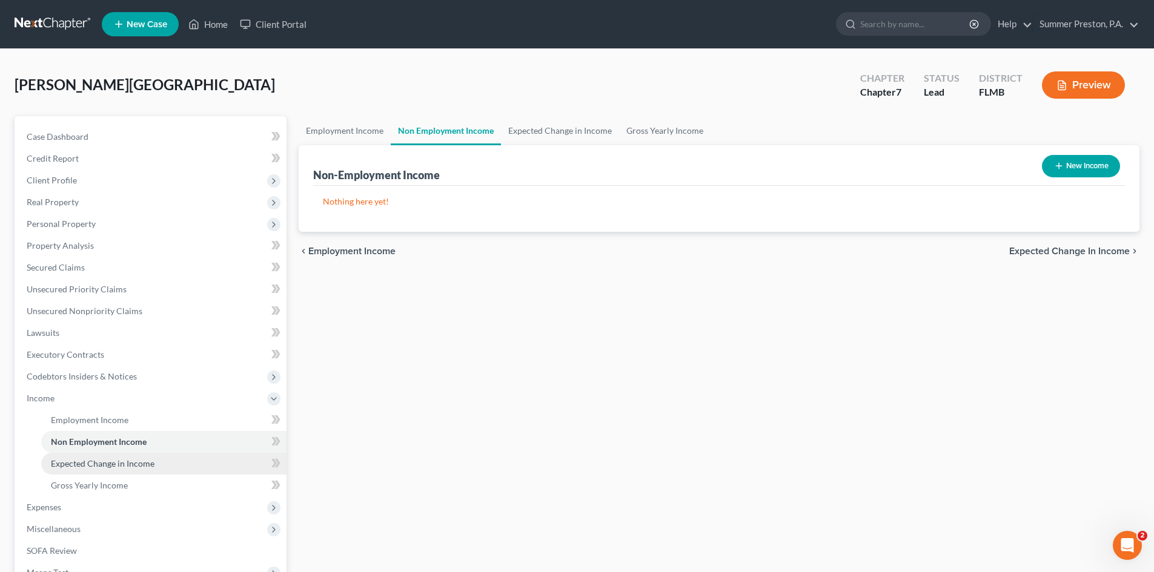
click at [121, 467] on span "Expected Change in Income" at bounding box center [103, 463] width 104 height 10
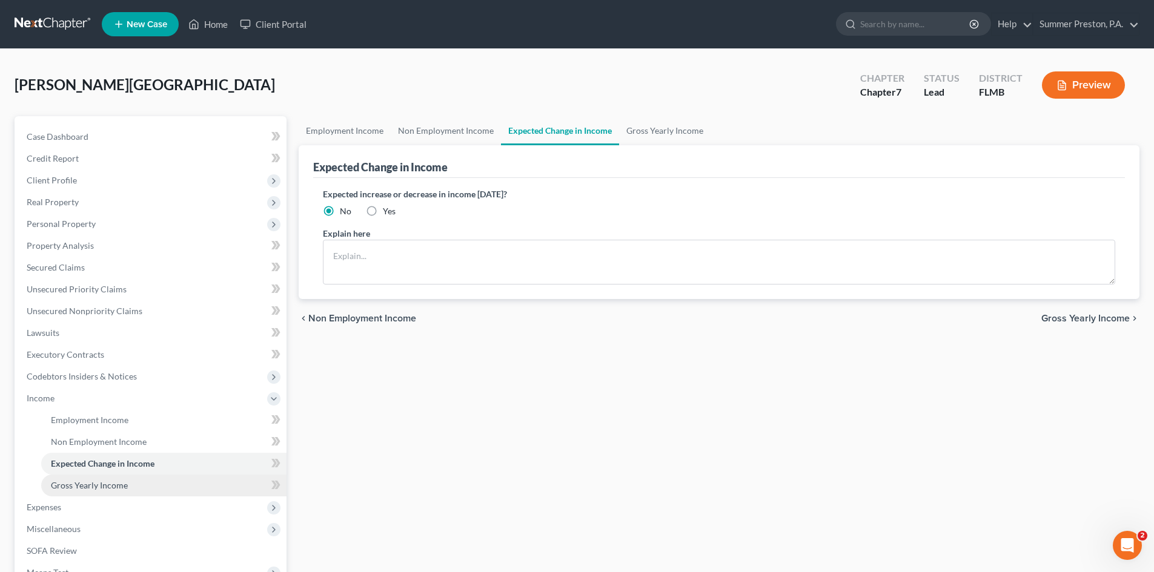
click at [85, 488] on span "Gross Yearly Income" at bounding box center [89, 485] width 77 height 10
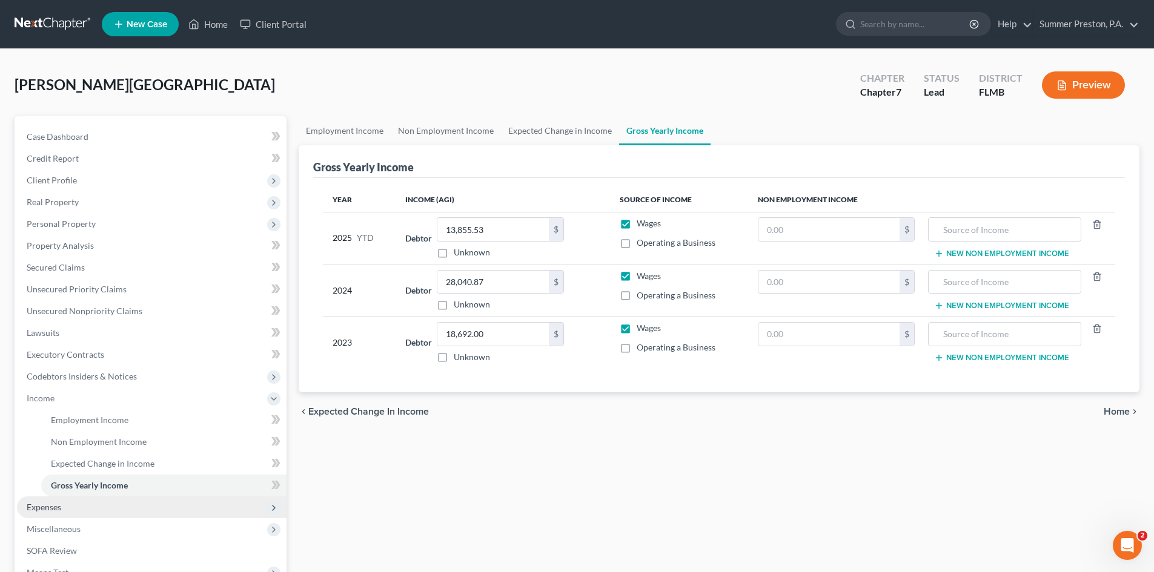
click at [60, 508] on span "Expenses" at bounding box center [44, 507] width 35 height 10
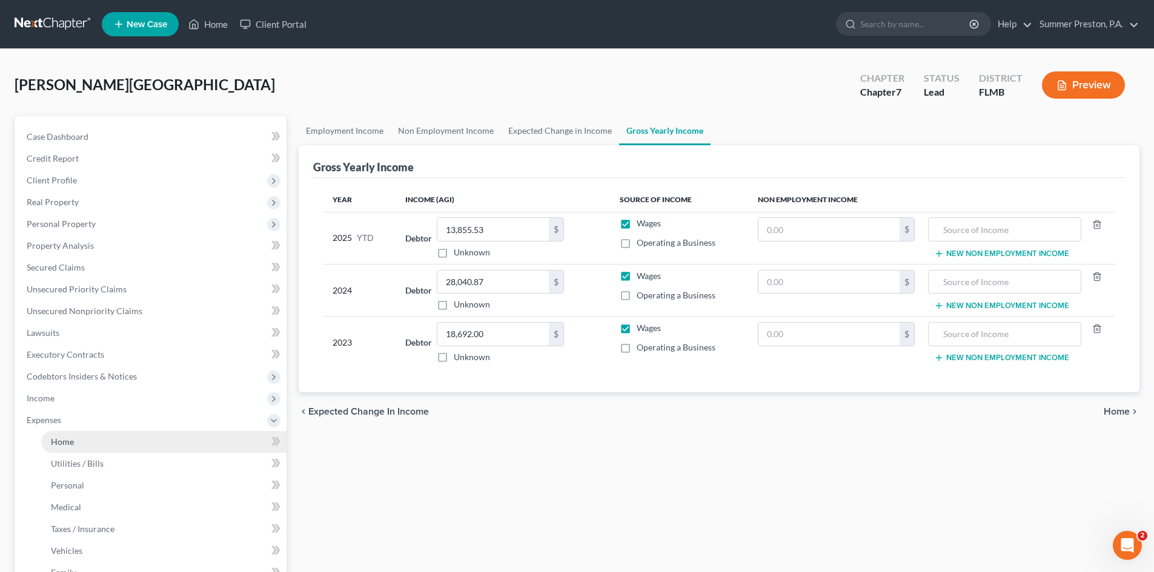
click at [78, 440] on link "Home" at bounding box center [163, 442] width 245 height 22
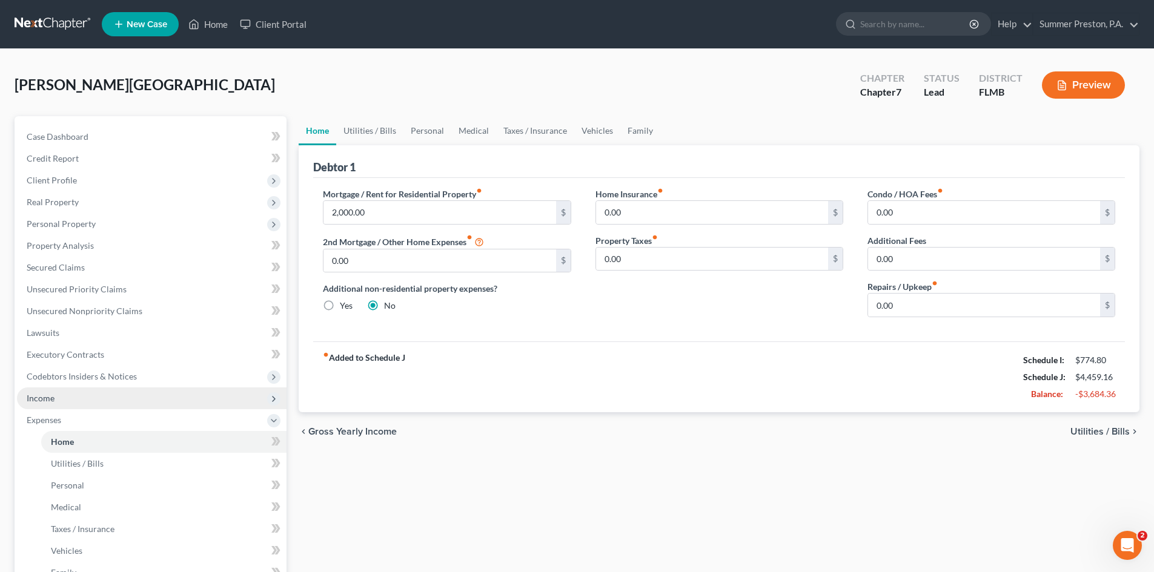
click at [36, 397] on span "Income" at bounding box center [41, 398] width 28 height 10
drag, startPoint x: 122, startPoint y: 423, endPoint x: 116, endPoint y: 406, distance: 18.8
click at [122, 423] on span "Employment Income" at bounding box center [90, 420] width 78 height 10
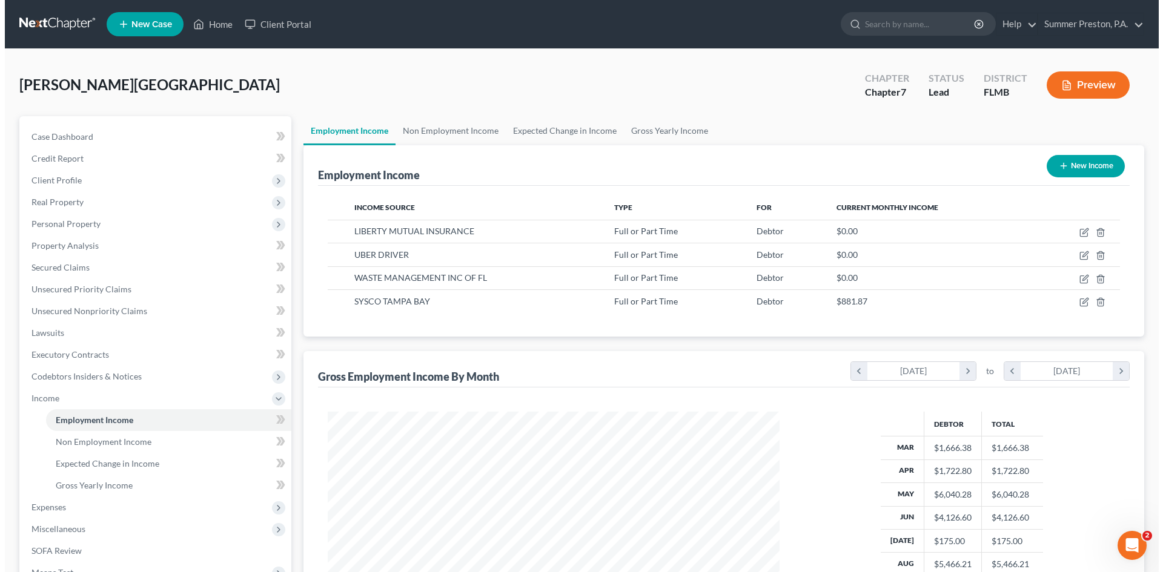
scroll to position [226, 476]
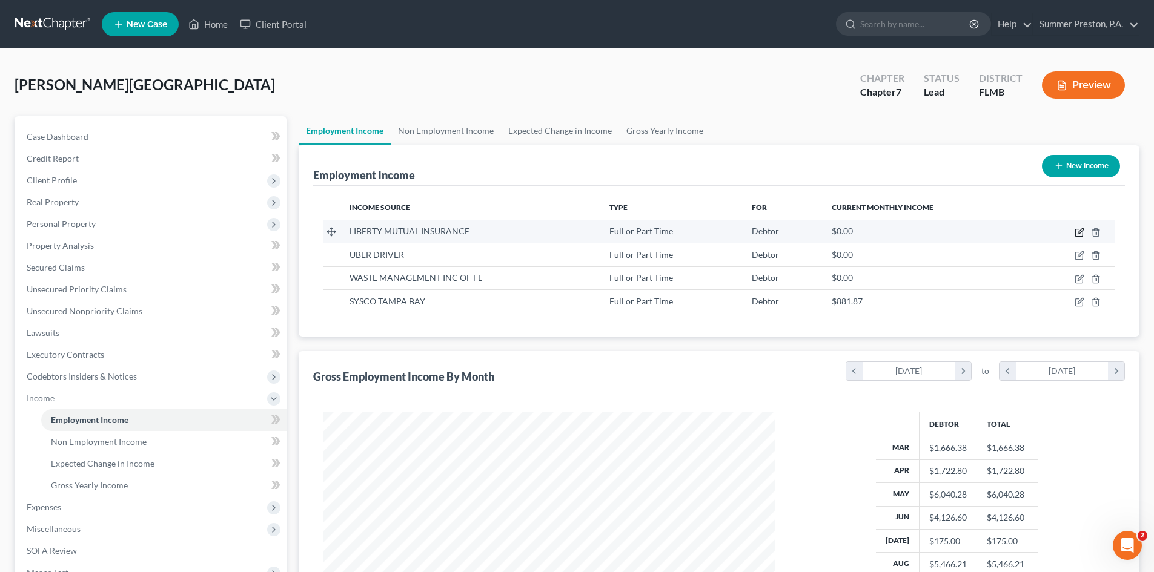
click at [1080, 232] on icon "button" at bounding box center [1079, 233] width 10 height 10
select select "0"
select select "22"
select select "2"
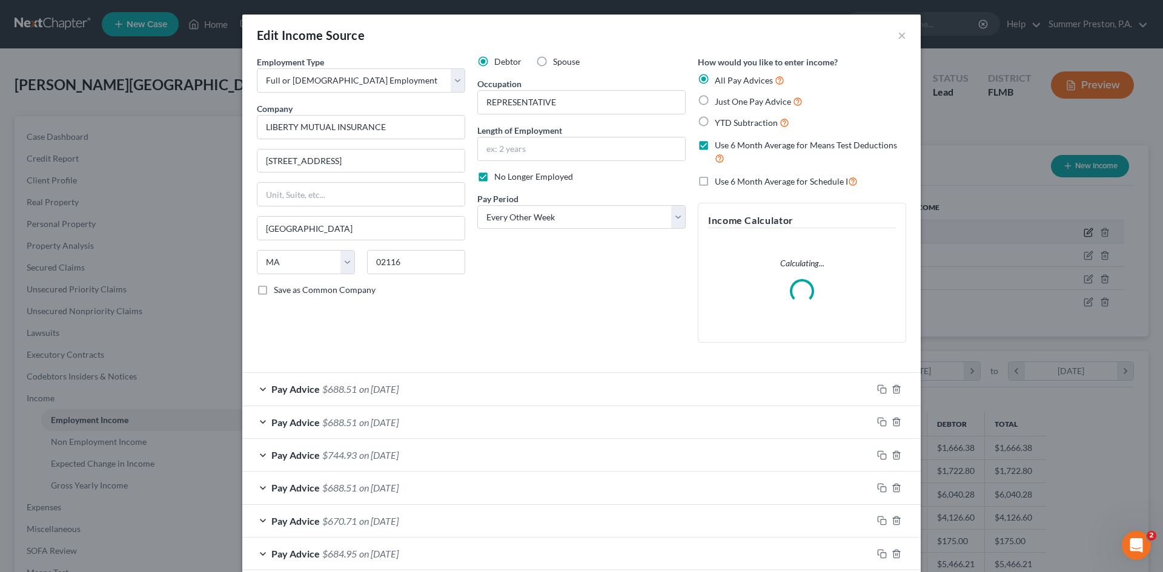
scroll to position [228, 480]
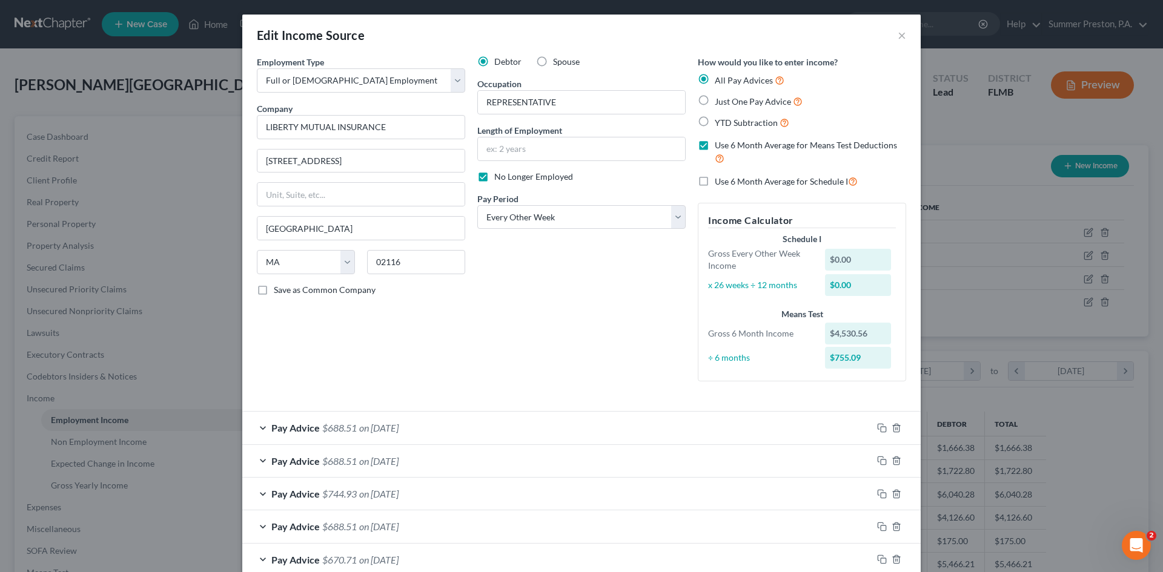
click at [494, 178] on label "No Longer Employed" at bounding box center [533, 177] width 79 height 12
click at [499, 178] on input "No Longer Employed" at bounding box center [503, 175] width 8 height 8
checkbox input "false"
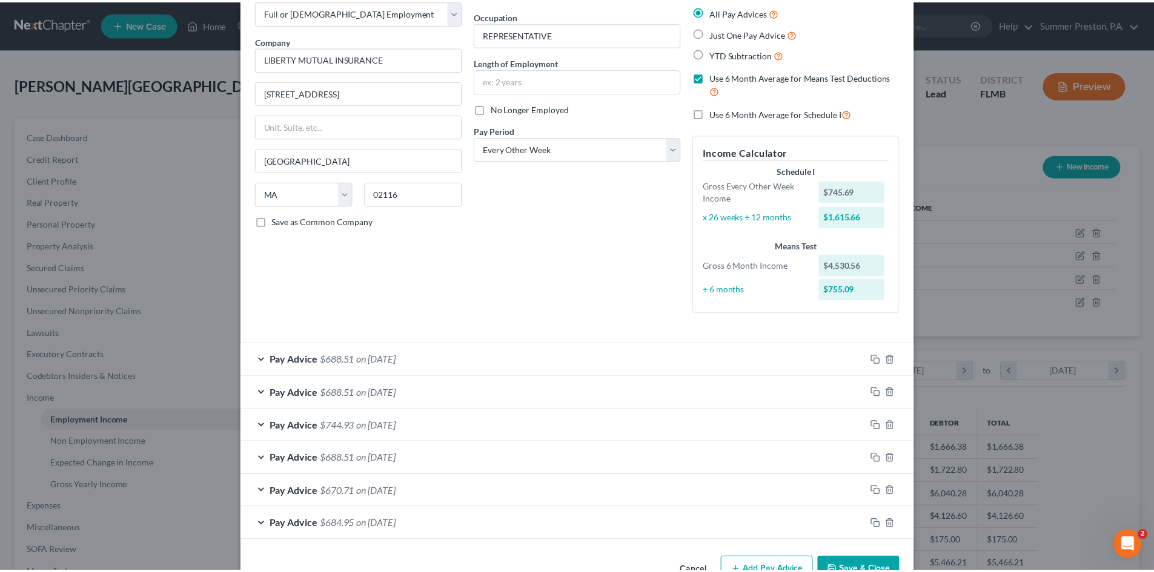
scroll to position [104, 0]
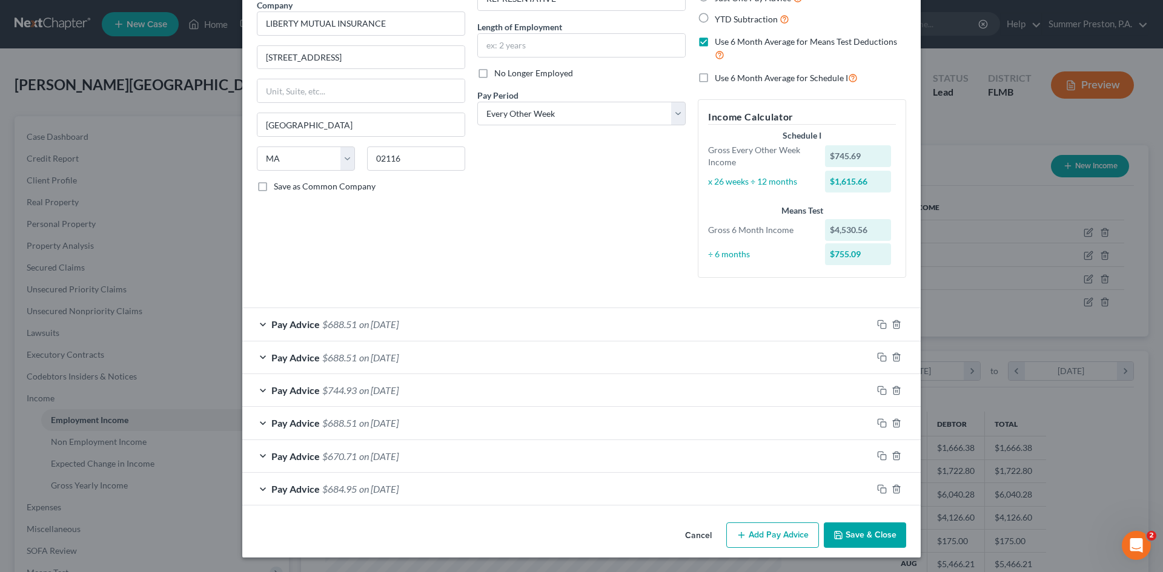
click at [867, 532] on button "Save & Close" at bounding box center [865, 535] width 82 height 25
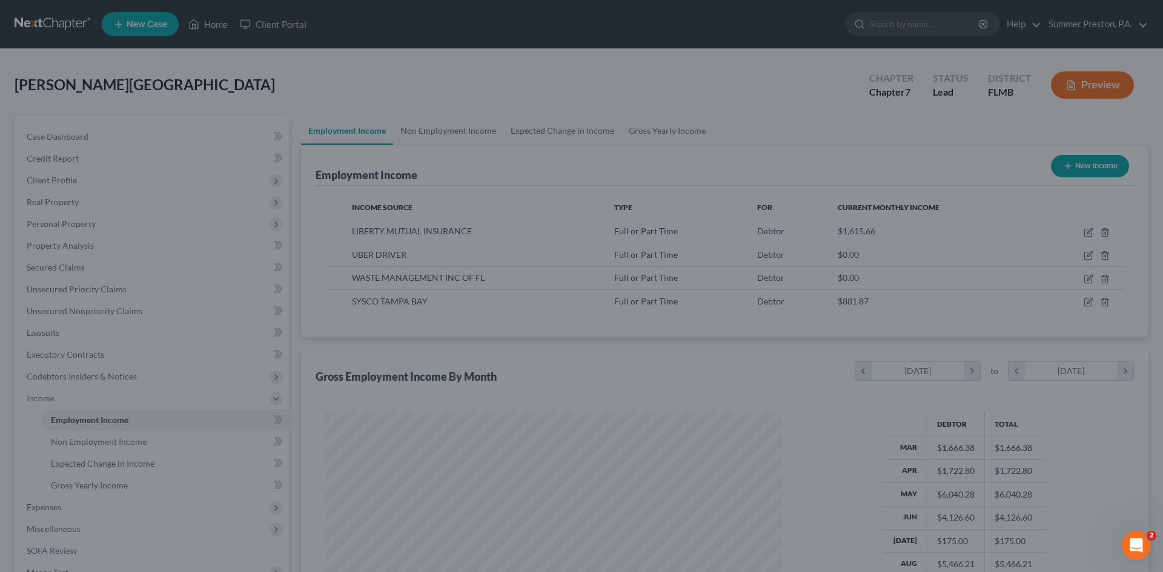
scroll to position [605384, 605134]
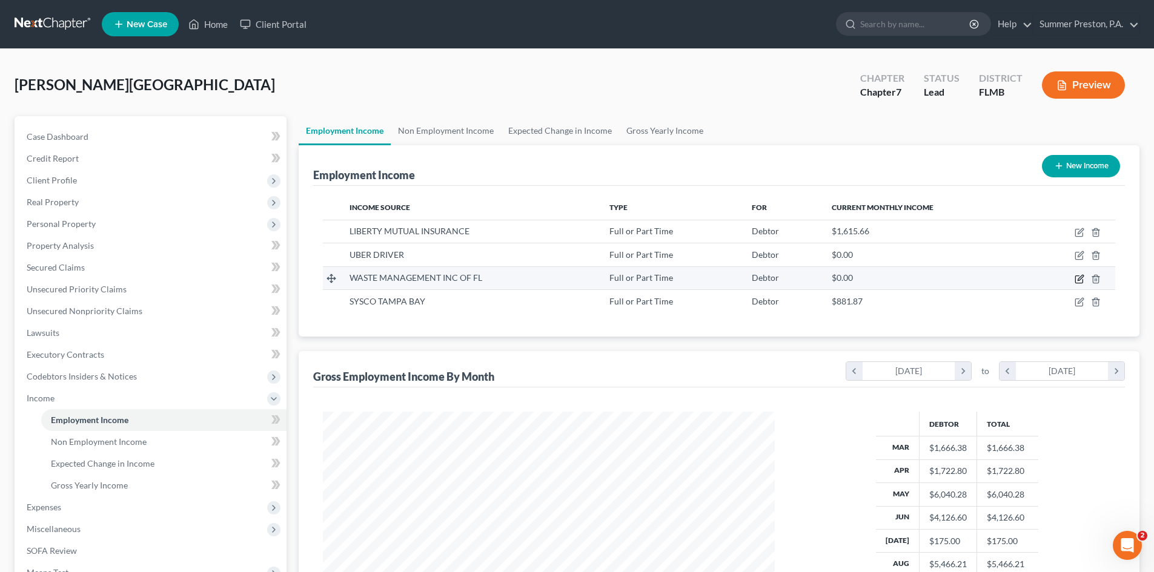
click at [1079, 279] on icon "button" at bounding box center [1079, 277] width 5 height 5
select select "0"
select select "45"
select select "3"
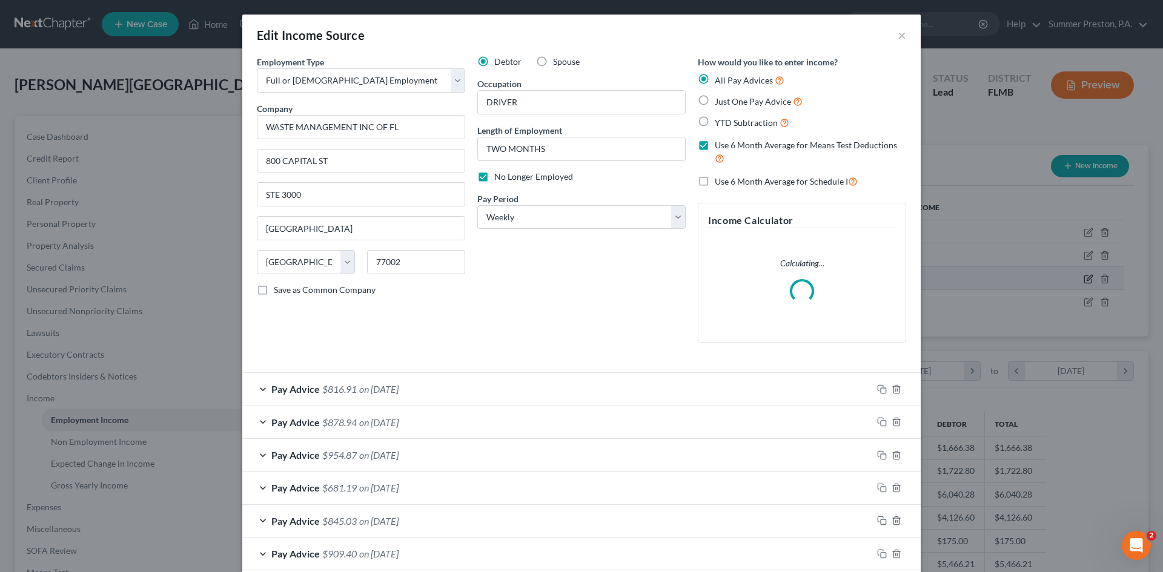
scroll to position [228, 480]
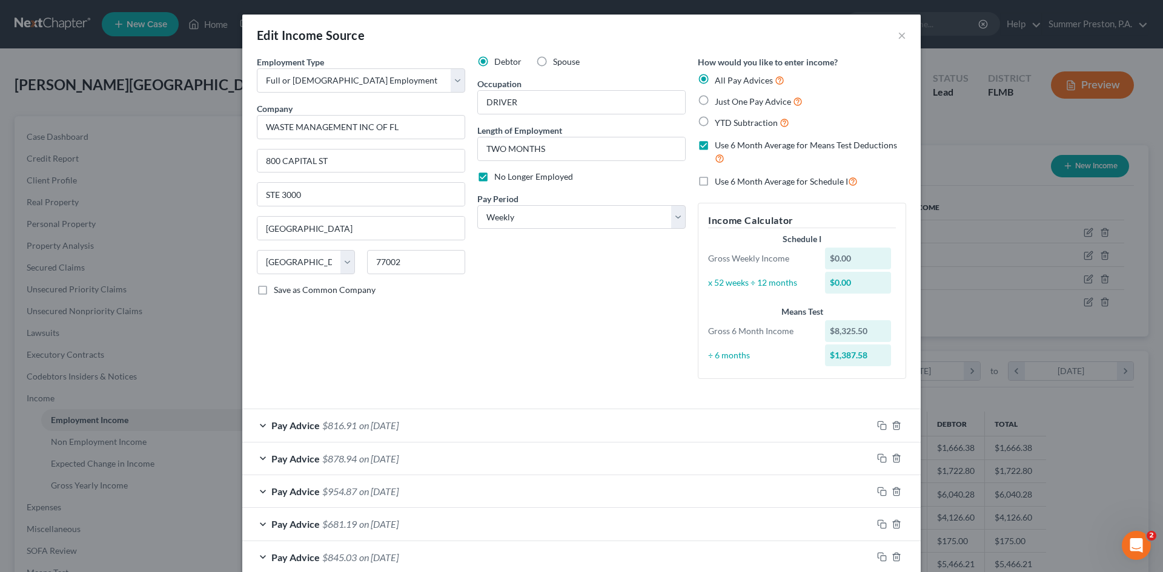
click at [494, 173] on label "No Longer Employed" at bounding box center [533, 177] width 79 height 12
click at [499, 173] on input "No Longer Employed" at bounding box center [503, 175] width 8 height 8
checkbox input "false"
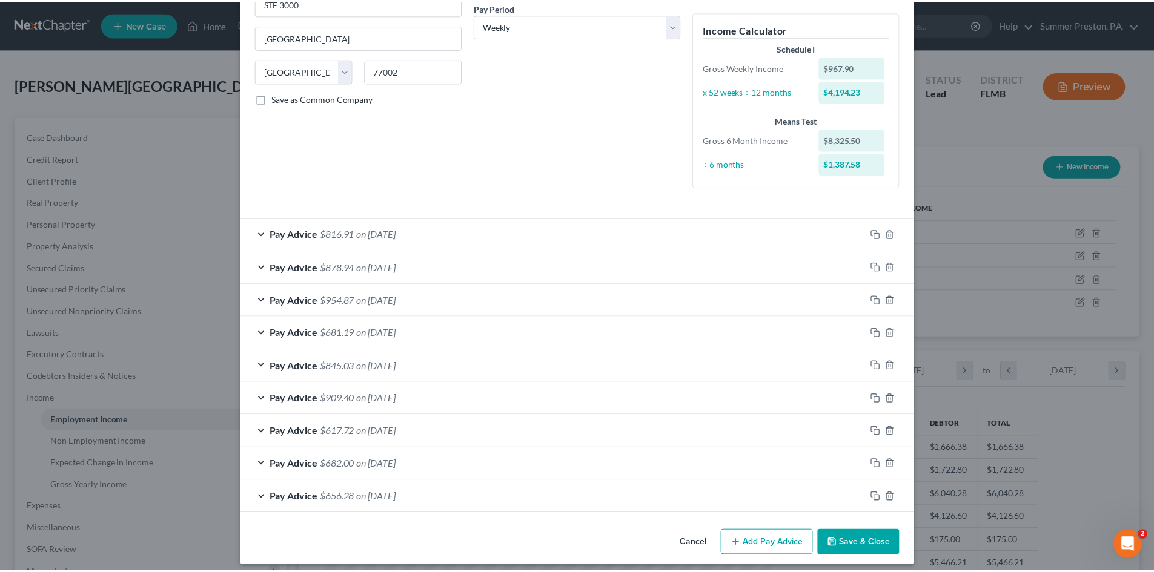
scroll to position [200, 0]
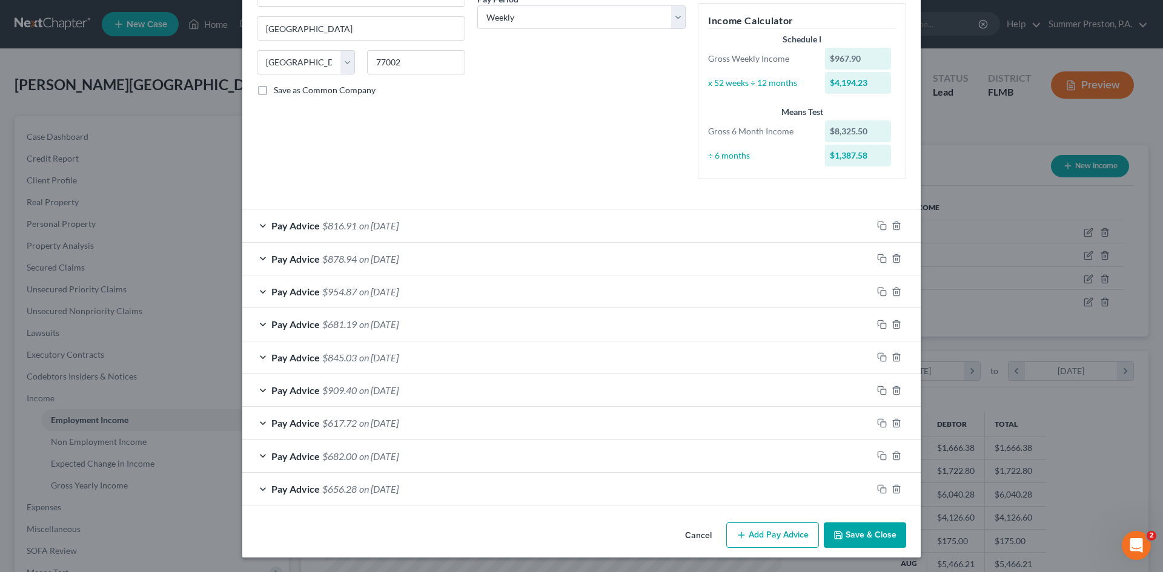
click at [864, 534] on button "Save & Close" at bounding box center [865, 535] width 82 height 25
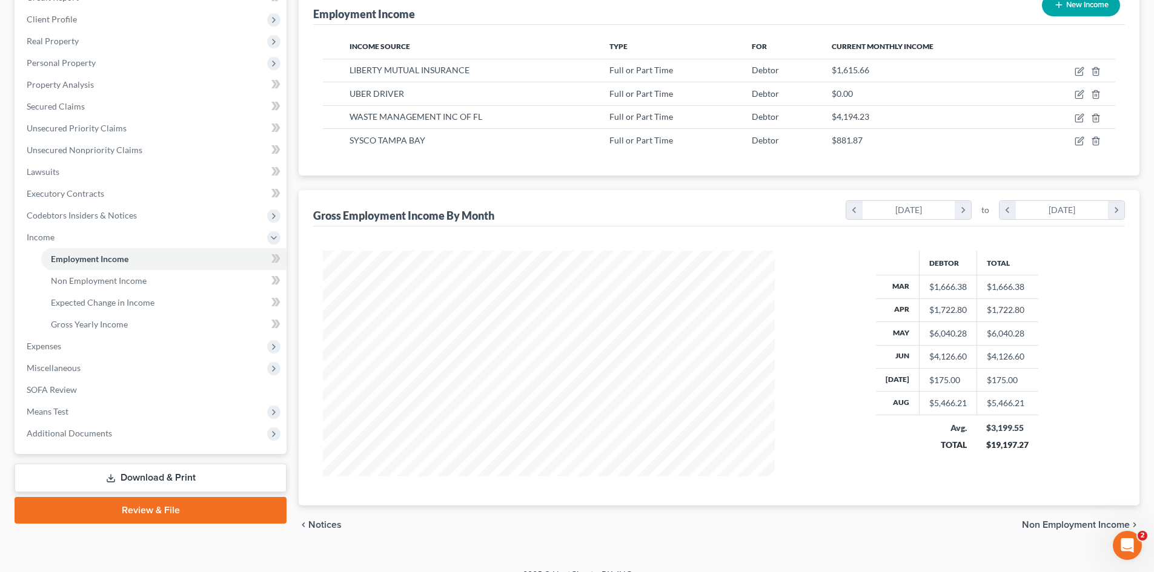
scroll to position [179, 0]
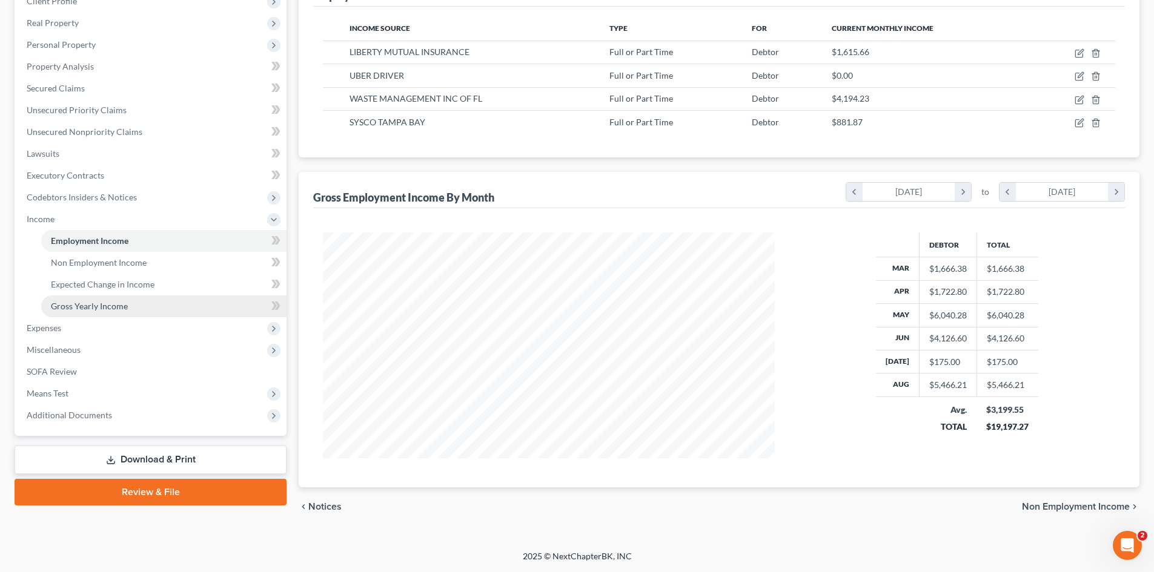
click at [93, 308] on span "Gross Yearly Income" at bounding box center [89, 306] width 77 height 10
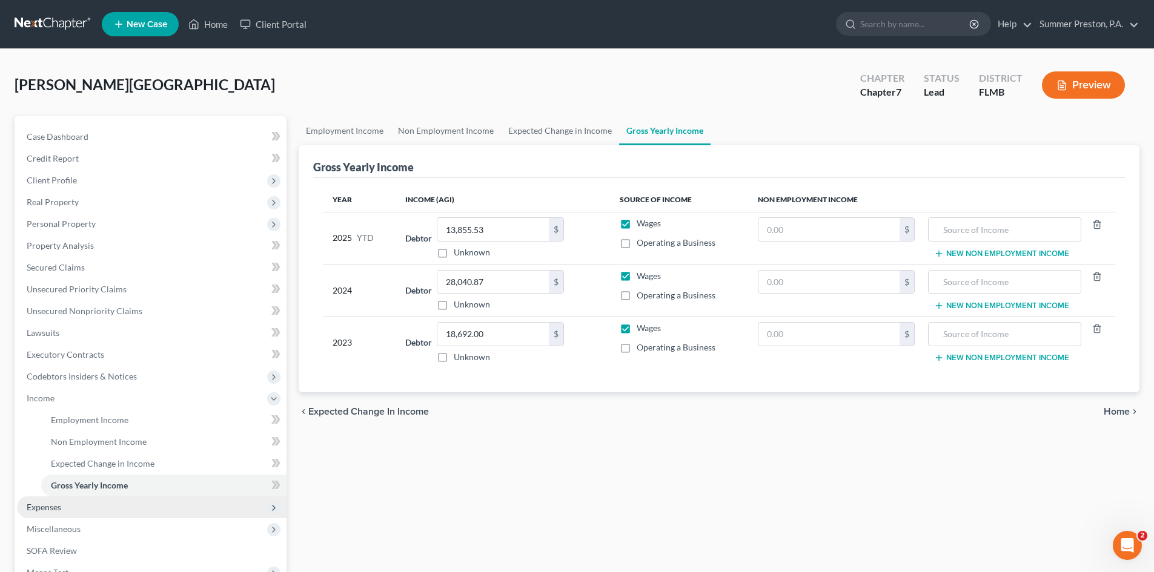
click at [46, 505] on span "Expenses" at bounding box center [44, 507] width 35 height 10
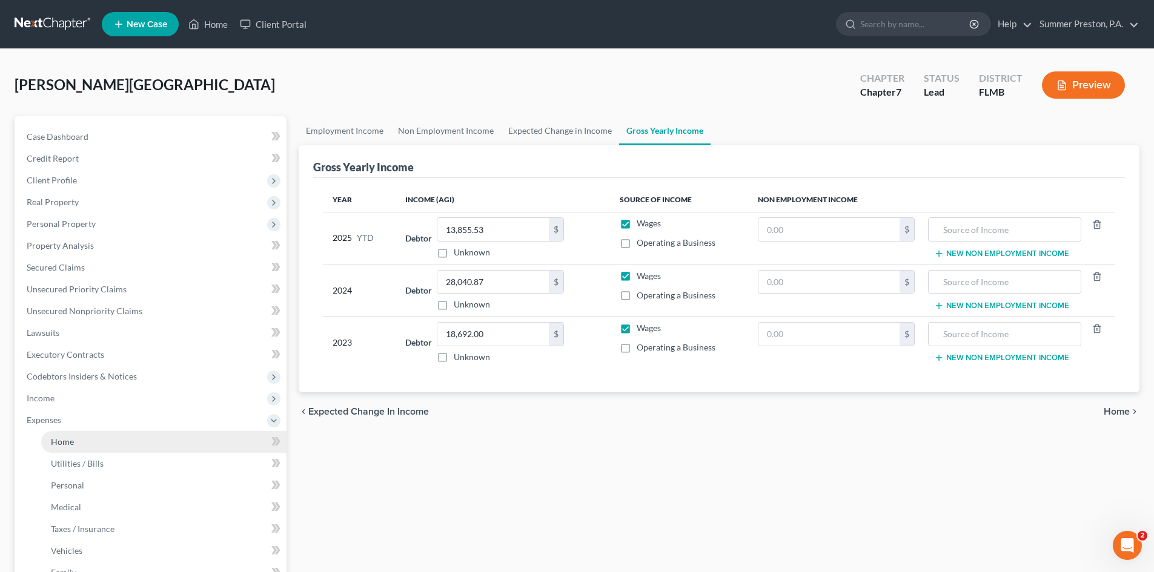
click at [70, 439] on span "Home" at bounding box center [62, 442] width 23 height 10
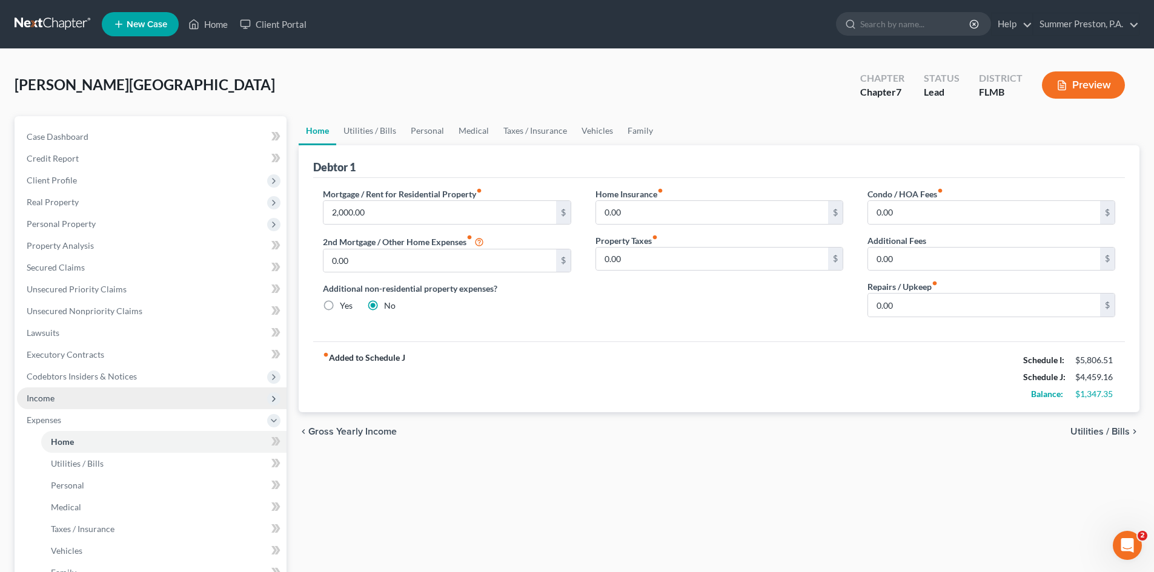
click at [47, 397] on span "Income" at bounding box center [41, 398] width 28 height 10
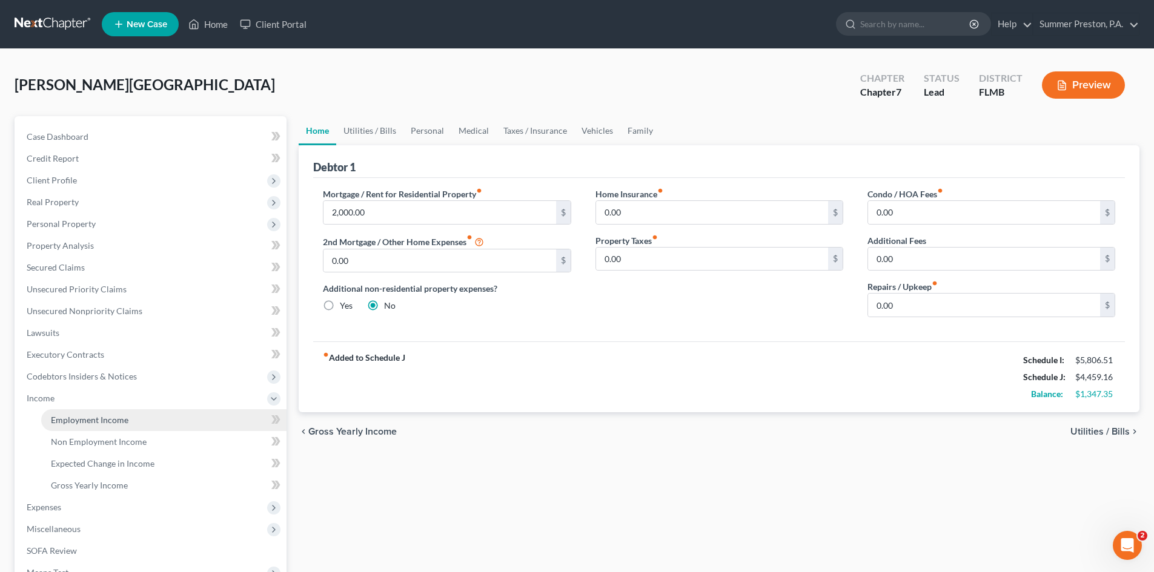
click at [101, 417] on span "Employment Income" at bounding box center [90, 420] width 78 height 10
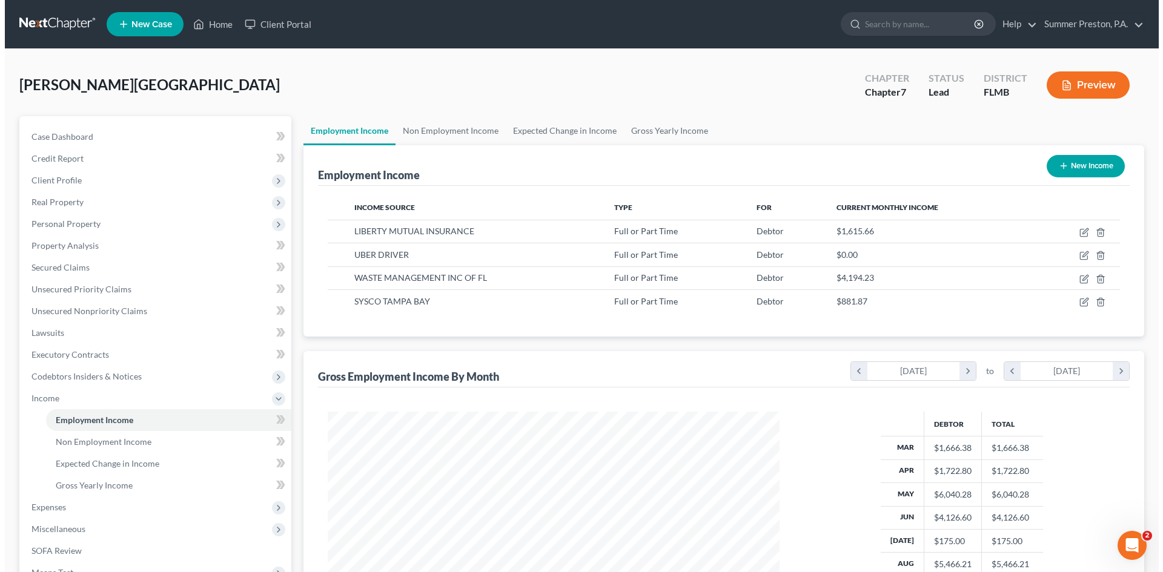
scroll to position [226, 476]
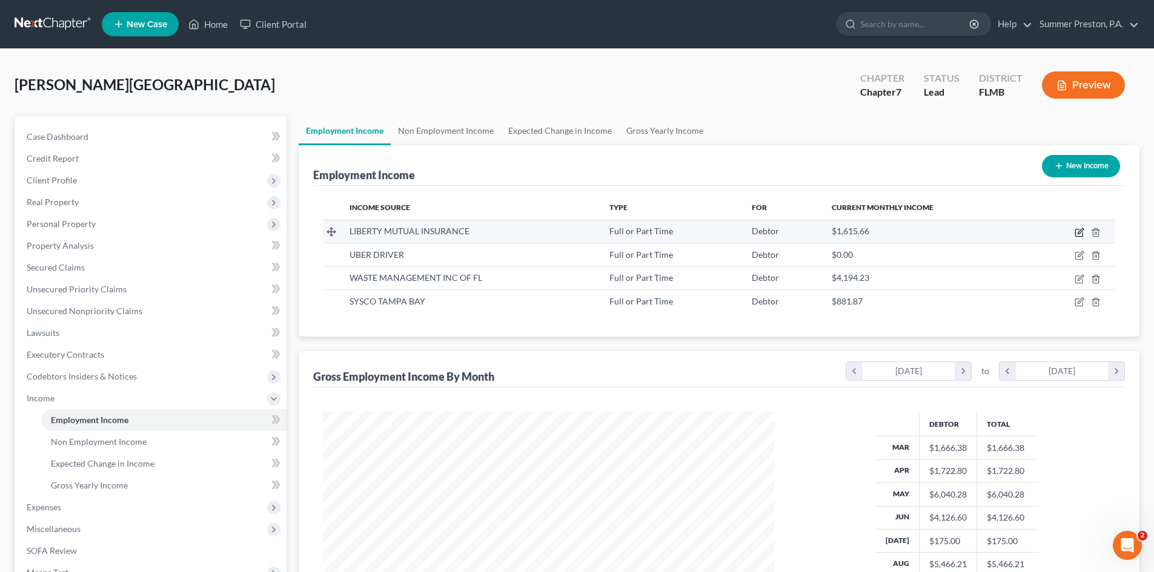
click at [1076, 232] on icon "button" at bounding box center [1078, 233] width 7 height 7
select select "0"
select select "22"
select select "2"
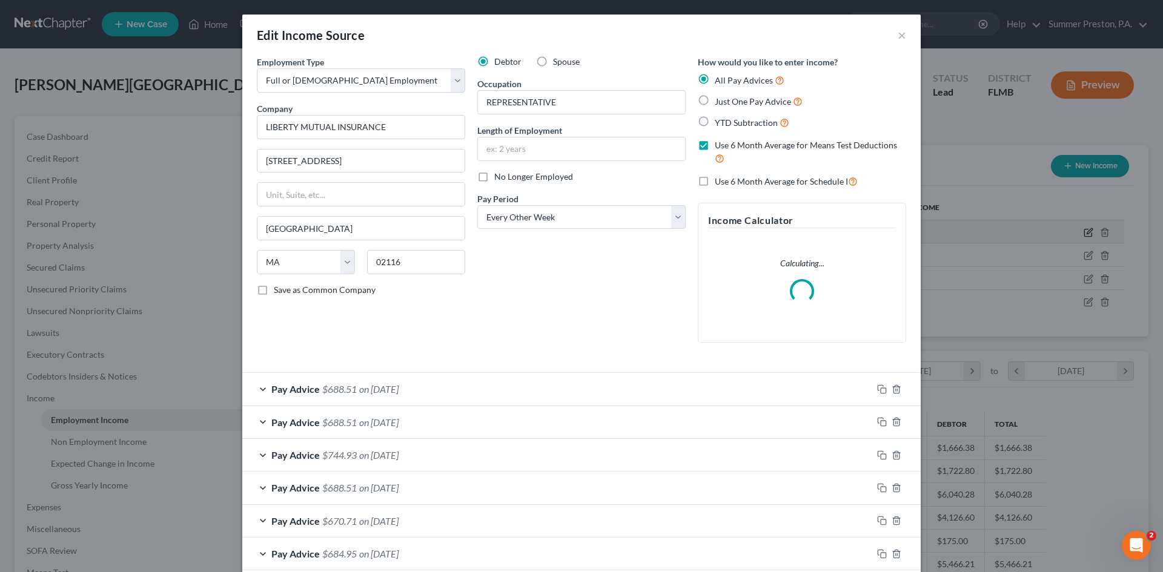
scroll to position [228, 480]
click at [494, 177] on label "No Longer Employed" at bounding box center [533, 177] width 79 height 12
click at [499, 177] on input "No Longer Employed" at bounding box center [503, 175] width 8 height 8
checkbox input "true"
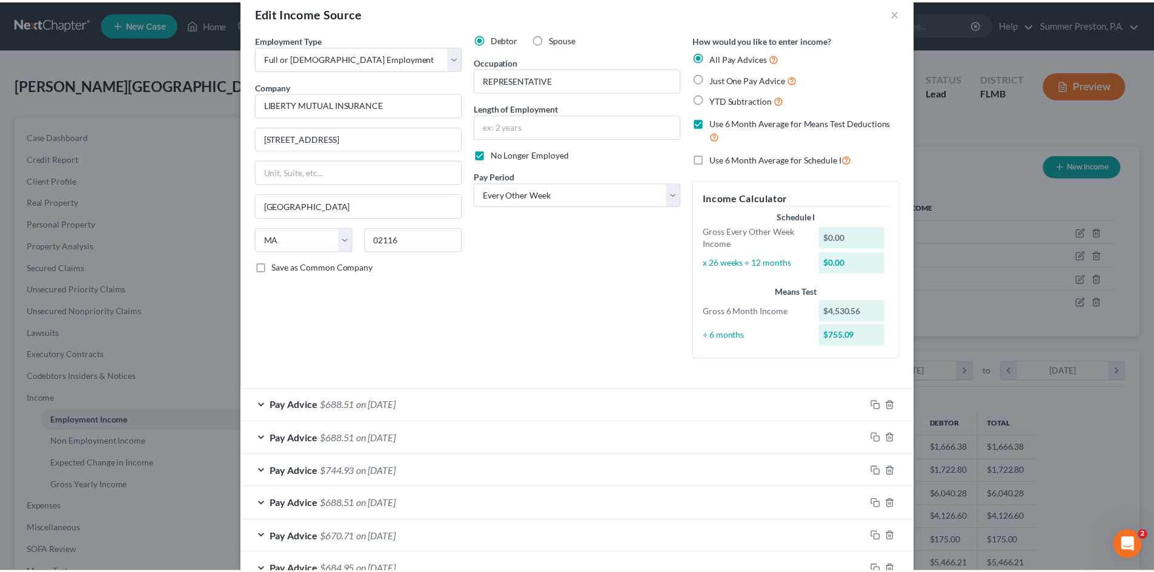
scroll to position [104, 0]
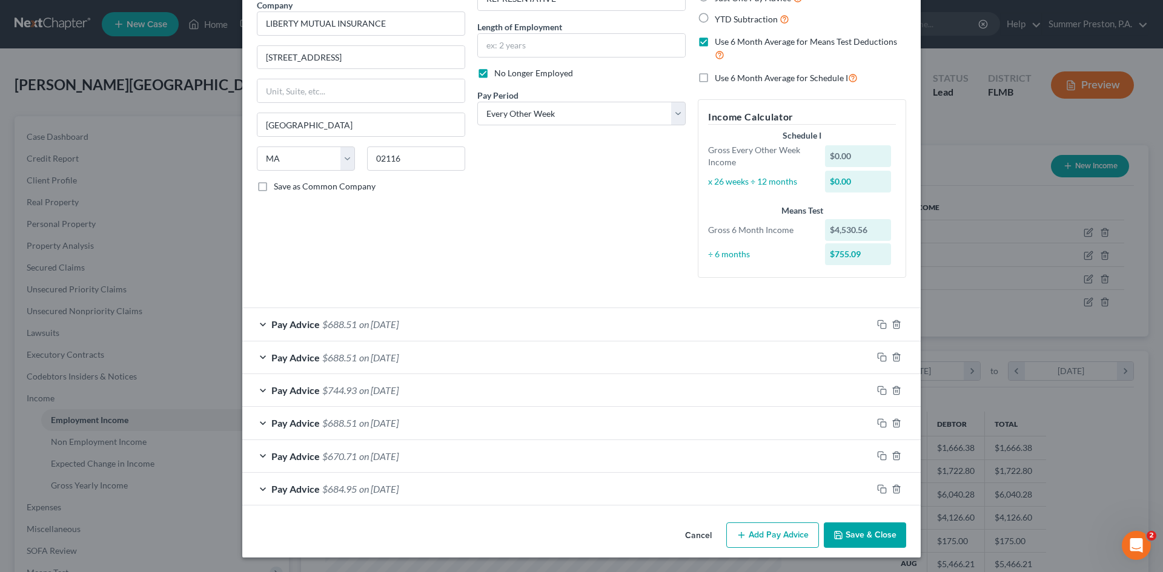
click at [856, 538] on button "Save & Close" at bounding box center [865, 535] width 82 height 25
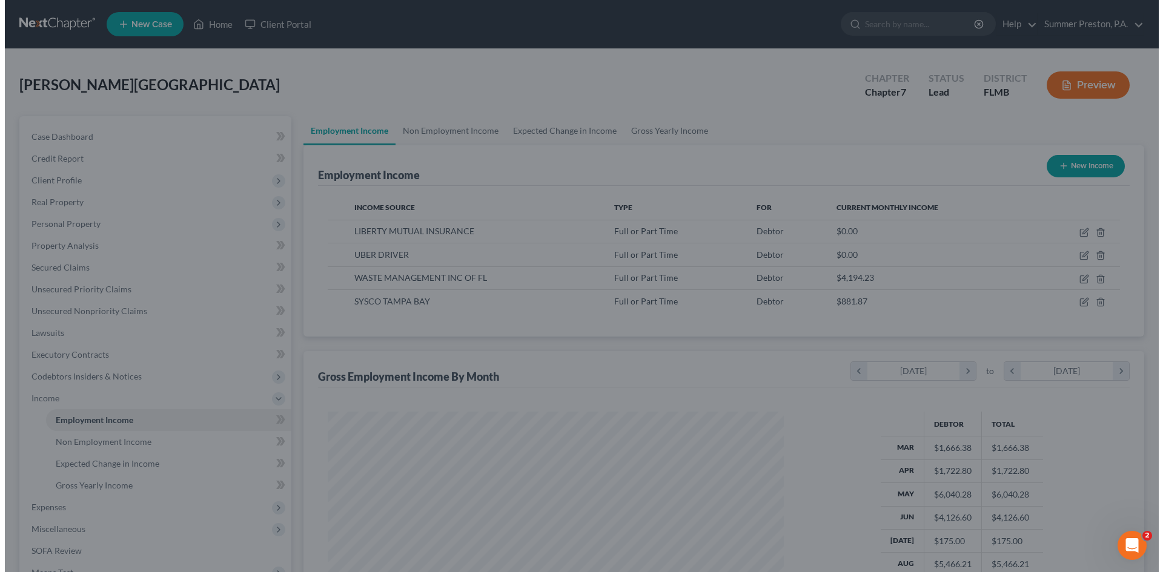
scroll to position [605384, 605134]
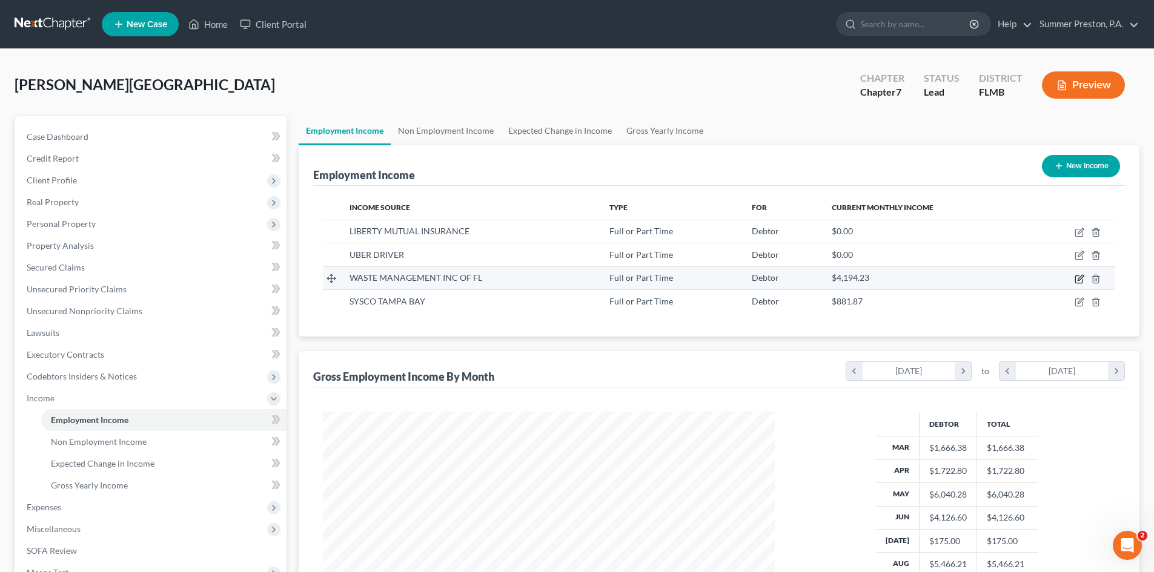
click at [1079, 278] on icon "button" at bounding box center [1079, 277] width 5 height 5
select select "0"
select select "45"
select select "3"
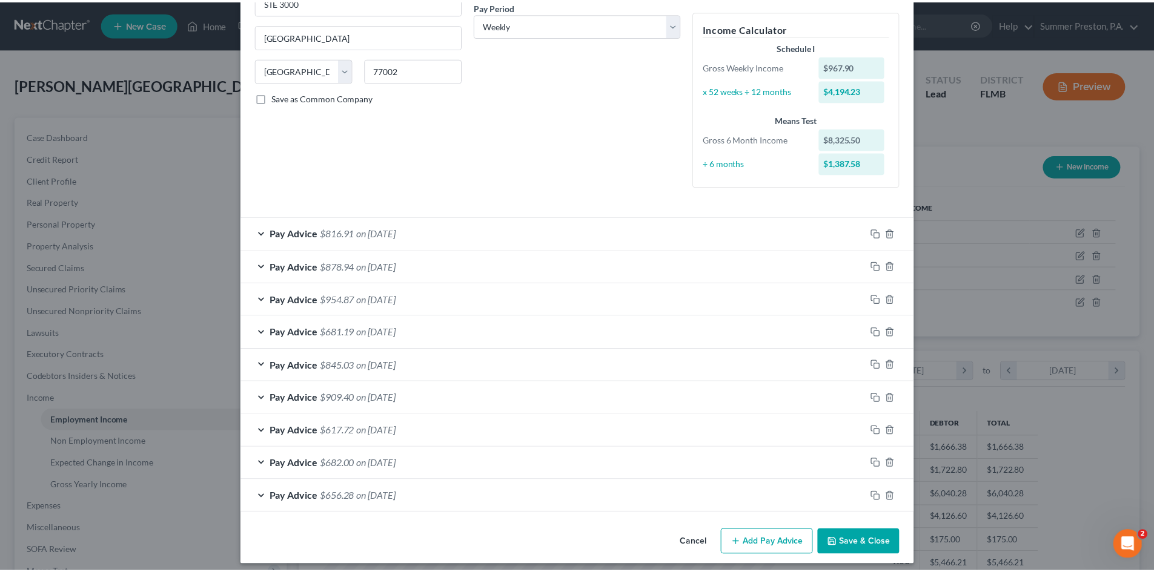
scroll to position [200, 0]
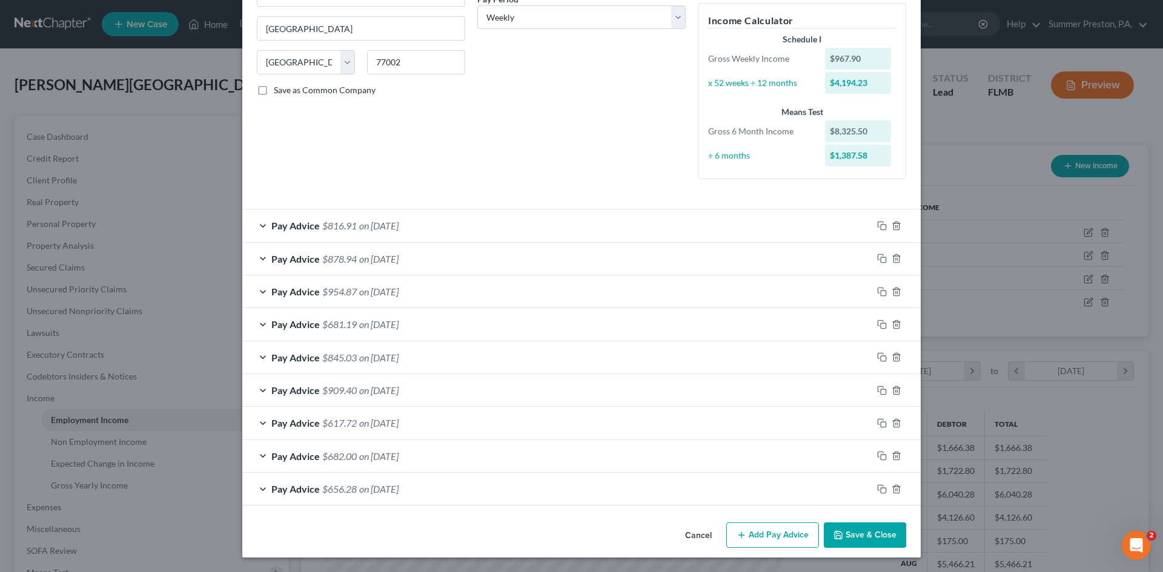
click at [869, 538] on button "Save & Close" at bounding box center [865, 535] width 82 height 25
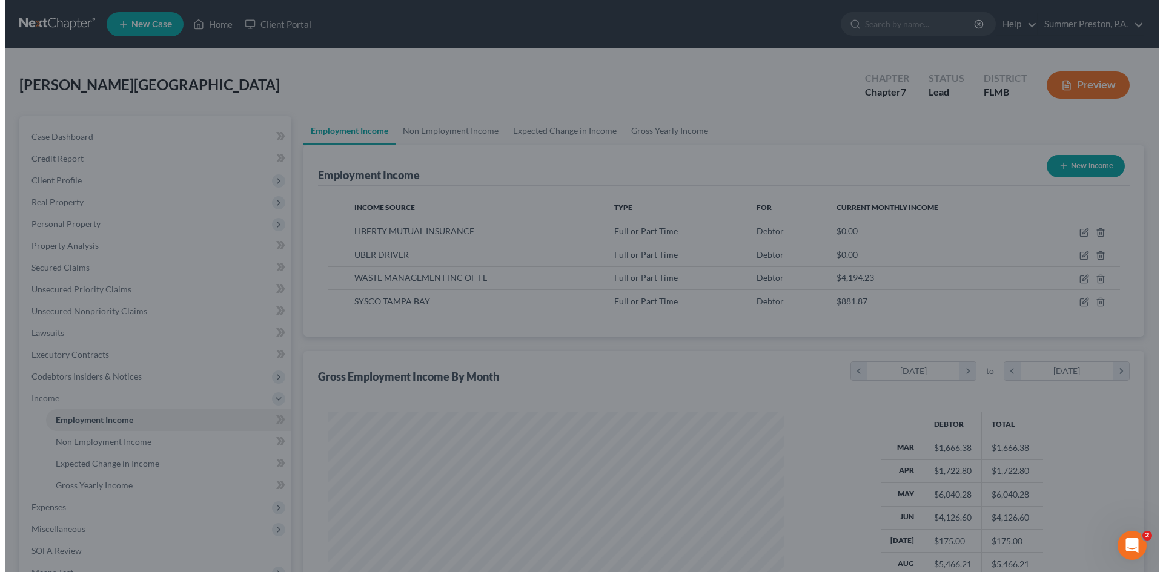
scroll to position [605384, 605134]
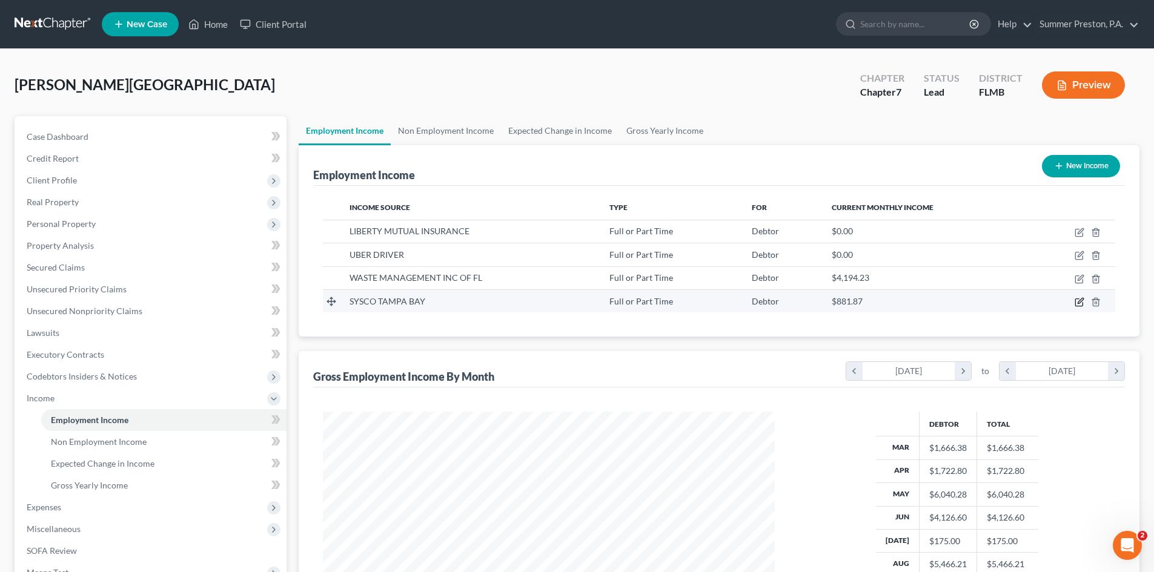
click at [1080, 303] on icon "button" at bounding box center [1079, 300] width 5 height 5
select select "0"
select select "9"
select select "2"
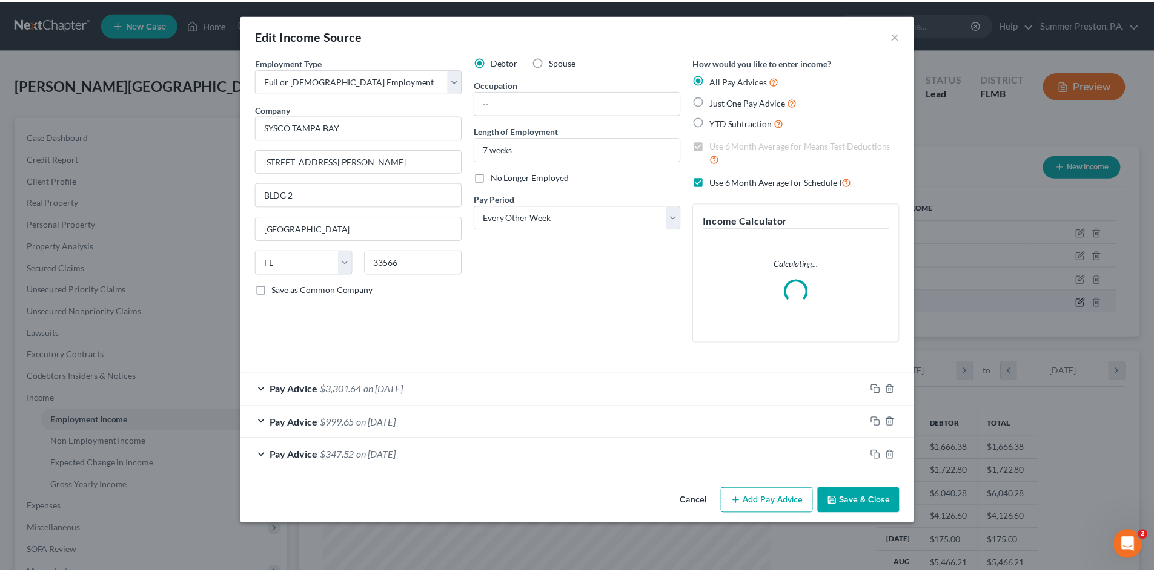
scroll to position [228, 480]
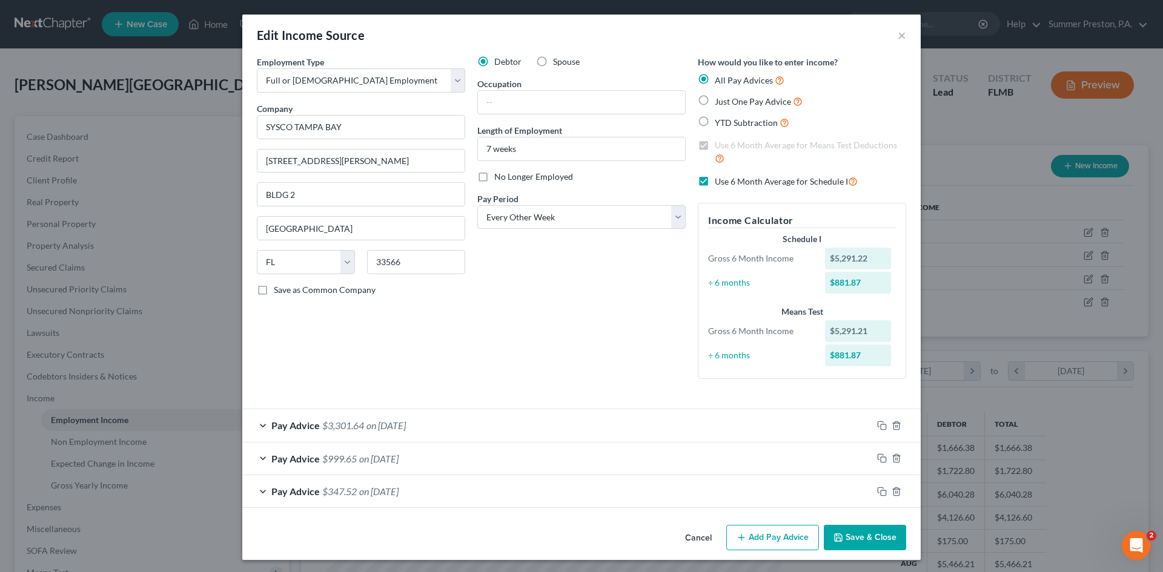
click at [715, 181] on label "Use 6 Month Average for Schedule I" at bounding box center [786, 181] width 143 height 14
click at [719, 181] on input "Use 6 Month Average for Schedule I" at bounding box center [723, 178] width 8 height 8
checkbox input "false"
click at [571, 308] on div "Debtor Spouse Occupation Length of Employment 7 weeks No Longer Employed Pay Pe…" at bounding box center [581, 222] width 220 height 333
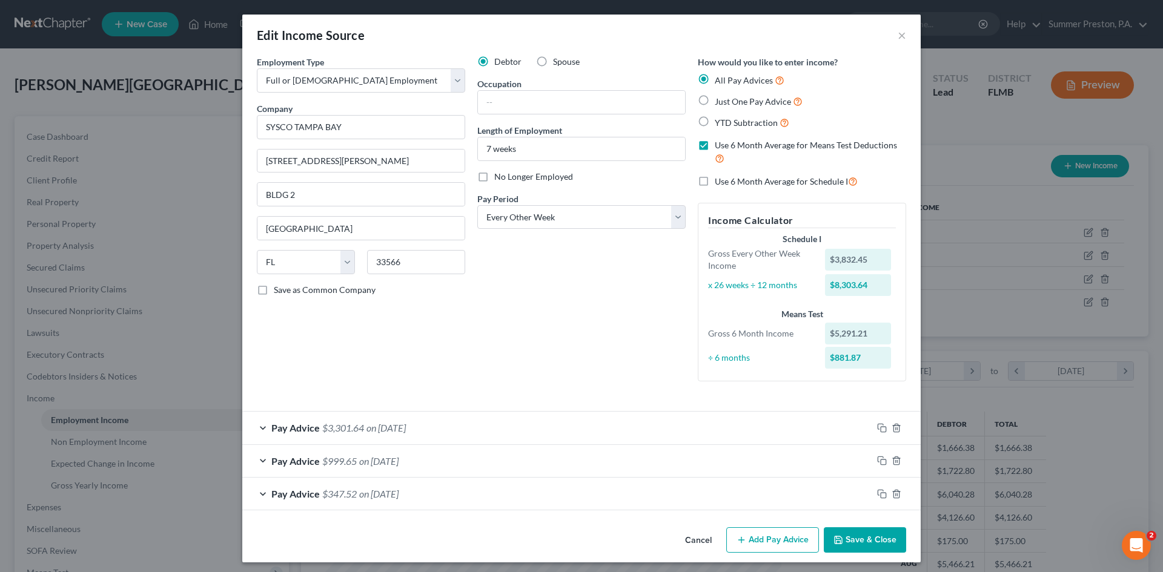
click at [864, 540] on button "Save & Close" at bounding box center [865, 539] width 82 height 25
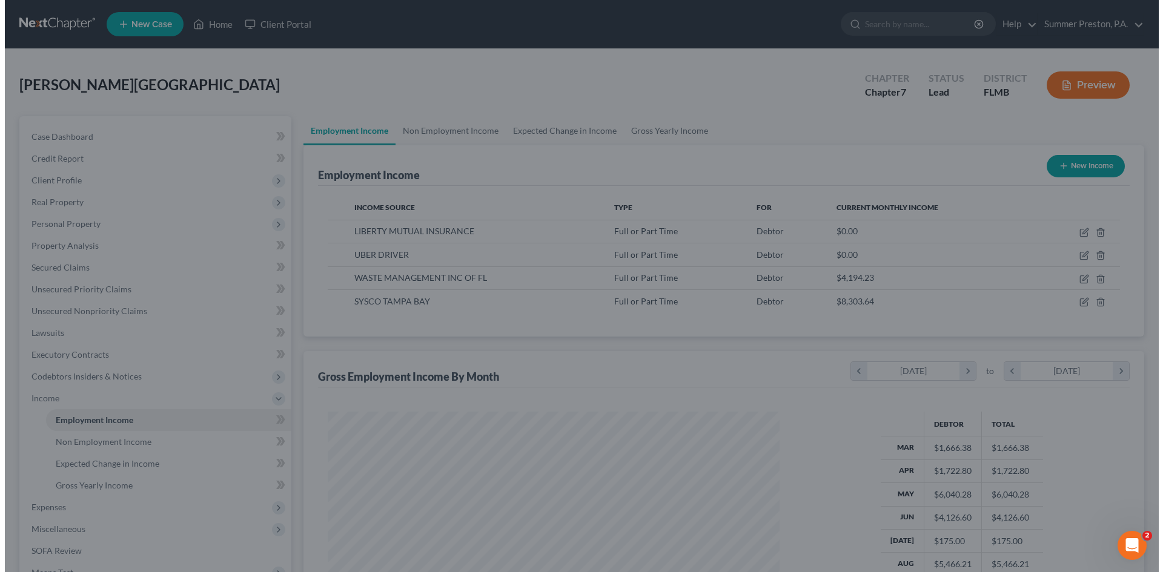
scroll to position [605384, 605134]
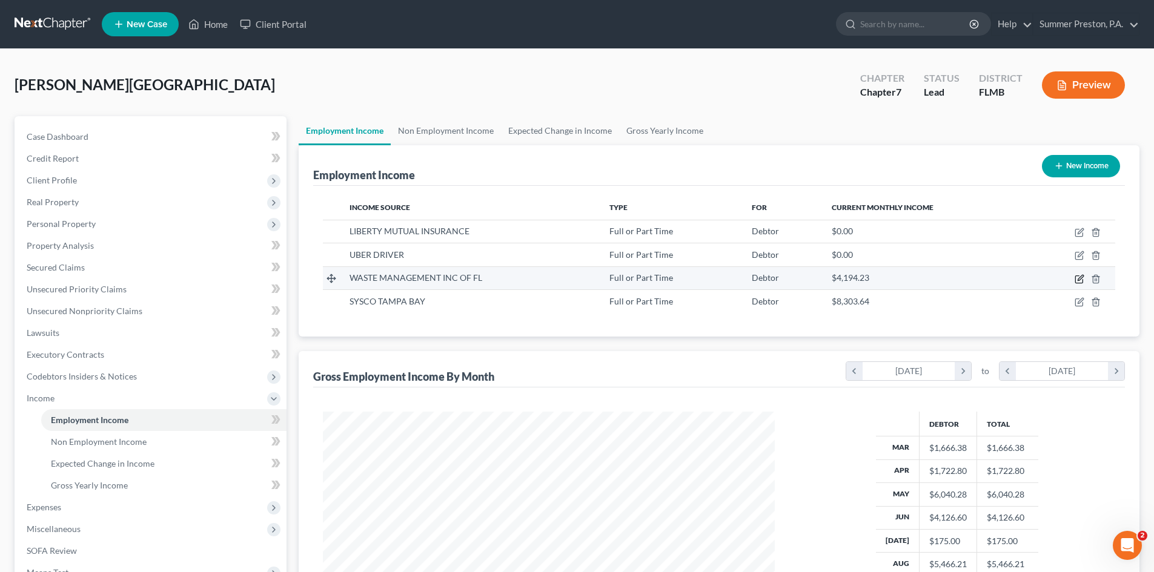
click at [1077, 278] on icon "button" at bounding box center [1079, 279] width 10 height 10
select select "0"
select select "45"
select select "3"
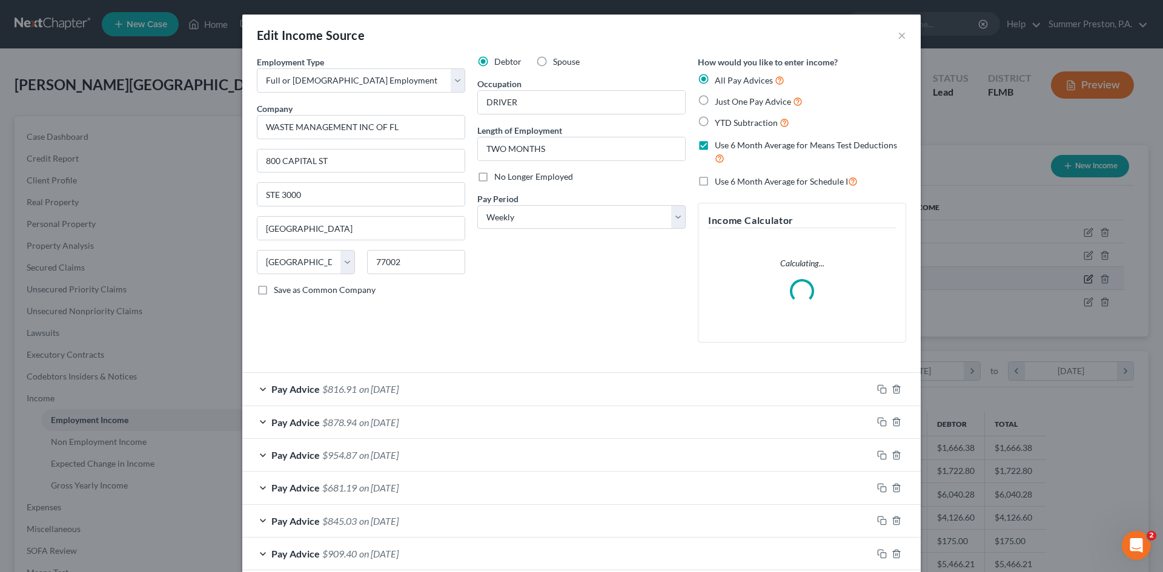
scroll to position [228, 480]
click at [494, 174] on label "No Longer Employed" at bounding box center [533, 177] width 79 height 12
click at [499, 174] on input "No Longer Employed" at bounding box center [503, 175] width 8 height 8
checkbox input "true"
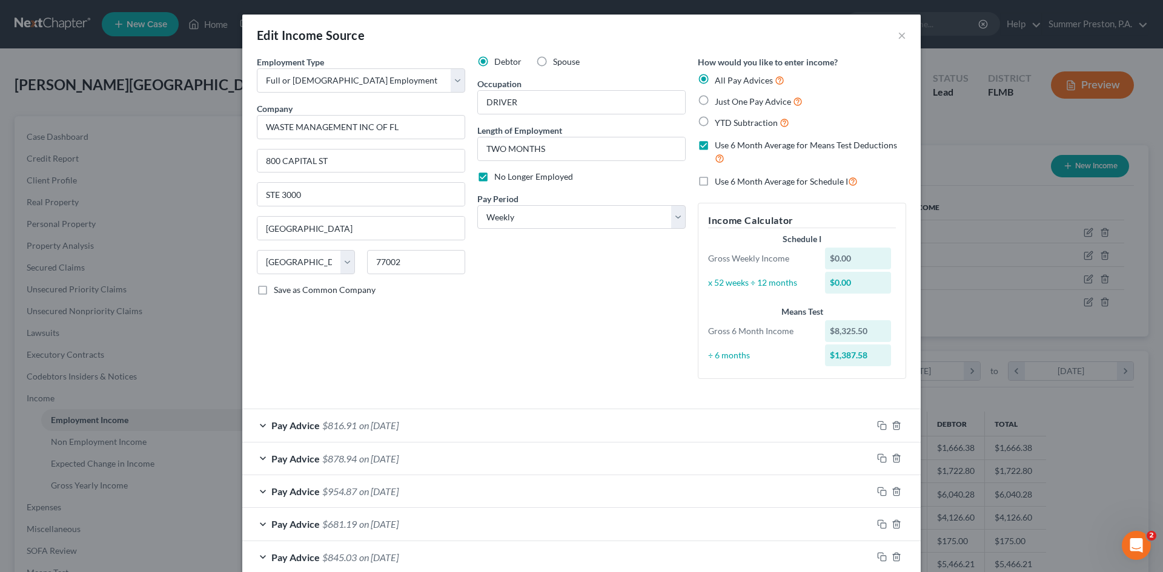
click at [715, 148] on label "Use 6 Month Average for Means Test Deductions" at bounding box center [810, 152] width 191 height 26
click at [719, 147] on input "Use 6 Month Average for Means Test Deductions" at bounding box center [723, 143] width 8 height 8
checkbox input "false"
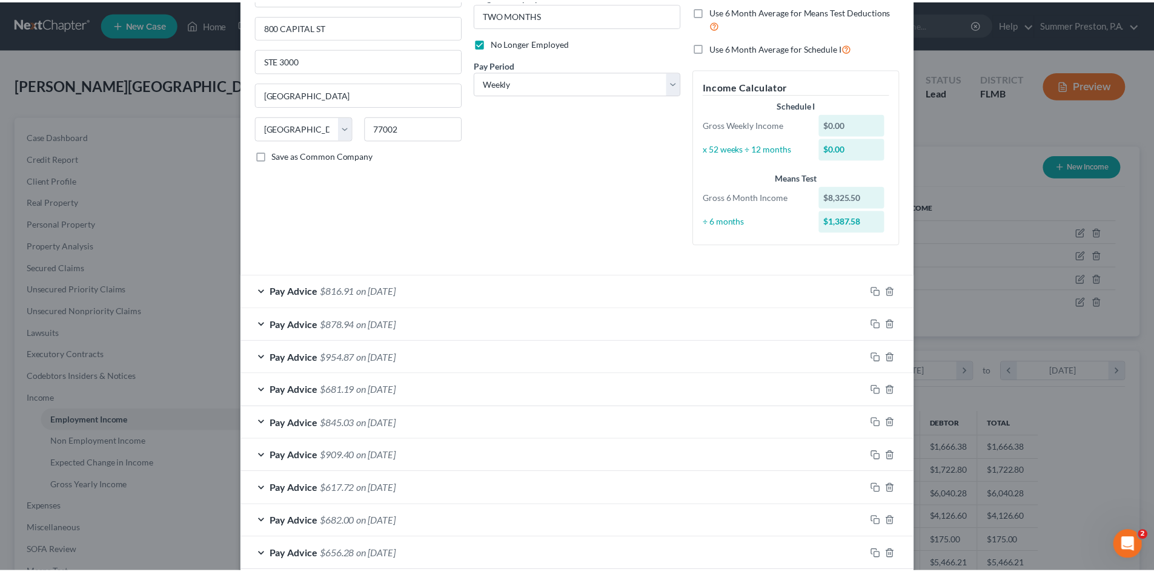
scroll to position [200, 0]
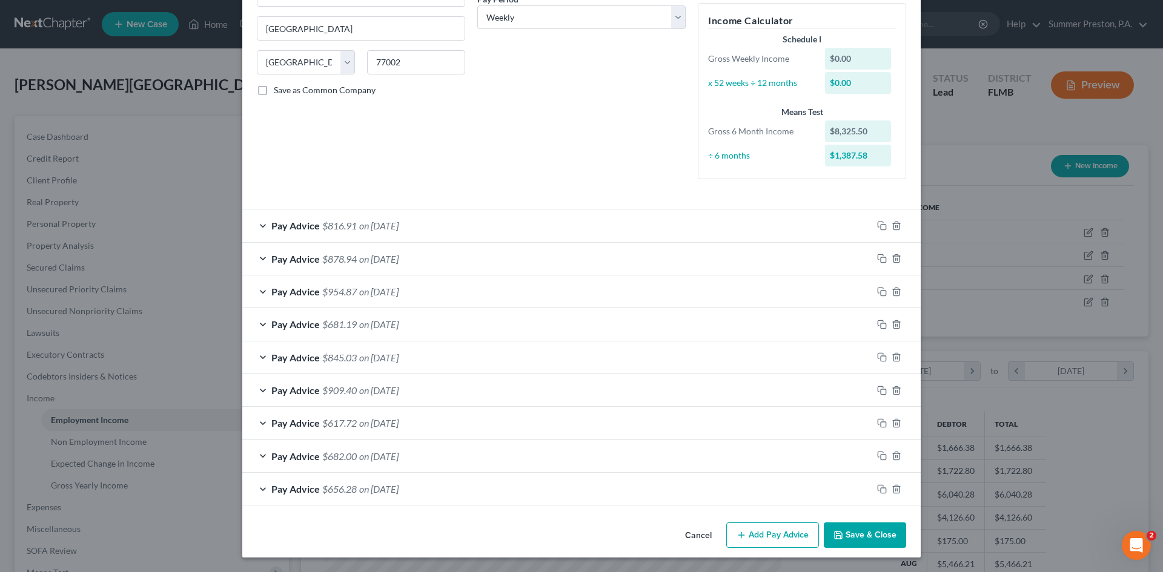
click at [866, 537] on button "Save & Close" at bounding box center [865, 535] width 82 height 25
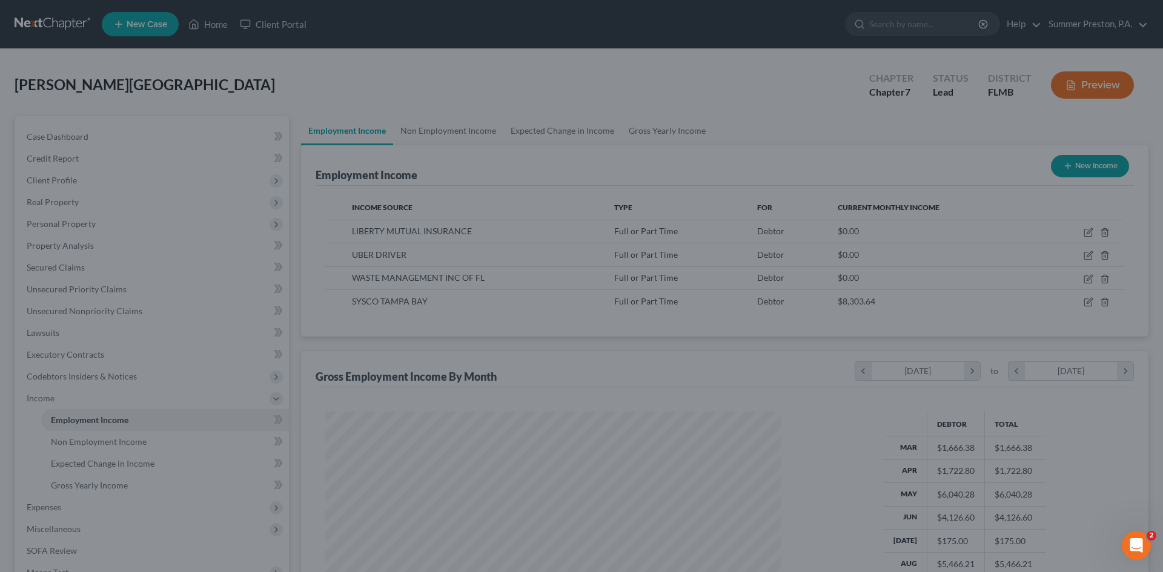
scroll to position [605384, 605134]
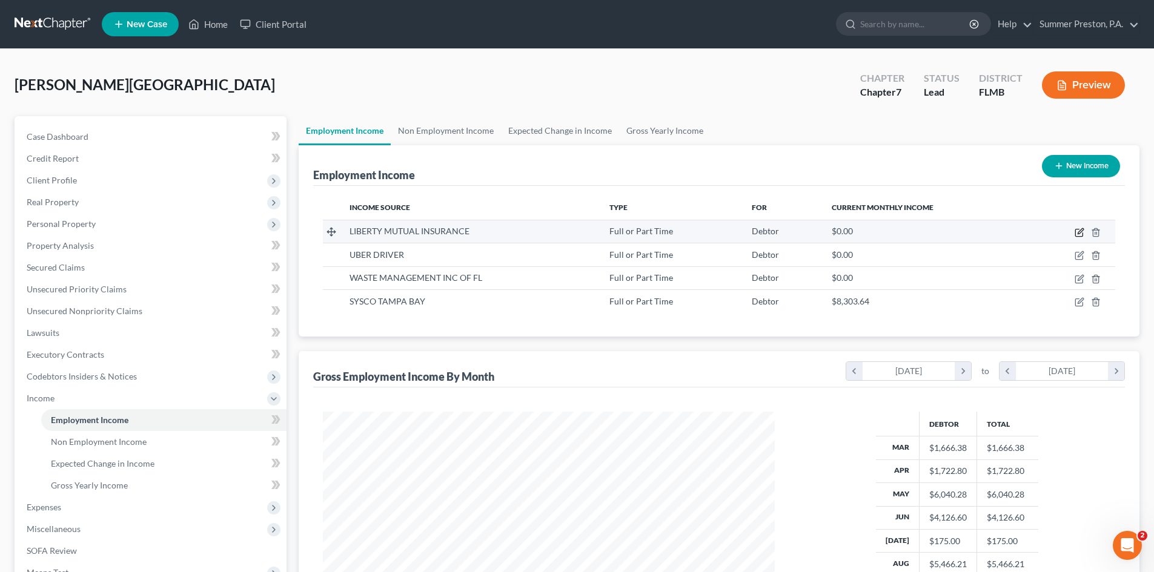
click at [1078, 230] on icon "button" at bounding box center [1078, 233] width 7 height 7
select select "0"
select select "22"
select select "2"
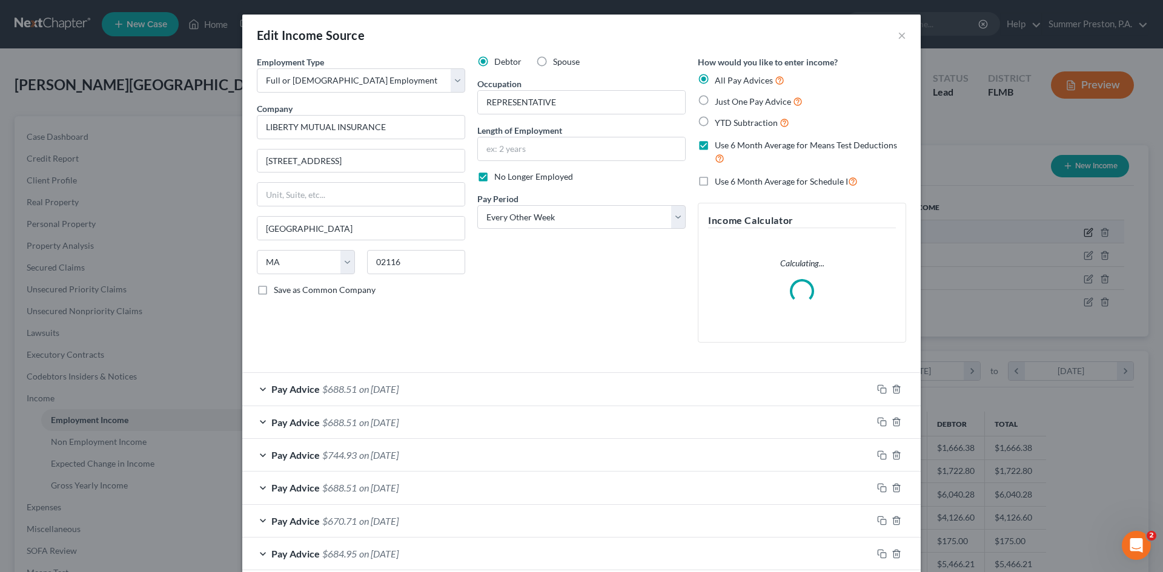
scroll to position [228, 480]
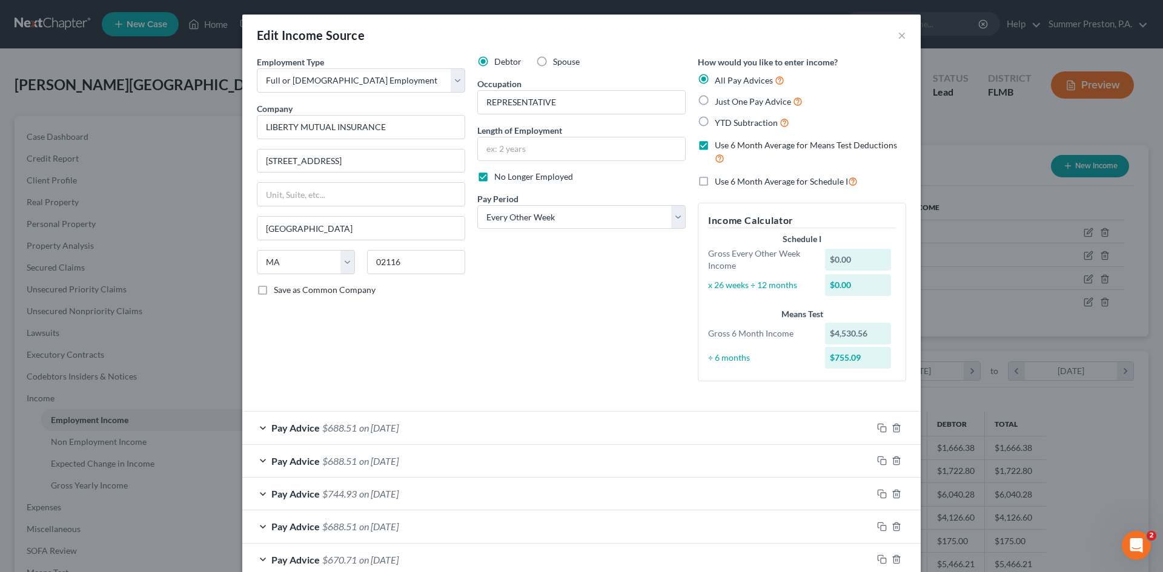
click at [715, 144] on label "Use 6 Month Average for Means Test Deductions" at bounding box center [810, 152] width 191 height 26
click at [719, 144] on input "Use 6 Month Average for Means Test Deductions" at bounding box center [723, 143] width 8 height 8
checkbox input "false"
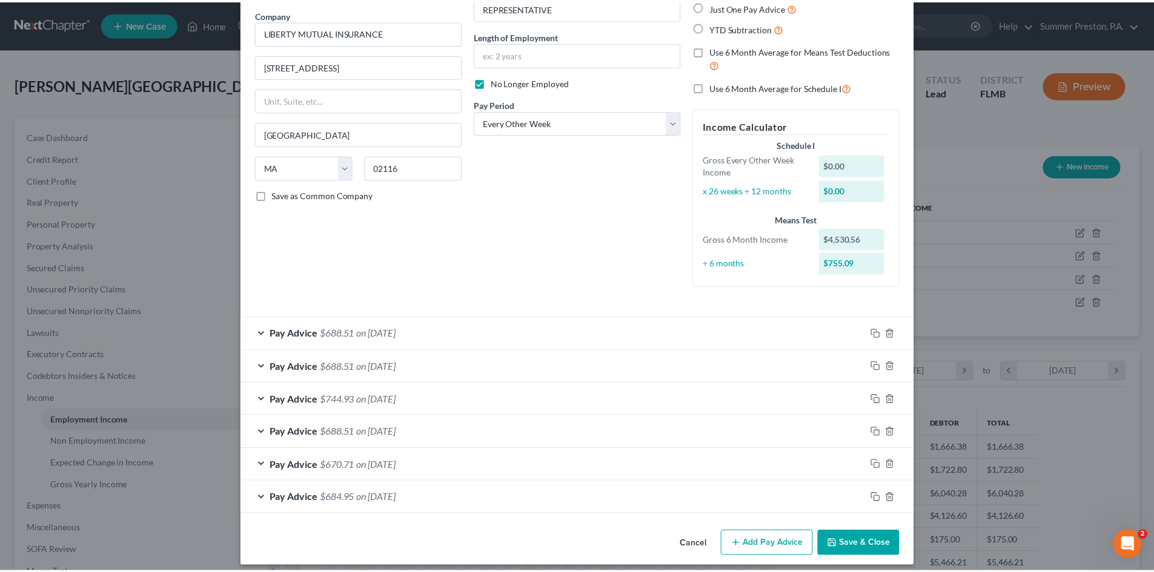
scroll to position [104, 0]
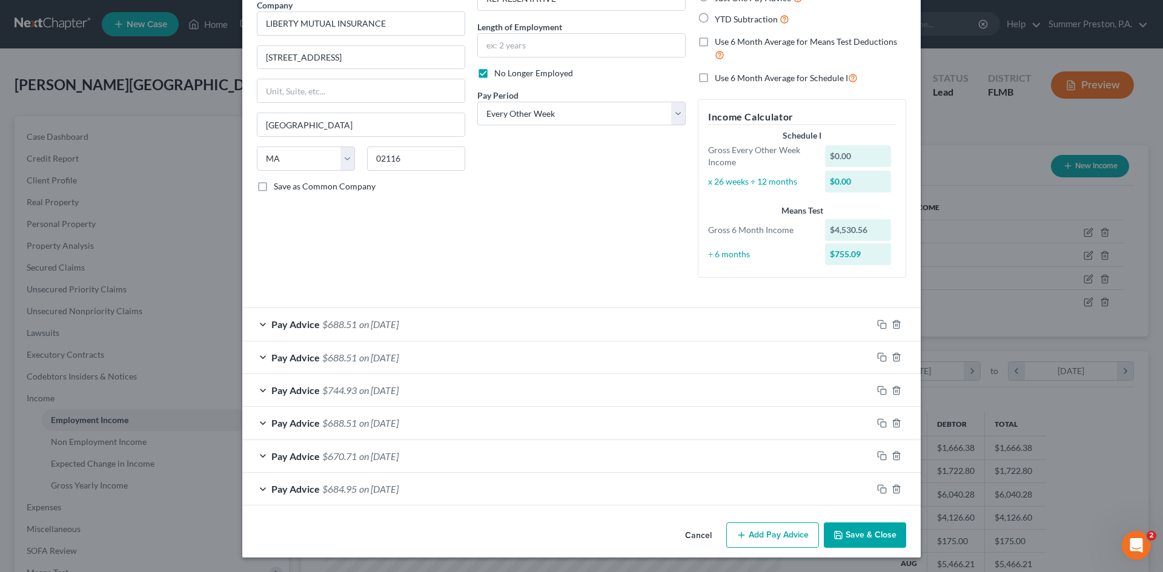
click at [882, 537] on button "Save & Close" at bounding box center [865, 535] width 82 height 25
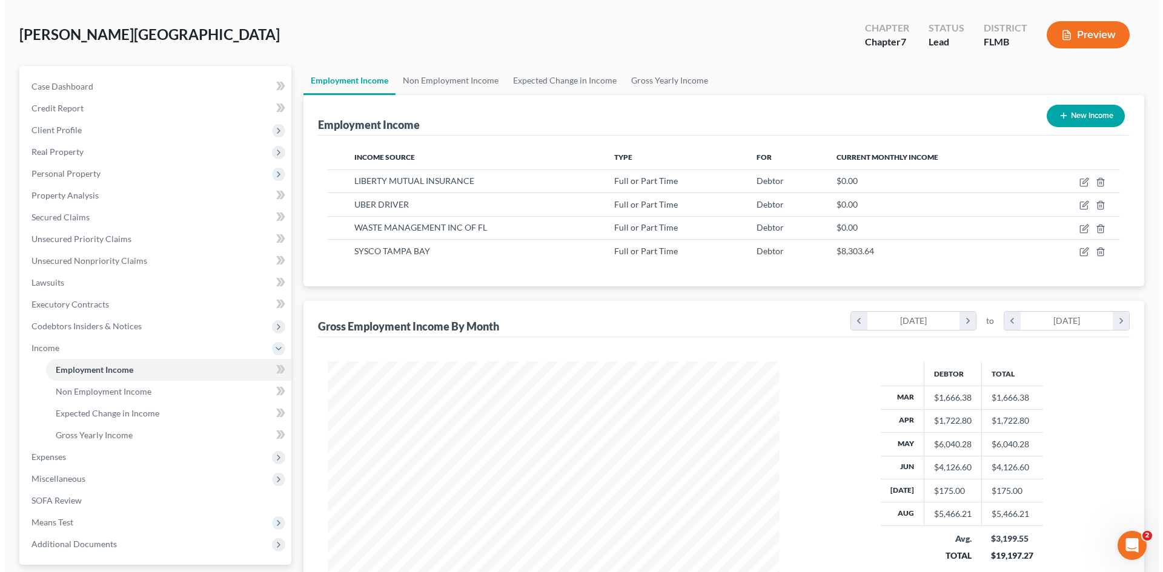
scroll to position [179, 0]
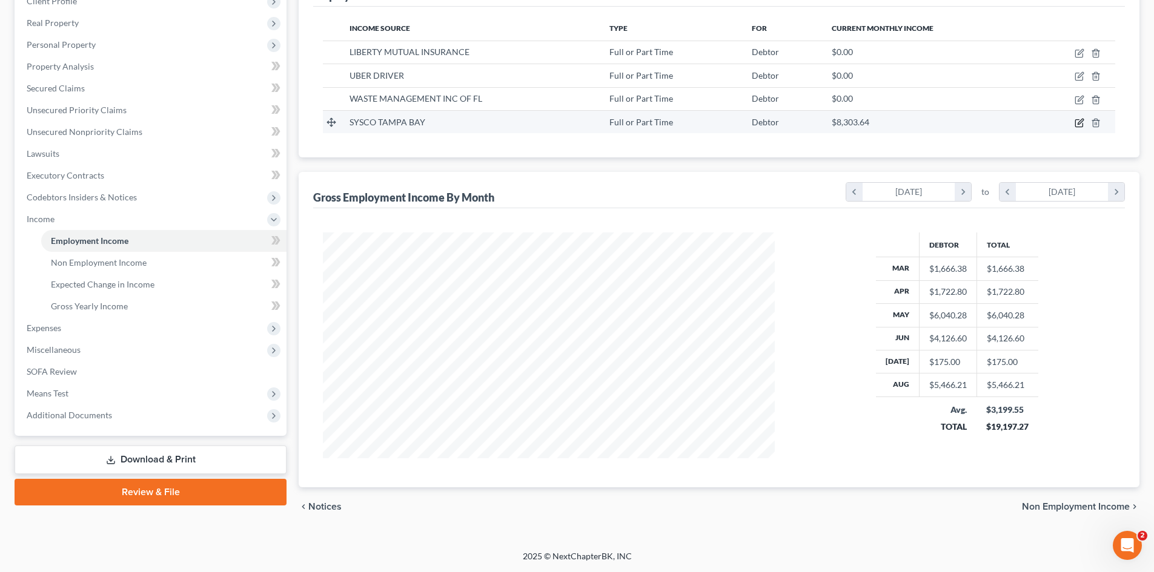
click at [1082, 122] on icon "button" at bounding box center [1079, 121] width 5 height 5
select select "0"
select select "9"
select select "2"
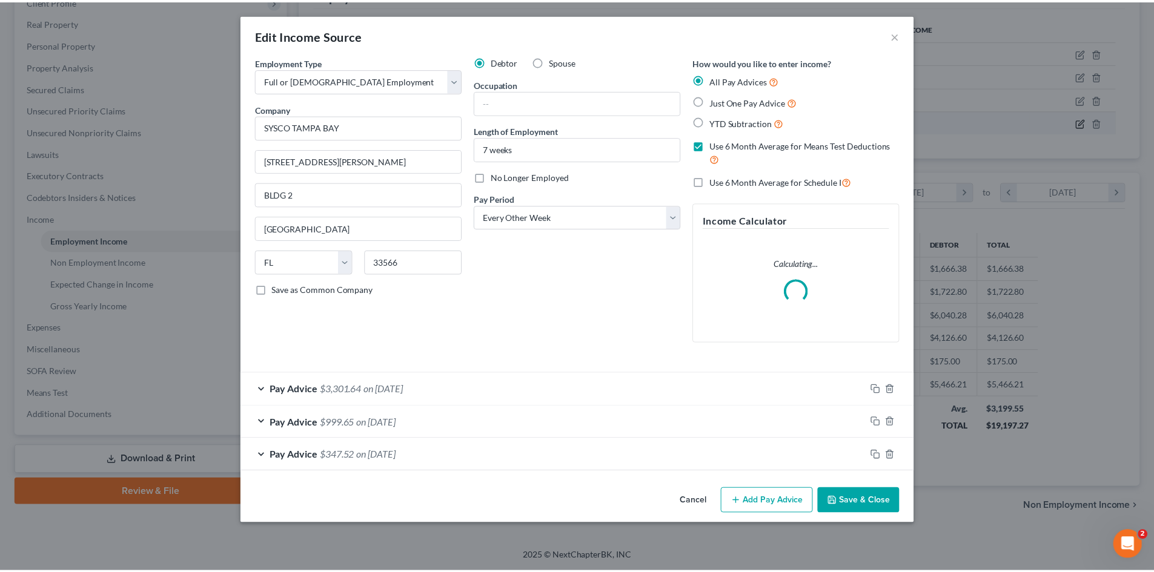
scroll to position [228, 480]
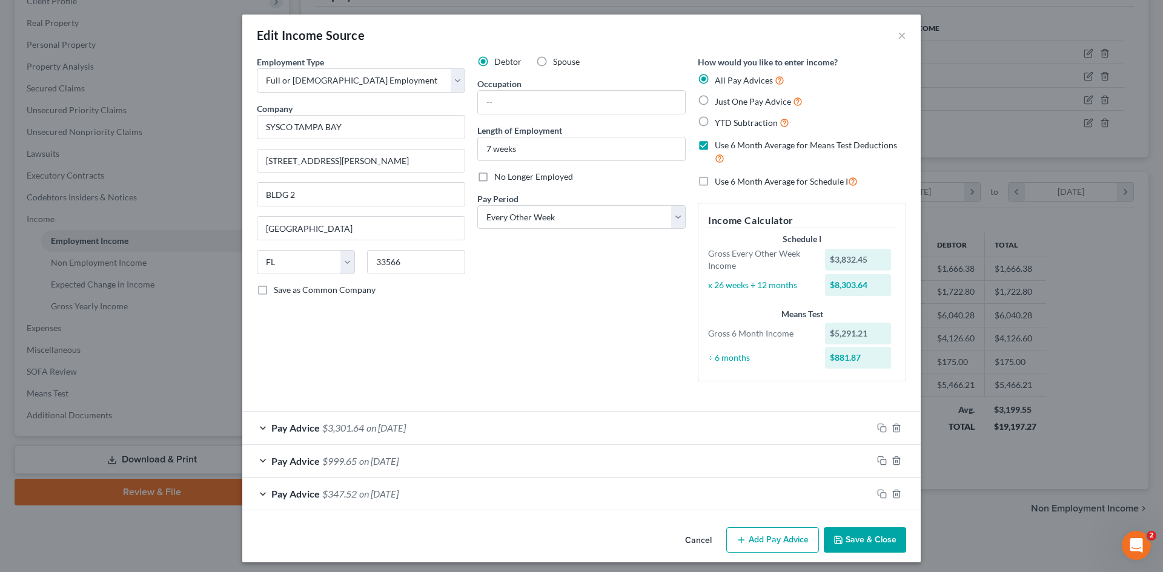
click at [715, 146] on label "Use 6 Month Average for Means Test Deductions" at bounding box center [810, 152] width 191 height 26
click at [719, 146] on input "Use 6 Month Average for Means Test Deductions" at bounding box center [723, 143] width 8 height 8
checkbox input "false"
click at [859, 530] on button "Save & Close" at bounding box center [865, 539] width 82 height 25
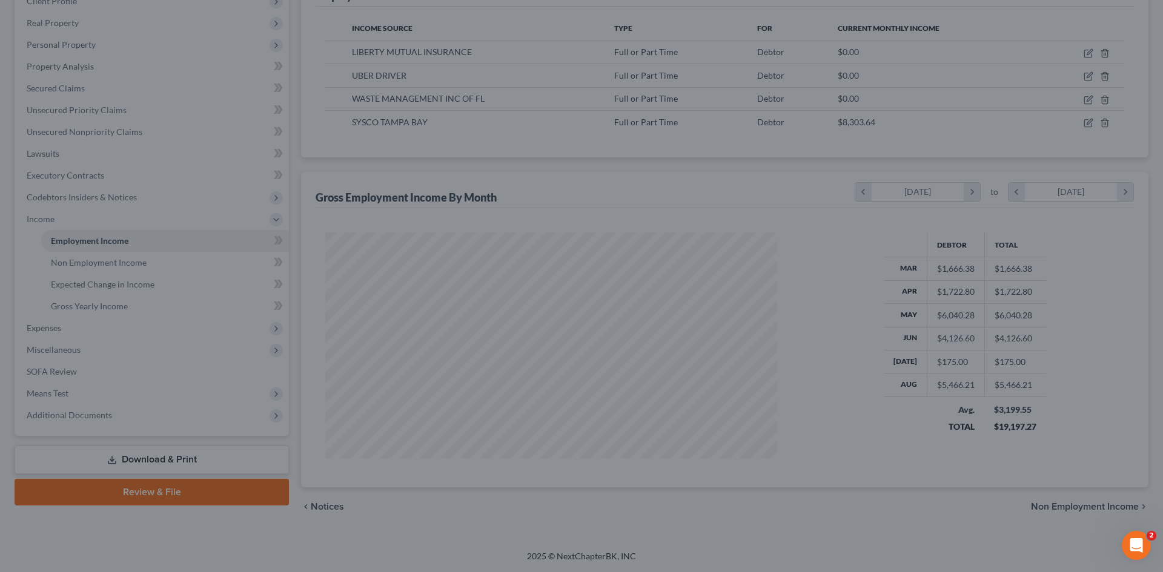
scroll to position [605384, 605134]
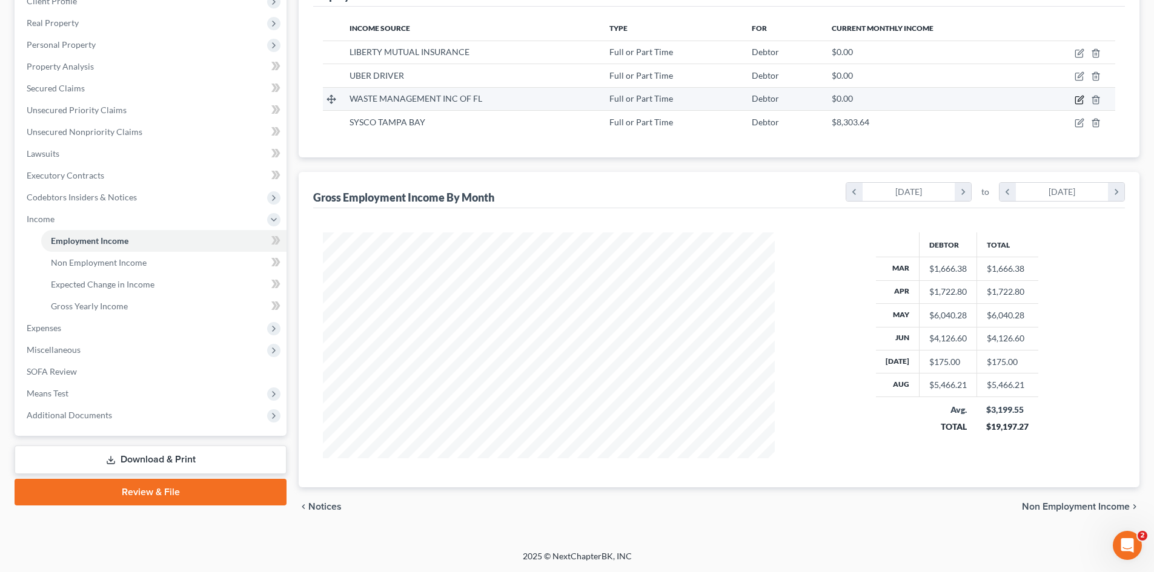
click at [1076, 99] on icon "button" at bounding box center [1078, 99] width 7 height 7
select select "0"
select select "45"
select select "3"
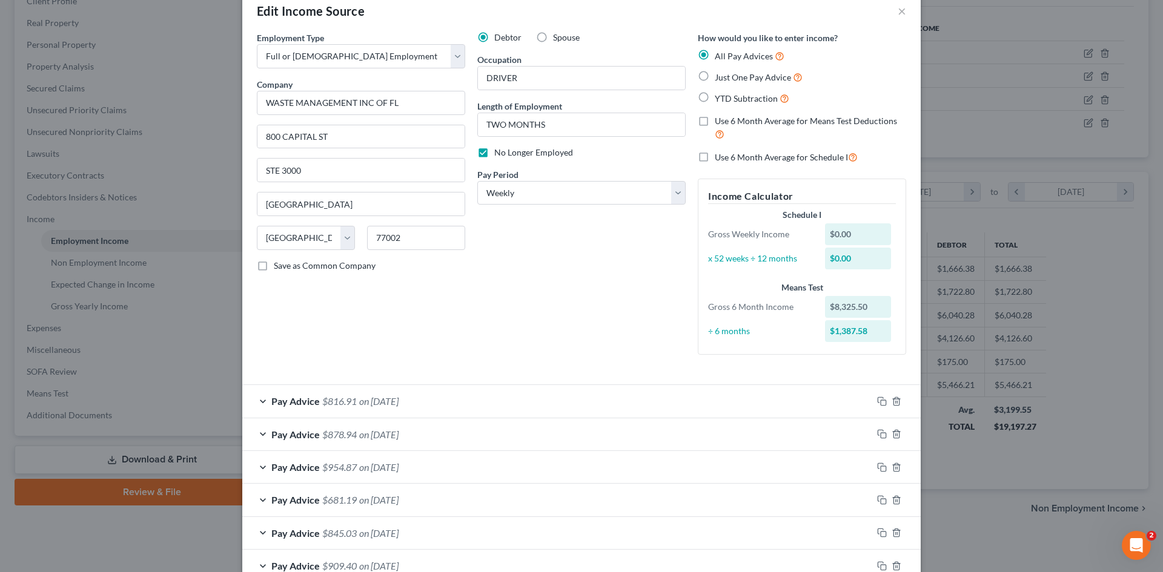
scroll to position [23, 0]
click at [715, 156] on label "Use 6 Month Average for Schedule I" at bounding box center [786, 158] width 143 height 14
click at [719, 156] on input "Use 6 Month Average for Schedule I" at bounding box center [723, 155] width 8 height 8
checkbox input "true"
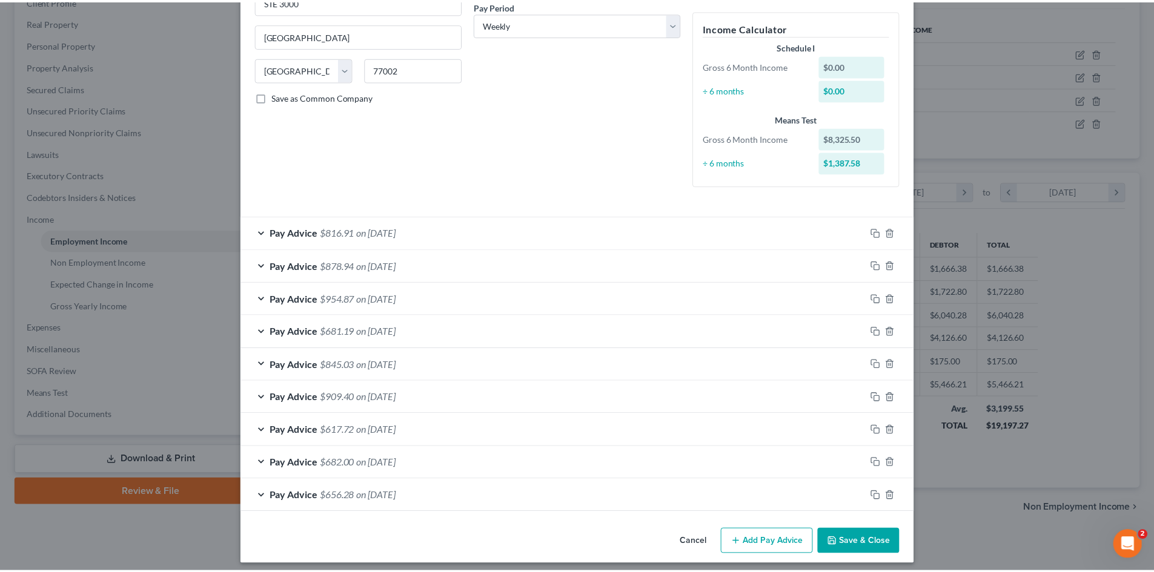
scroll to position [194, 0]
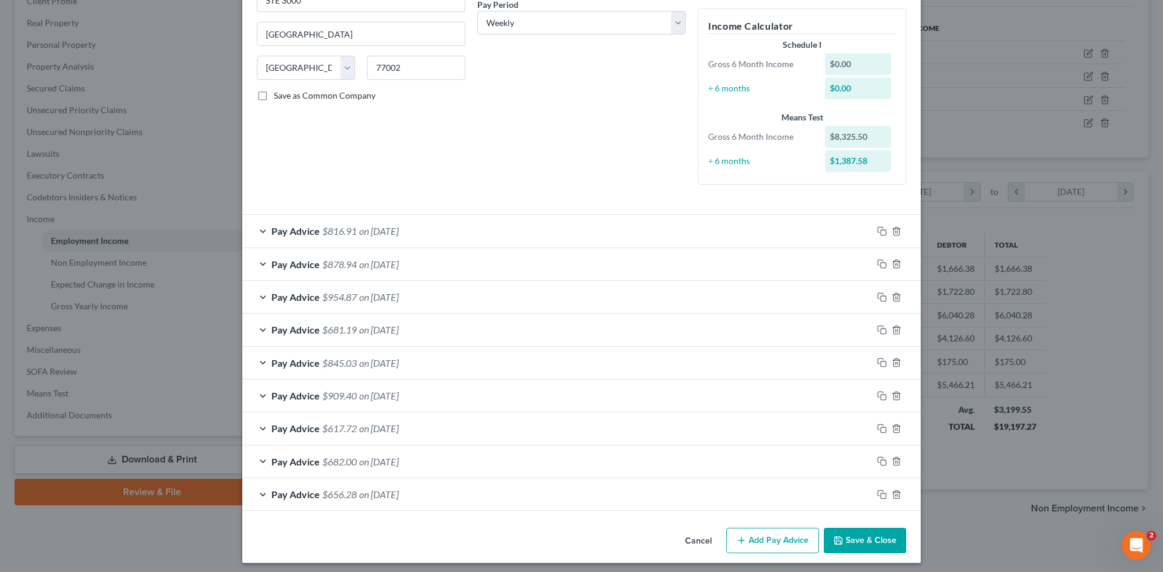
click at [878, 543] on button "Save & Close" at bounding box center [865, 540] width 82 height 25
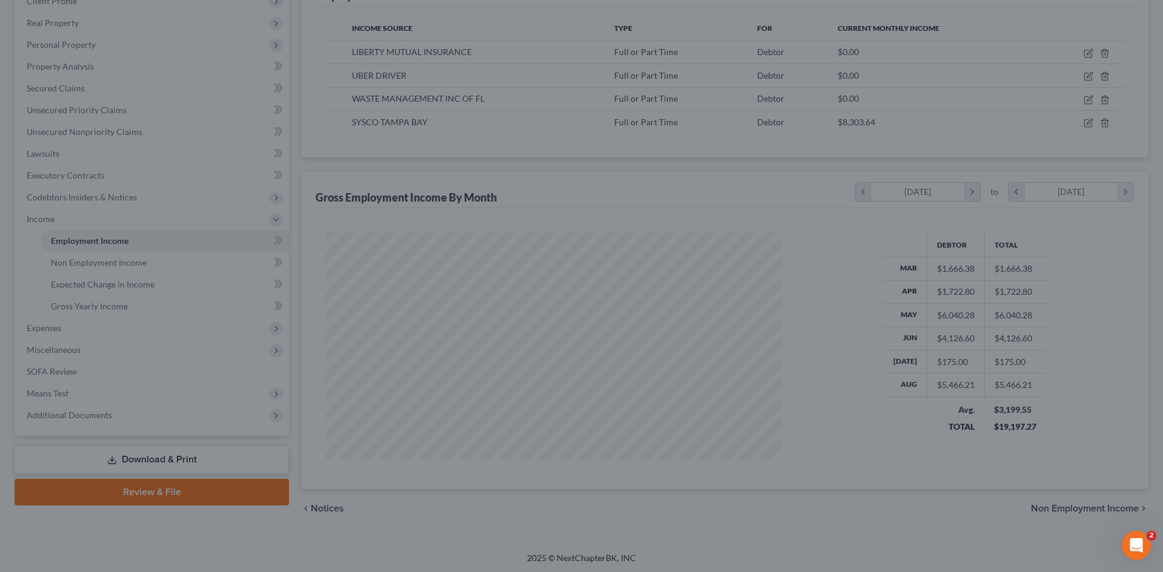
scroll to position [605384, 605134]
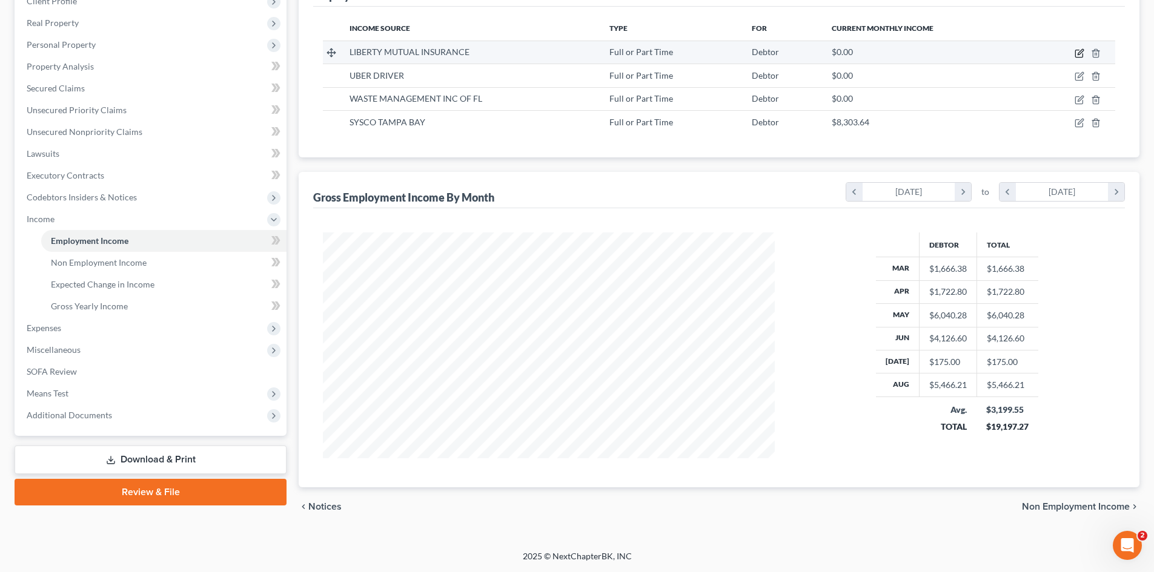
click at [1078, 54] on icon "button" at bounding box center [1079, 51] width 5 height 5
select select "0"
select select "22"
select select "2"
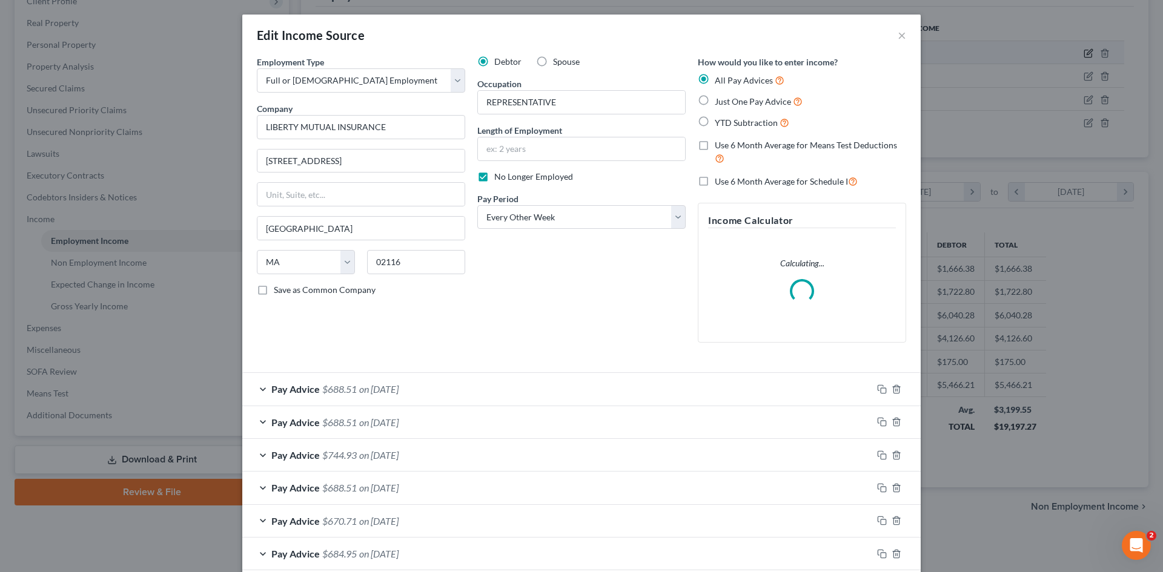
scroll to position [228, 480]
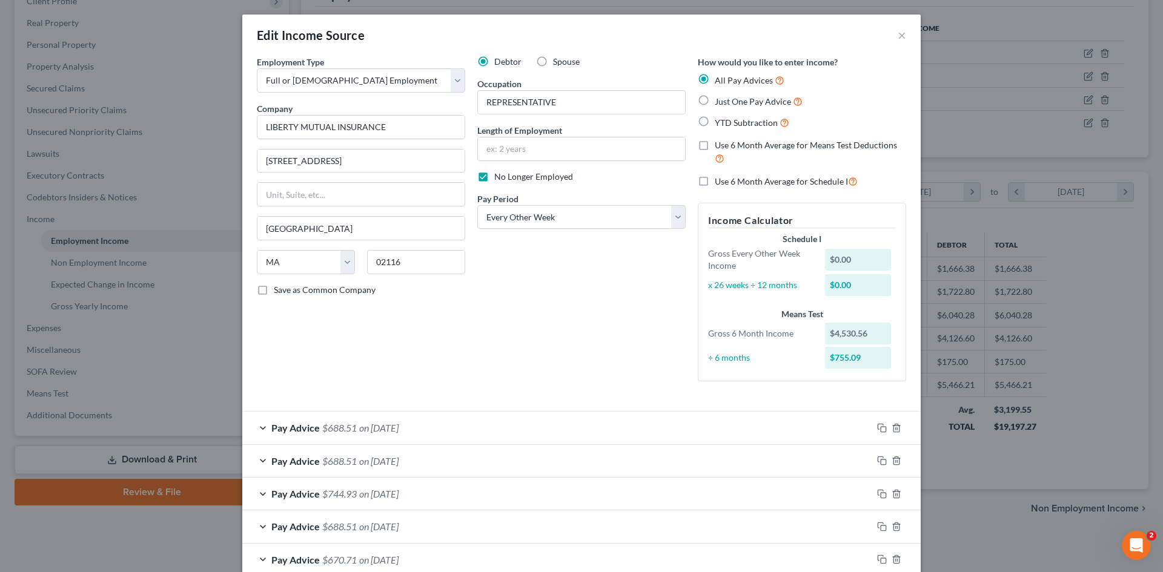
click at [715, 182] on label "Use 6 Month Average for Schedule I" at bounding box center [786, 181] width 143 height 14
click at [719, 182] on input "Use 6 Month Average for Schedule I" at bounding box center [723, 178] width 8 height 8
checkbox input "true"
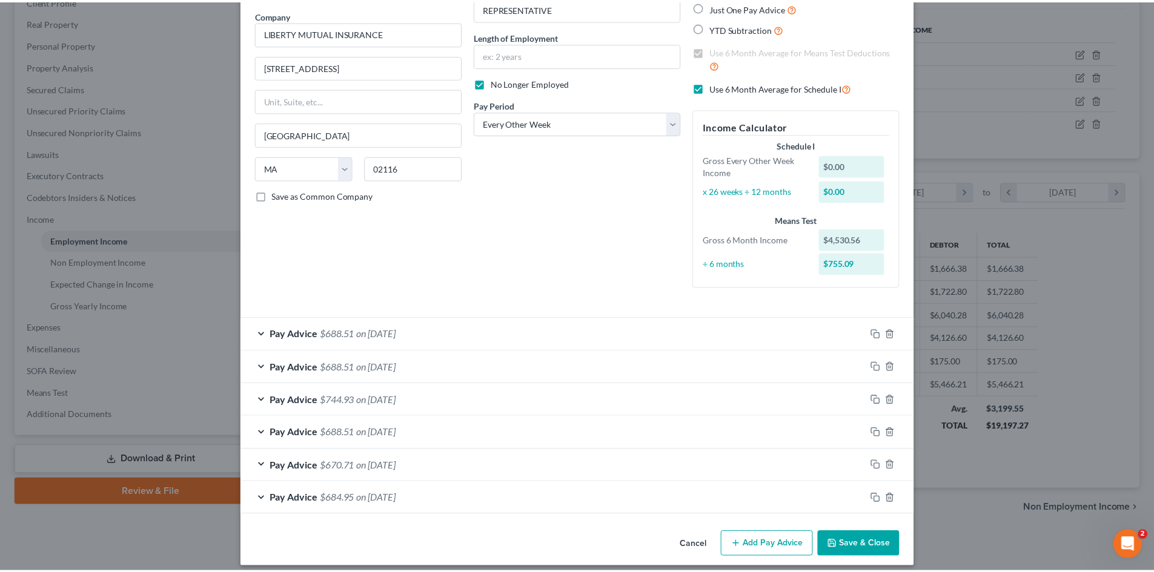
scroll to position [101, 0]
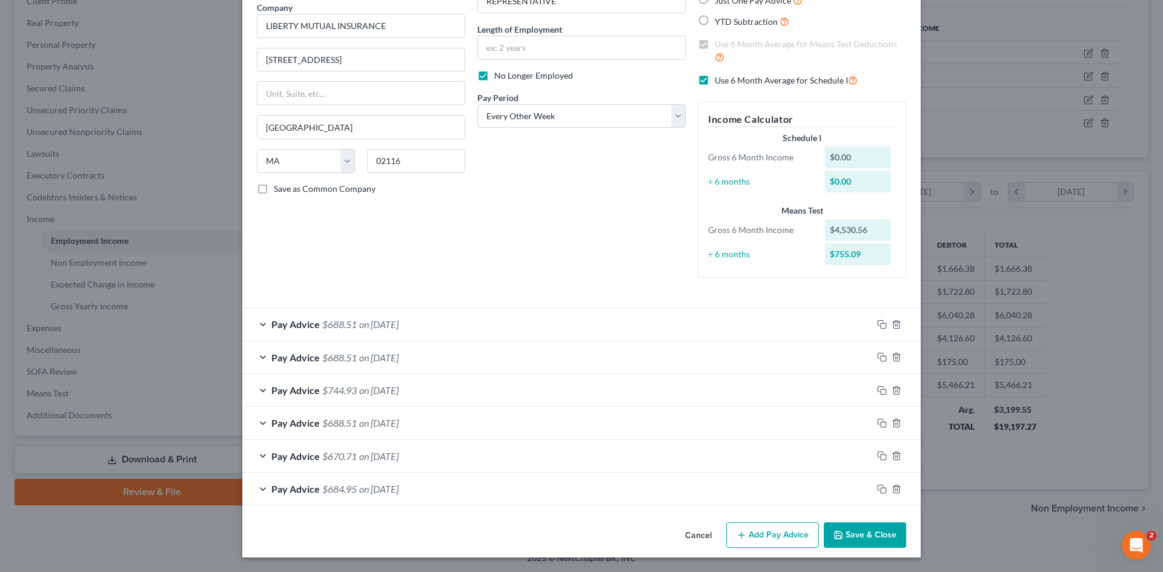
click at [876, 544] on button "Save & Close" at bounding box center [865, 535] width 82 height 25
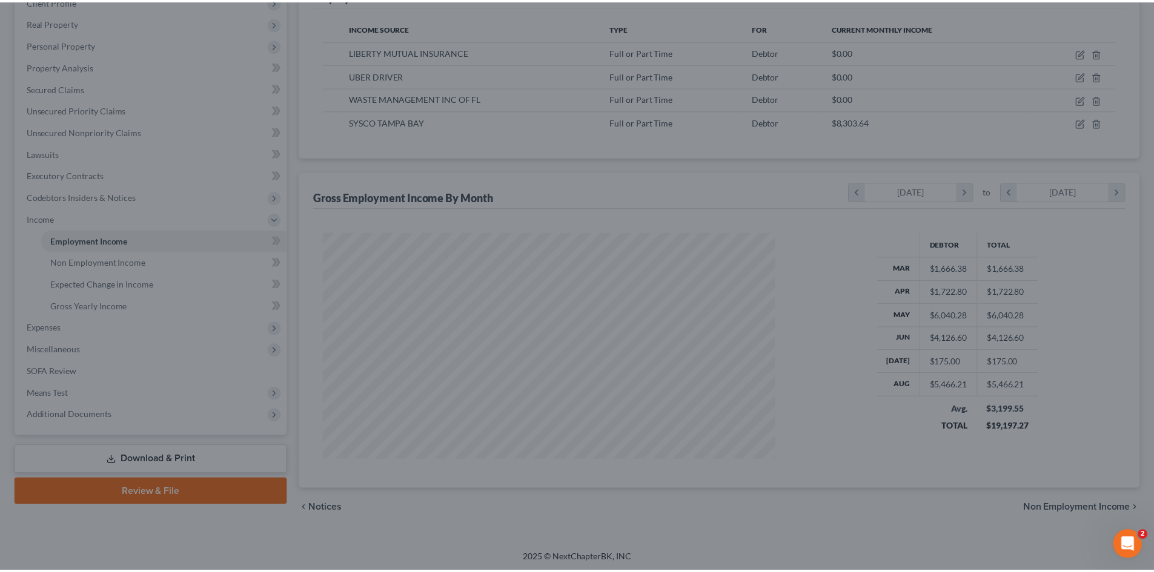
scroll to position [605384, 605134]
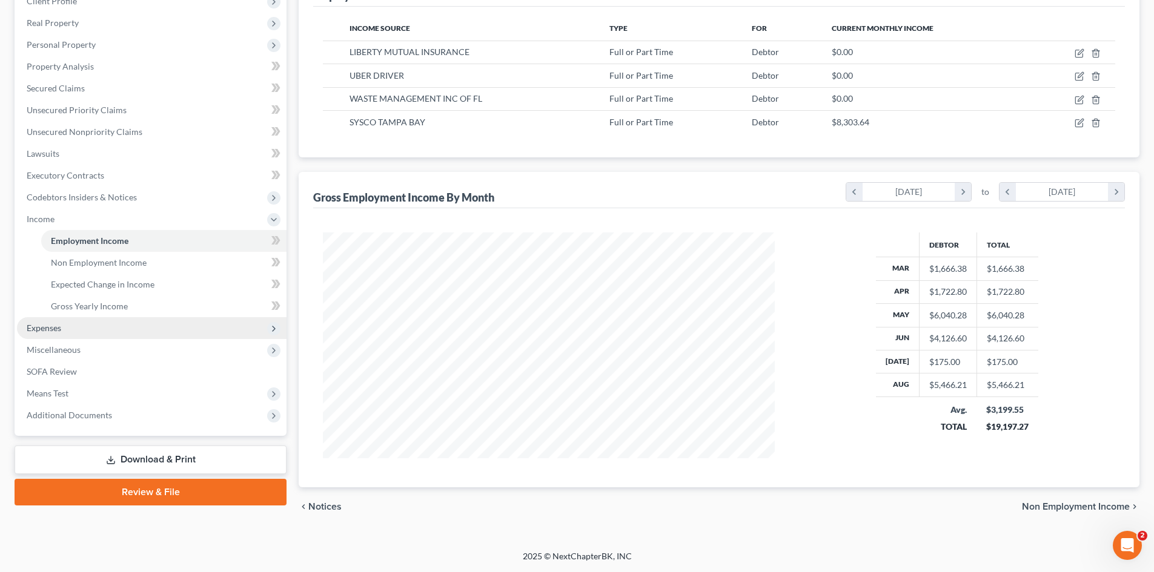
click at [51, 326] on span "Expenses" at bounding box center [44, 328] width 35 height 10
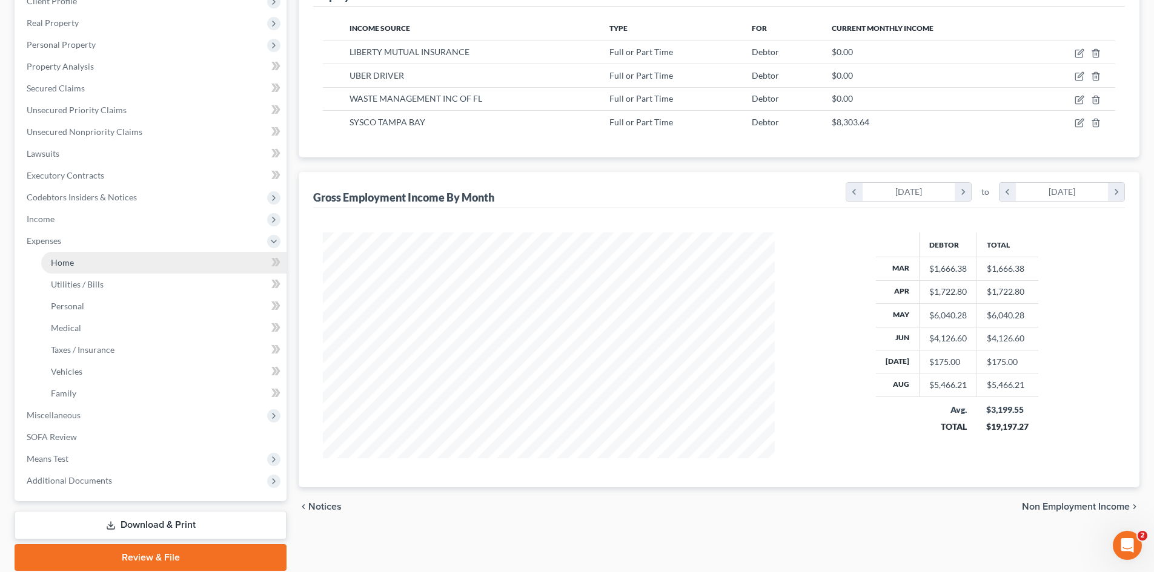
click at [73, 257] on span "Home" at bounding box center [62, 262] width 23 height 10
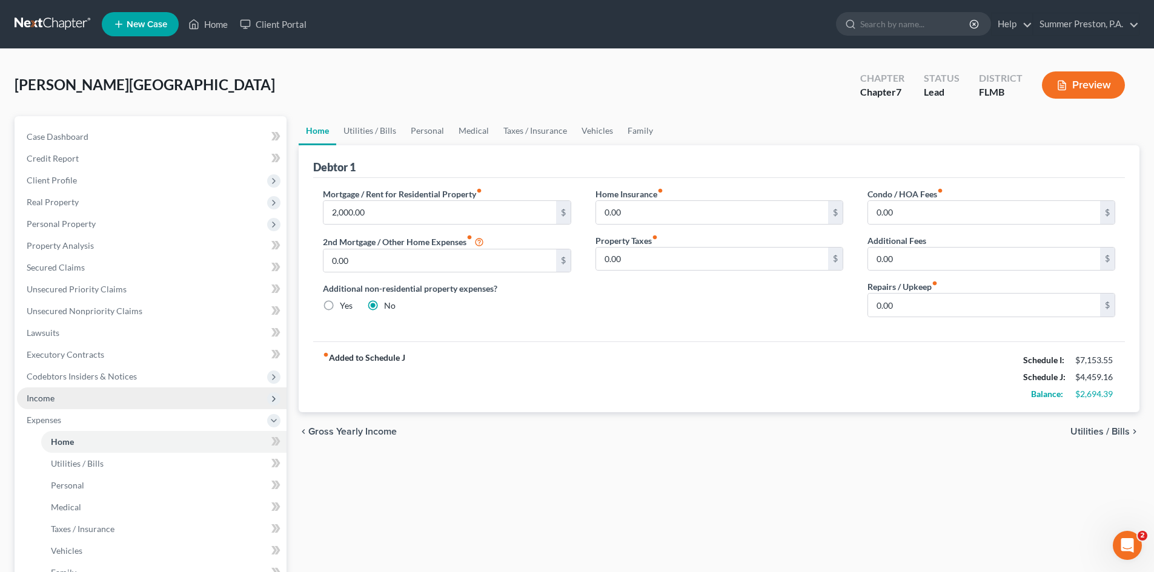
click at [49, 397] on span "Income" at bounding box center [41, 398] width 28 height 10
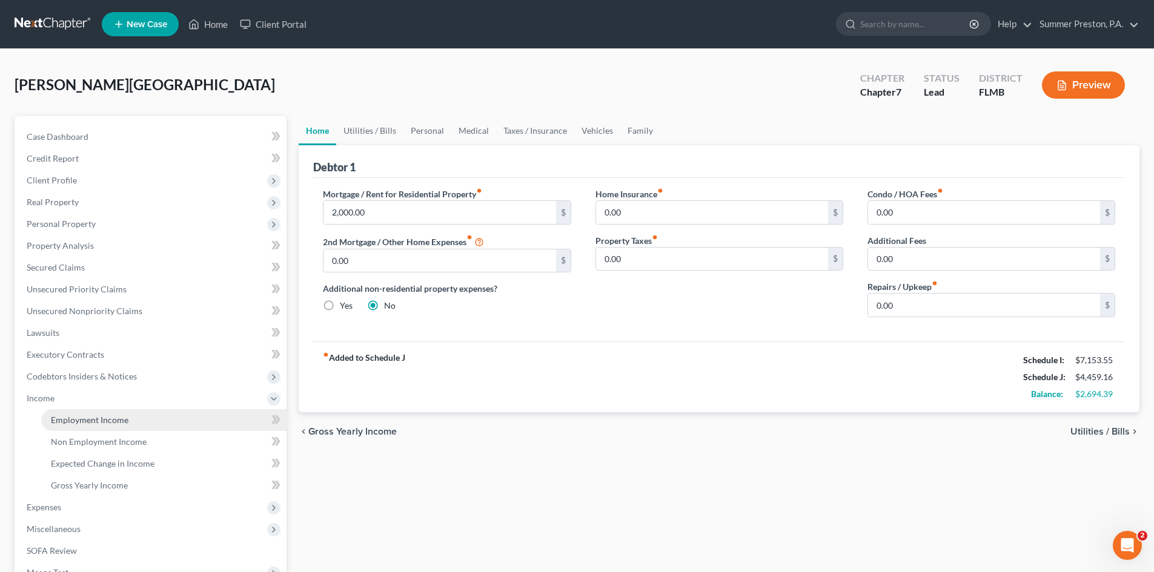
click at [107, 420] on span "Employment Income" at bounding box center [90, 420] width 78 height 10
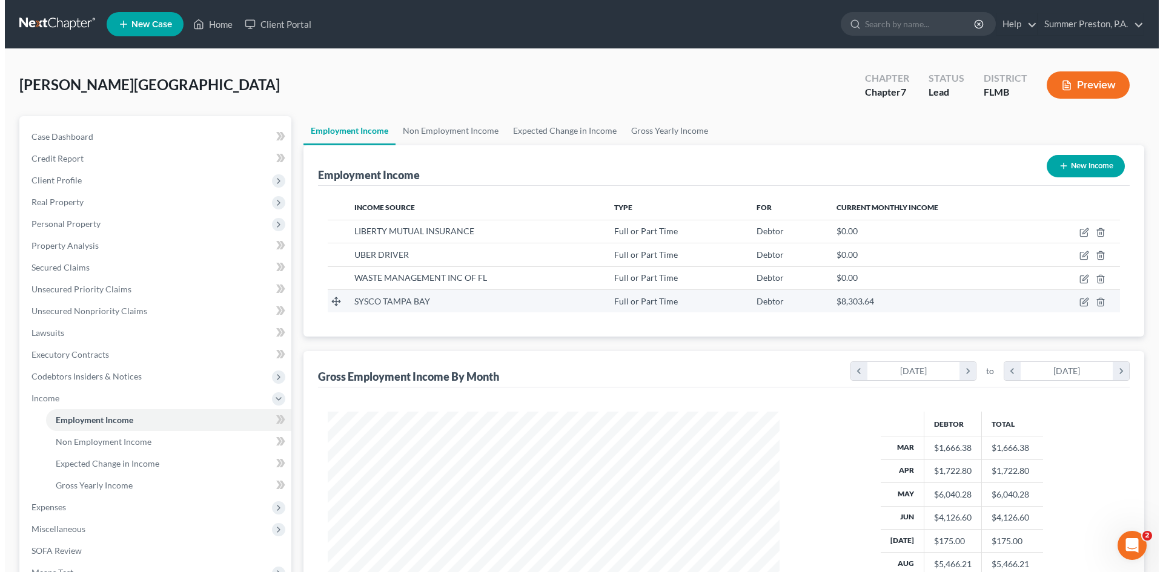
scroll to position [226, 476]
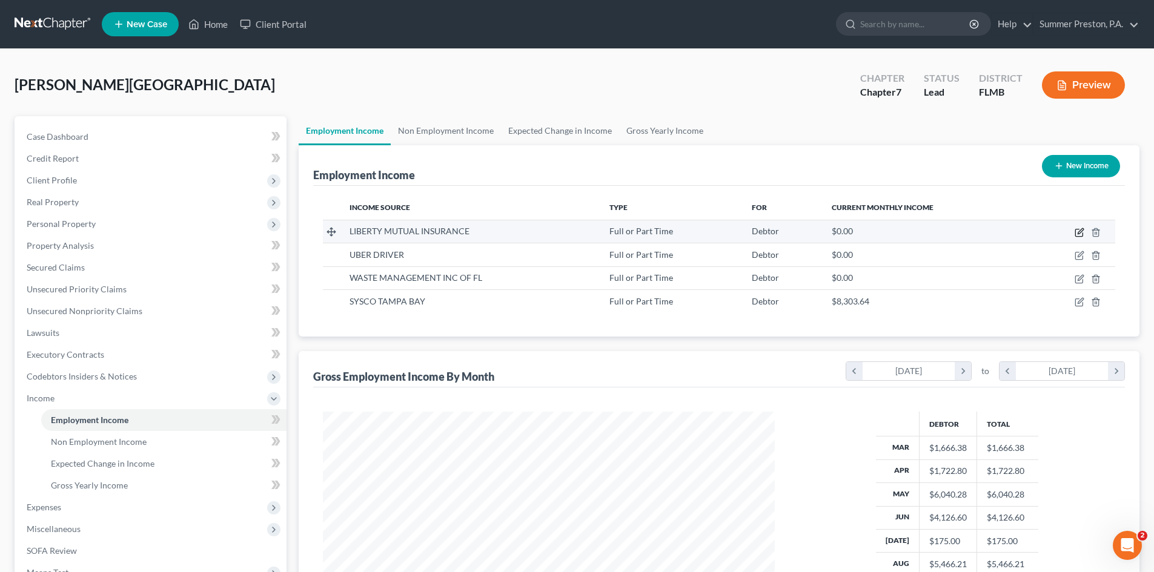
click at [1077, 233] on icon "button" at bounding box center [1079, 233] width 10 height 10
select select "0"
select select "22"
select select "2"
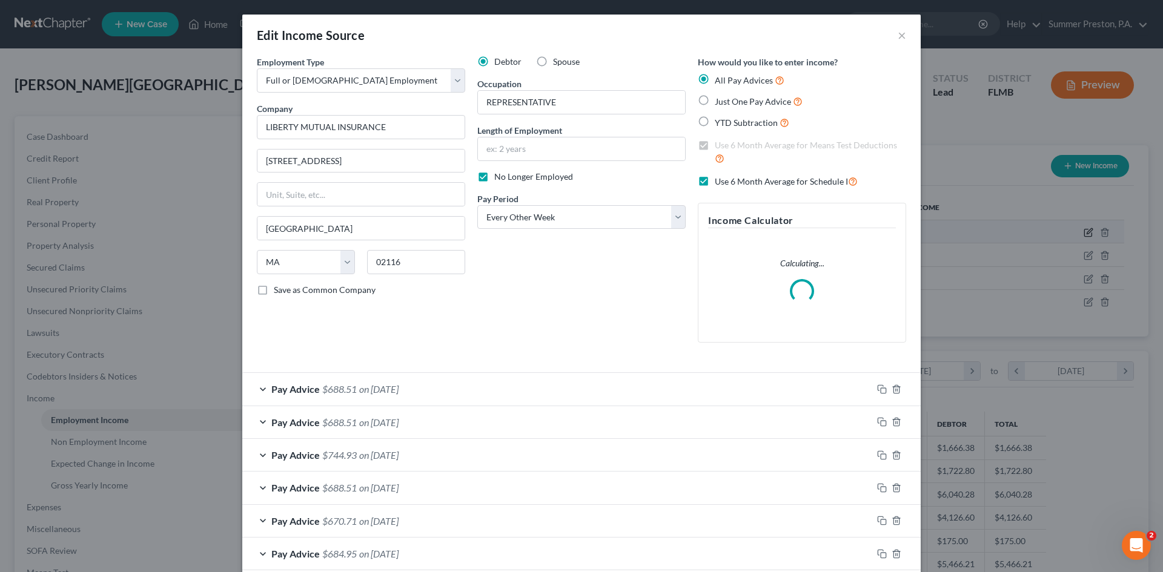
scroll to position [228, 480]
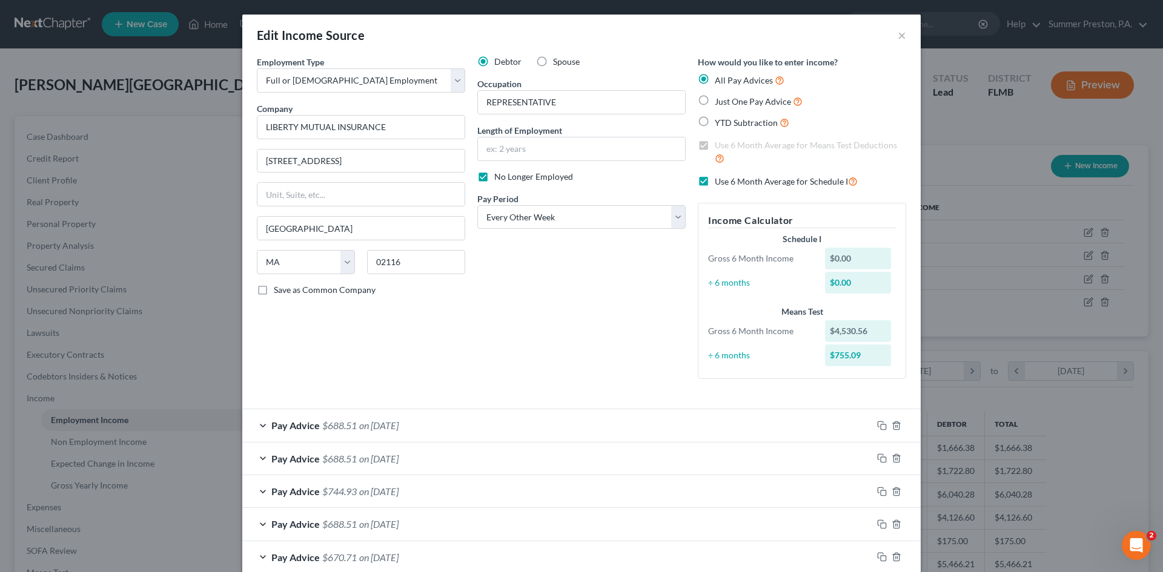
click at [715, 180] on label "Use 6 Month Average for Schedule I" at bounding box center [786, 181] width 143 height 14
click at [719, 180] on input "Use 6 Month Average for Schedule I" at bounding box center [723, 178] width 8 height 8
checkbox input "false"
click at [715, 143] on label "Use 6 Month Average for Means Test Deductions" at bounding box center [810, 152] width 191 height 26
click at [719, 143] on input "Use 6 Month Average for Means Test Deductions" at bounding box center [723, 143] width 8 height 8
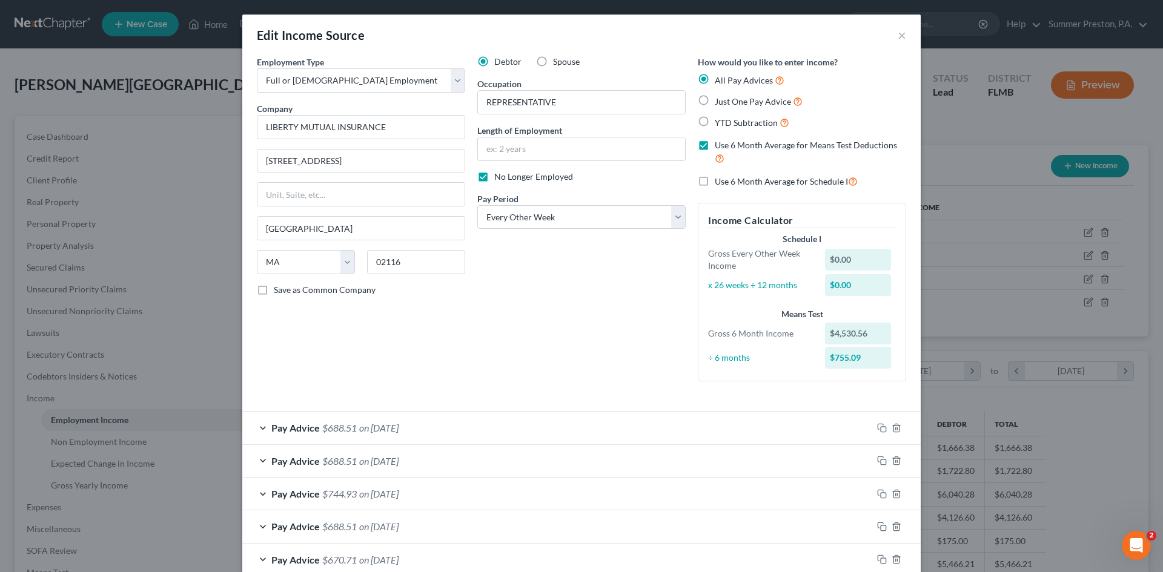
checkbox input "false"
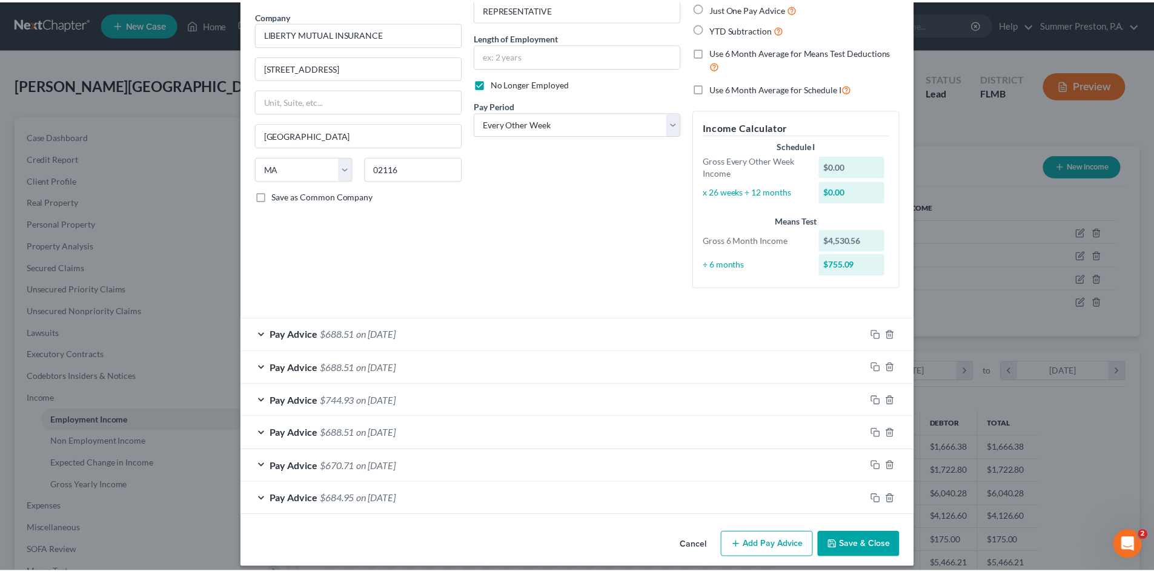
scroll to position [104, 0]
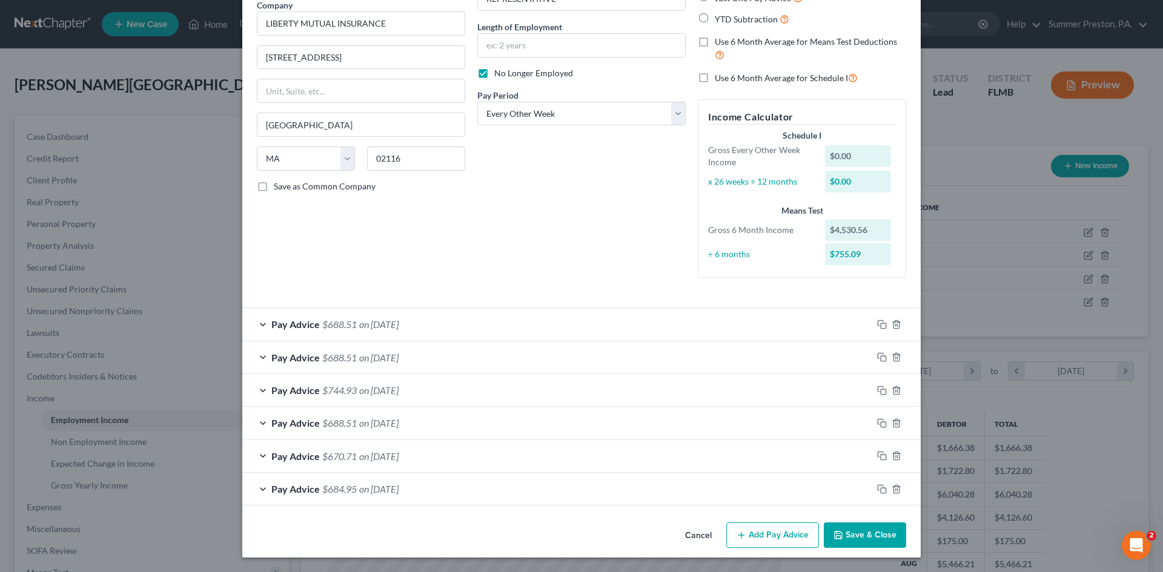
click at [874, 541] on button "Save & Close" at bounding box center [865, 535] width 82 height 25
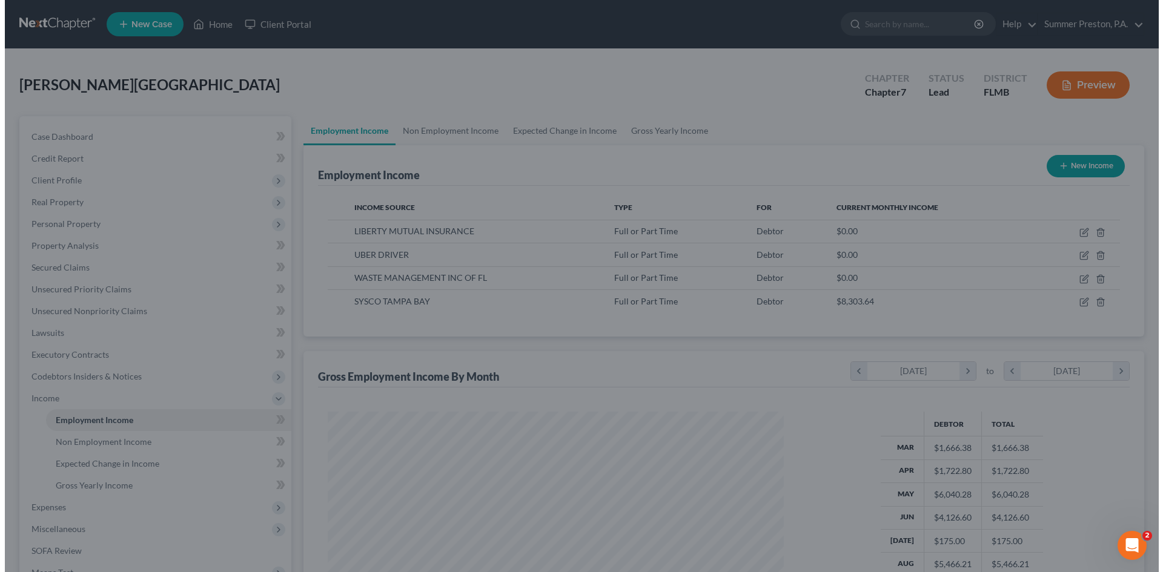
scroll to position [605384, 605134]
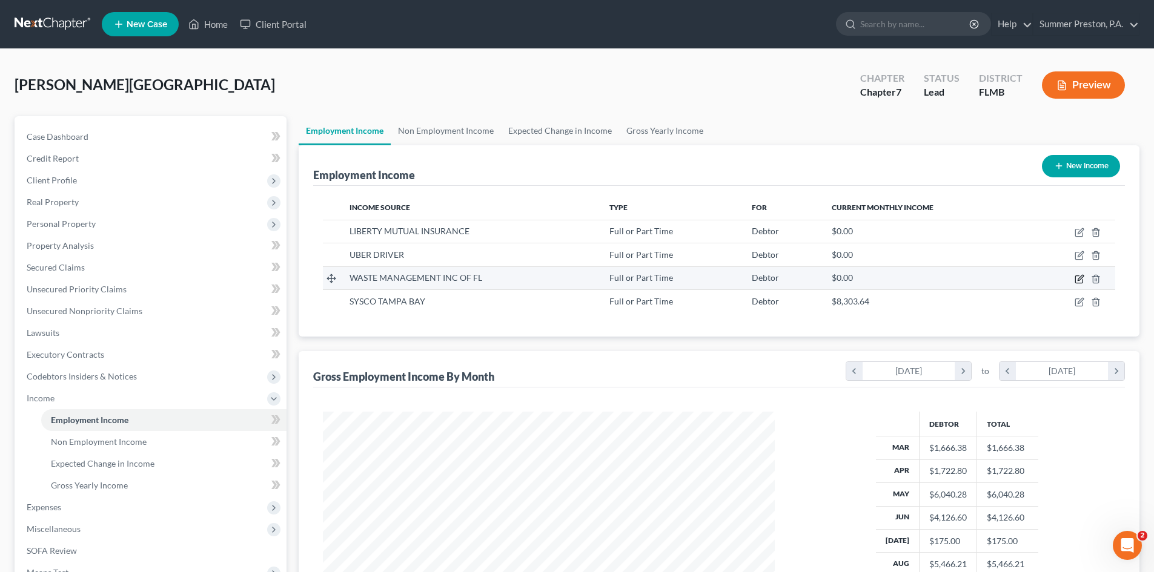
click at [1082, 277] on icon "button" at bounding box center [1079, 279] width 10 height 10
select select "0"
select select "45"
select select "3"
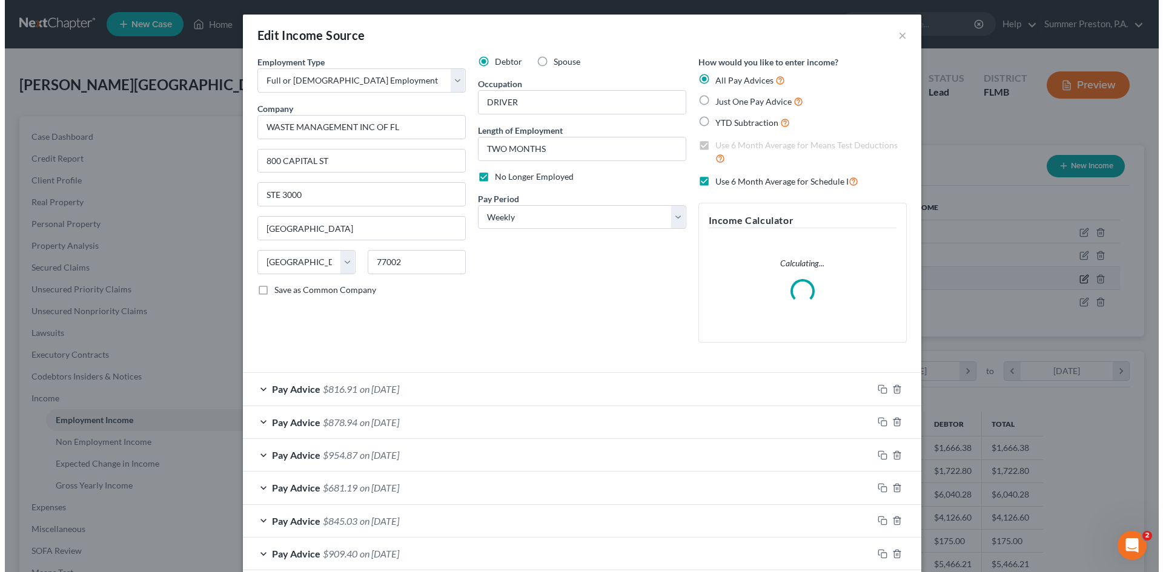
scroll to position [228, 480]
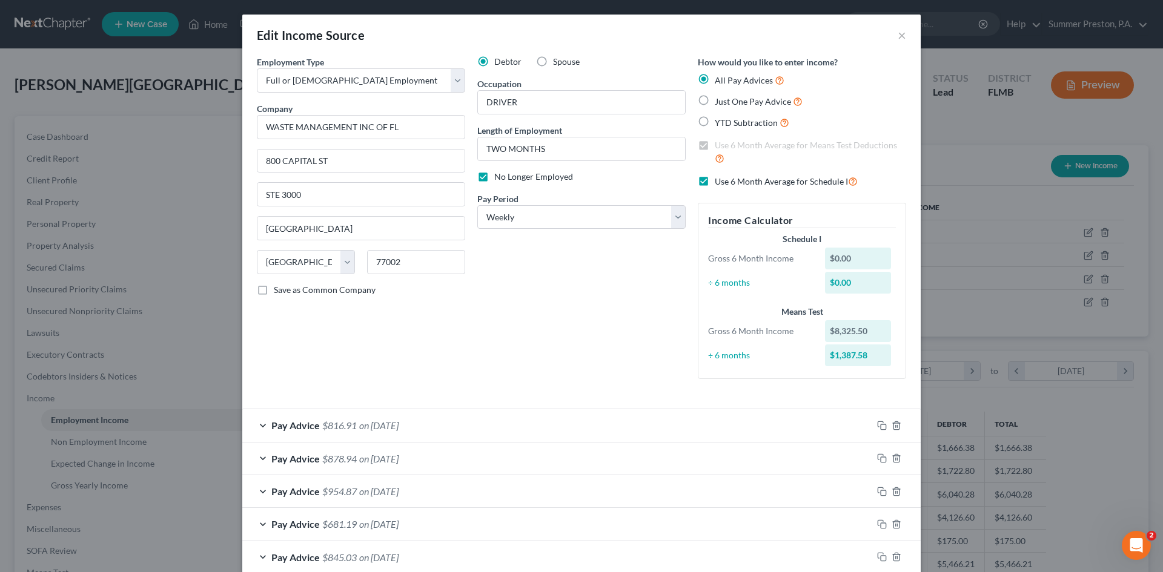
click at [715, 179] on label "Use 6 Month Average for Schedule I" at bounding box center [786, 181] width 143 height 14
click at [719, 179] on input "Use 6 Month Average for Schedule I" at bounding box center [723, 178] width 8 height 8
checkbox input "false"
click at [715, 145] on label "Use 6 Month Average for Means Test Deductions" at bounding box center [810, 152] width 191 height 26
click at [719, 145] on input "Use 6 Month Average for Means Test Deductions" at bounding box center [723, 143] width 8 height 8
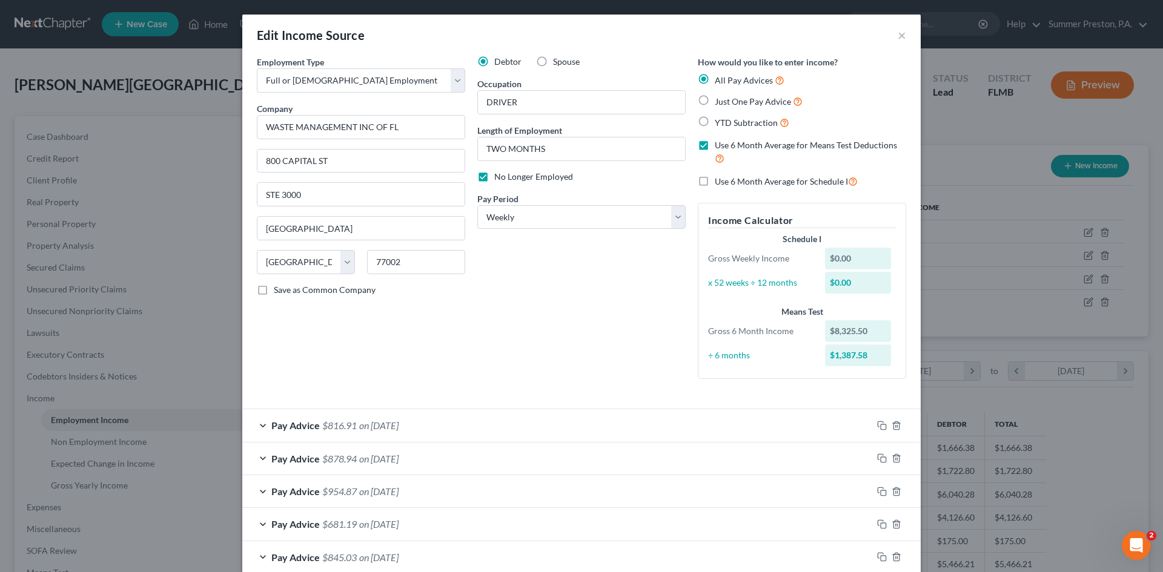
checkbox input "false"
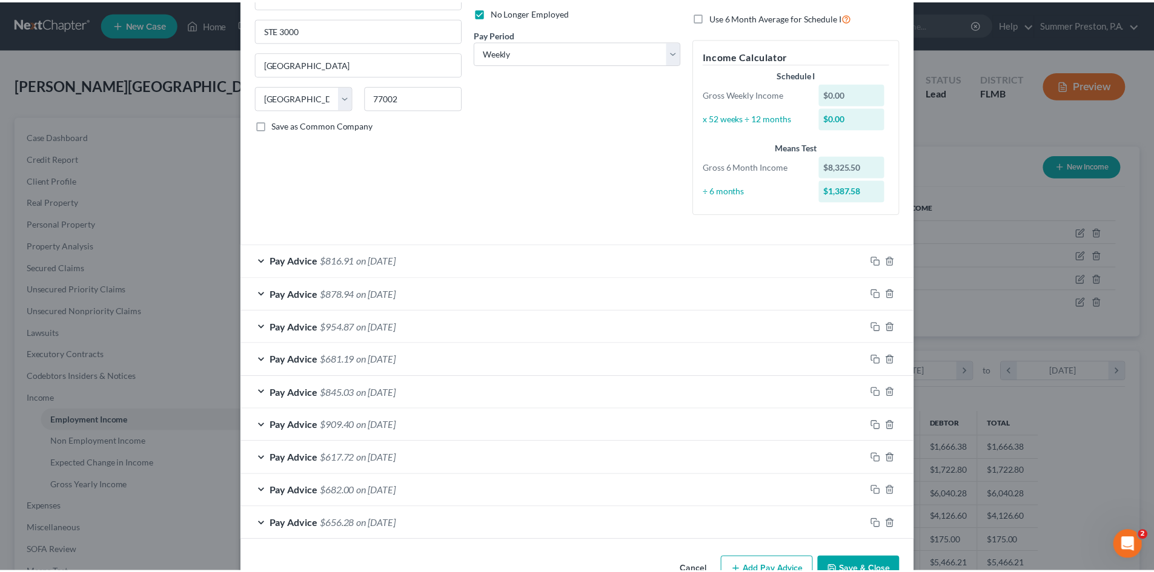
scroll to position [200, 0]
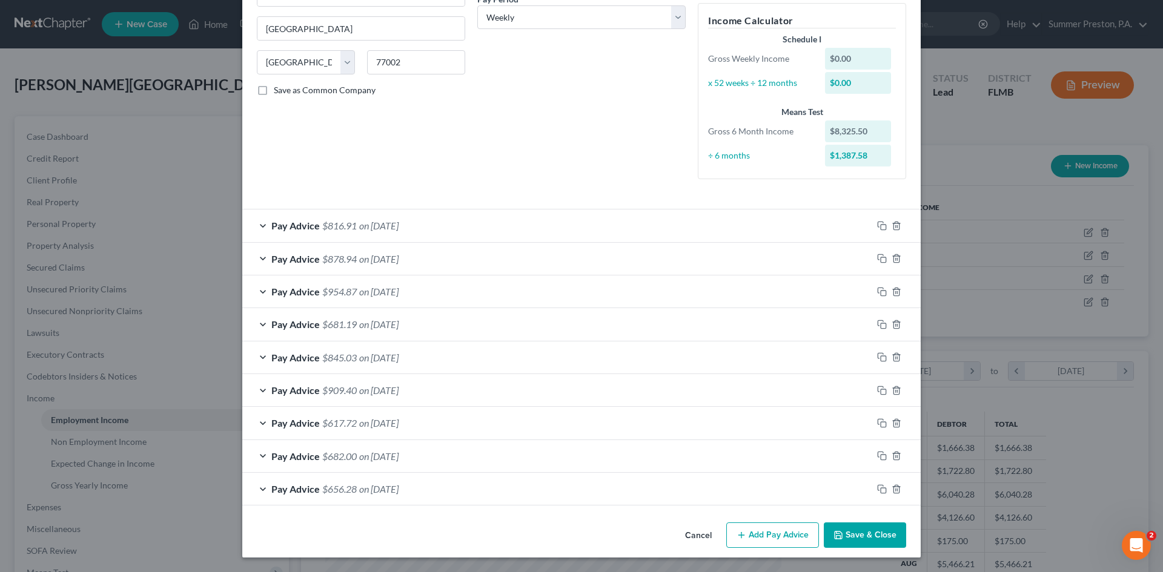
click at [852, 534] on button "Save & Close" at bounding box center [865, 535] width 82 height 25
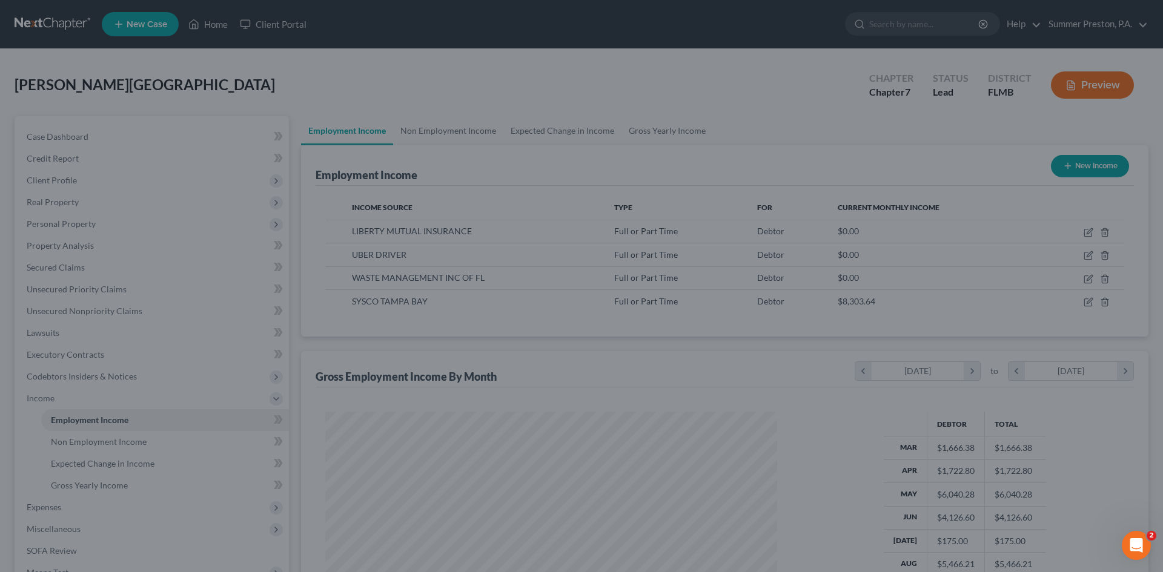
scroll to position [605384, 605134]
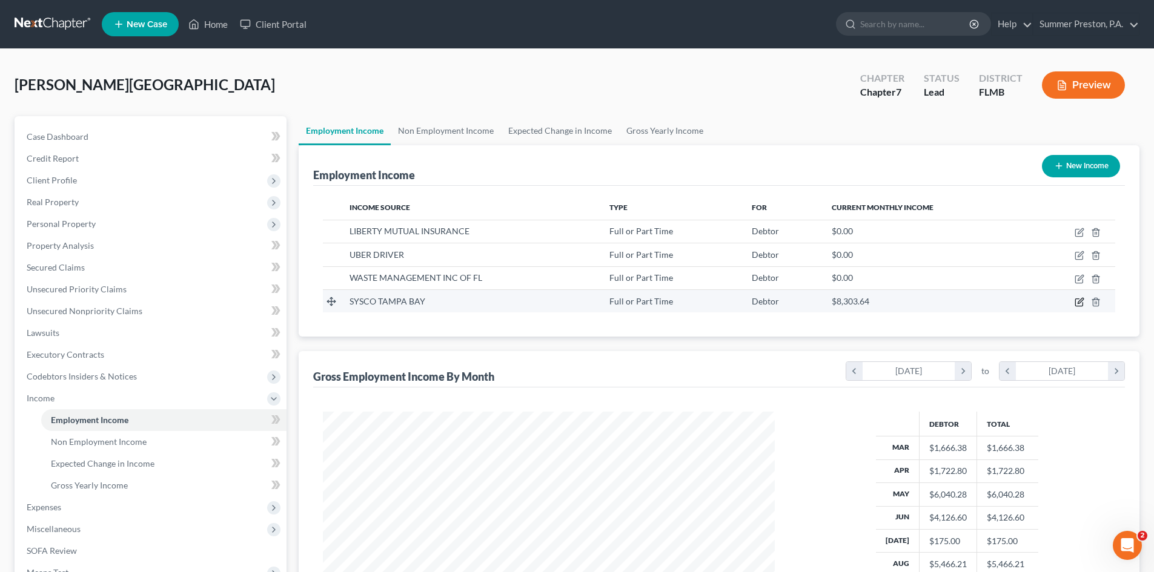
click at [1080, 302] on icon "button" at bounding box center [1079, 302] width 10 height 10
select select "0"
select select "9"
select select "2"
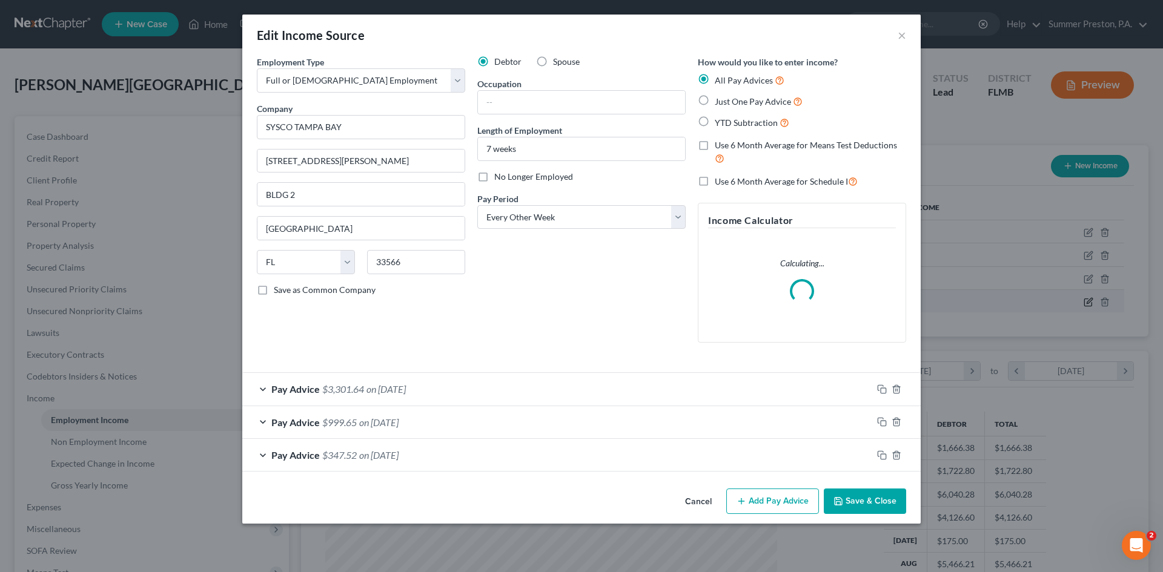
scroll to position [228, 480]
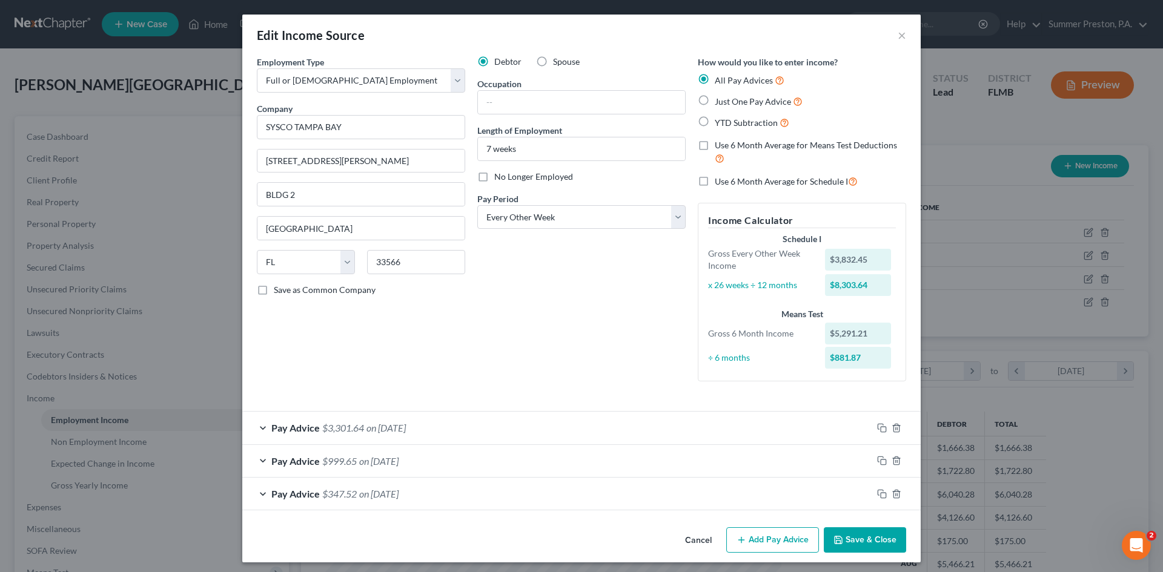
click at [715, 118] on label "YTD Subtraction" at bounding box center [752, 123] width 74 height 14
click at [719, 118] on input "YTD Subtraction" at bounding box center [723, 120] width 8 height 8
radio input "true"
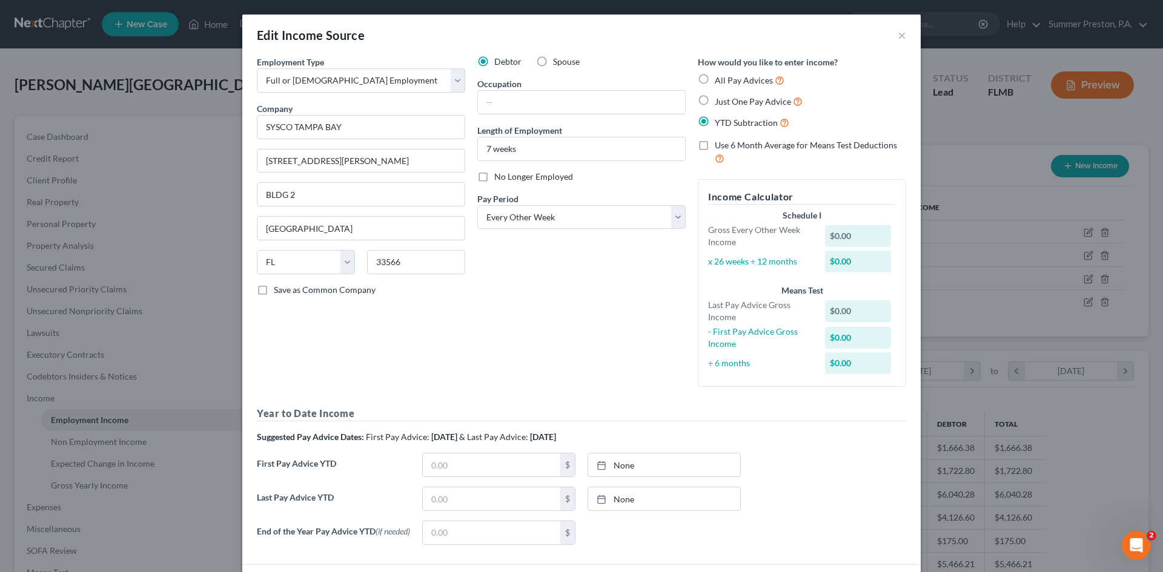
click at [715, 101] on label "Just One Pay Advice" at bounding box center [759, 101] width 88 height 14
click at [719, 101] on input "Just One Pay Advice" at bounding box center [723, 98] width 8 height 8
radio input "true"
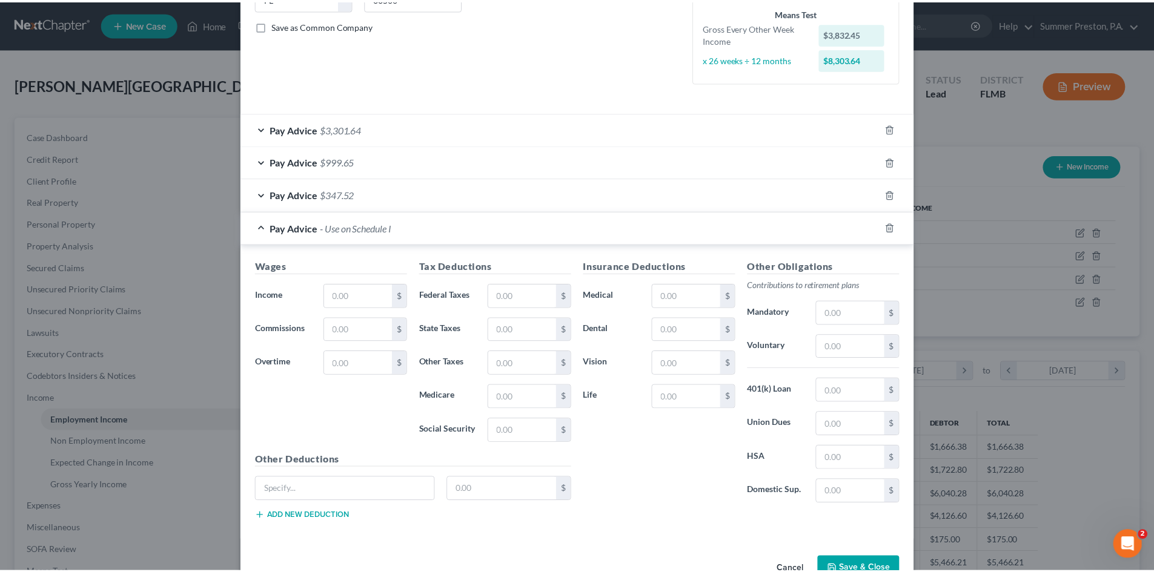
scroll to position [299, 0]
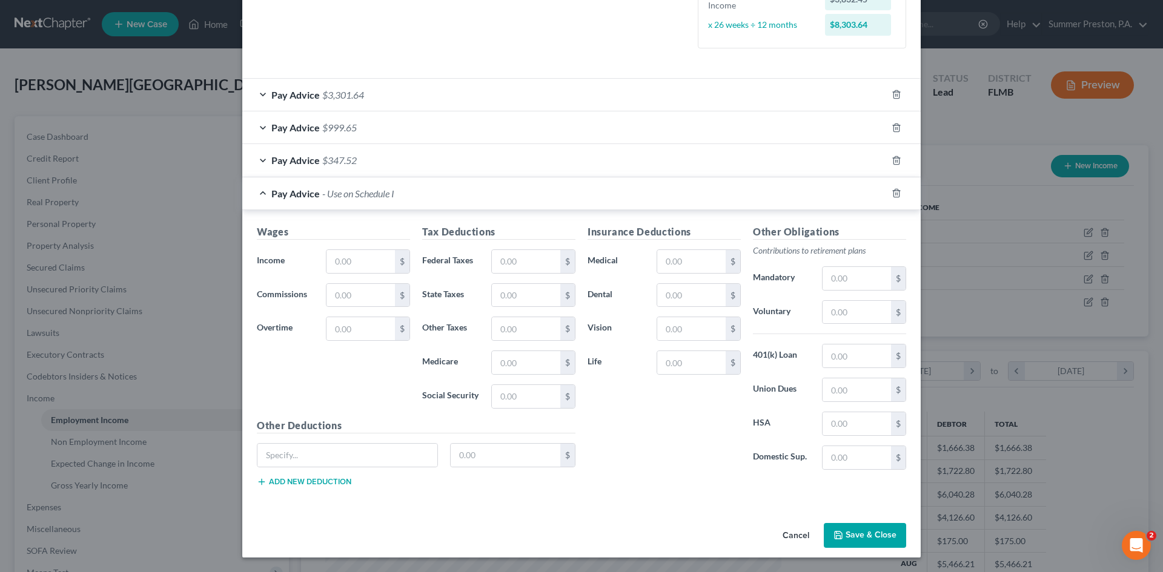
click at [789, 538] on button "Cancel" at bounding box center [796, 536] width 46 height 24
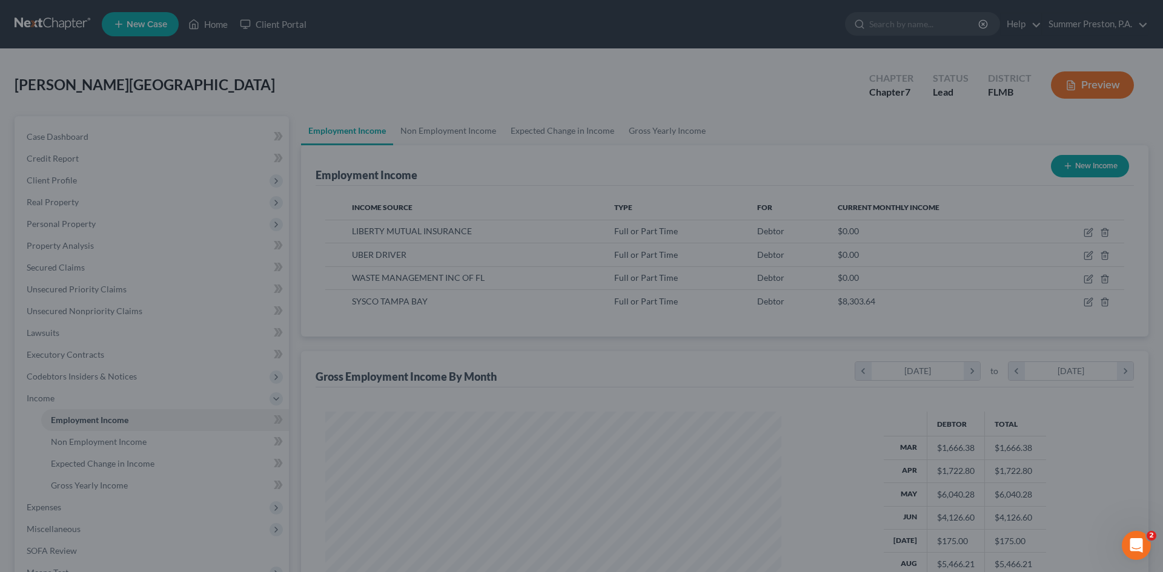
scroll to position [605384, 605134]
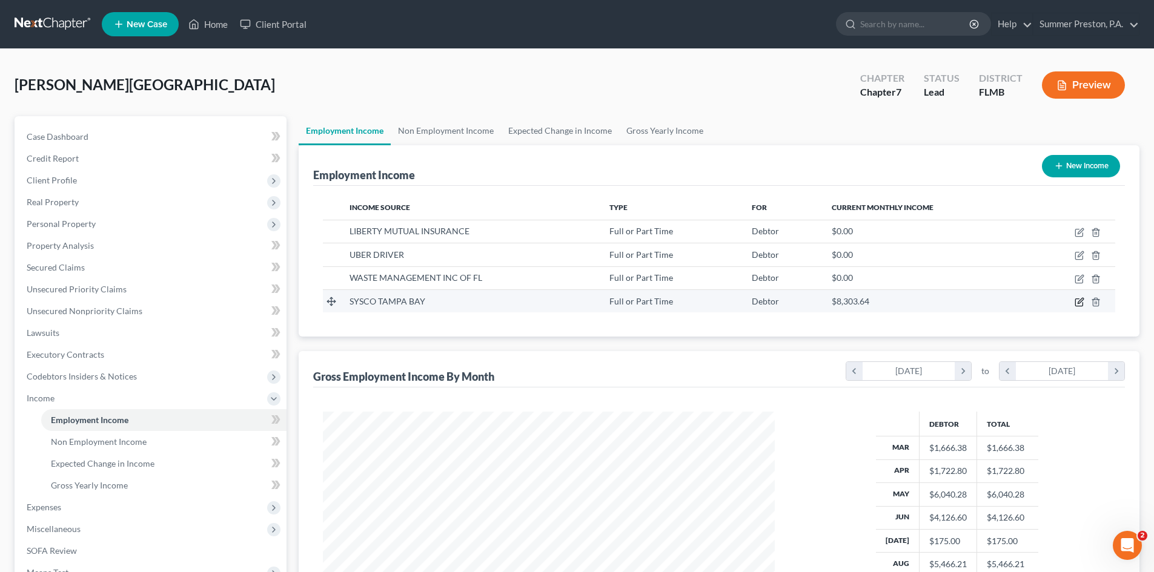
click at [1076, 299] on icon "button" at bounding box center [1078, 302] width 7 height 7
select select "0"
select select "9"
select select "2"
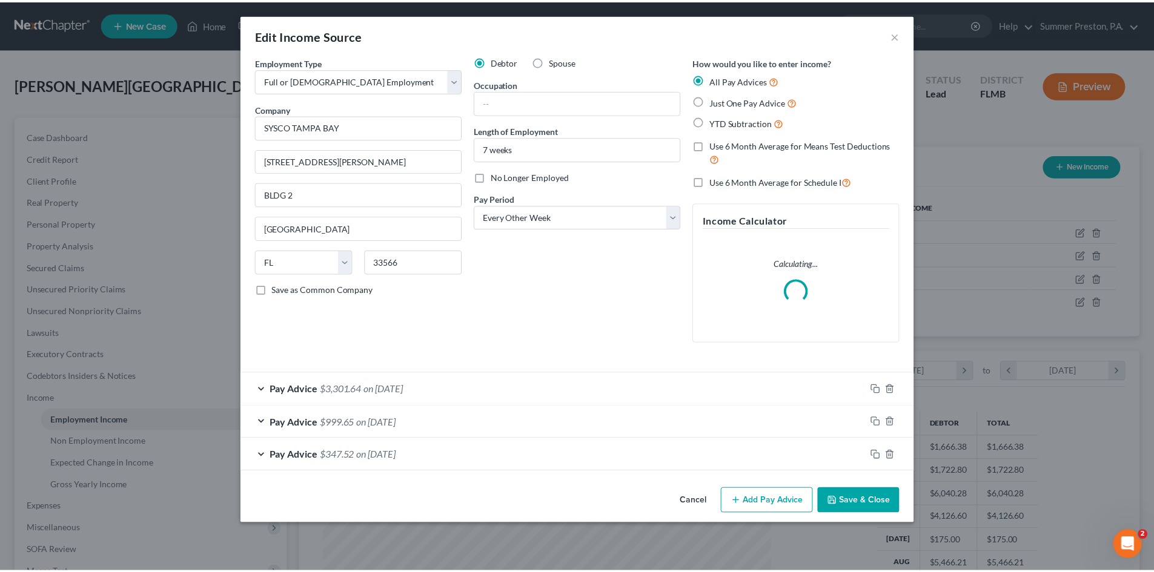
scroll to position [228, 480]
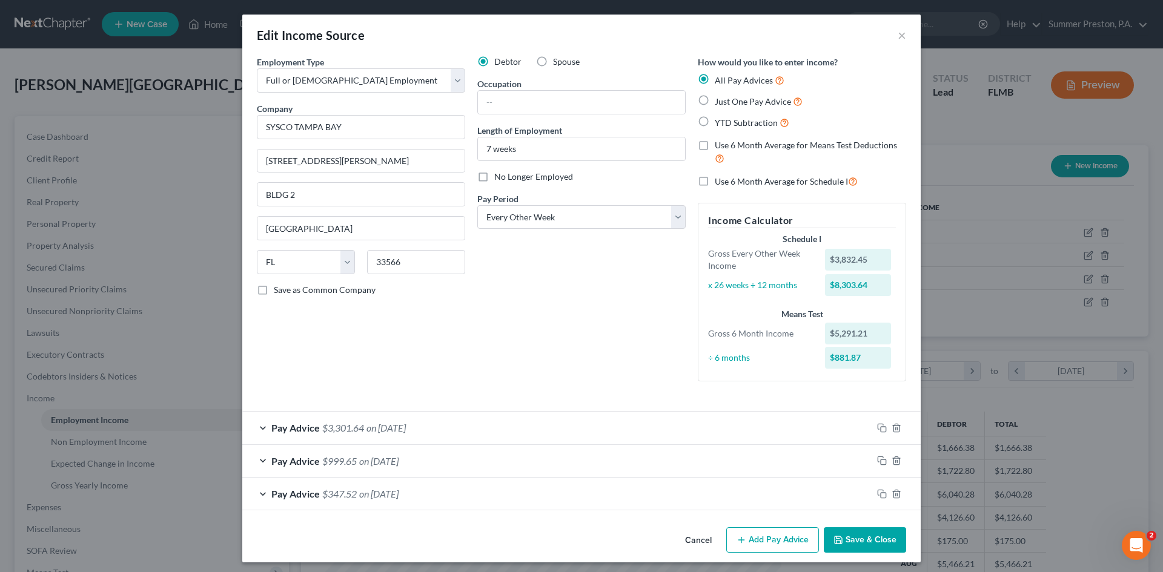
click at [715, 183] on label "Use 6 Month Average for Schedule I" at bounding box center [786, 181] width 143 height 14
click at [719, 182] on input "Use 6 Month Average for Schedule I" at bounding box center [723, 178] width 8 height 8
checkbox input "true"
click at [858, 544] on button "Save & Close" at bounding box center [865, 539] width 82 height 25
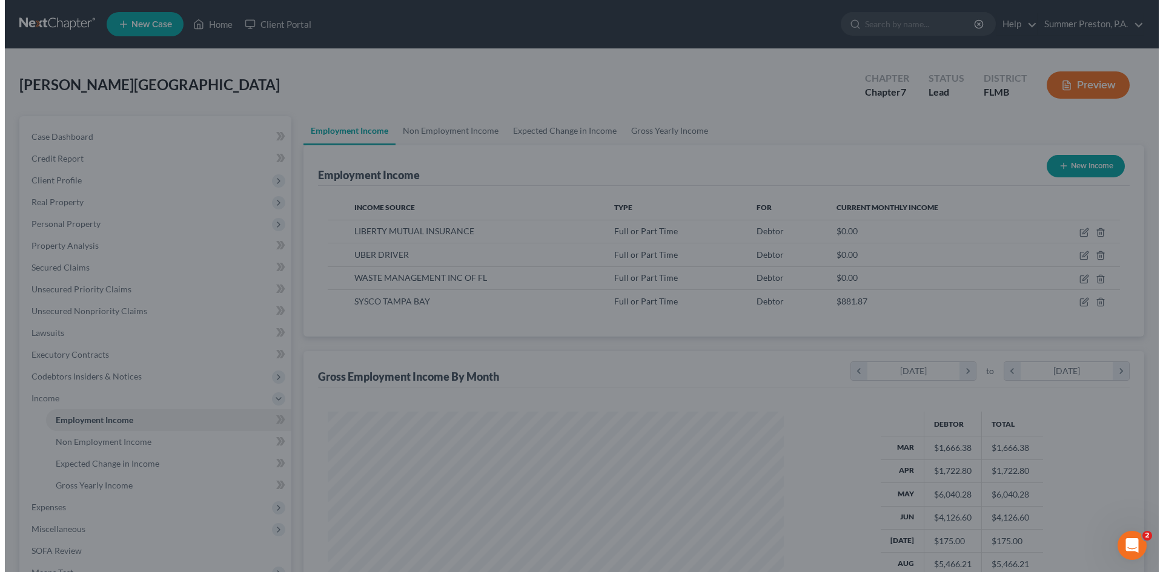
scroll to position [605384, 605134]
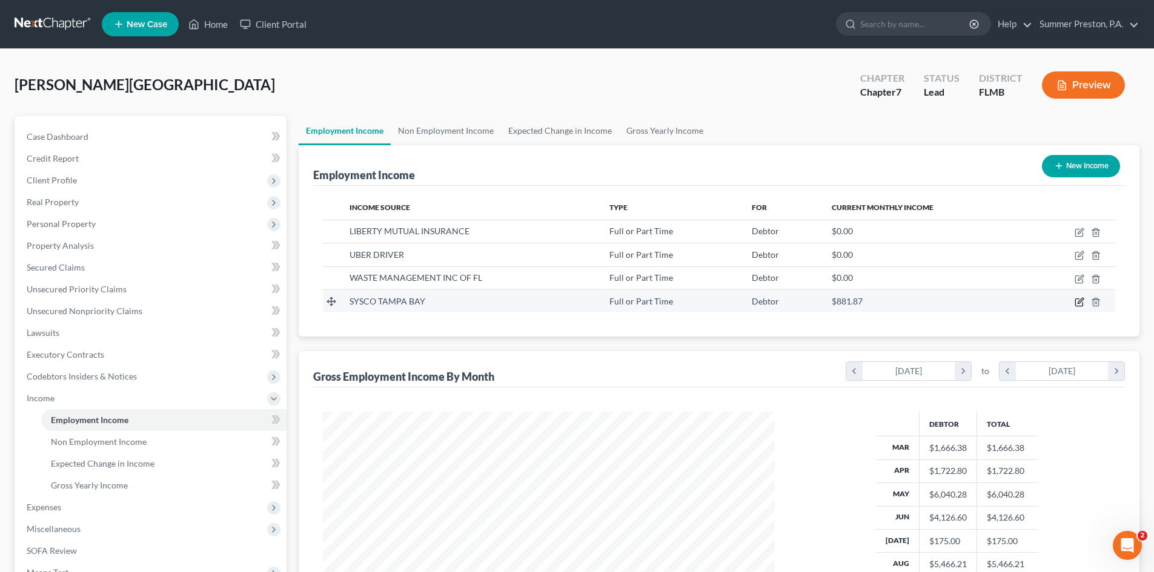
click at [1082, 303] on icon "button" at bounding box center [1078, 302] width 7 height 7
select select "0"
select select "9"
select select "2"
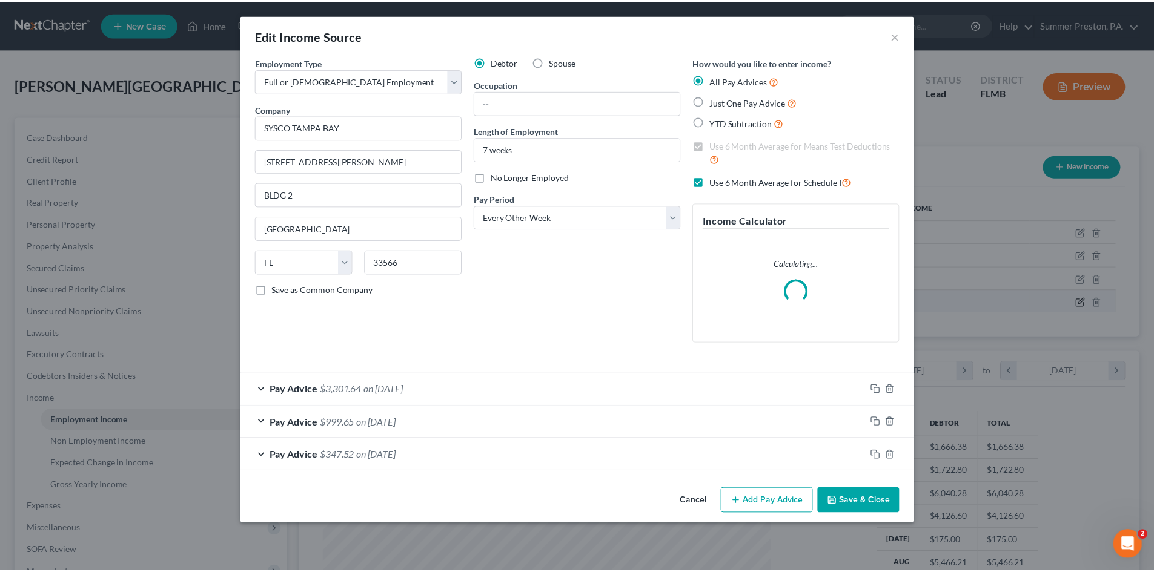
scroll to position [228, 480]
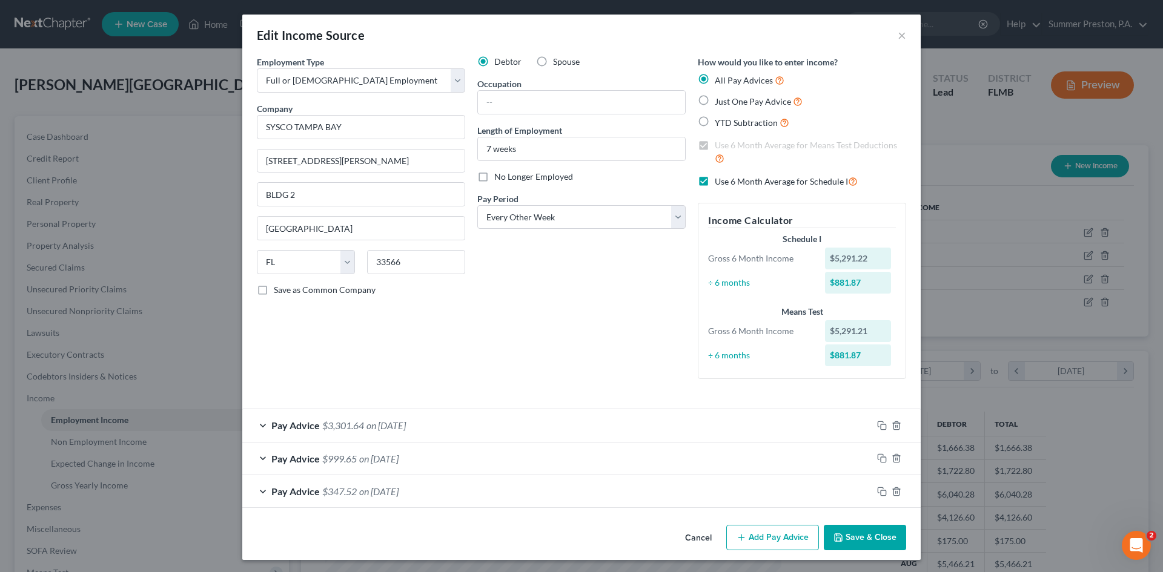
drag, startPoint x: 292, startPoint y: 341, endPoint x: 853, endPoint y: 540, distance: 595.5
click at [853, 540] on button "Save & Close" at bounding box center [865, 537] width 82 height 25
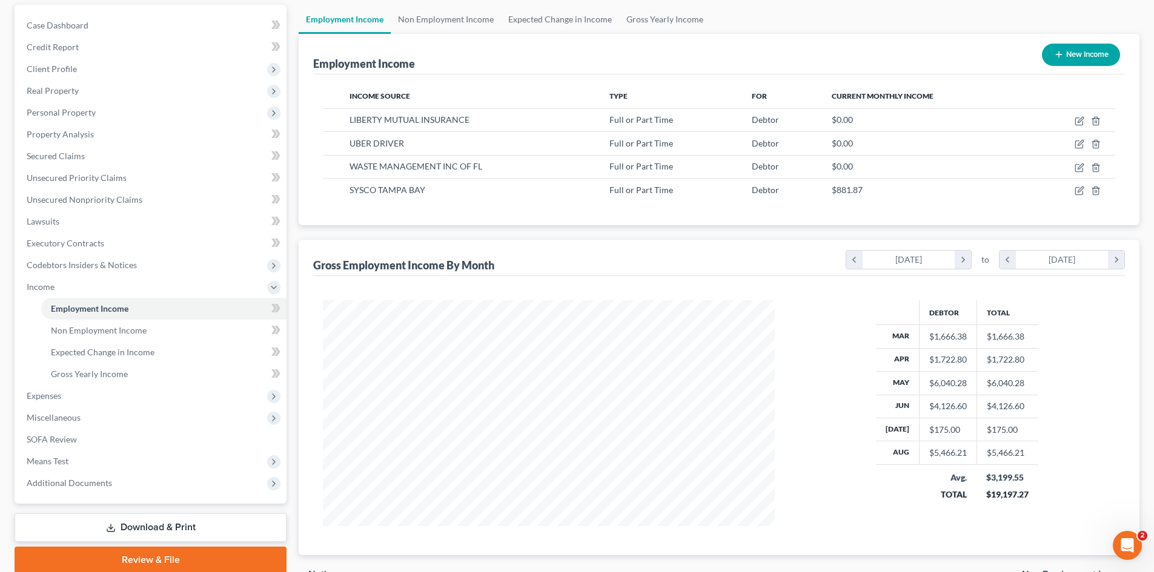
scroll to position [108, 0]
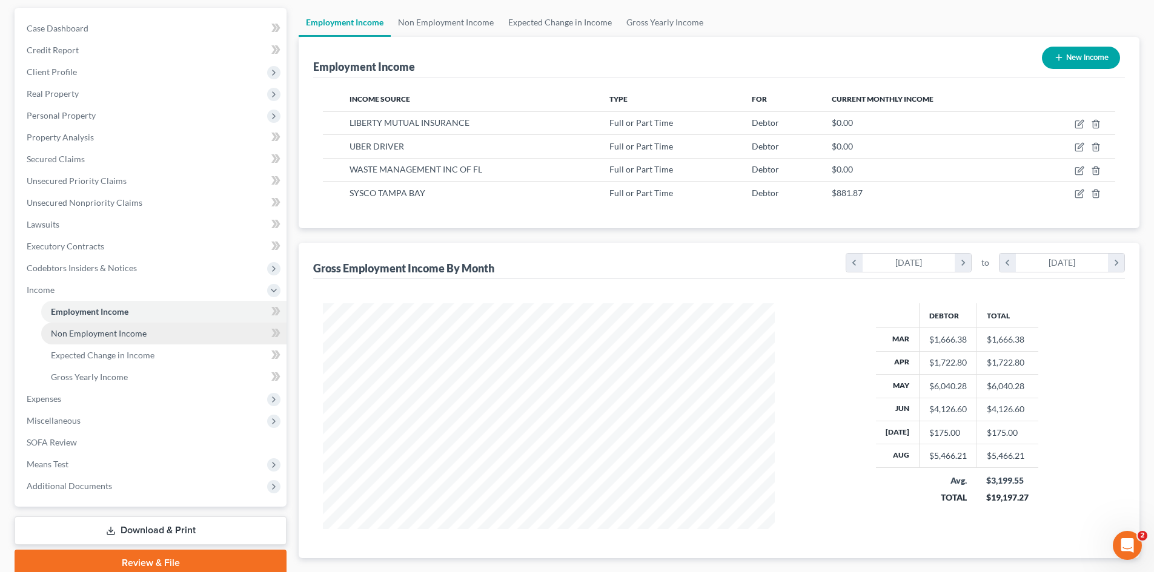
click at [126, 334] on span "Non Employment Income" at bounding box center [99, 333] width 96 height 10
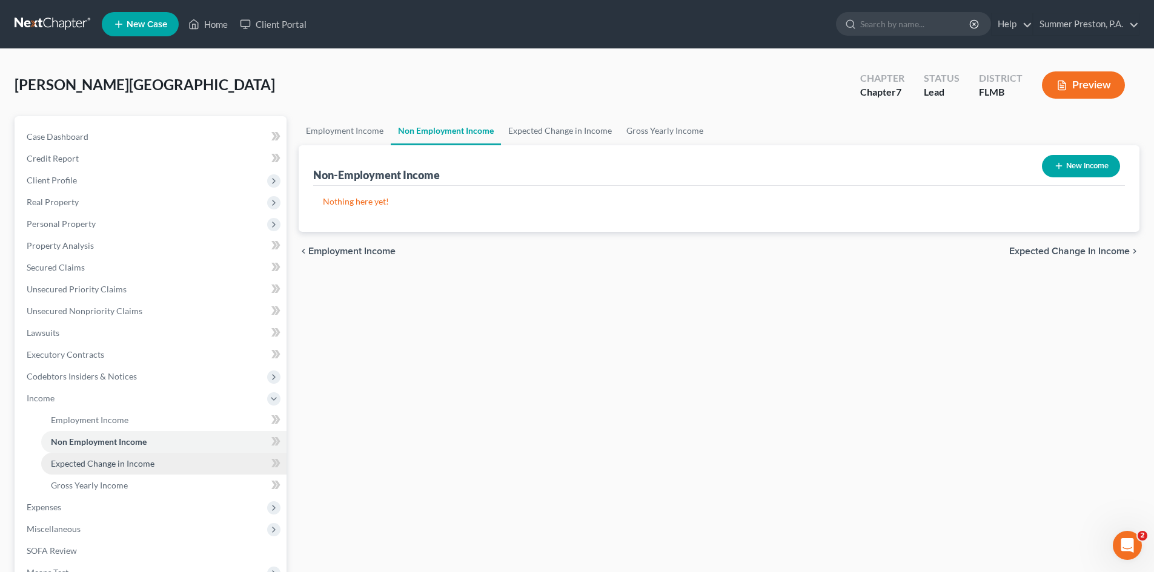
click at [114, 462] on span "Expected Change in Income" at bounding box center [103, 463] width 104 height 10
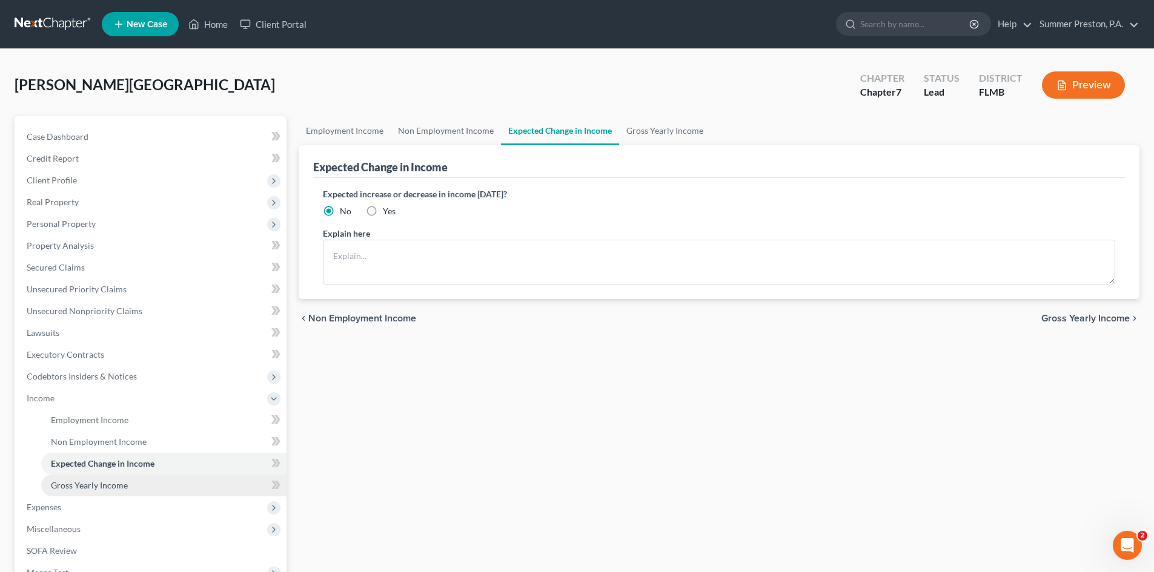
click at [99, 488] on span "Gross Yearly Income" at bounding box center [89, 485] width 77 height 10
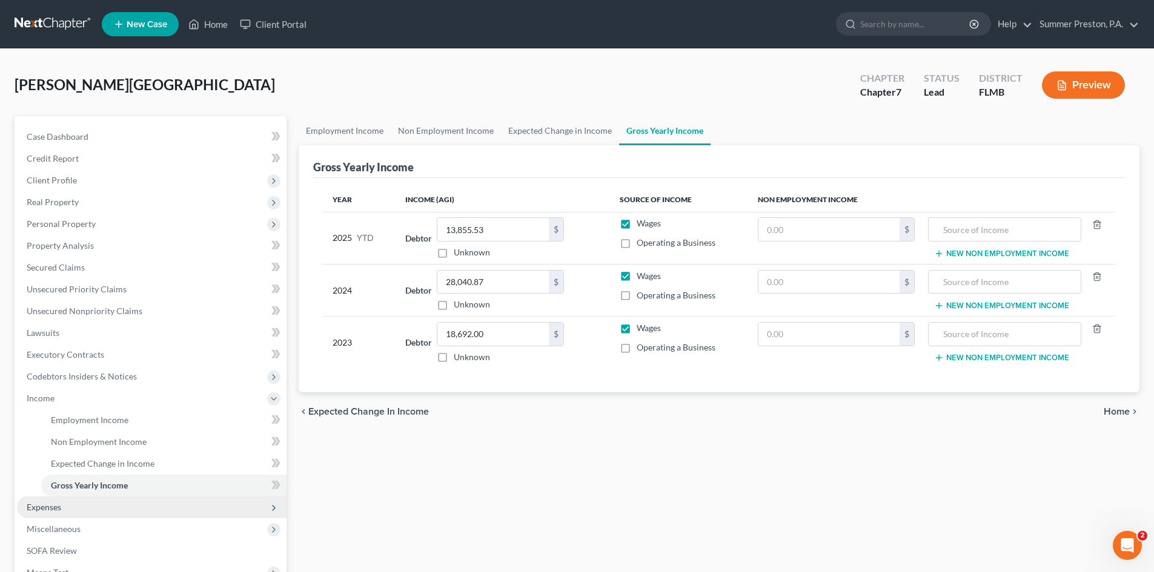
click at [58, 509] on span "Expenses" at bounding box center [44, 507] width 35 height 10
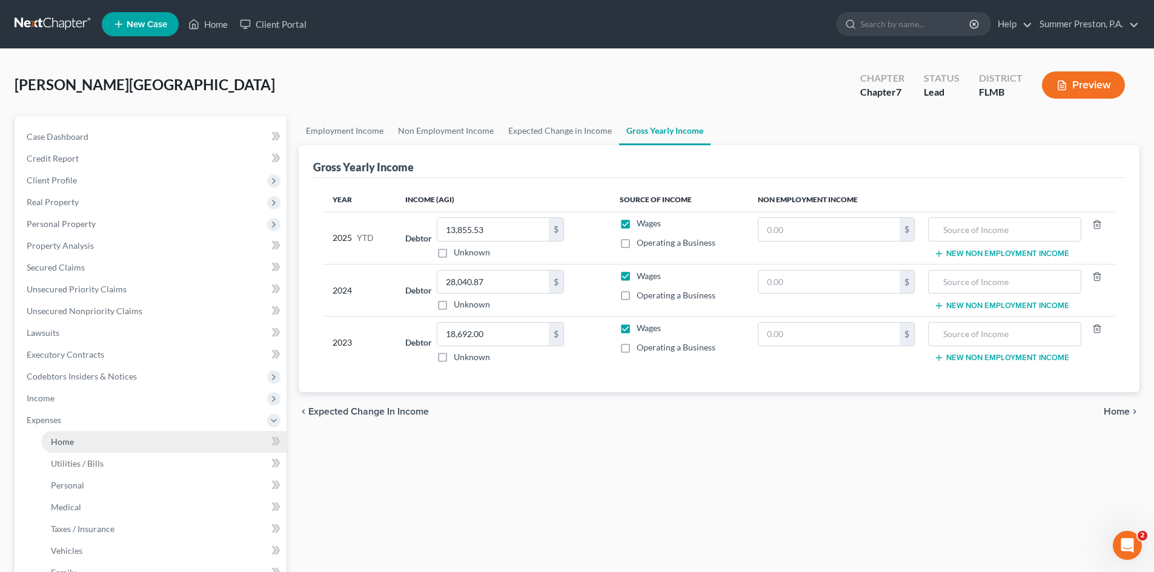
click at [59, 445] on span "Home" at bounding box center [62, 442] width 23 height 10
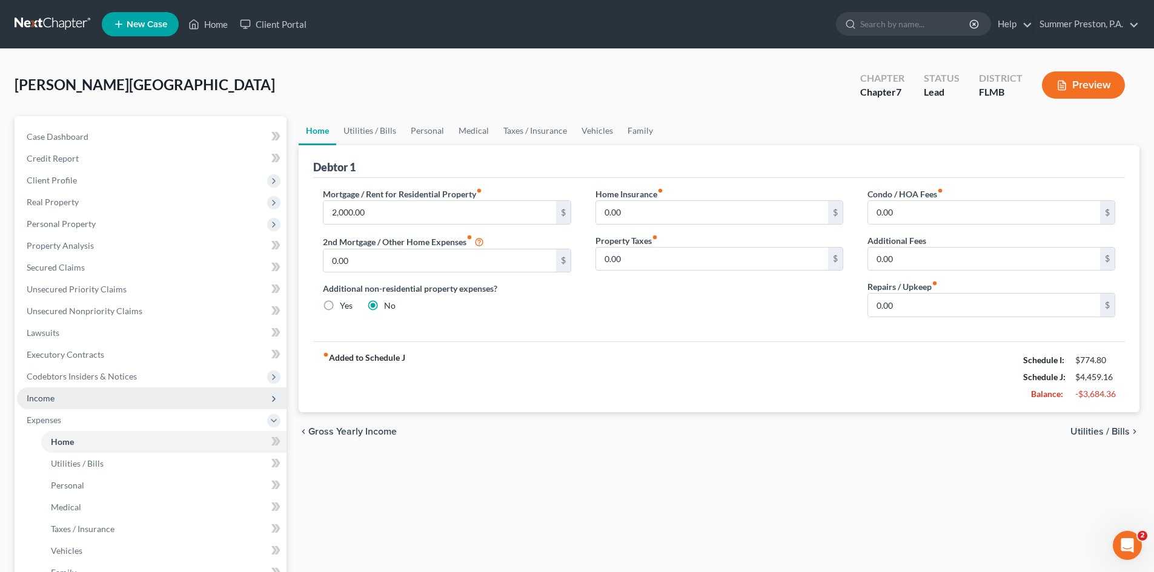
click at [56, 394] on span "Income" at bounding box center [151, 399] width 269 height 22
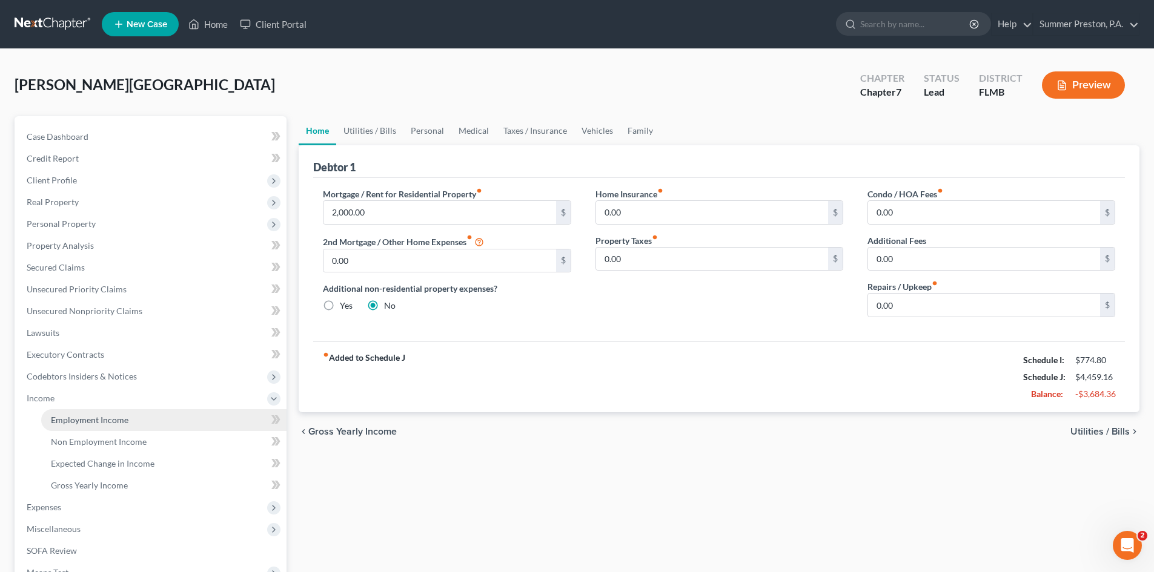
click at [113, 418] on span "Employment Income" at bounding box center [90, 420] width 78 height 10
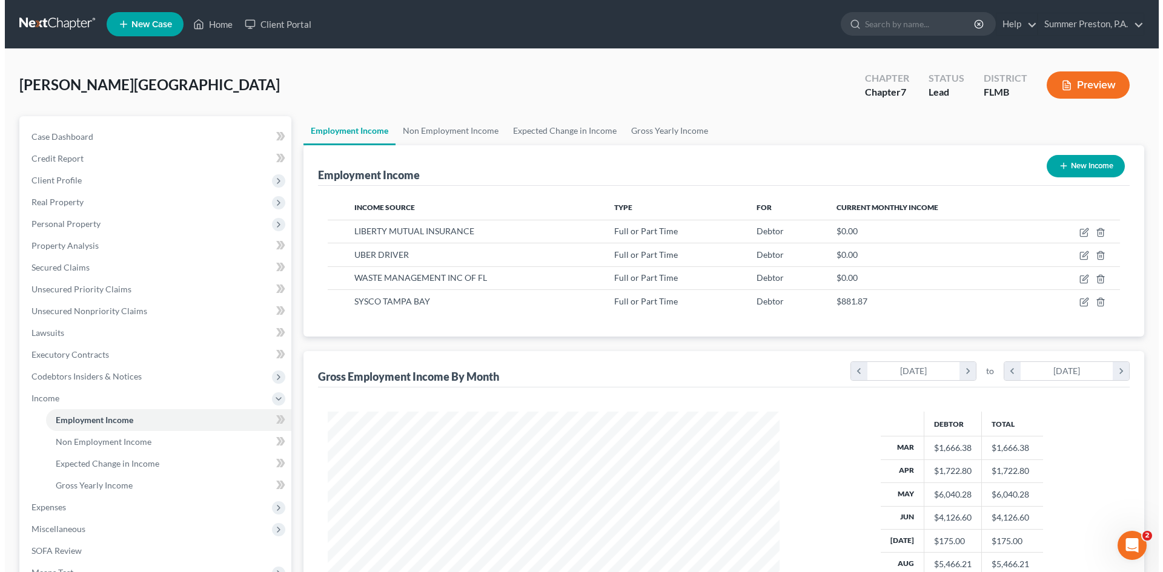
scroll to position [226, 476]
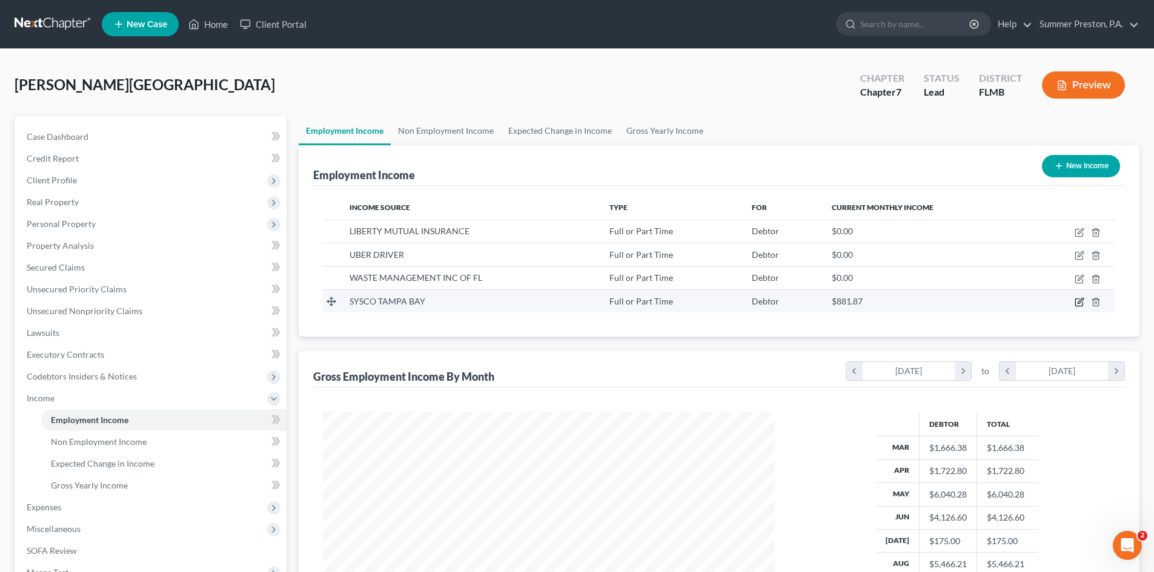
click at [1080, 297] on icon "button" at bounding box center [1079, 302] width 10 height 10
select select "0"
select select "9"
select select "2"
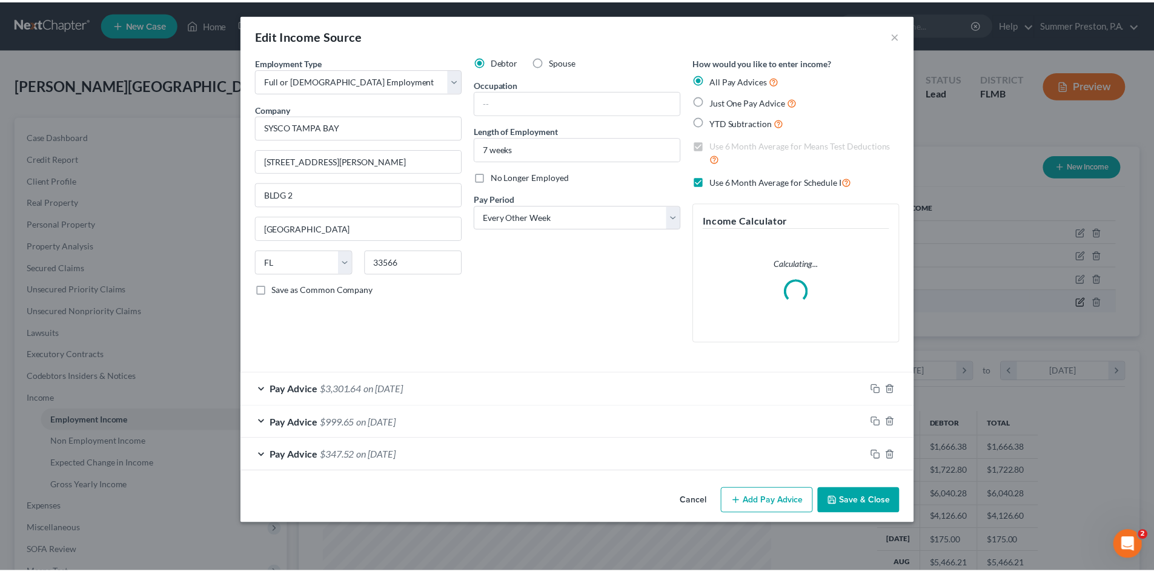
scroll to position [228, 480]
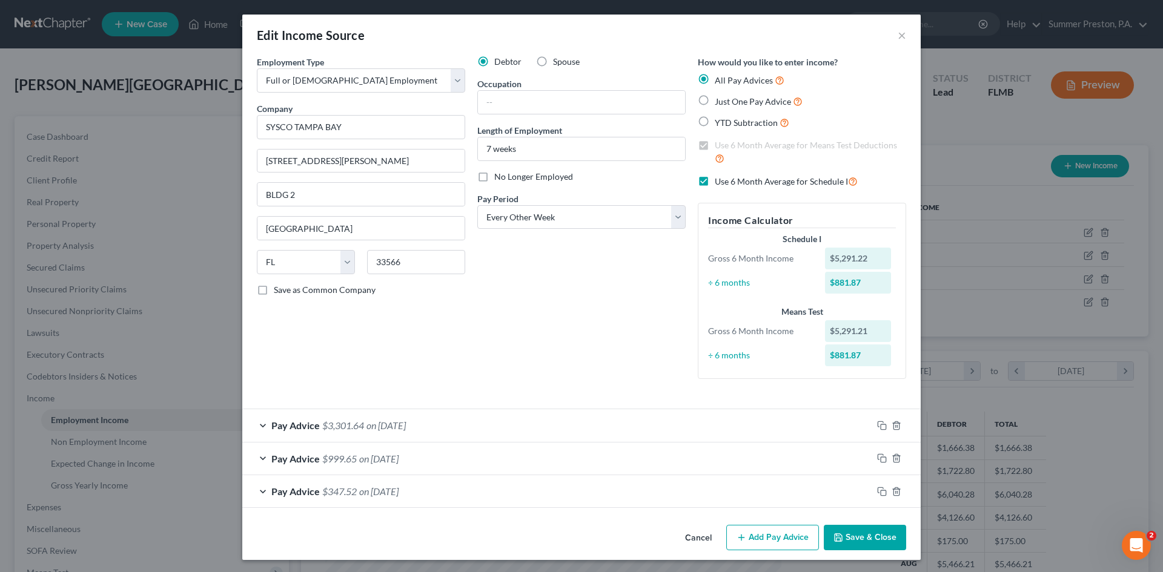
click at [715, 148] on label "Use 6 Month Average for Means Test Deductions" at bounding box center [810, 152] width 191 height 26
click at [715, 182] on label "Use 6 Month Average for Schedule I" at bounding box center [786, 181] width 143 height 14
click at [719, 182] on input "Use 6 Month Average for Schedule I" at bounding box center [723, 178] width 8 height 8
checkbox input "false"
click at [538, 314] on div "Debtor Spouse Occupation Length of Employment 7 weeks No Longer Employed Pay Pe…" at bounding box center [581, 222] width 220 height 333
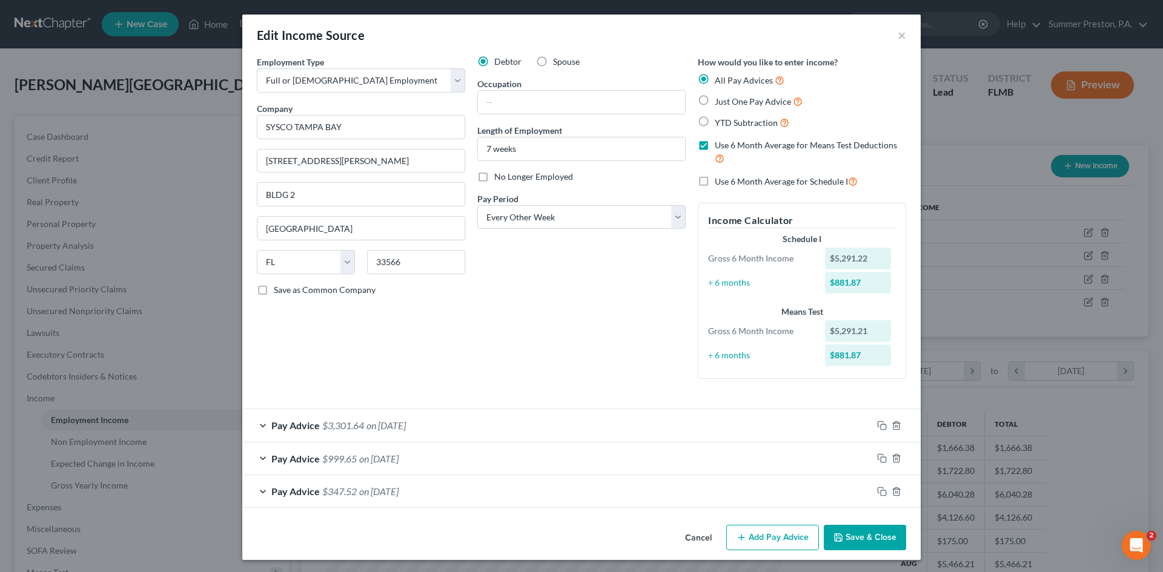
click at [856, 543] on button "Save & Close" at bounding box center [865, 537] width 82 height 25
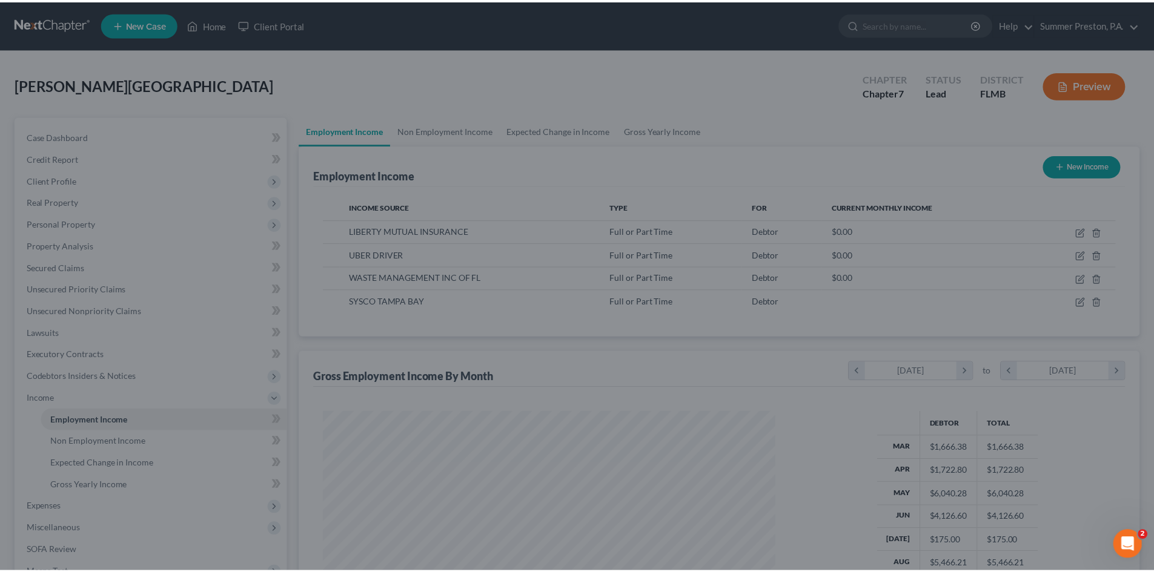
scroll to position [605384, 605134]
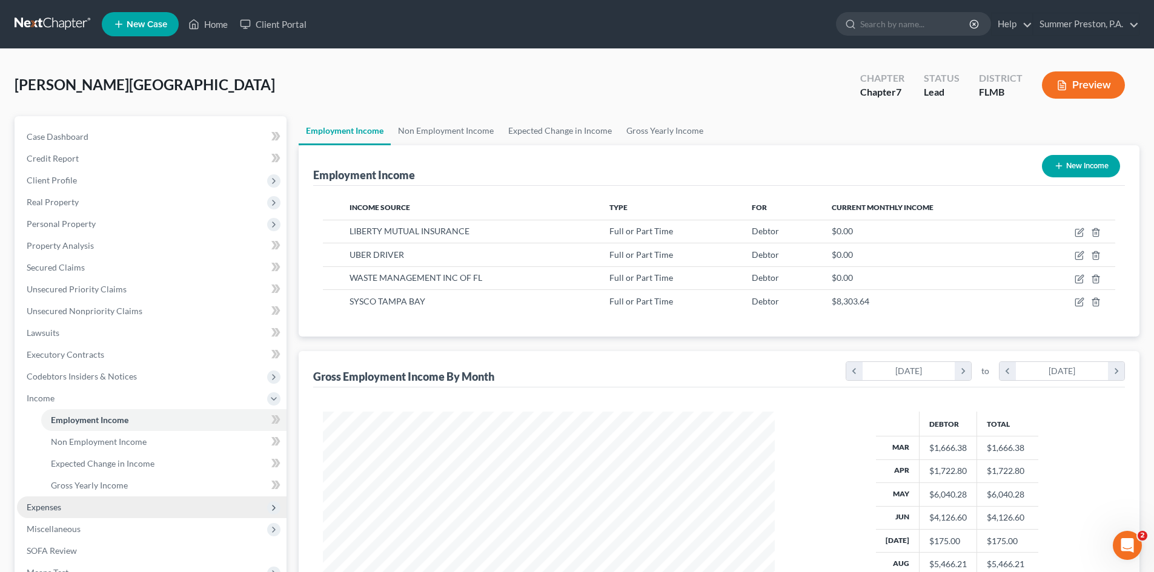
click at [43, 509] on span "Expenses" at bounding box center [44, 507] width 35 height 10
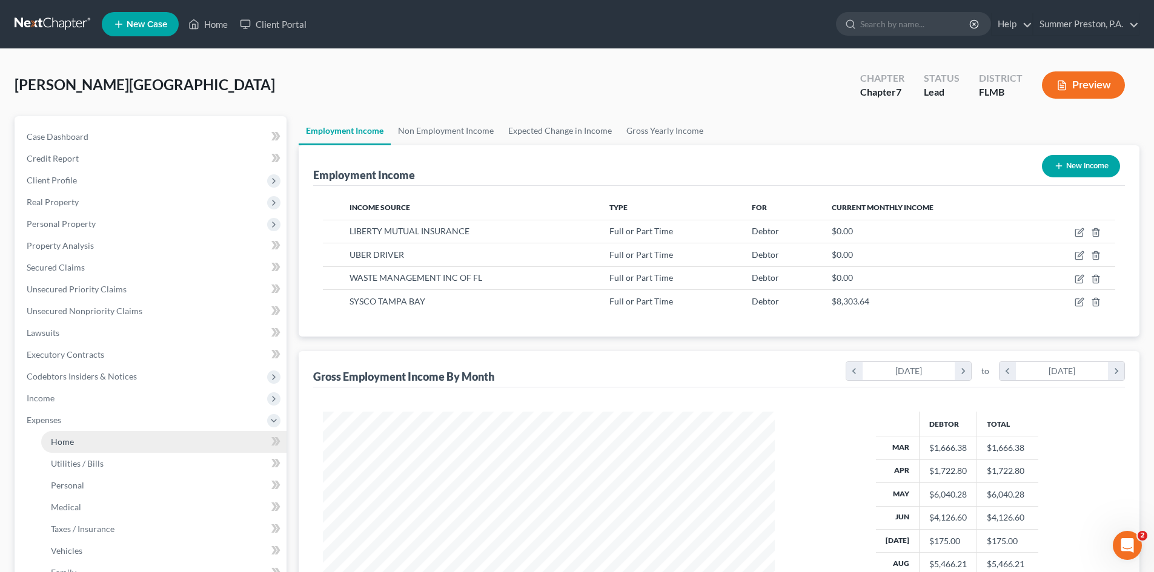
click at [71, 435] on link "Home" at bounding box center [163, 442] width 245 height 22
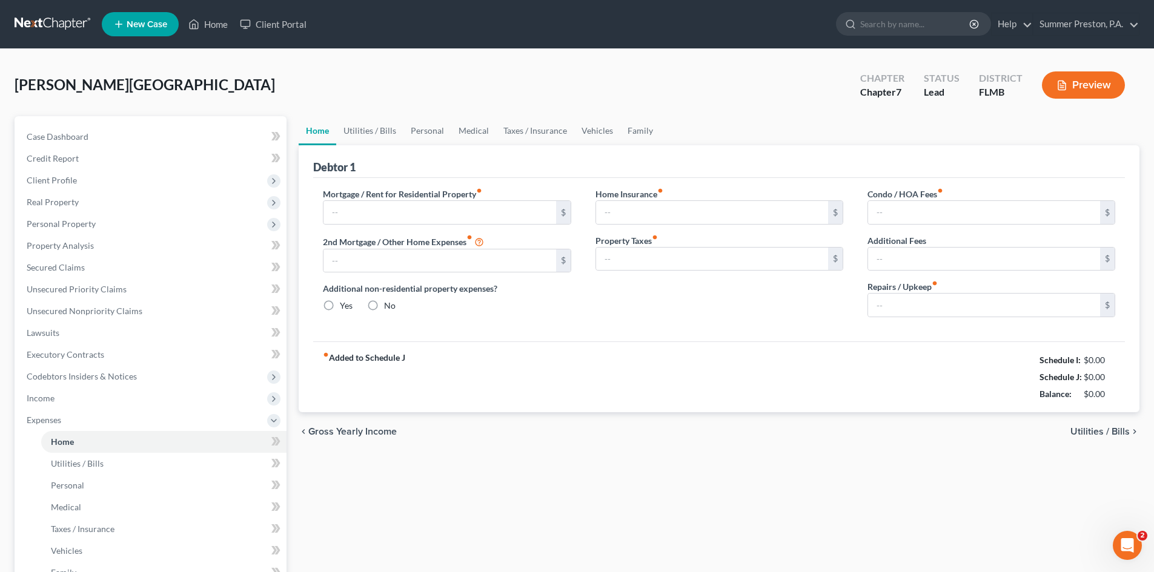
type input "2,000.00"
type input "0.00"
radio input "true"
type input "0.00"
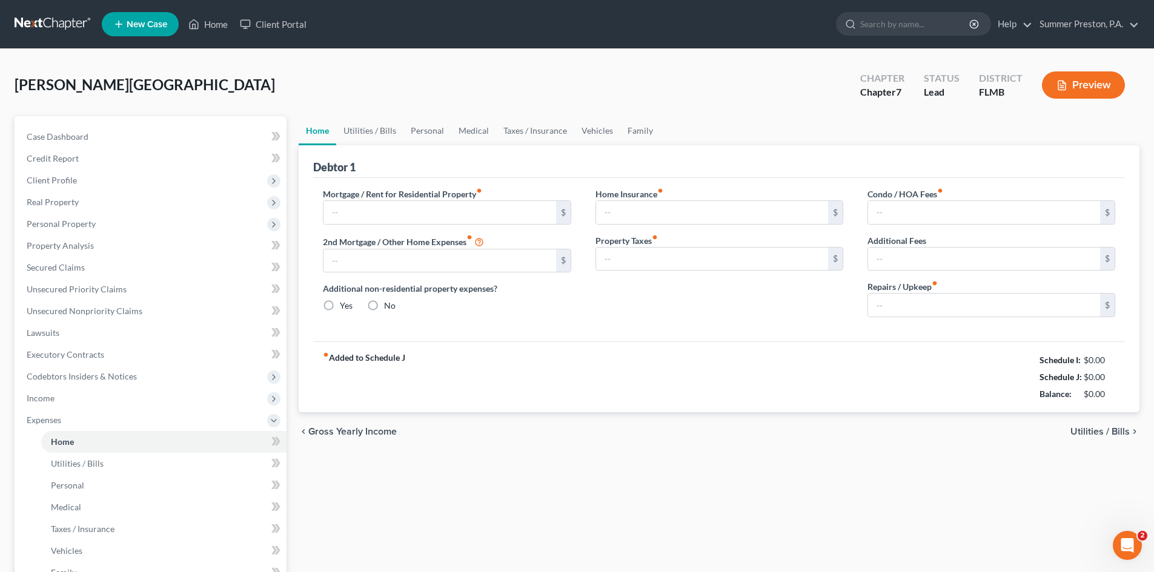
type input "0.00"
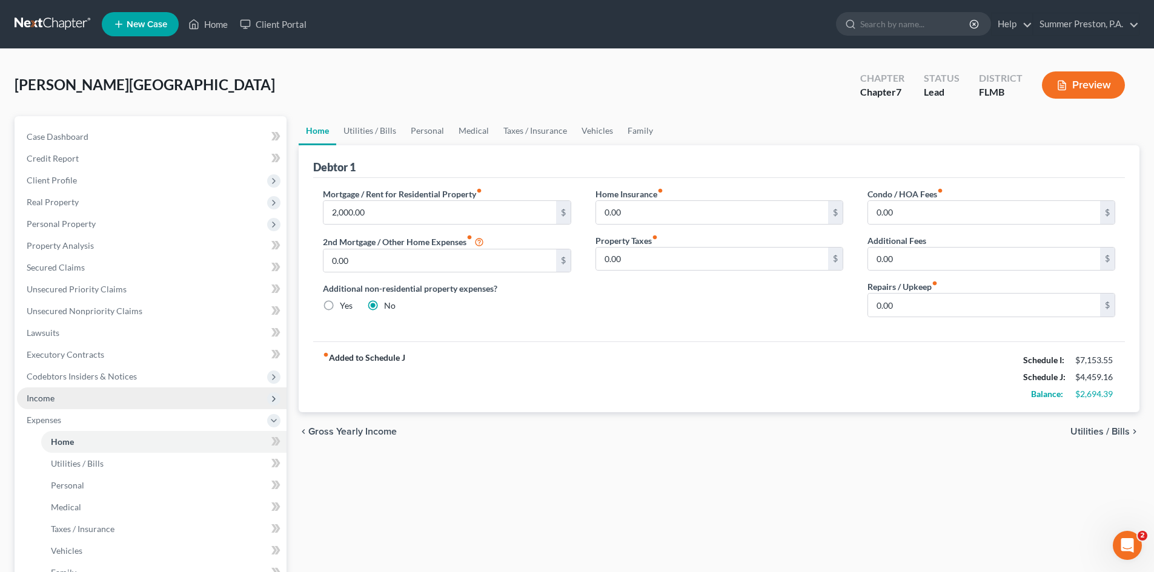
click at [54, 398] on span "Income" at bounding box center [41, 398] width 28 height 10
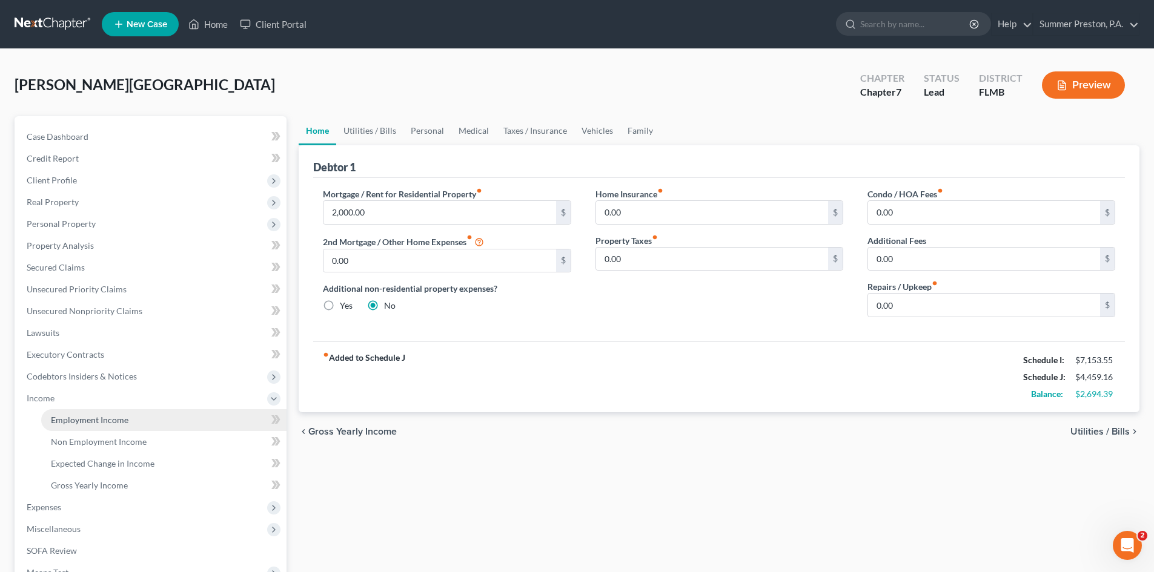
click at [102, 423] on span "Employment Income" at bounding box center [90, 420] width 78 height 10
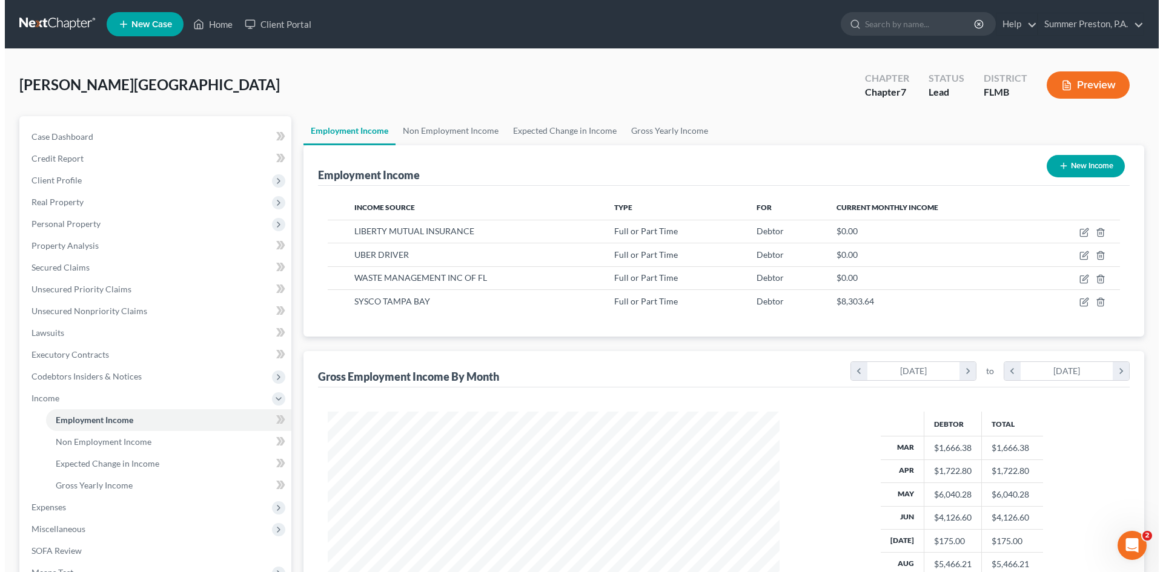
scroll to position [226, 476]
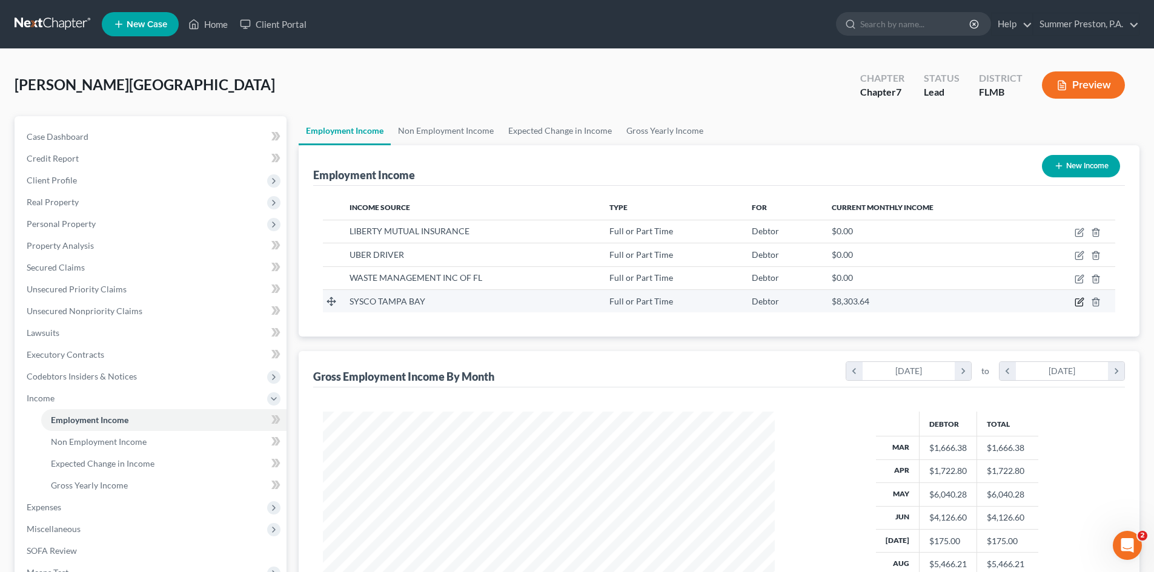
click at [1079, 298] on icon "button" at bounding box center [1079, 302] width 10 height 10
select select "0"
select select "9"
select select "2"
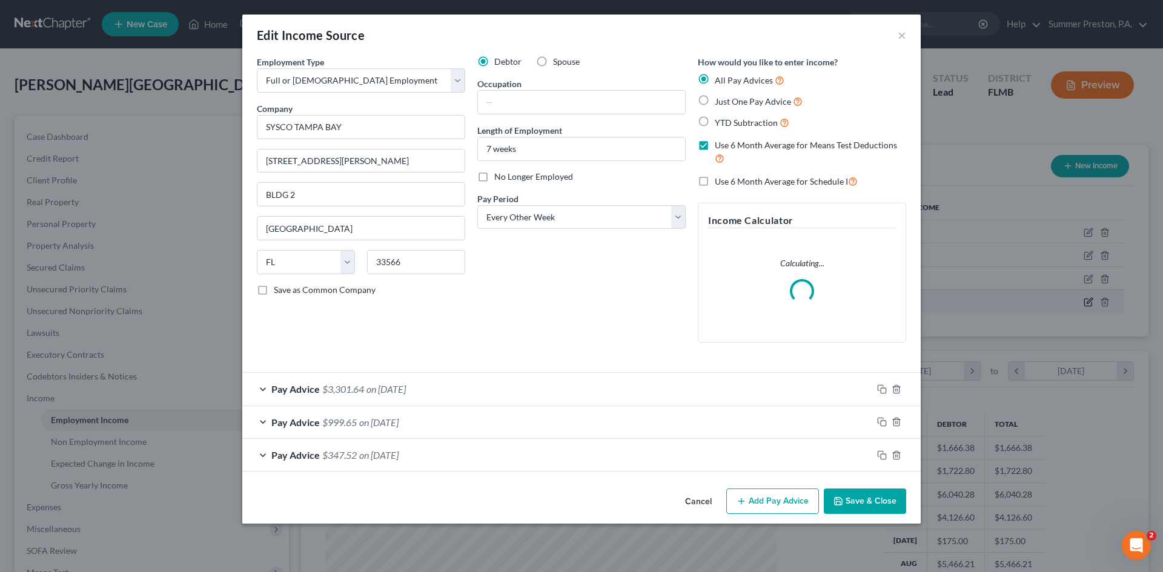
scroll to position [228, 480]
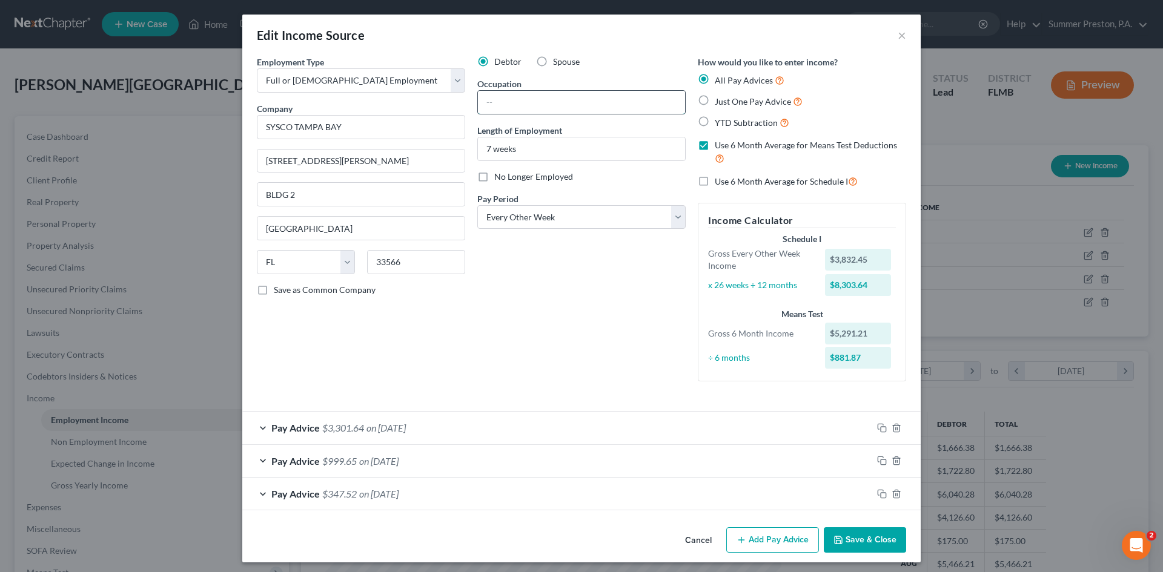
drag, startPoint x: 536, startPoint y: 102, endPoint x: 503, endPoint y: 108, distance: 34.0
click at [530, 106] on input "text" at bounding box center [581, 102] width 207 height 23
type input "f"
type input "FOOD SERVICE - DELIVERY DRIVER"
